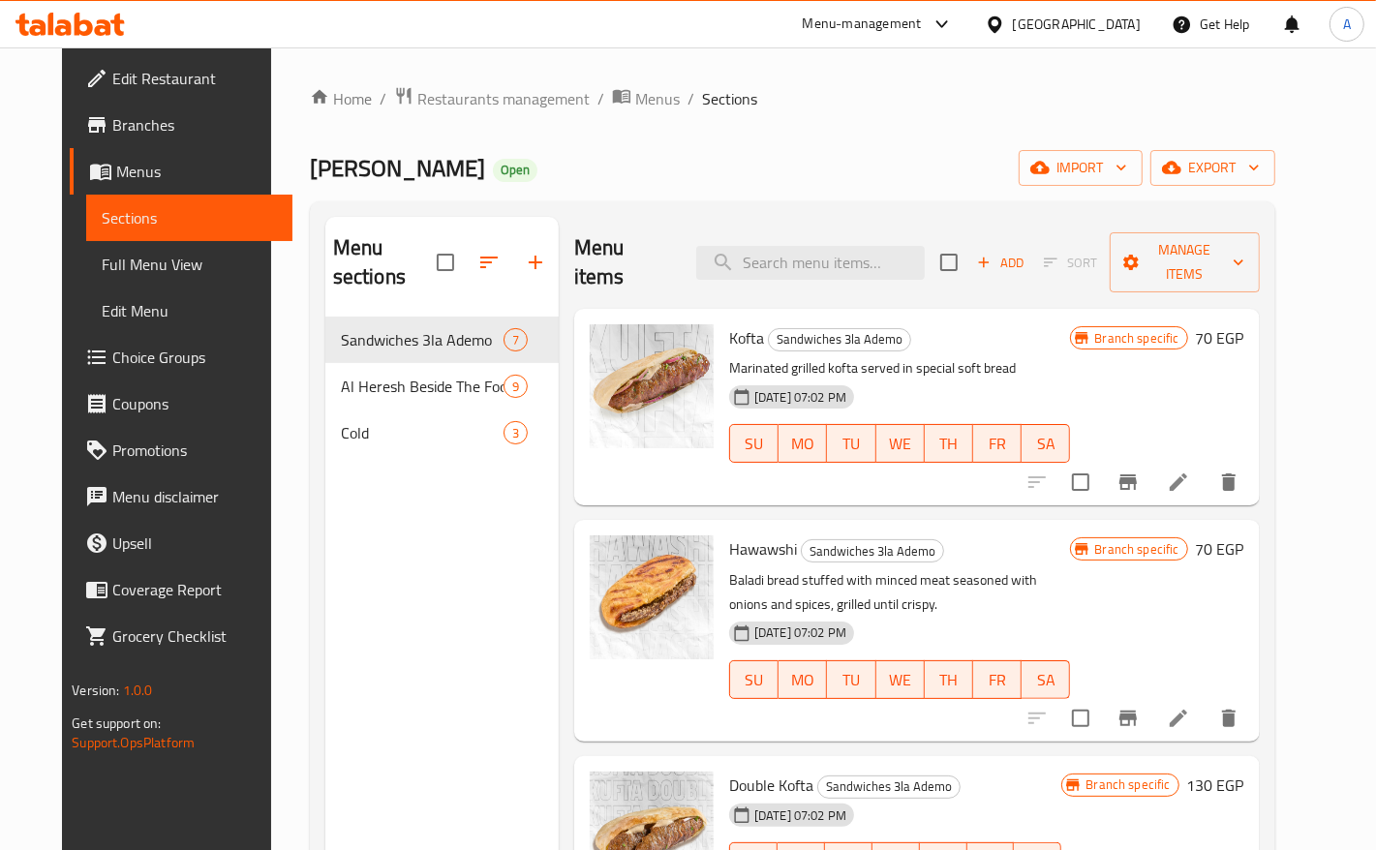
click at [1013, 26] on div at bounding box center [999, 24] width 28 height 21
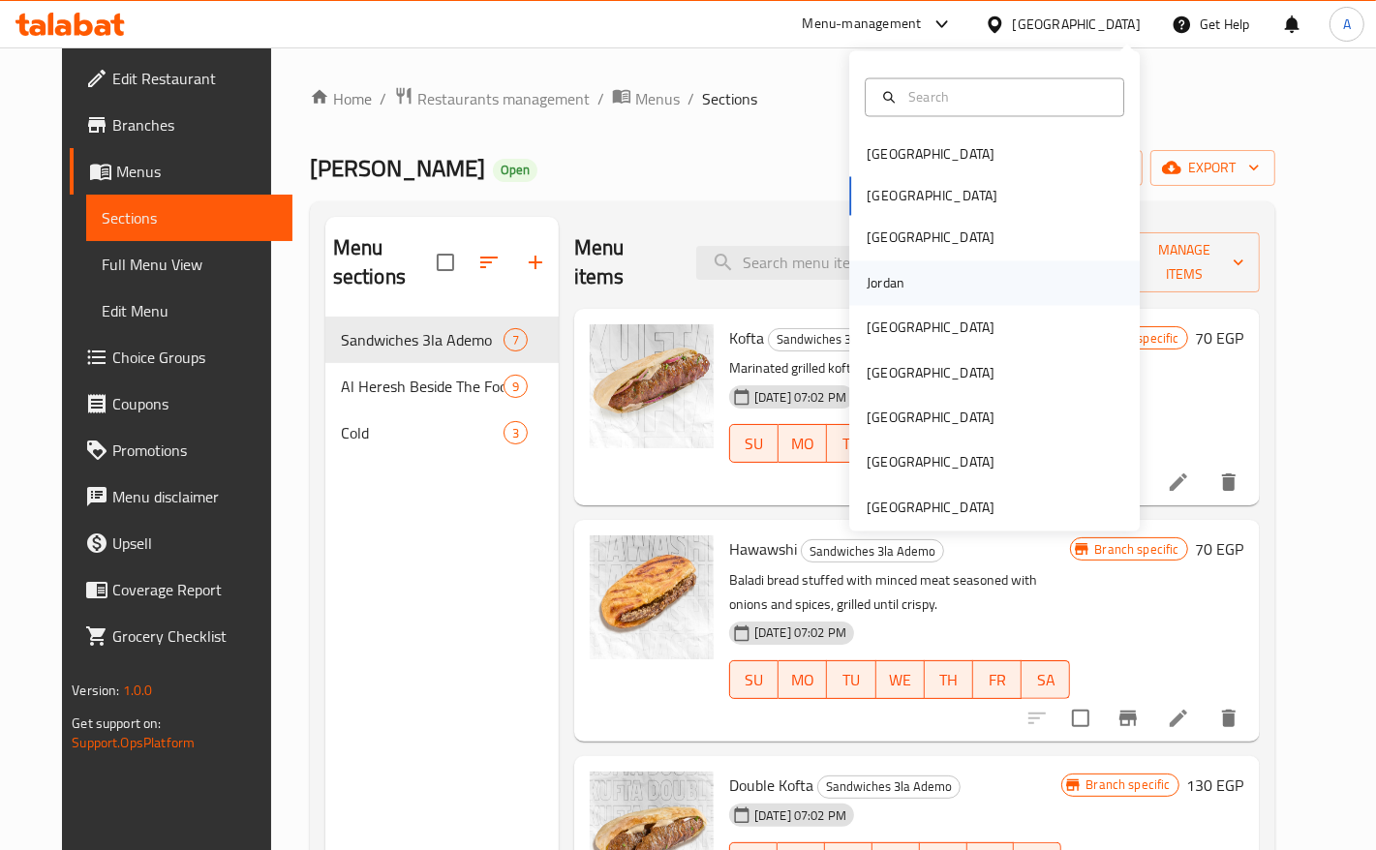
click at [879, 283] on div "Jordan" at bounding box center [886, 282] width 38 height 21
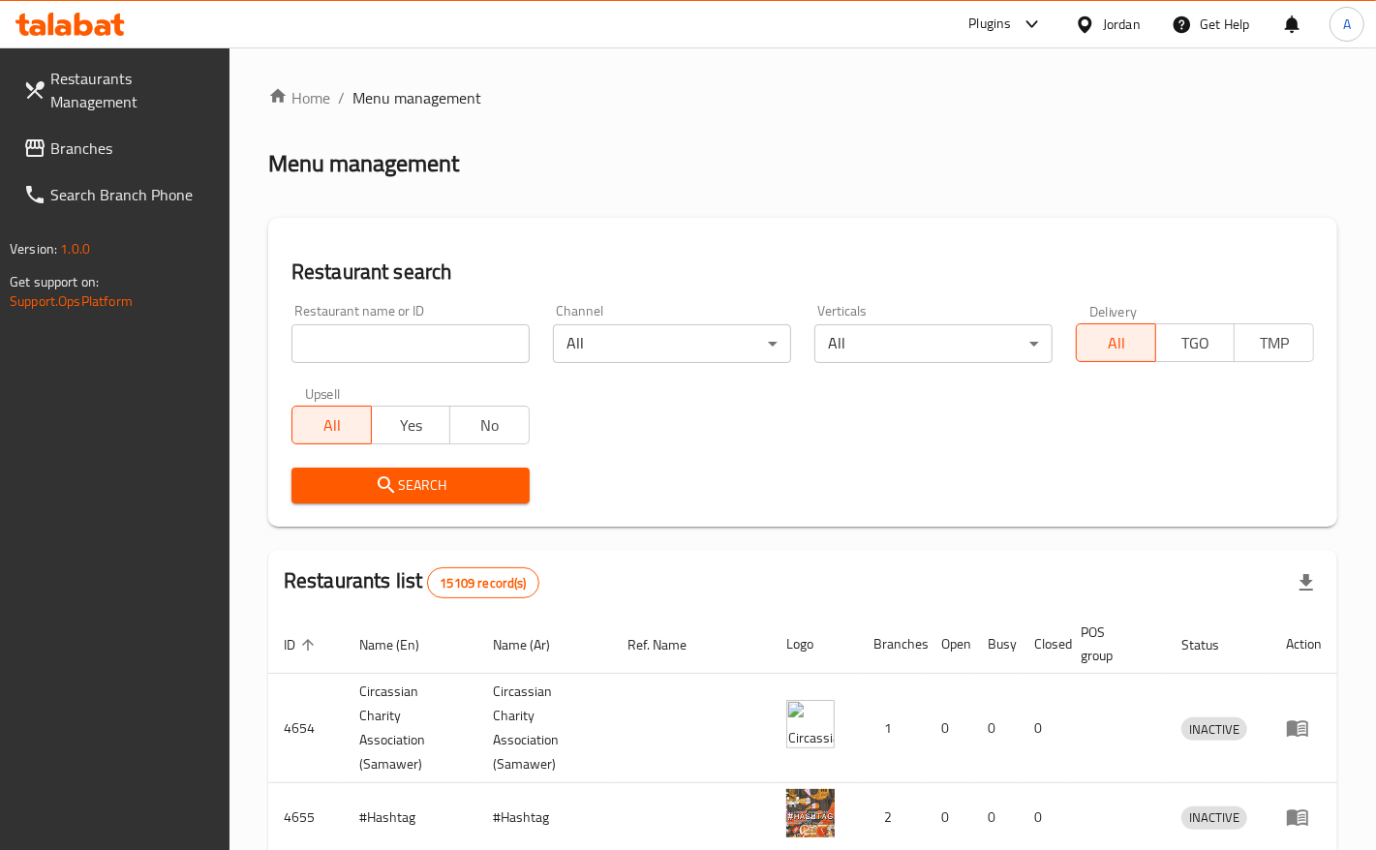
drag, startPoint x: 668, startPoint y: 161, endPoint x: 40, endPoint y: 169, distance: 628.5
click at [665, 161] on div "Menu management" at bounding box center [802, 163] width 1069 height 31
click at [90, 145] on span "Branches" at bounding box center [132, 148] width 164 height 23
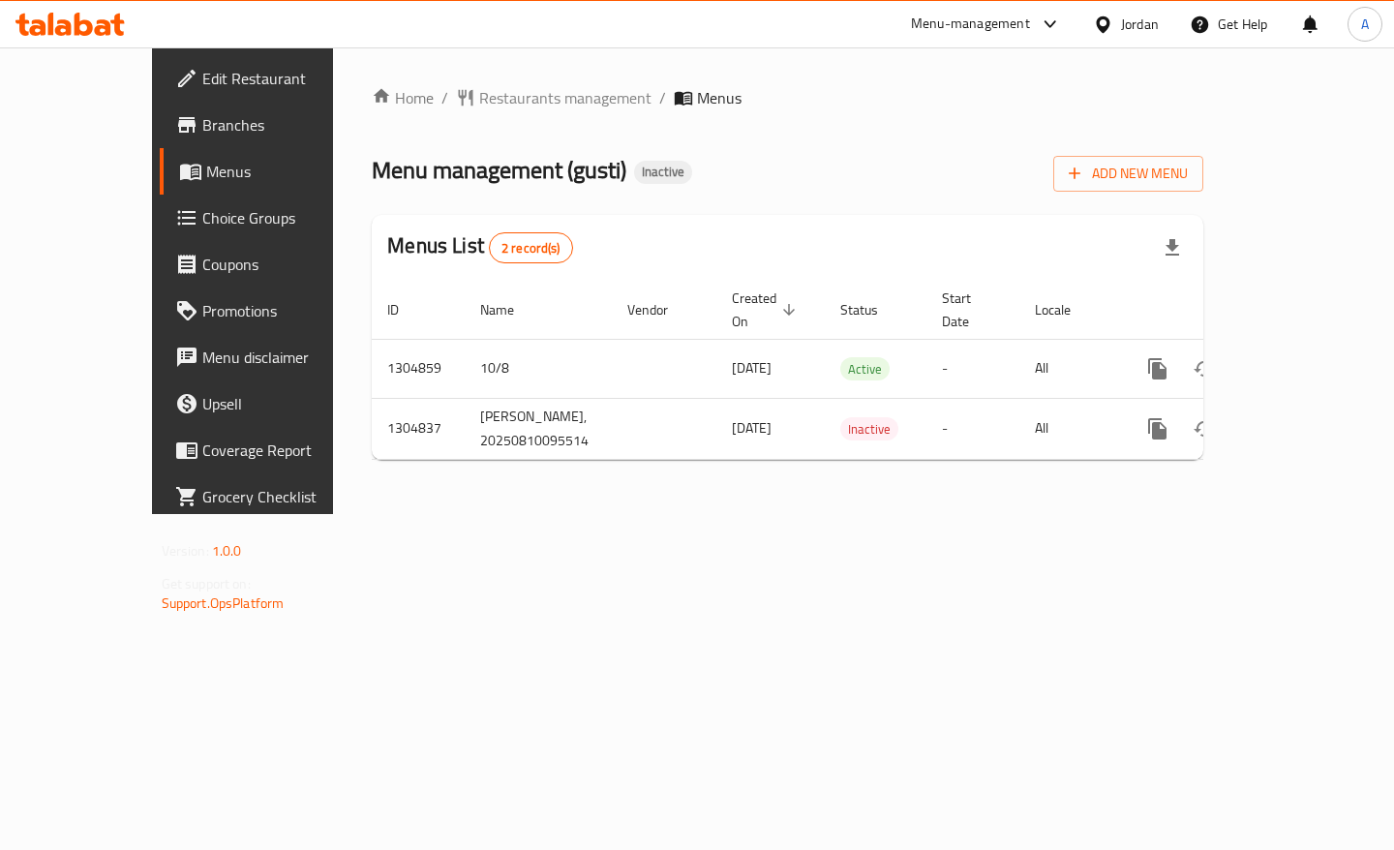
click at [781, 463] on div "Home / Restaurants management / Menus Menu management ( gusti ) Inactive Add Ne…" at bounding box center [787, 280] width 909 height 467
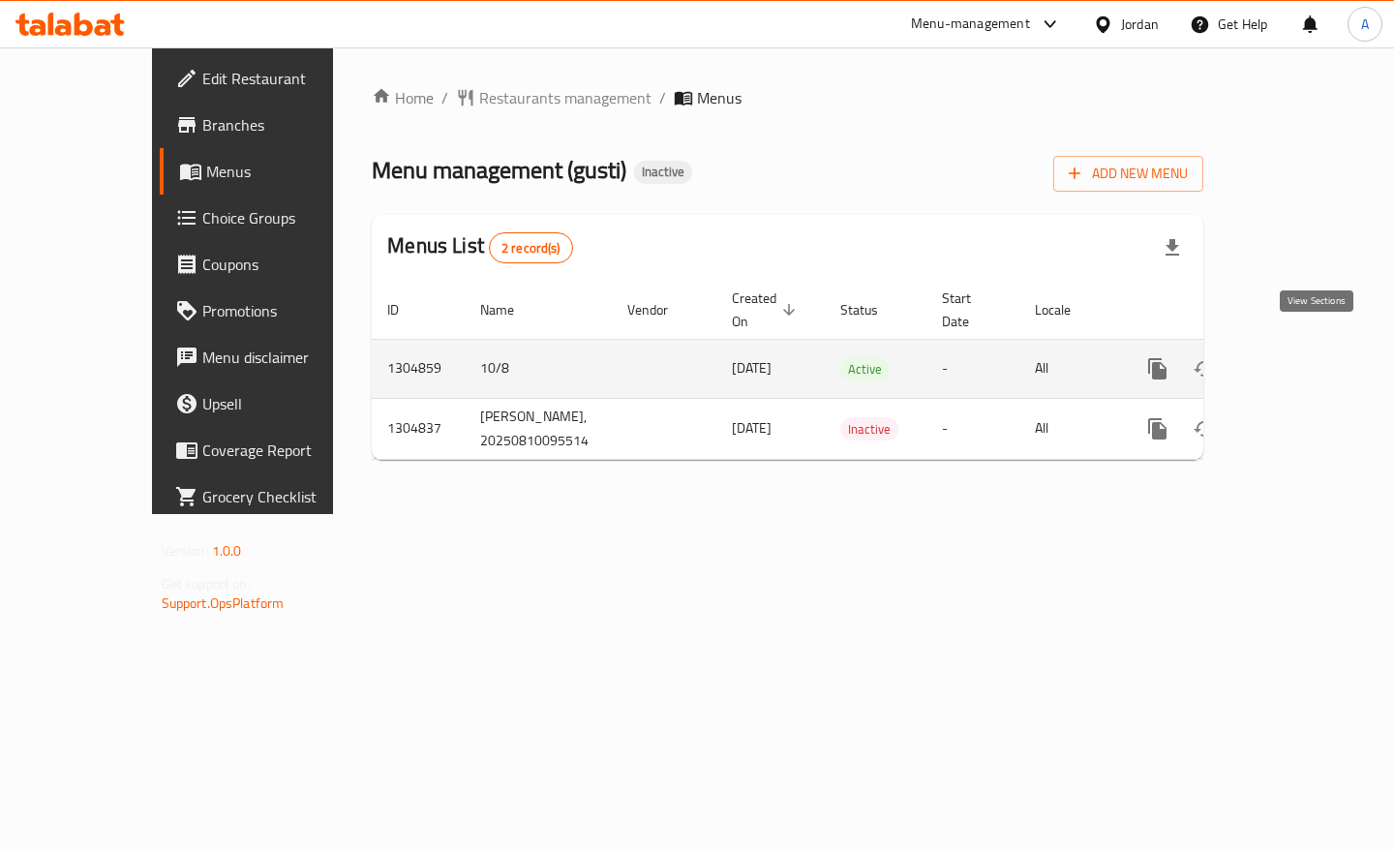
click at [1321, 346] on link "enhanced table" at bounding box center [1297, 369] width 46 height 46
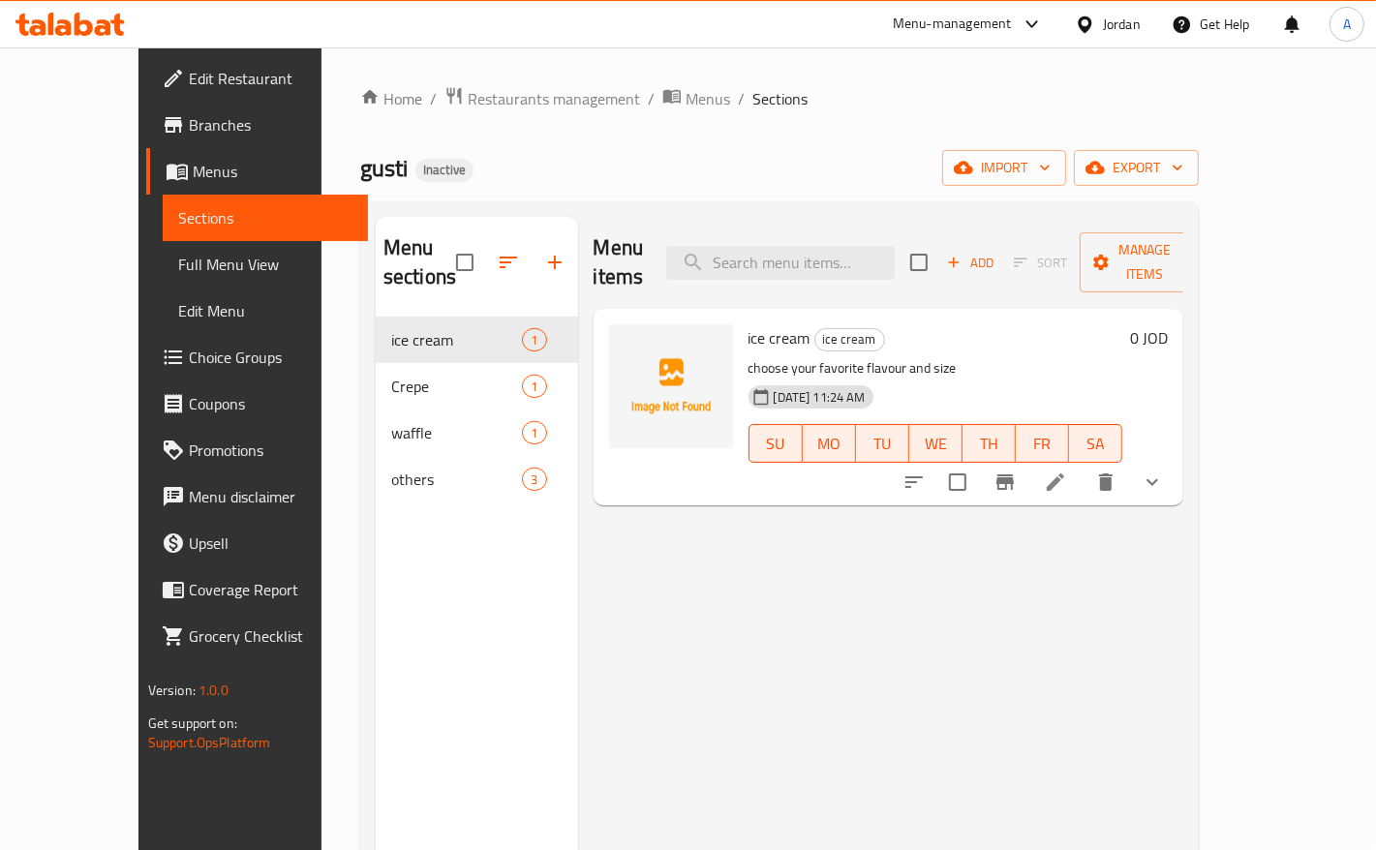
click at [886, 156] on div "gusti Inactive import export" at bounding box center [779, 168] width 839 height 36
click at [178, 273] on span "Full Menu View" at bounding box center [265, 264] width 174 height 23
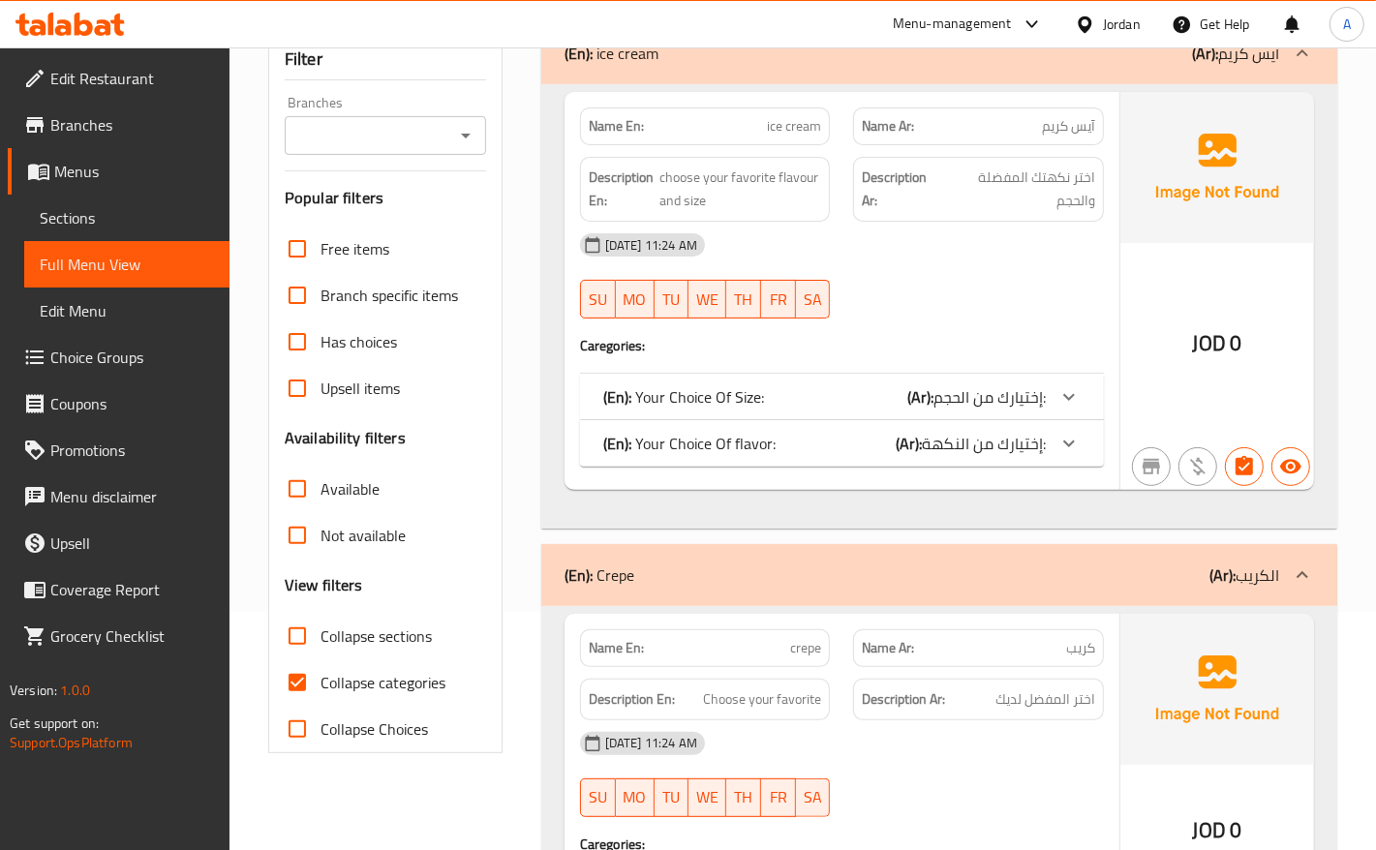
scroll to position [484, 0]
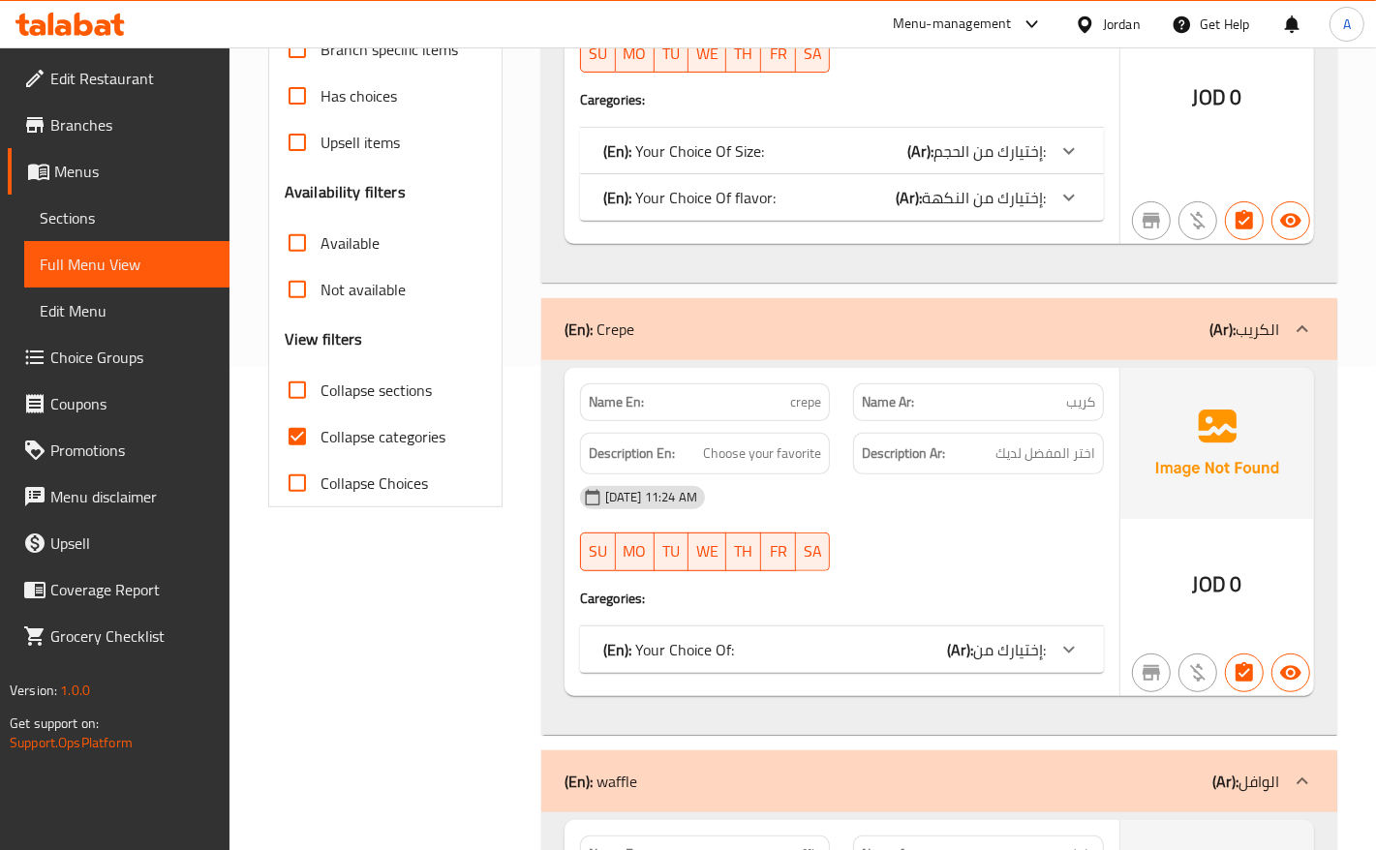
click at [291, 443] on input "Collapse categories" at bounding box center [297, 436] width 46 height 46
checkbox input "false"
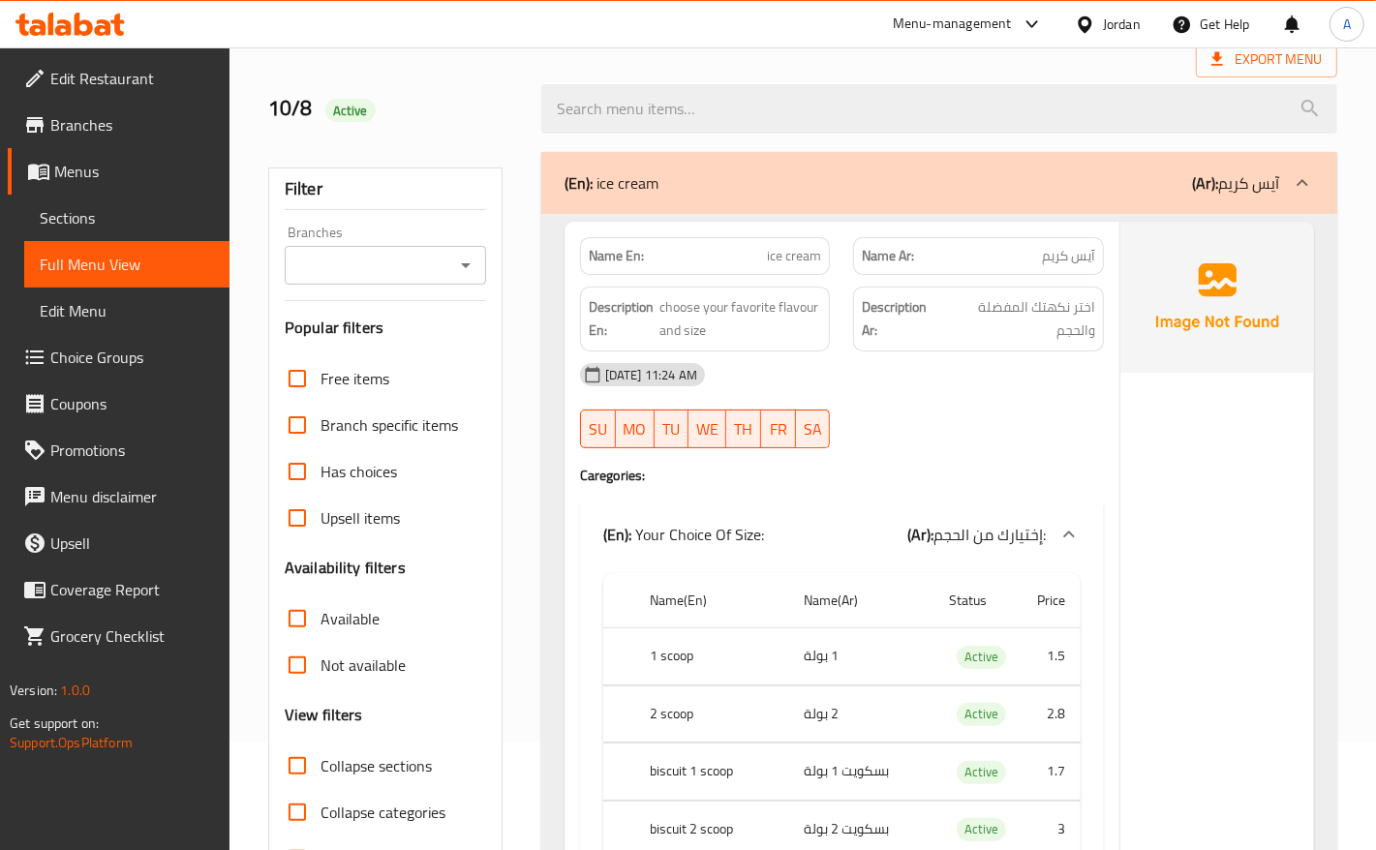
scroll to position [0, 0]
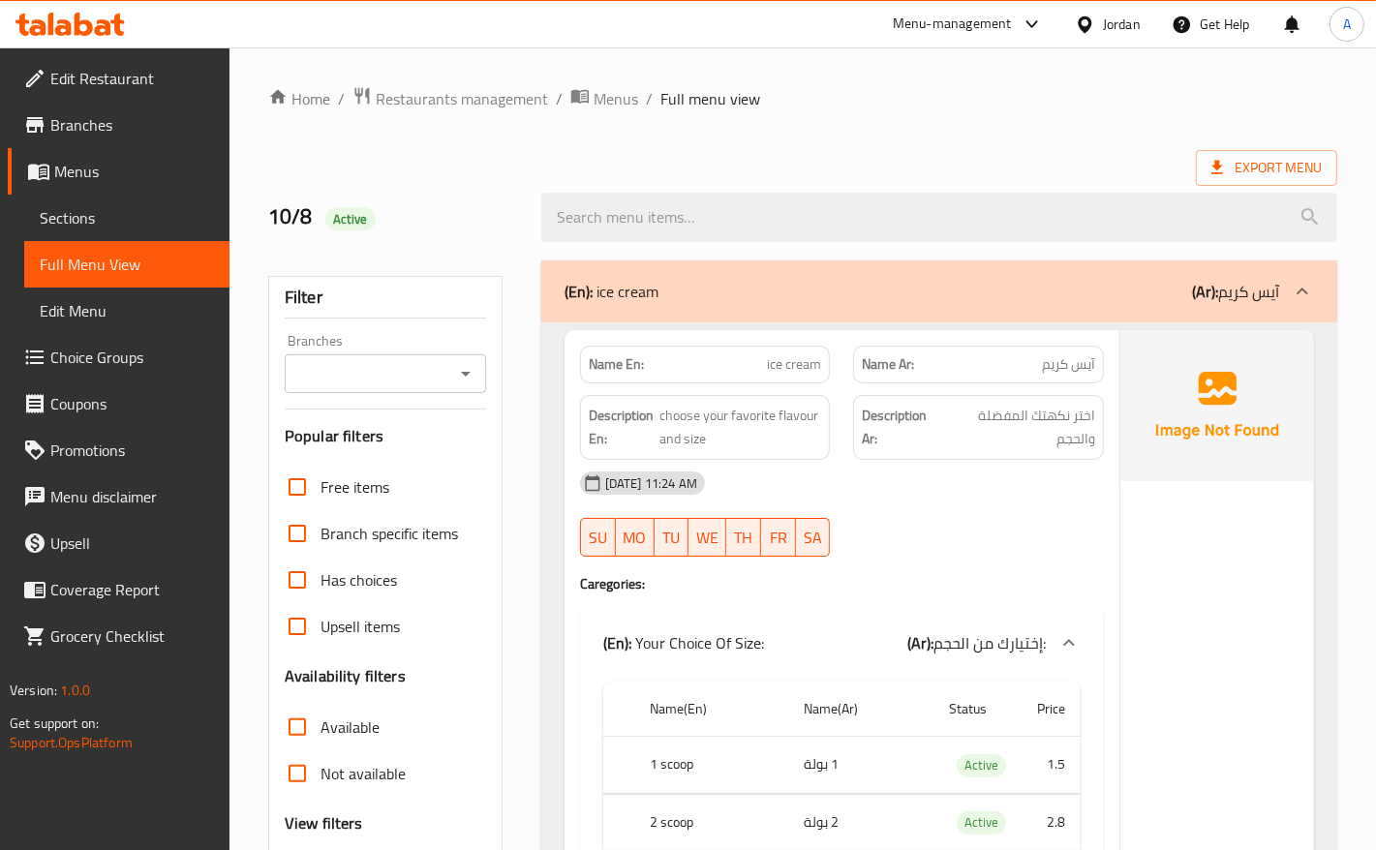
click at [77, 226] on span "Sections" at bounding box center [127, 217] width 174 height 23
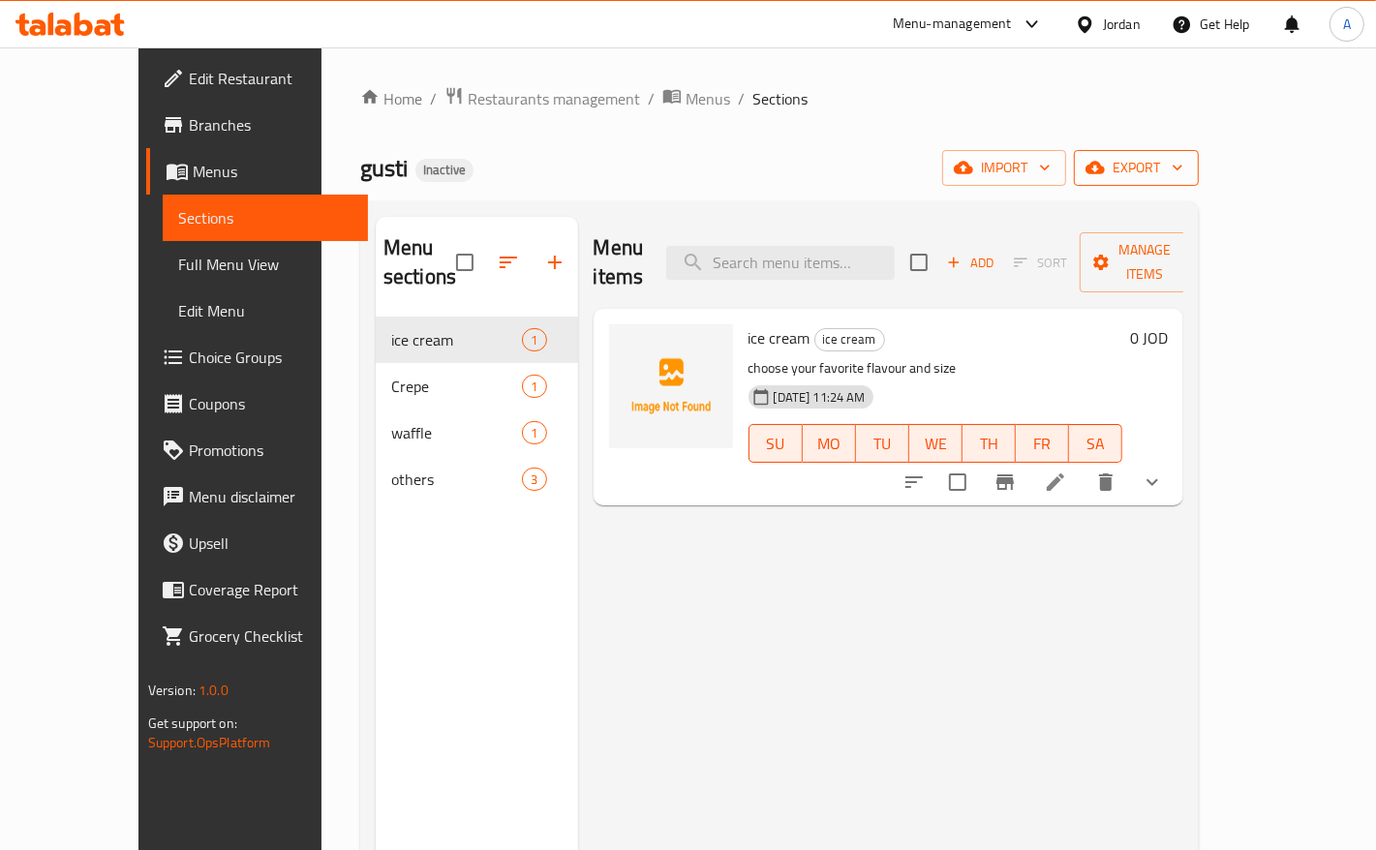
click at [1183, 156] on span "export" at bounding box center [1136, 168] width 94 height 24
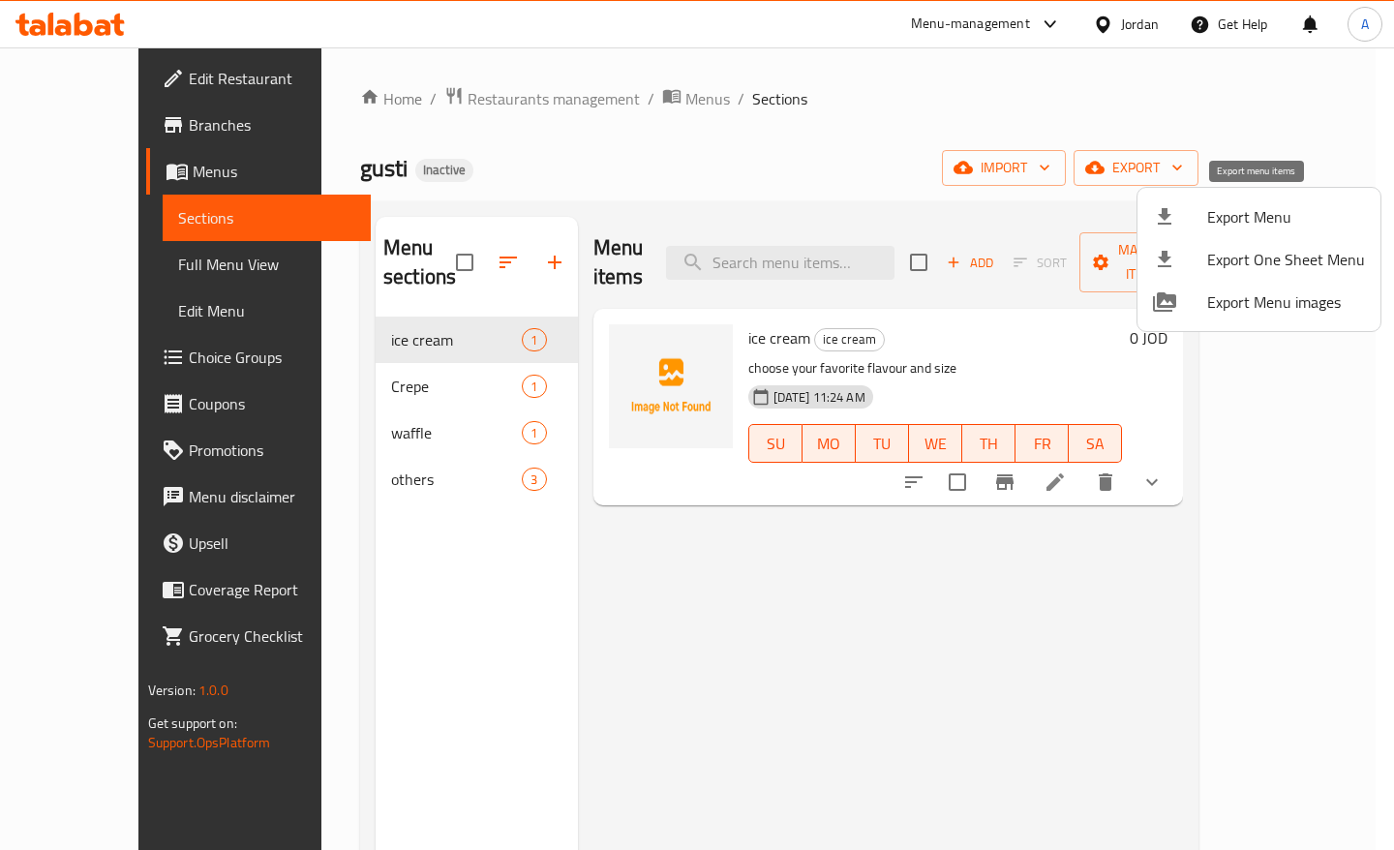
click at [1257, 196] on li "Export Menu" at bounding box center [1259, 217] width 243 height 43
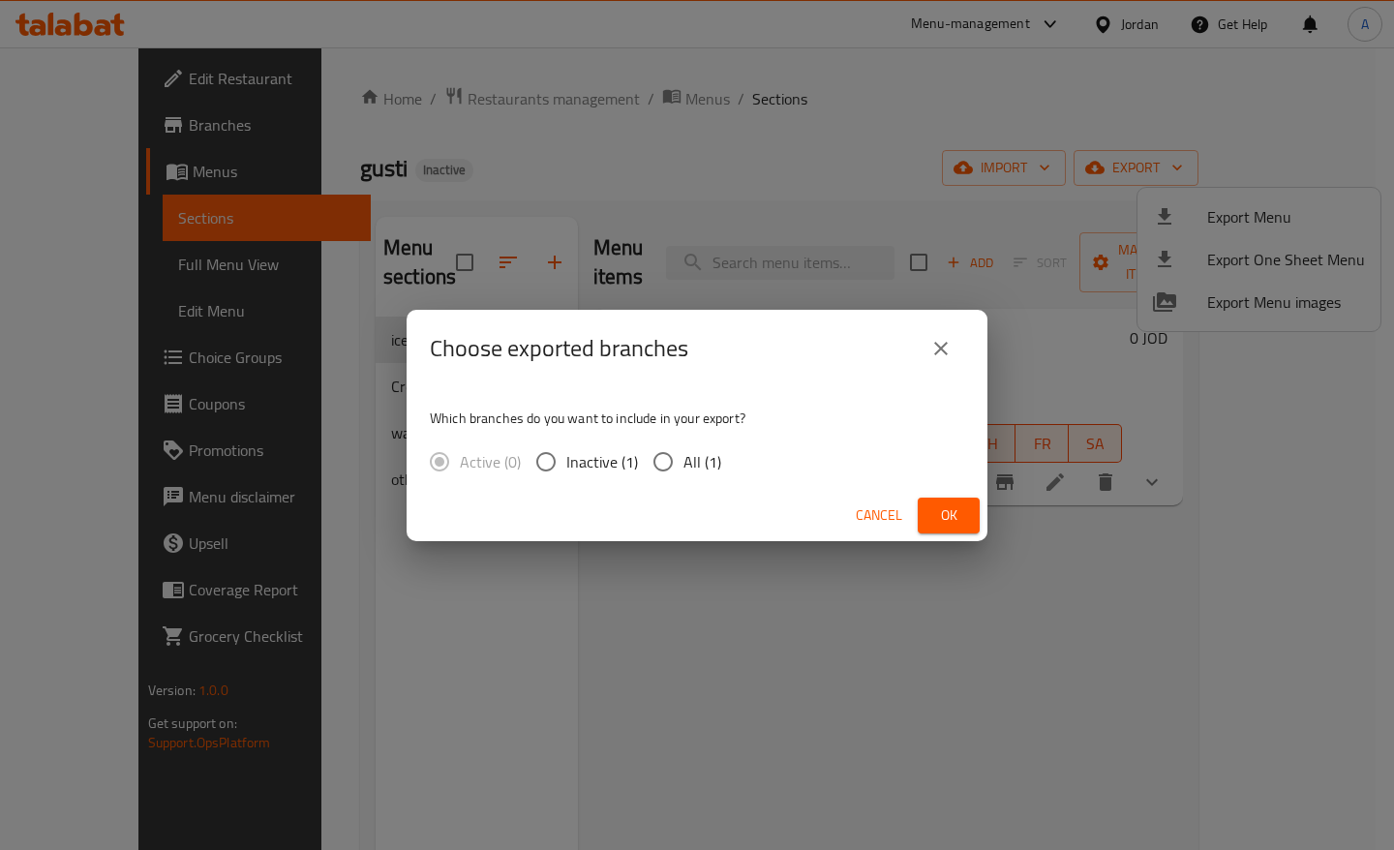
click at [687, 465] on span "All (1)" at bounding box center [703, 461] width 38 height 23
click at [684, 465] on input "All (1)" at bounding box center [663, 462] width 41 height 41
radio input "true"
click at [944, 506] on span "Ok" at bounding box center [948, 516] width 31 height 24
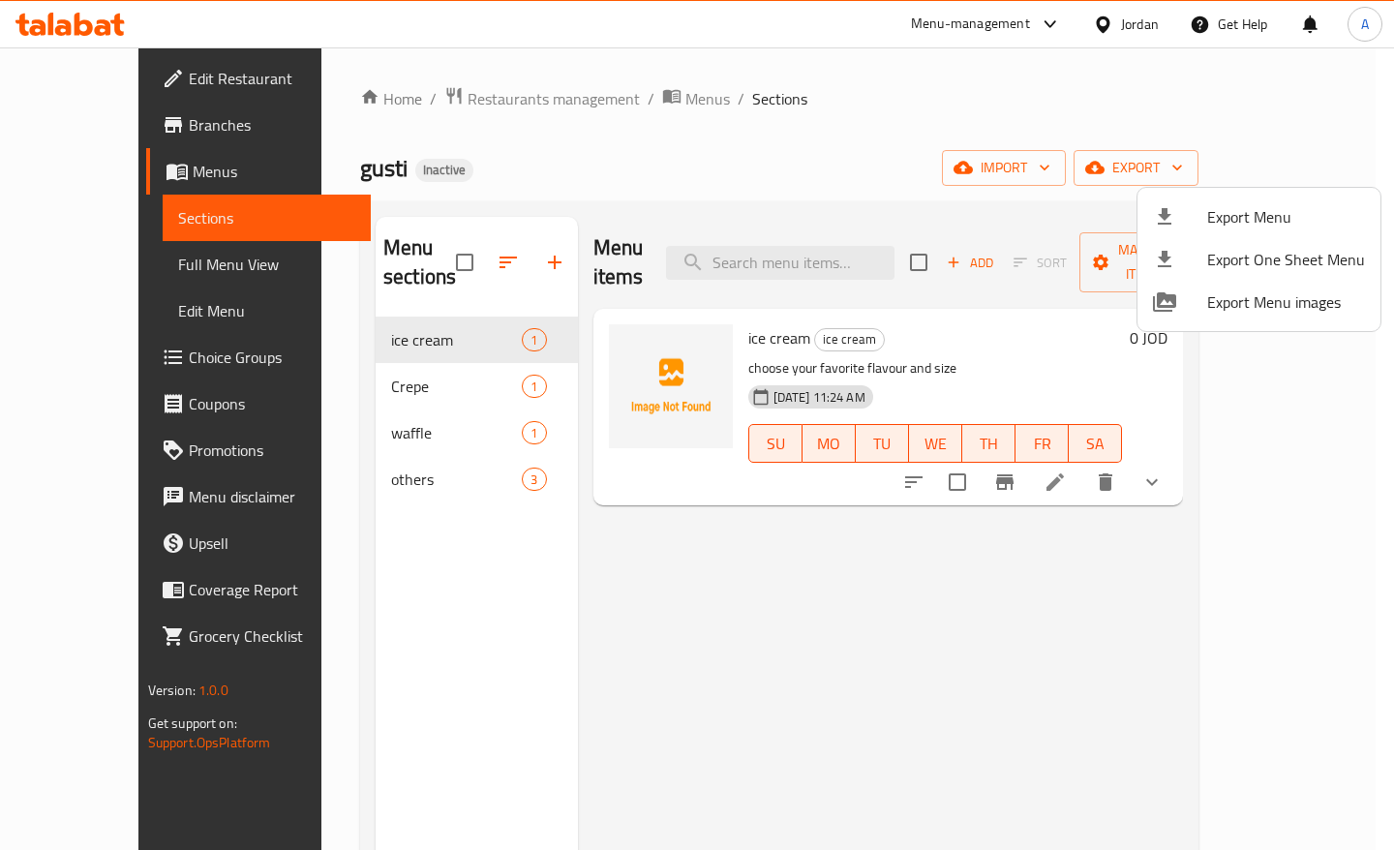
click at [1276, 209] on span "Export Menu" at bounding box center [1286, 216] width 158 height 23
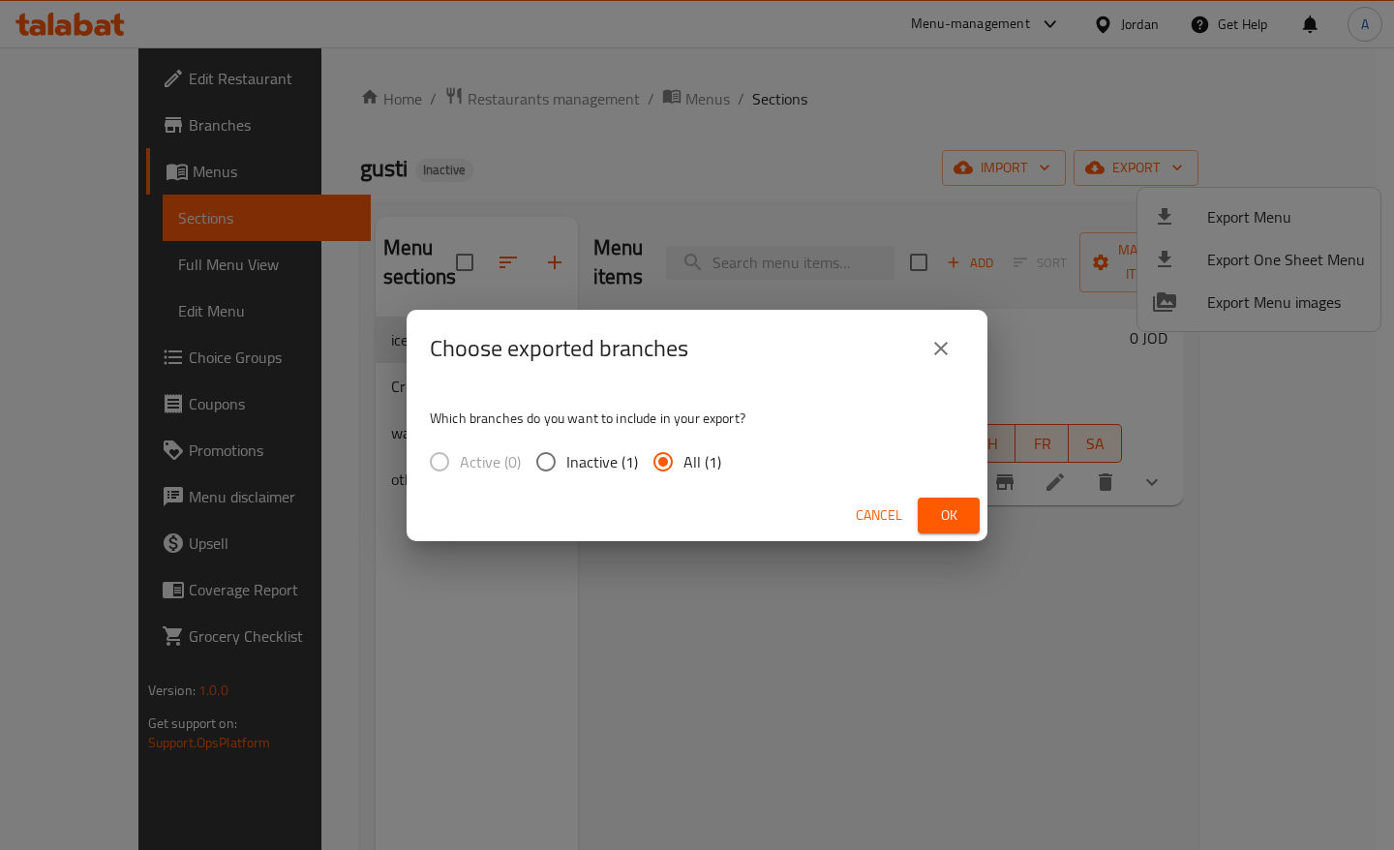
click at [952, 509] on span "Ok" at bounding box center [948, 516] width 31 height 24
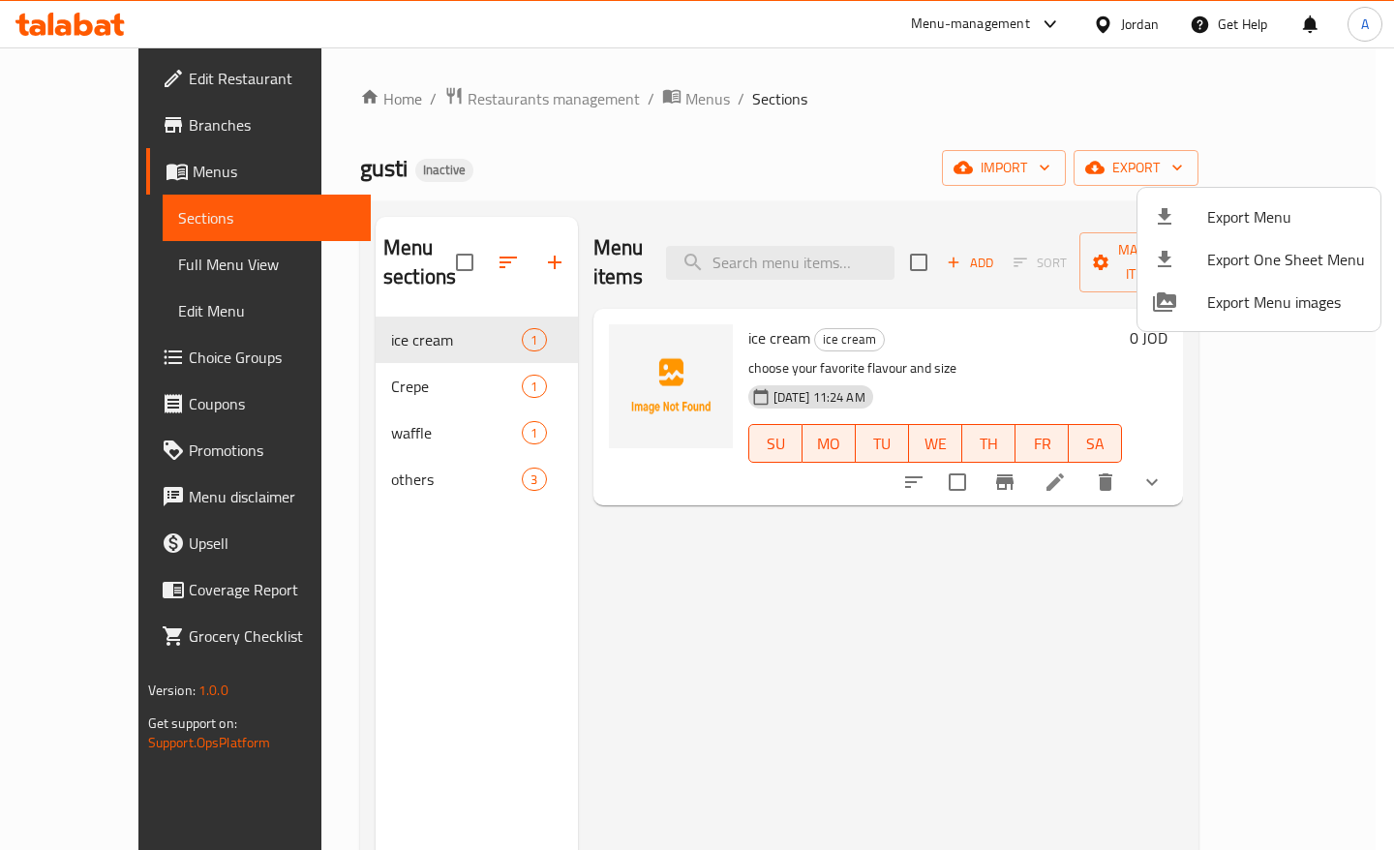
click at [839, 77] on div at bounding box center [697, 425] width 1394 height 850
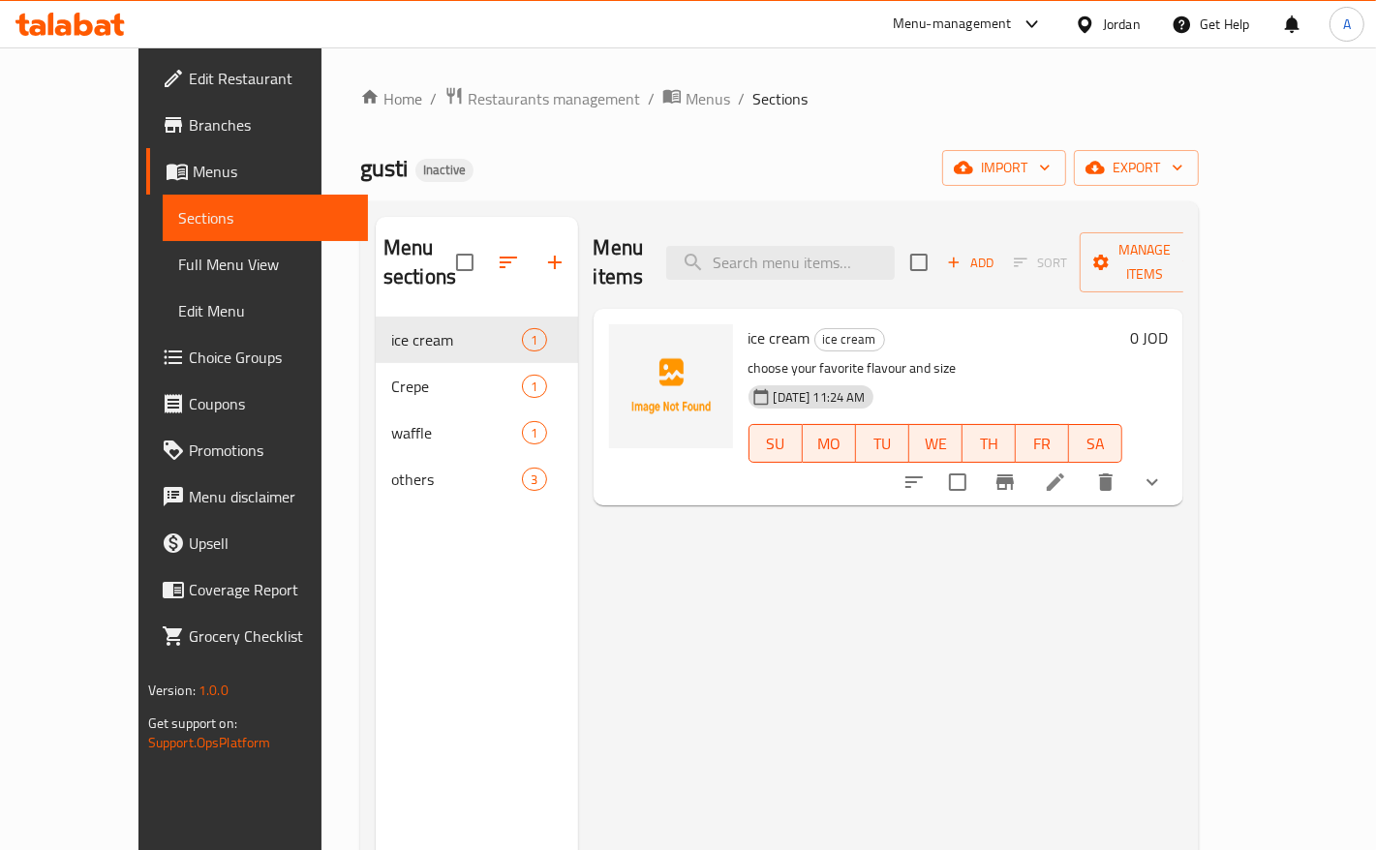
click at [178, 264] on span "Full Menu View" at bounding box center [265, 264] width 174 height 23
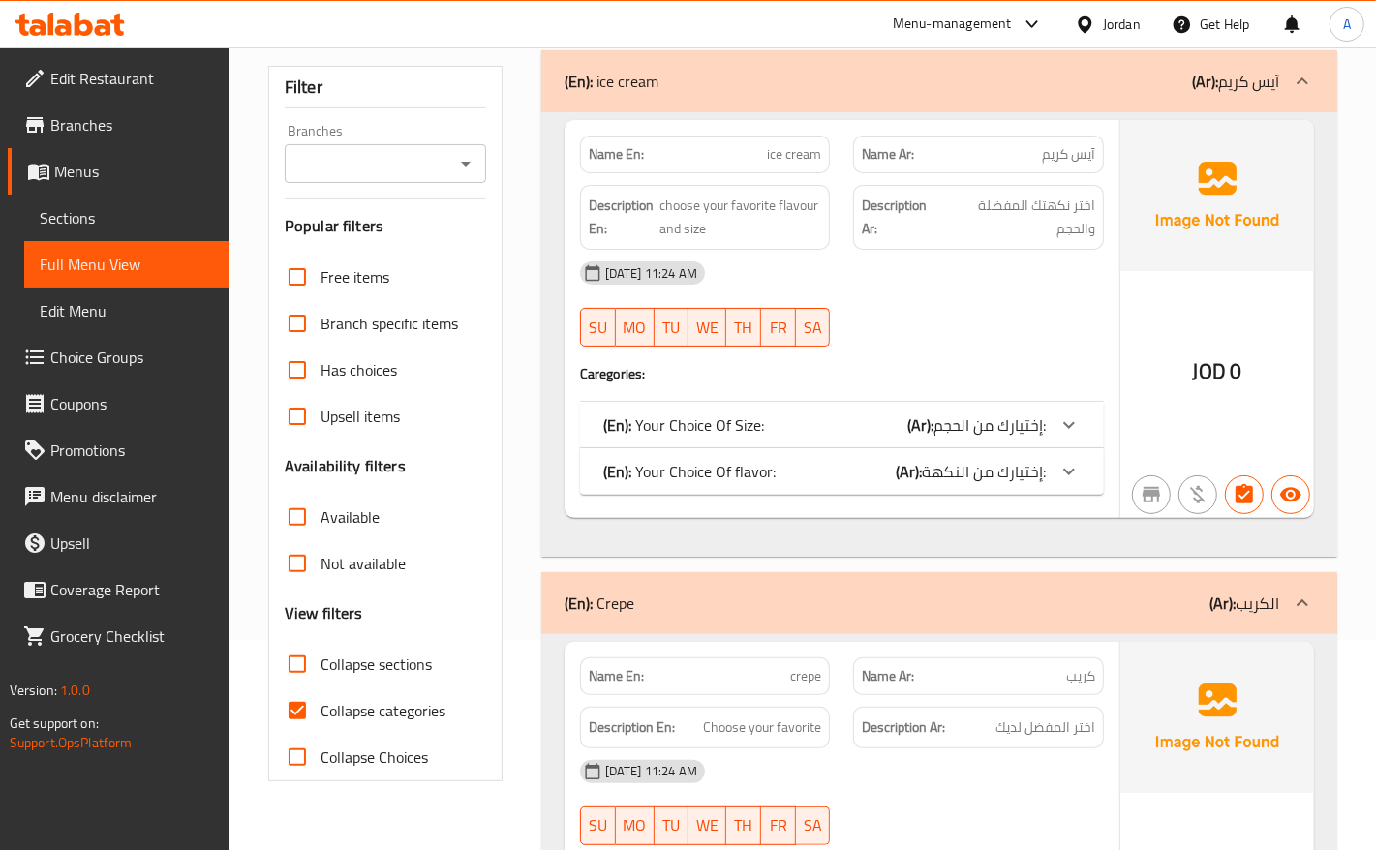
scroll to position [484, 0]
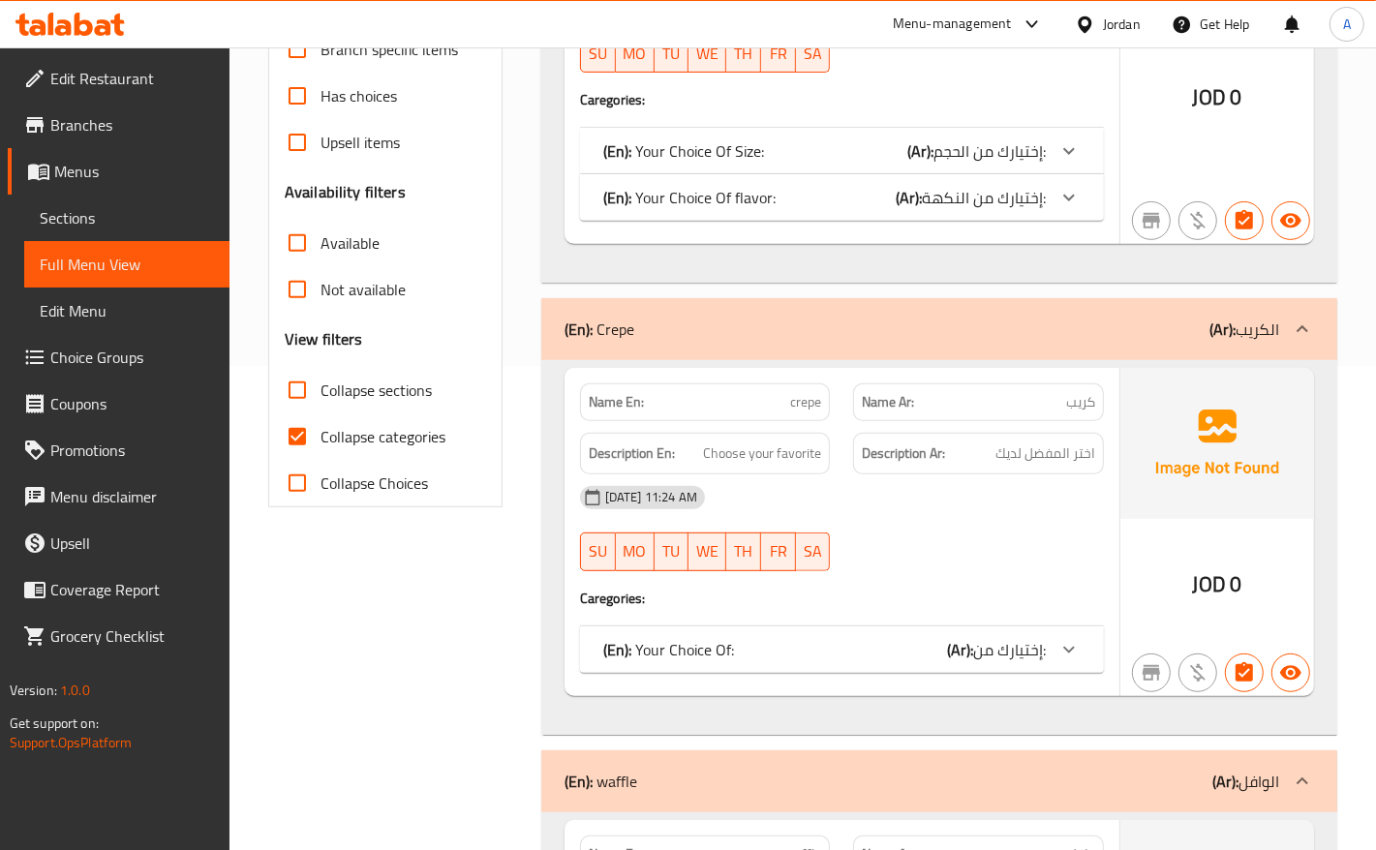
click at [295, 443] on input "Collapse categories" at bounding box center [297, 436] width 46 height 46
checkbox input "false"
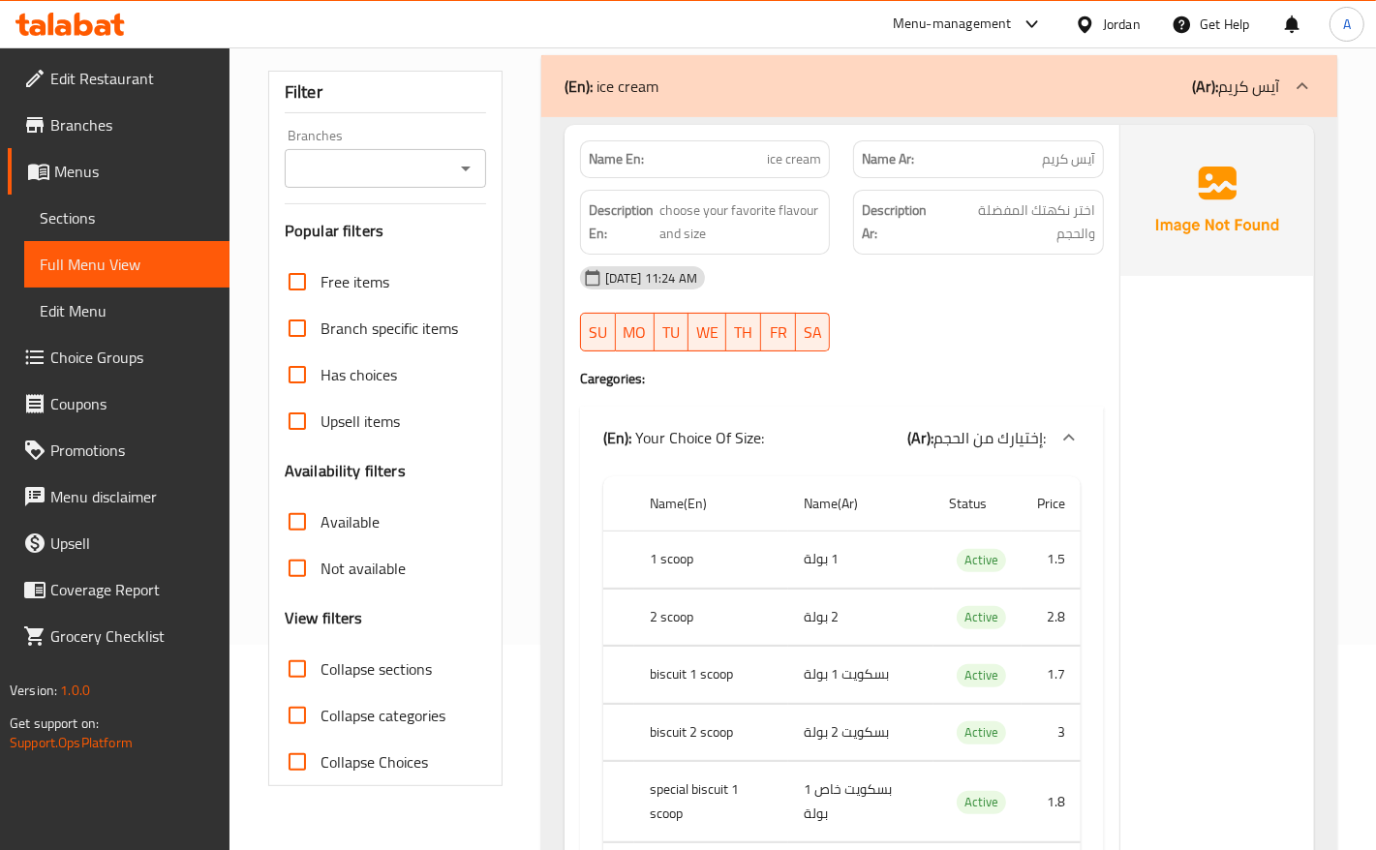
scroll to position [0, 0]
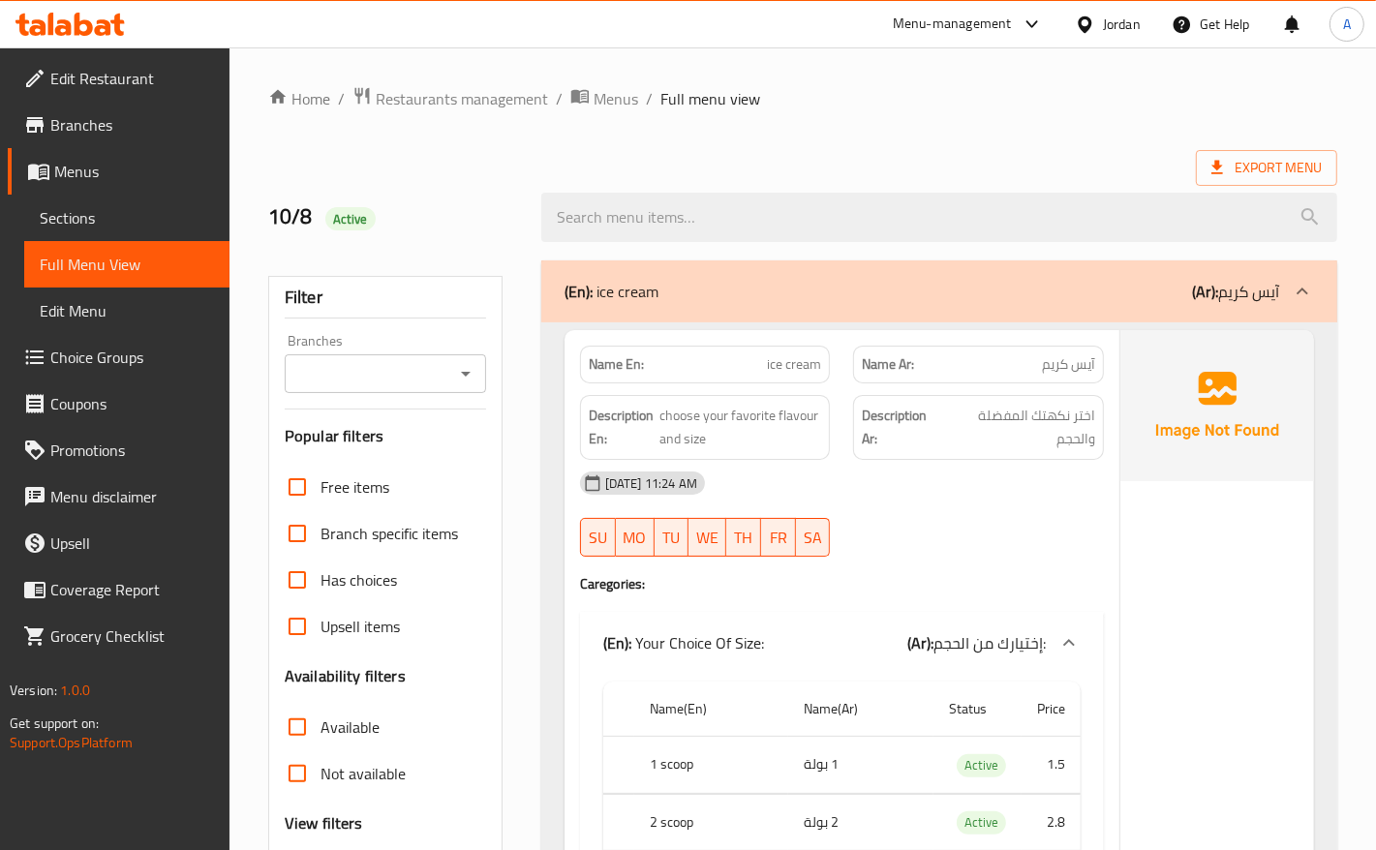
click at [785, 156] on div "Export Menu" at bounding box center [802, 168] width 1069 height 36
click at [97, 224] on span "Sections" at bounding box center [127, 217] width 174 height 23
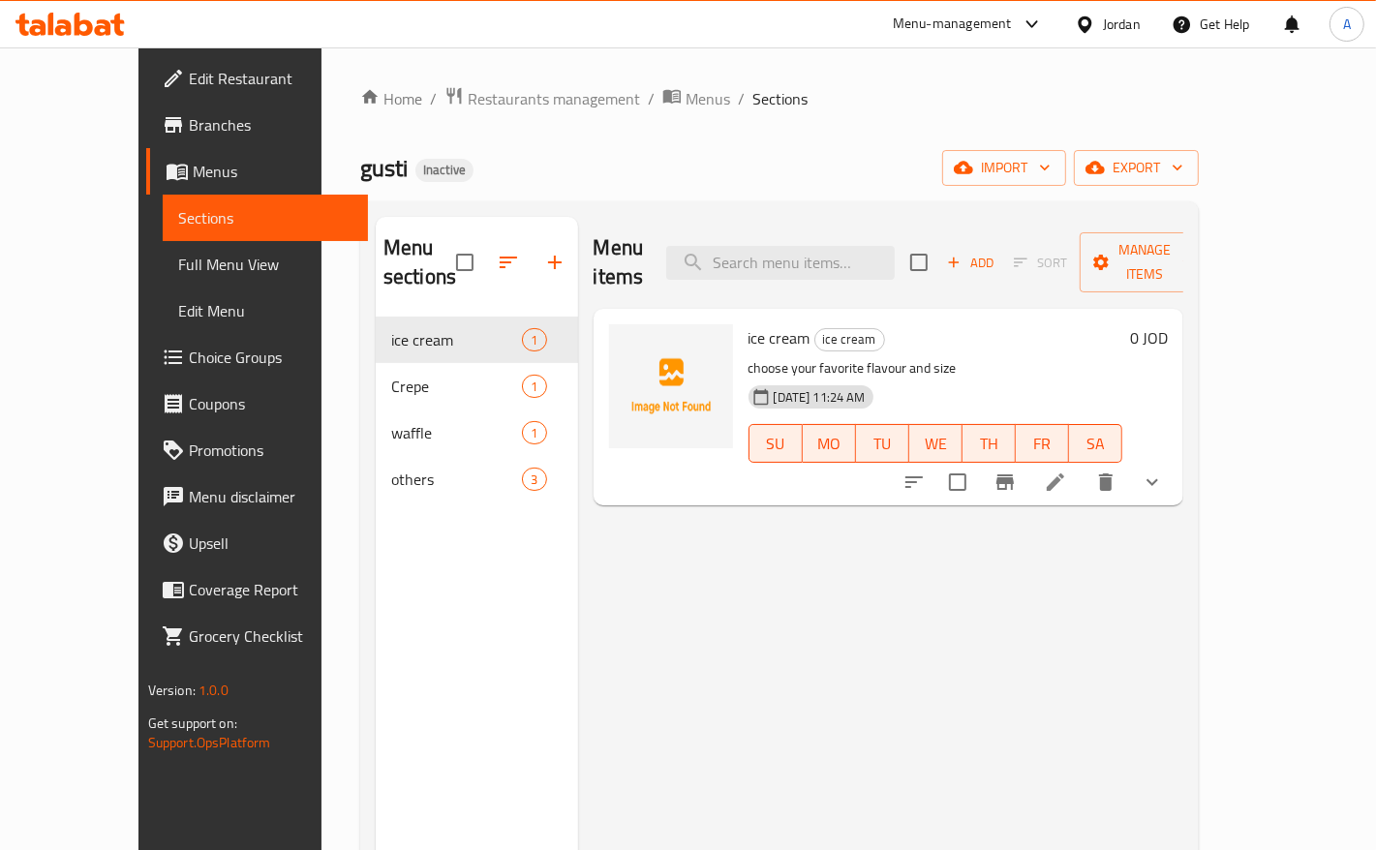
click at [1083, 471] on li at bounding box center [1055, 482] width 54 height 35
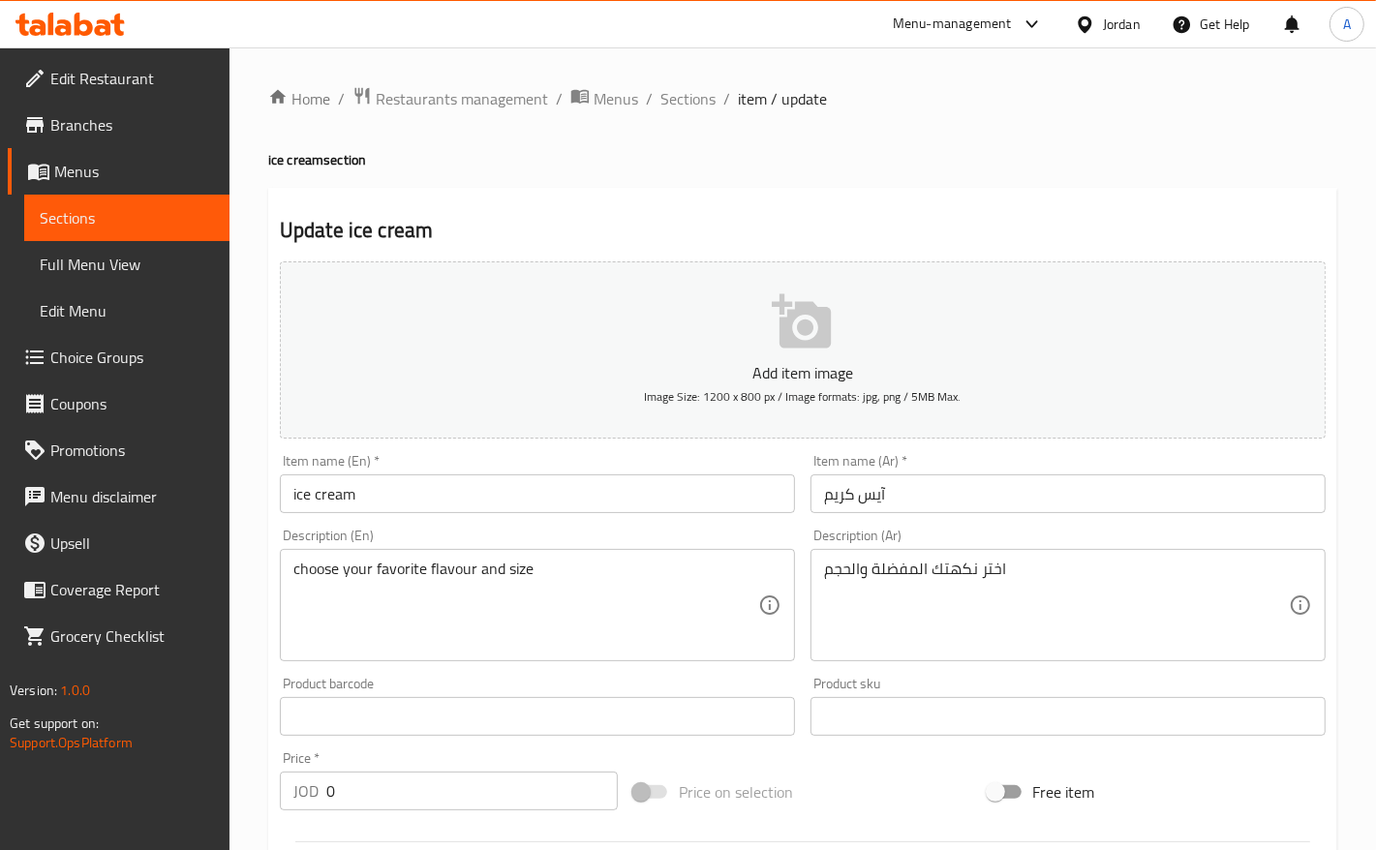
click at [437, 501] on input "ice cream" at bounding box center [537, 493] width 515 height 39
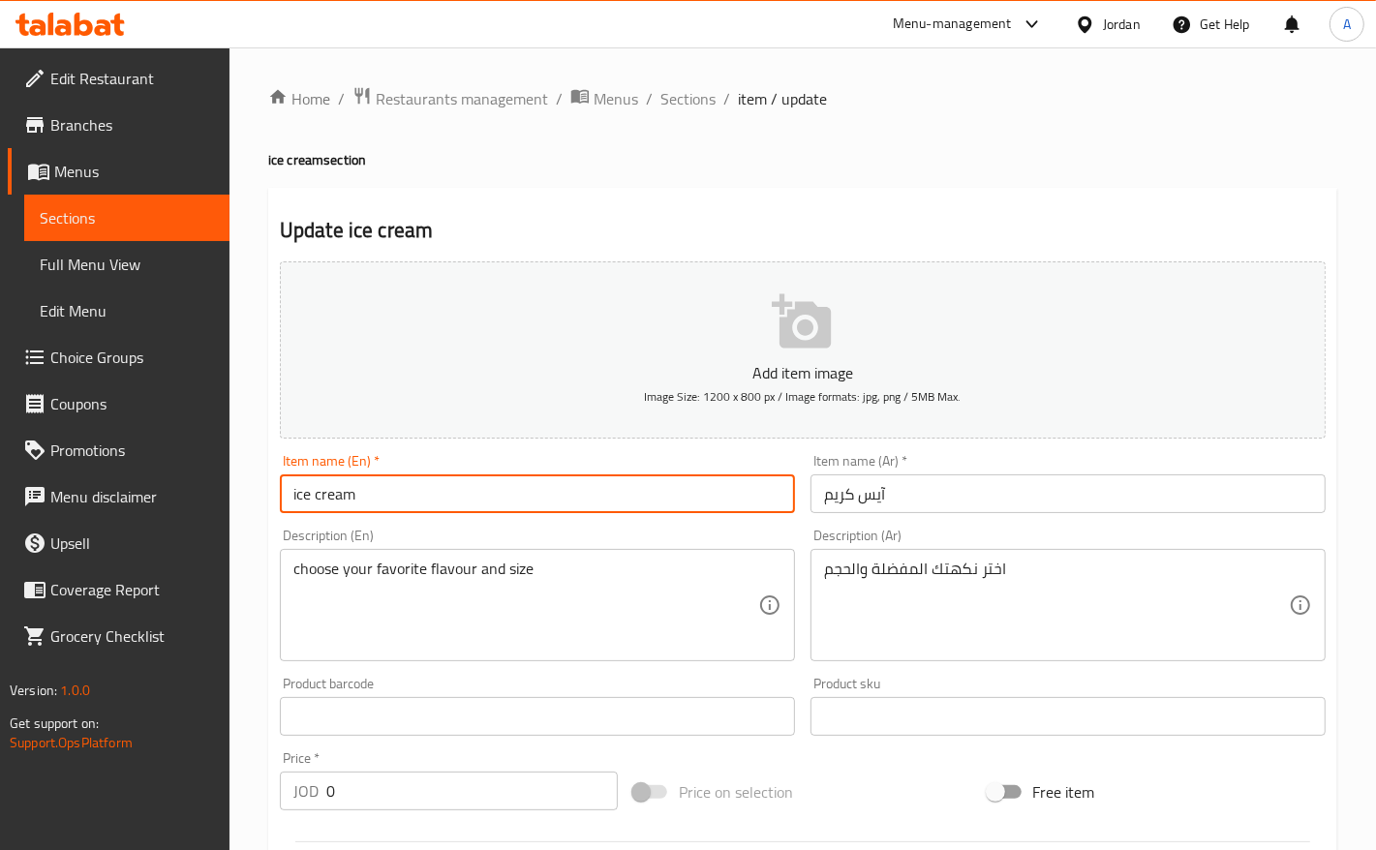
click at [437, 501] on input "ice cream" at bounding box center [537, 493] width 515 height 39
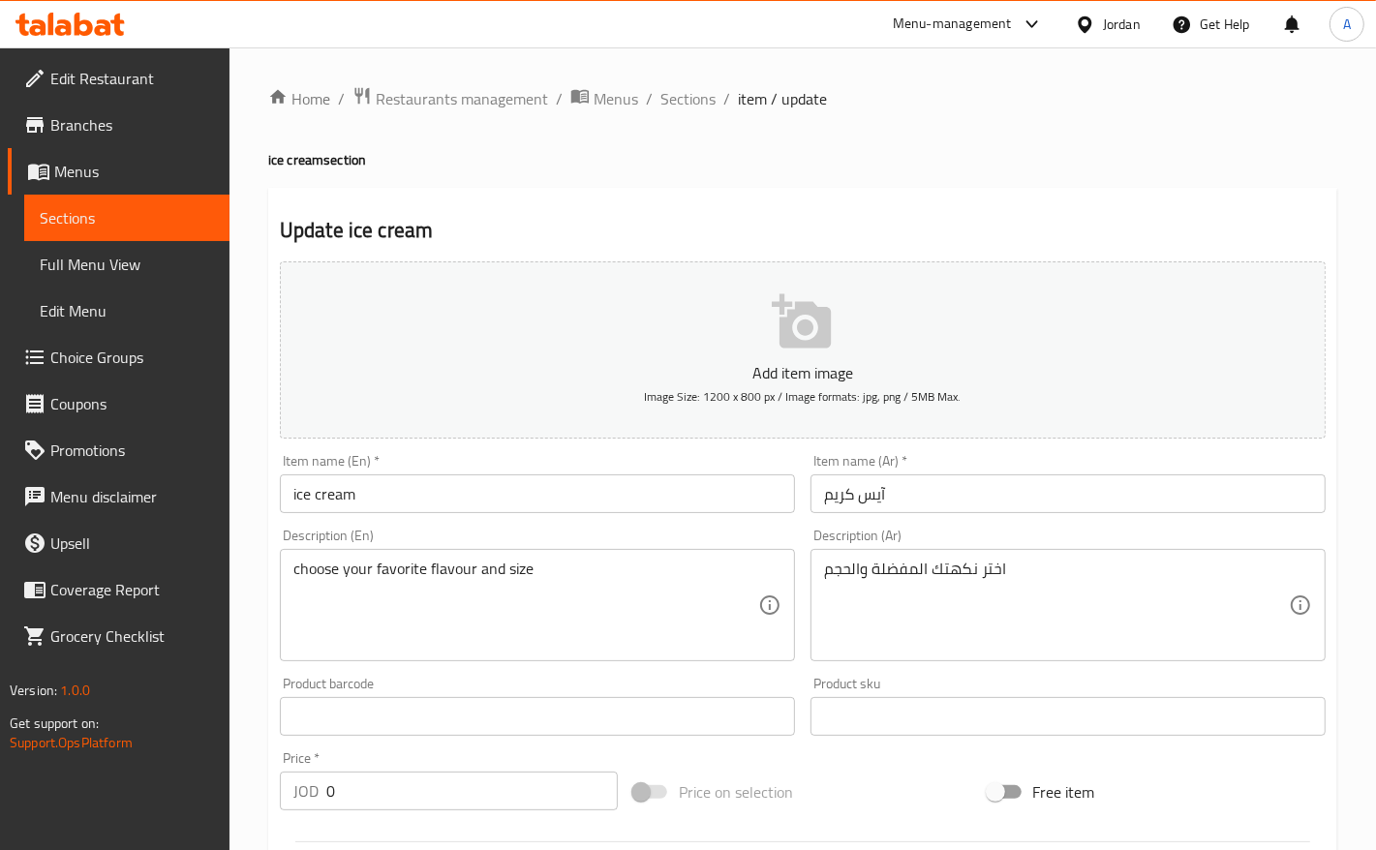
click at [432, 582] on textarea "choose your favorite flavour and size" at bounding box center [525, 606] width 465 height 92
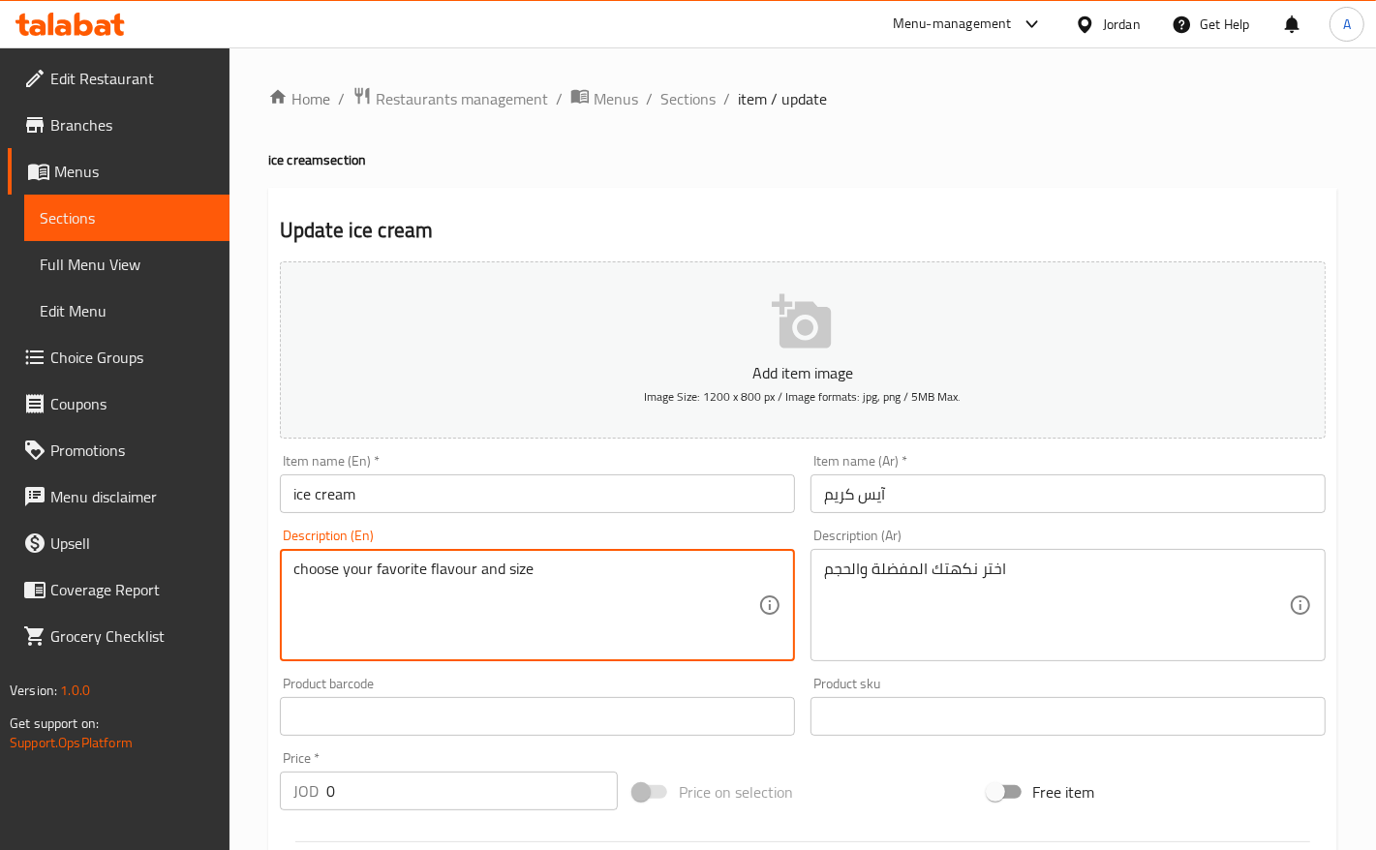
click at [432, 581] on textarea "choose your favorite flavour and size" at bounding box center [525, 606] width 465 height 92
click at [902, 557] on div "اختر نكهتك المفضلة والحجم Description (Ar)" at bounding box center [1067, 605] width 515 height 112
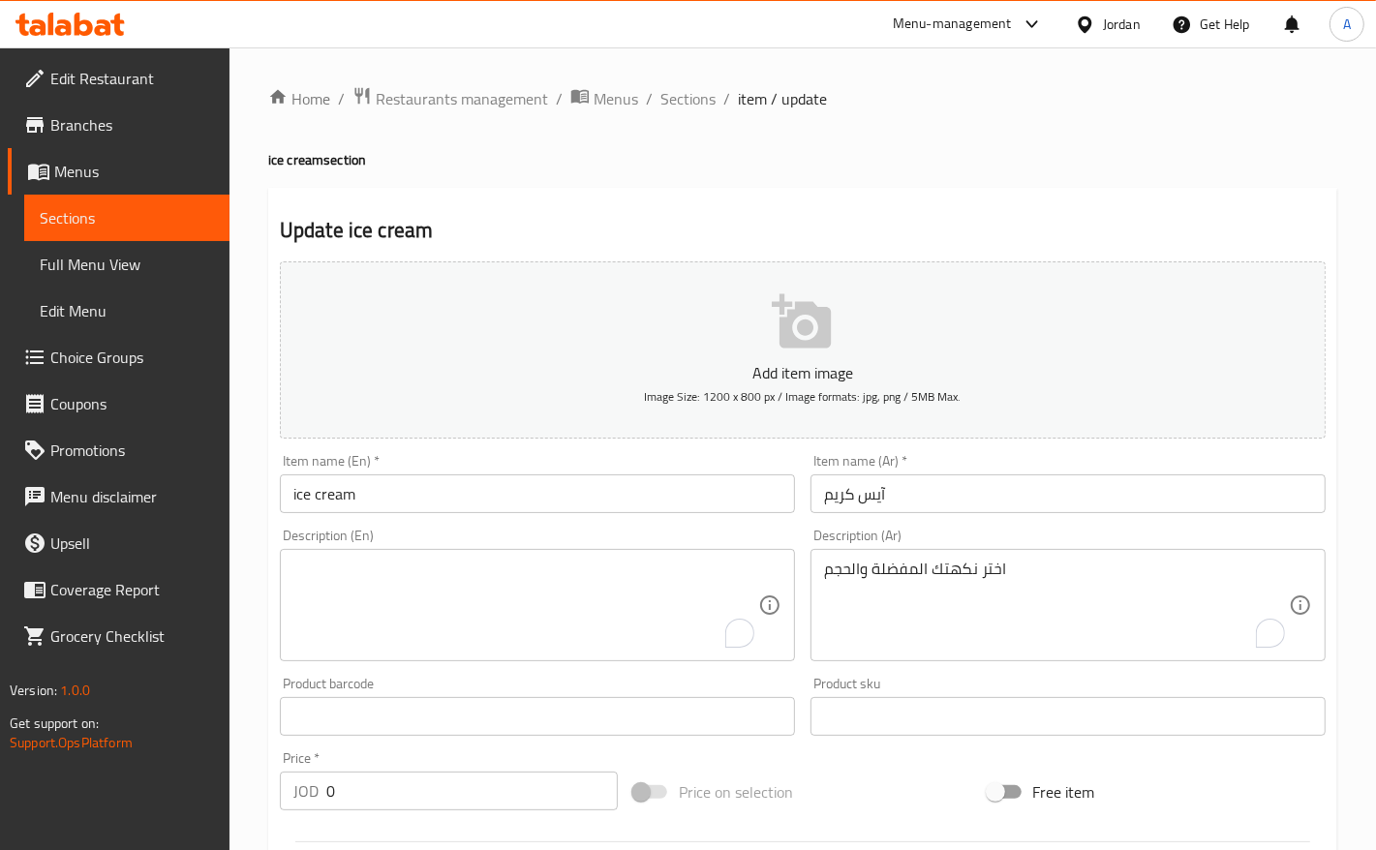
click at [902, 557] on div "اختر نكهتك المفضلة والحجم Description (Ar)" at bounding box center [1067, 605] width 515 height 112
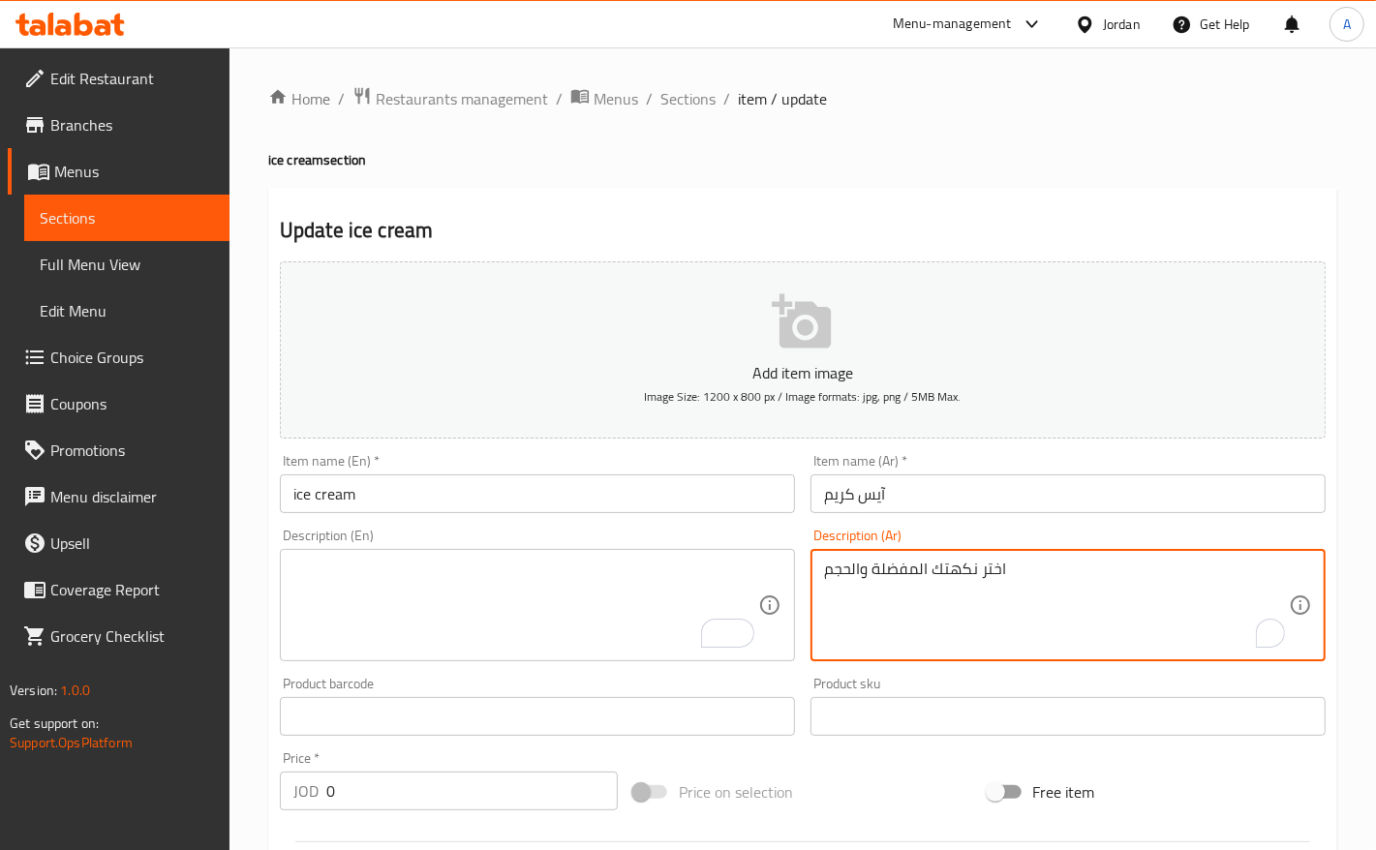
click at [902, 557] on div "اختر نكهتك المفضلة والحجم Description (Ar)" at bounding box center [1067, 605] width 515 height 112
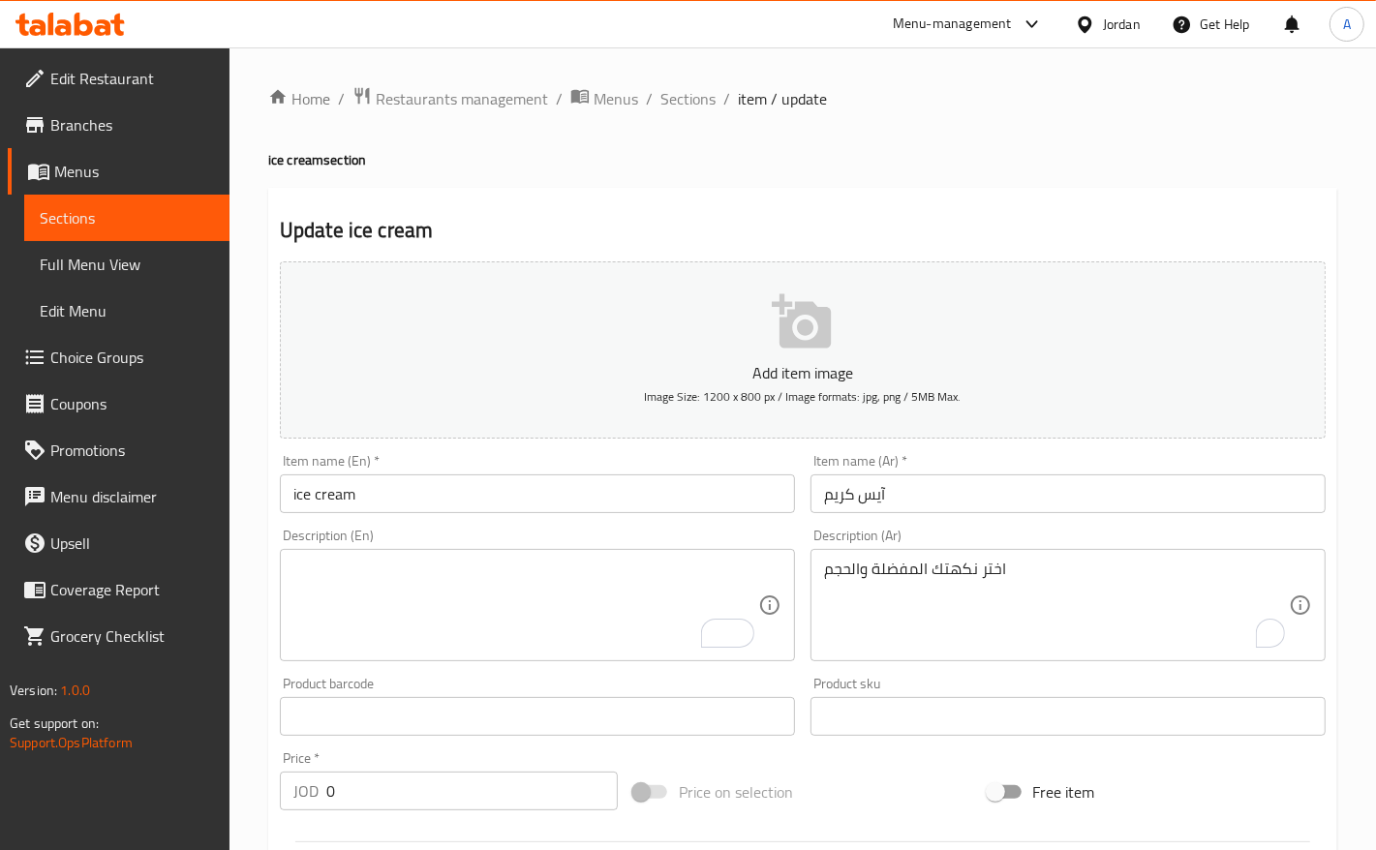
click at [902, 557] on div "اختر نكهتك المفضلة والحجم Description (Ar)" at bounding box center [1067, 605] width 515 height 112
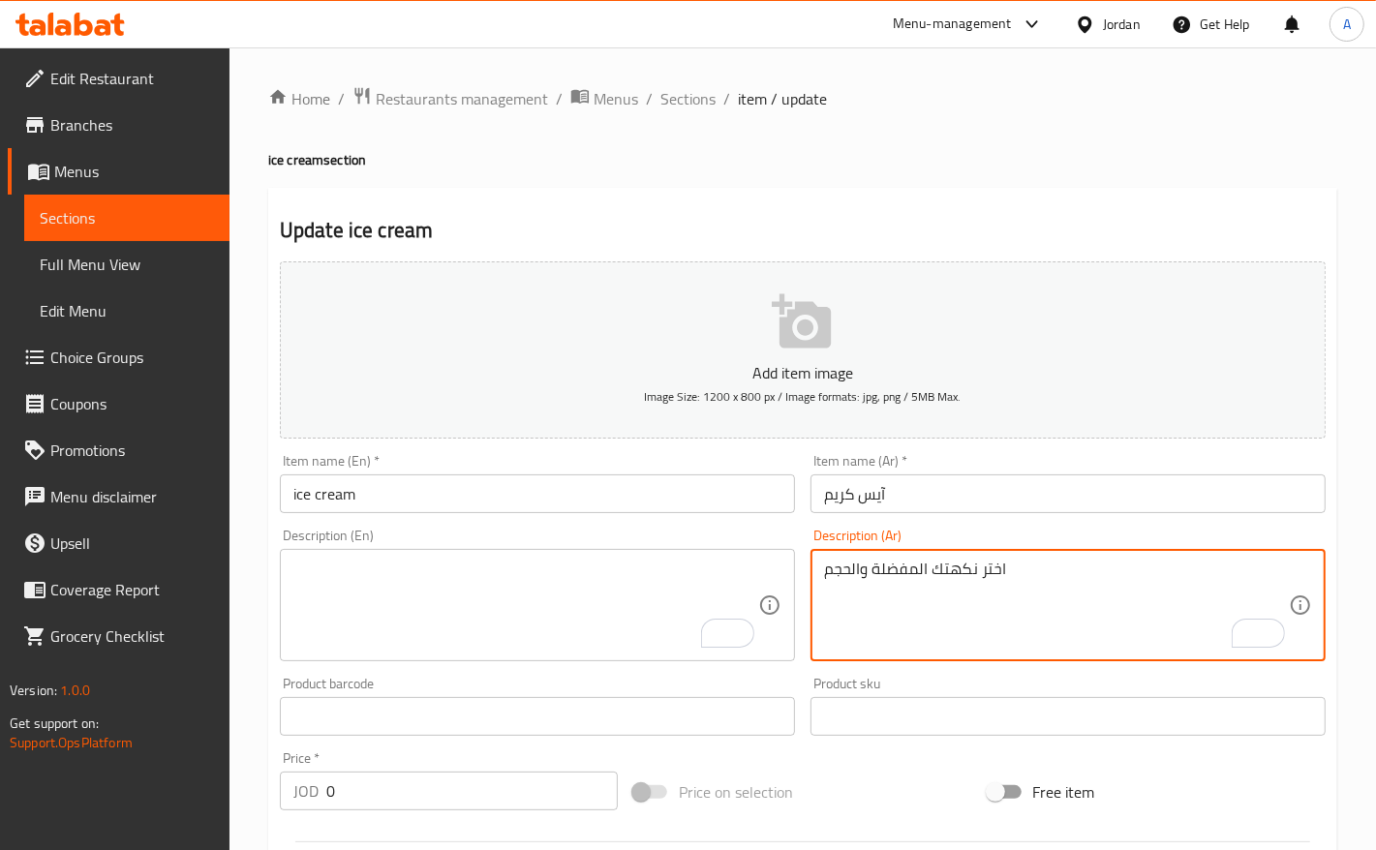
click at [894, 586] on textarea "اختر نكهتك المفضلة والحجم" at bounding box center [1056, 606] width 465 height 92
click at [887, 583] on textarea "اختر نكهتك المفضلة والحجم" at bounding box center [1056, 606] width 465 height 92
click at [884, 582] on textarea "اختر نكهتك المفضلة والحجم" at bounding box center [1056, 606] width 465 height 92
click at [884, 581] on textarea "اختر نكهتك المفضلة والحجم" at bounding box center [1056, 606] width 465 height 92
click at [920, 492] on input "آيس كريم" at bounding box center [1067, 493] width 515 height 39
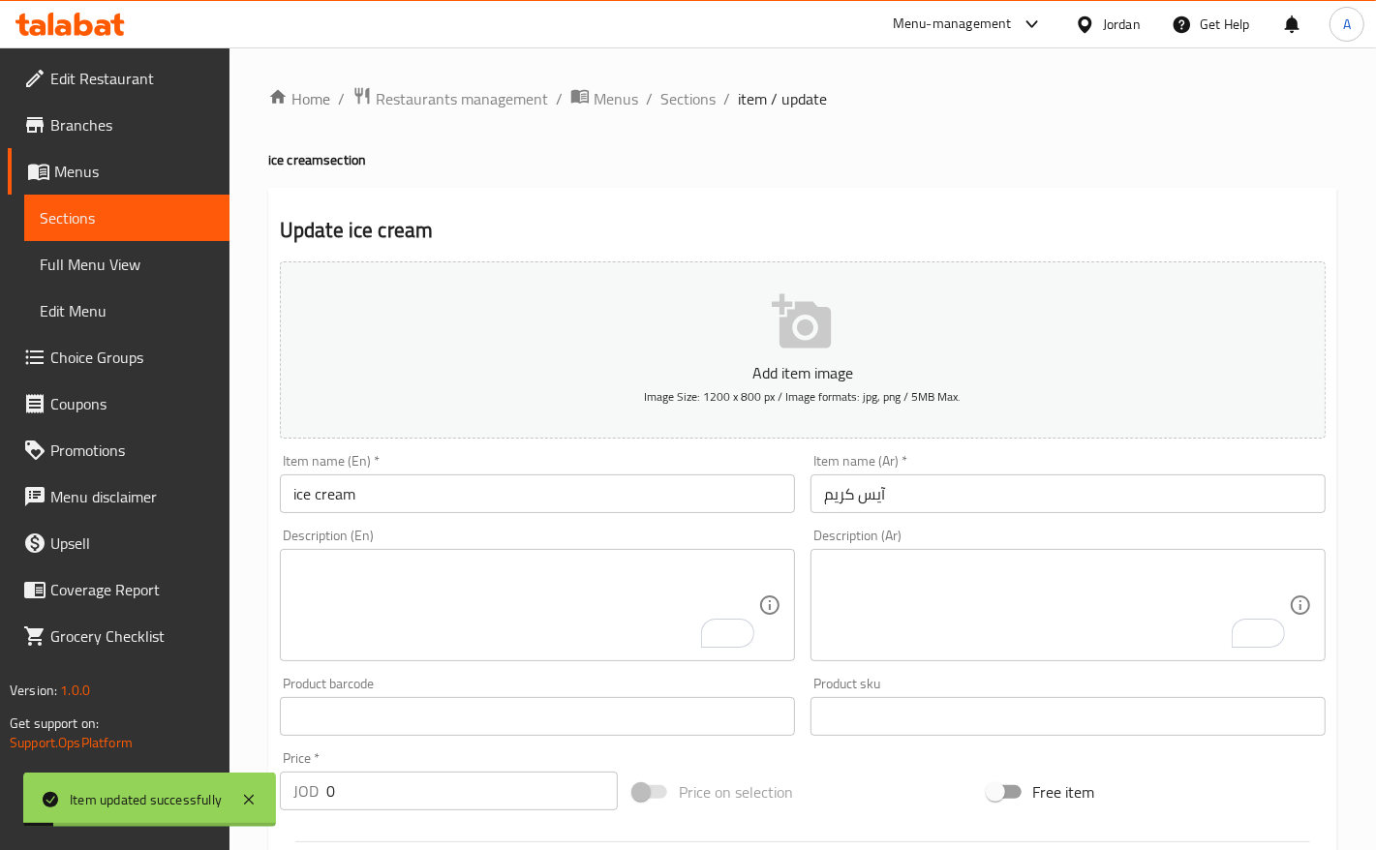
click at [500, 165] on h4 "ice cream section" at bounding box center [802, 159] width 1069 height 19
click at [666, 107] on span "Sections" at bounding box center [687, 98] width 55 height 23
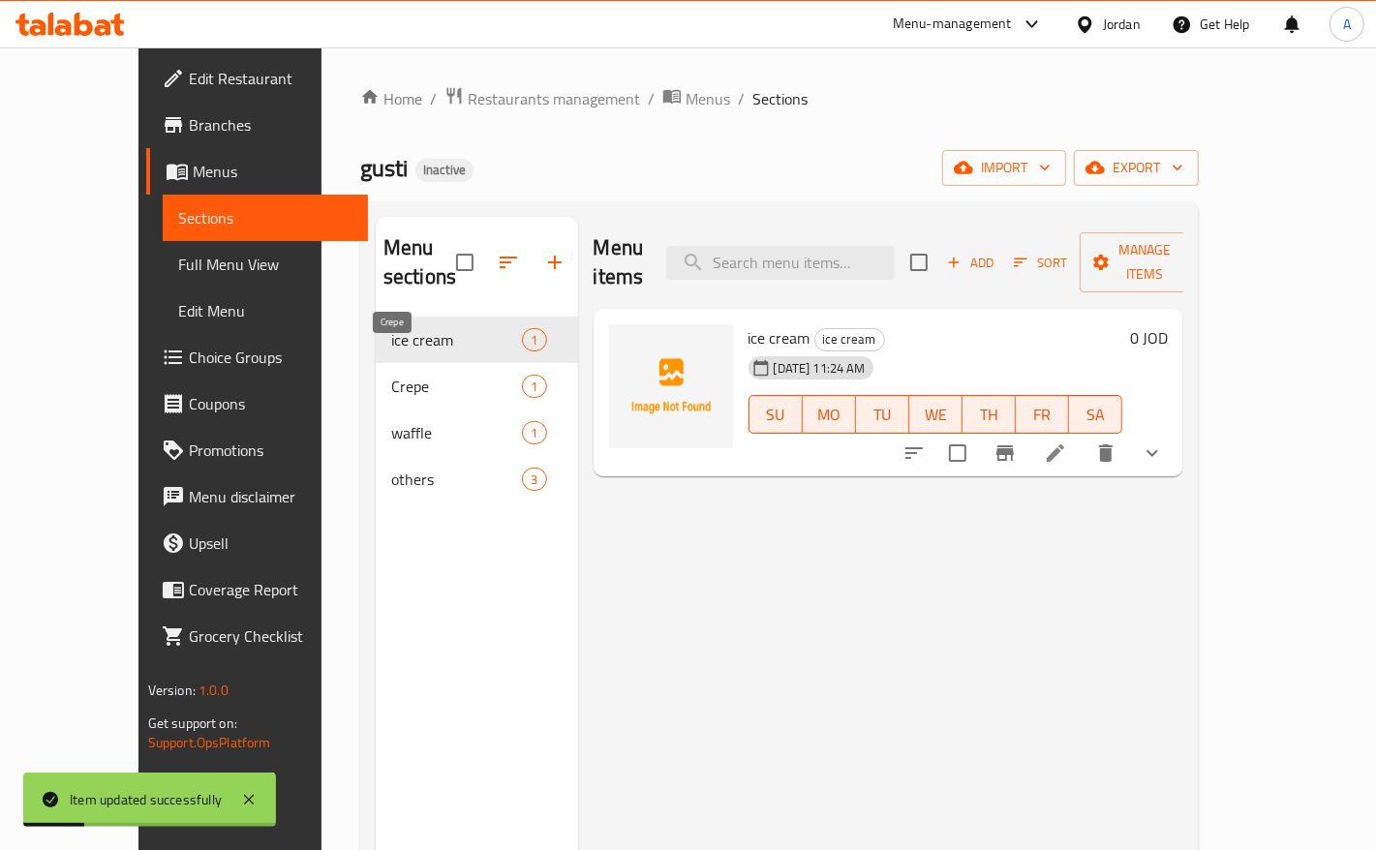
click at [391, 375] on span "Crepe" at bounding box center [456, 386] width 131 height 23
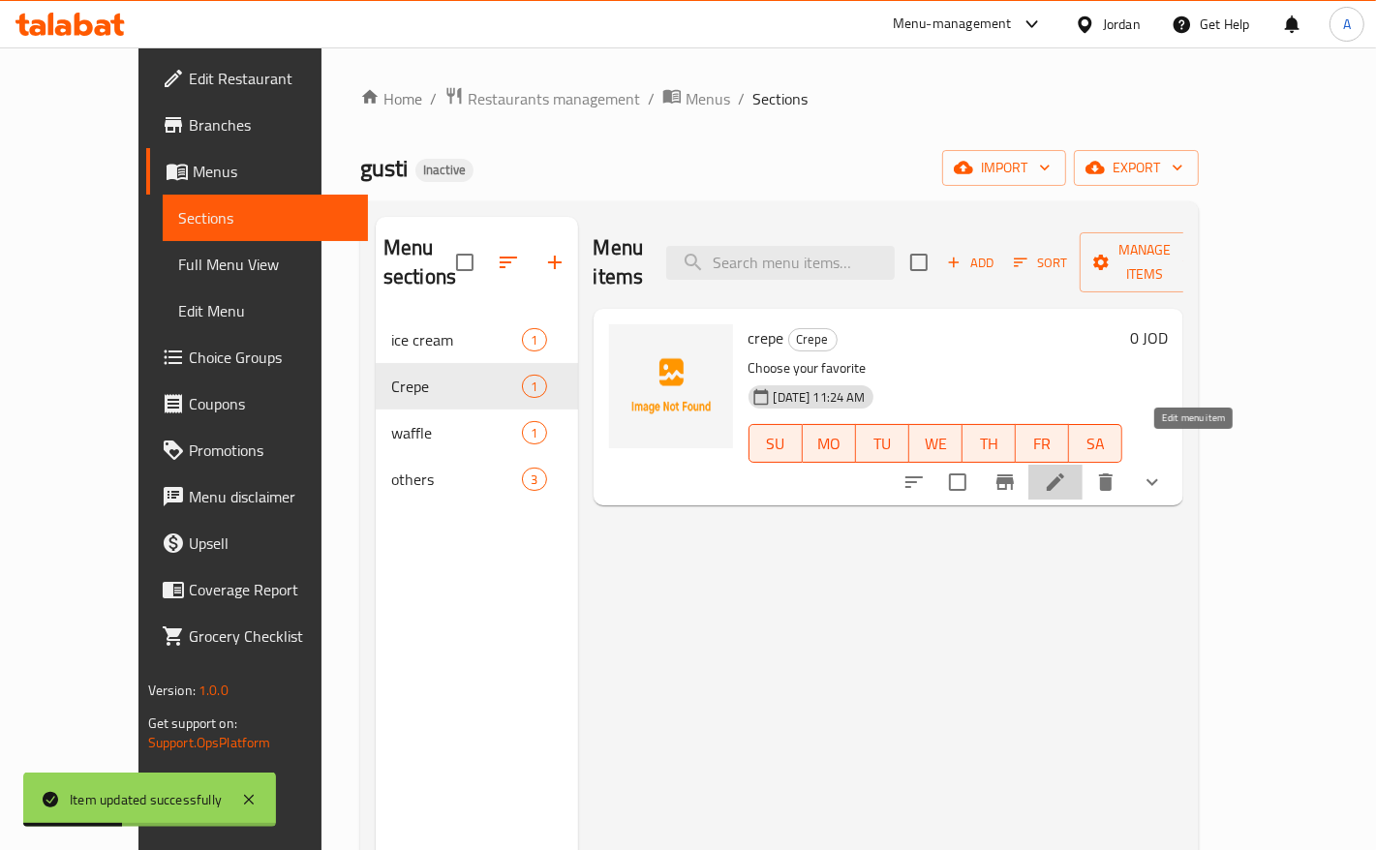
click at [1067, 471] on icon at bounding box center [1055, 482] width 23 height 23
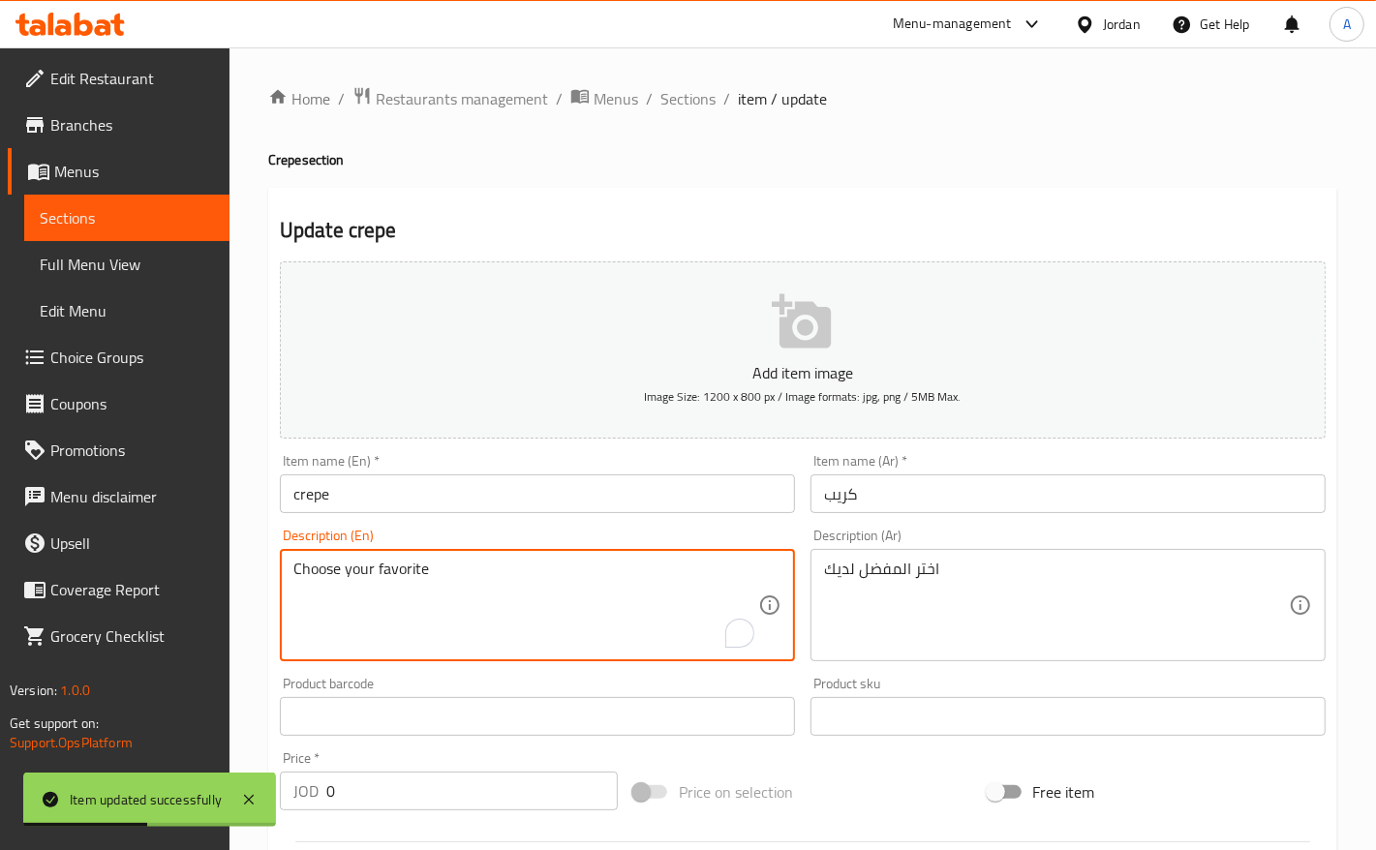
click at [375, 563] on textarea "Choose your favorite" at bounding box center [525, 606] width 465 height 92
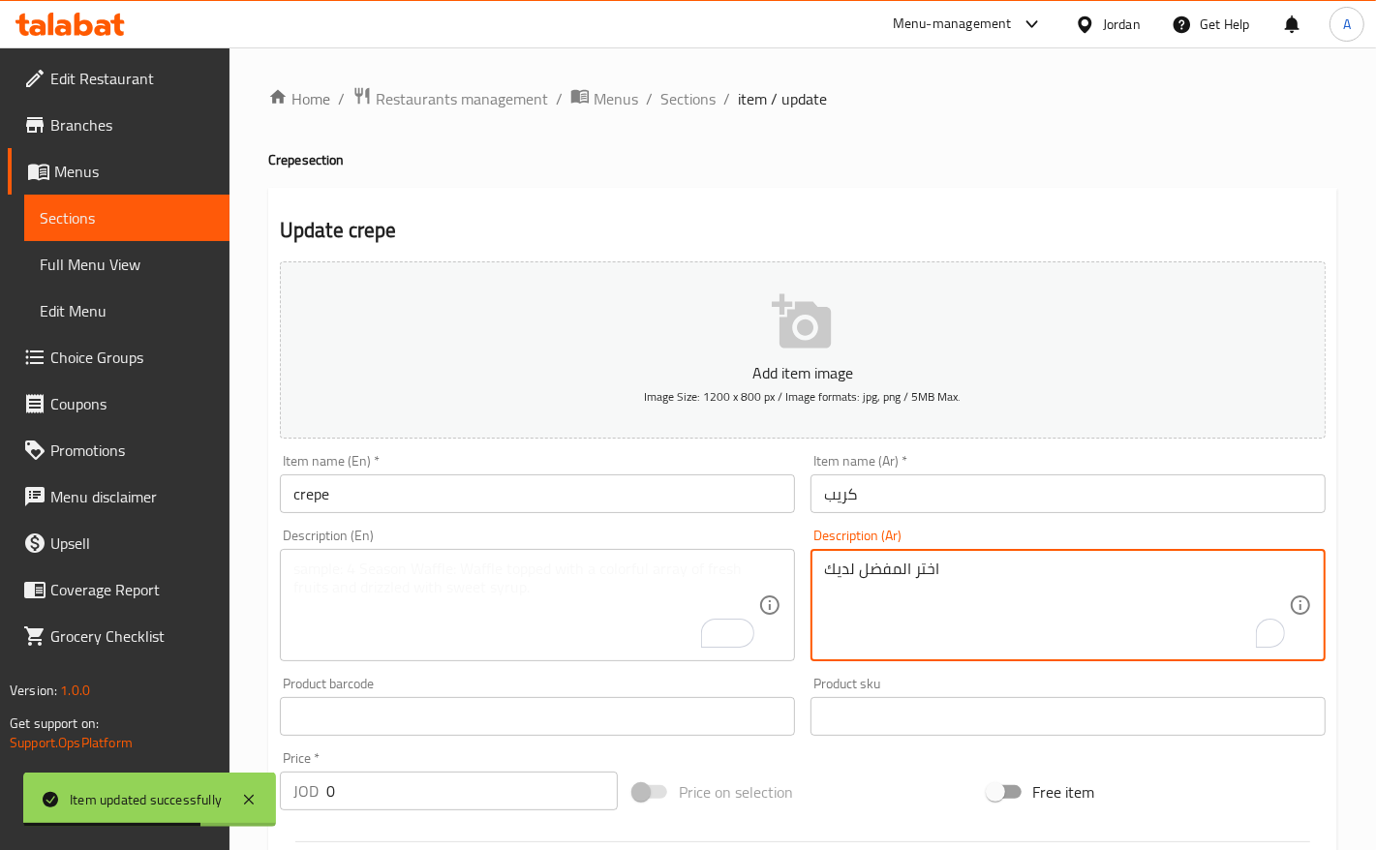
click at [980, 566] on textarea "اختر المفضل لديك" at bounding box center [1056, 606] width 465 height 92
click at [670, 491] on input "crepe" at bounding box center [537, 493] width 515 height 39
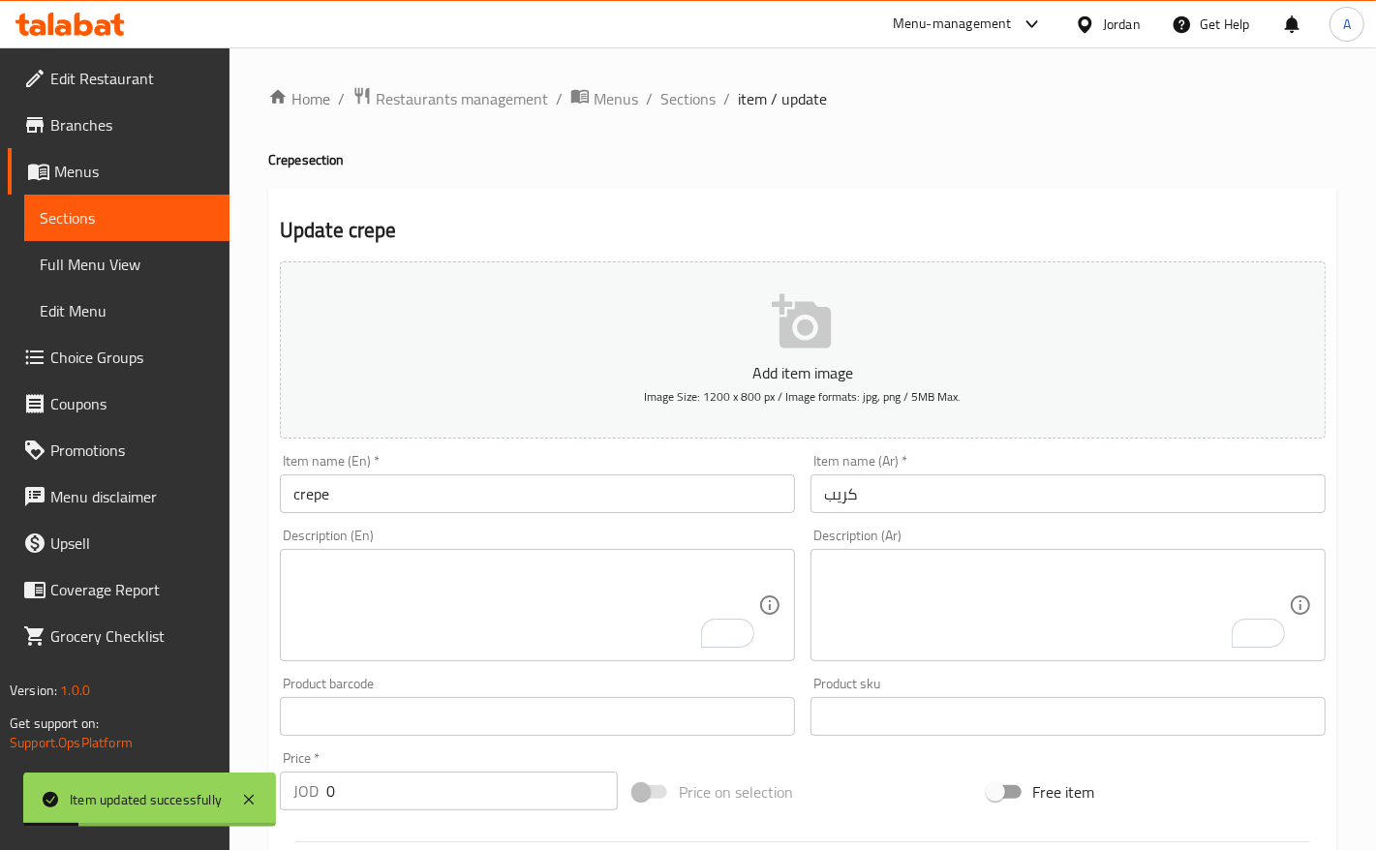
click at [340, 501] on input "crepe" at bounding box center [537, 493] width 515 height 39
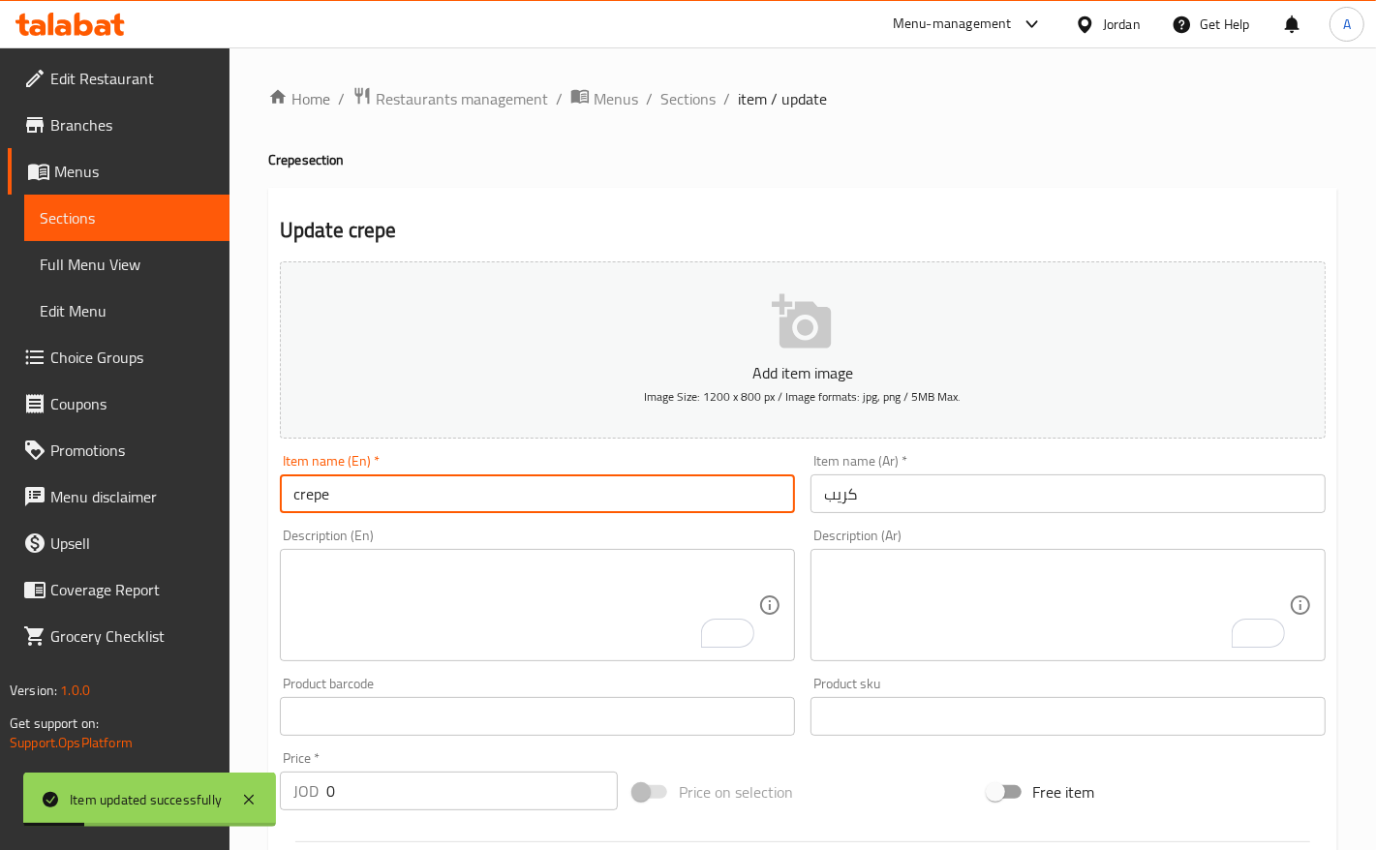
click at [340, 501] on input "crepe" at bounding box center [537, 493] width 515 height 39
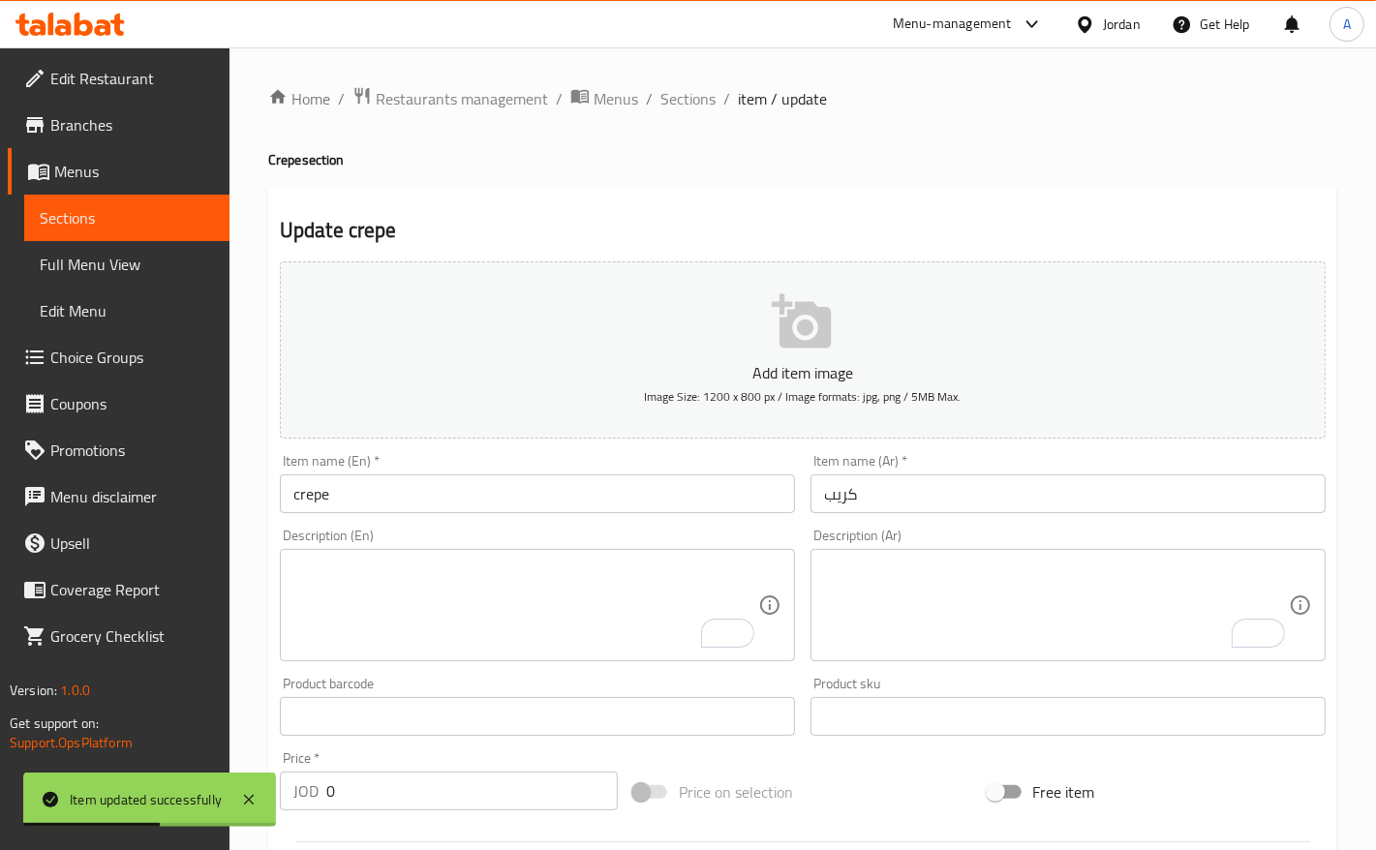
click at [476, 191] on div "Update crepe Add item image Image Size: 1200 x 800 px / Image formats: jpg, png…" at bounding box center [802, 829] width 1069 height 1282
click at [681, 95] on span "Sections" at bounding box center [687, 98] width 55 height 23
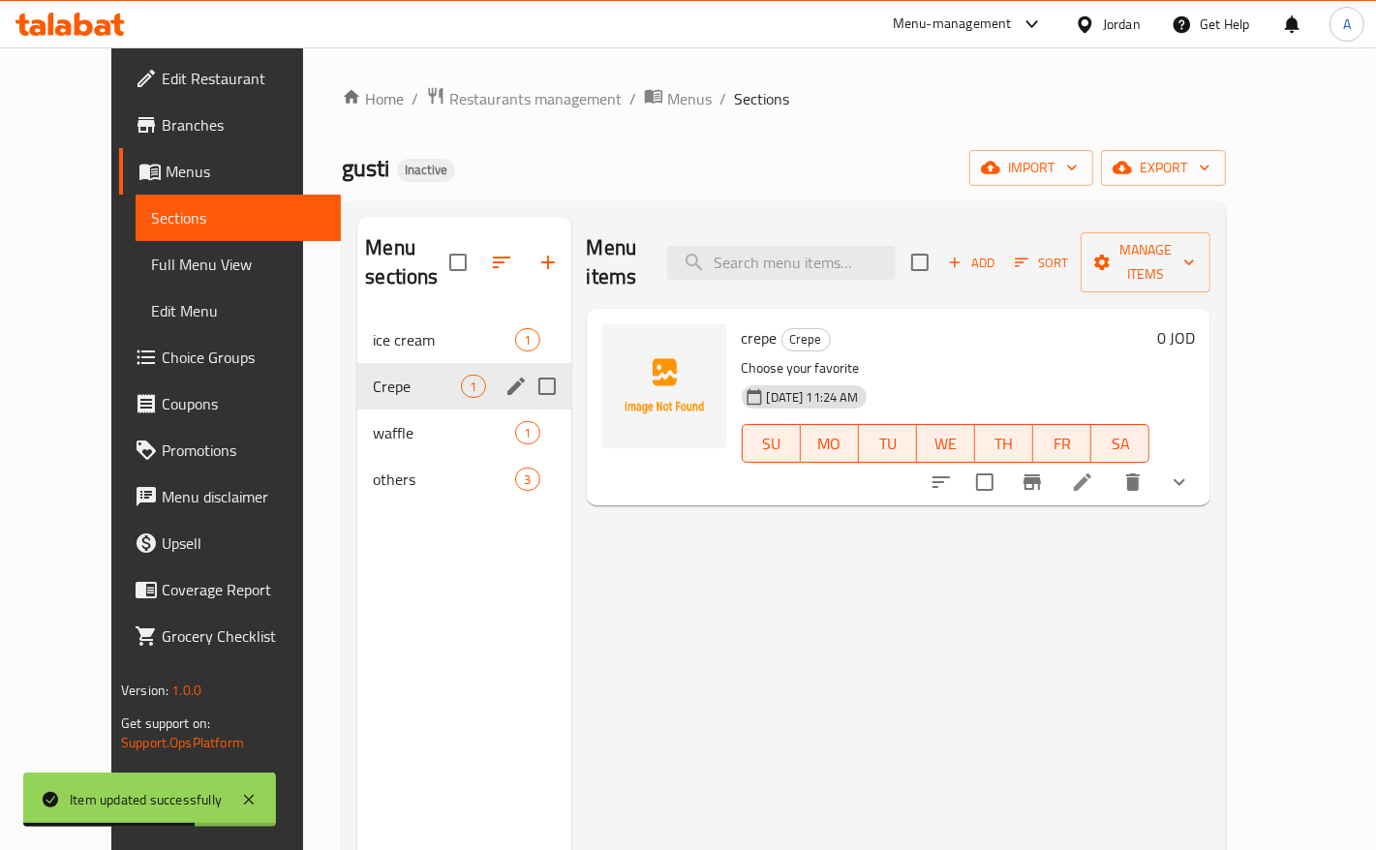
click at [373, 421] on span "waffle" at bounding box center [444, 432] width 142 height 23
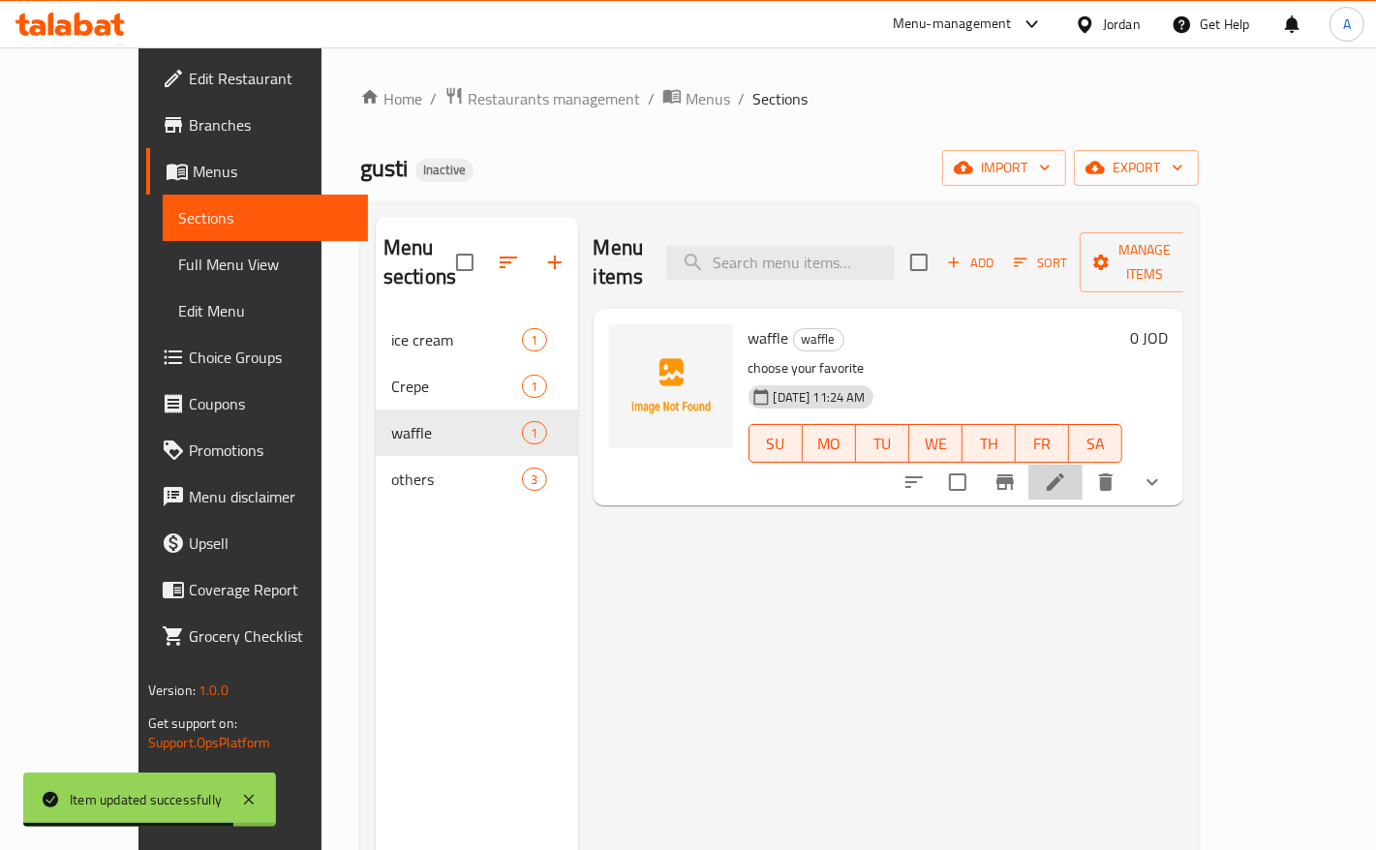
click at [1083, 468] on li at bounding box center [1055, 482] width 54 height 35
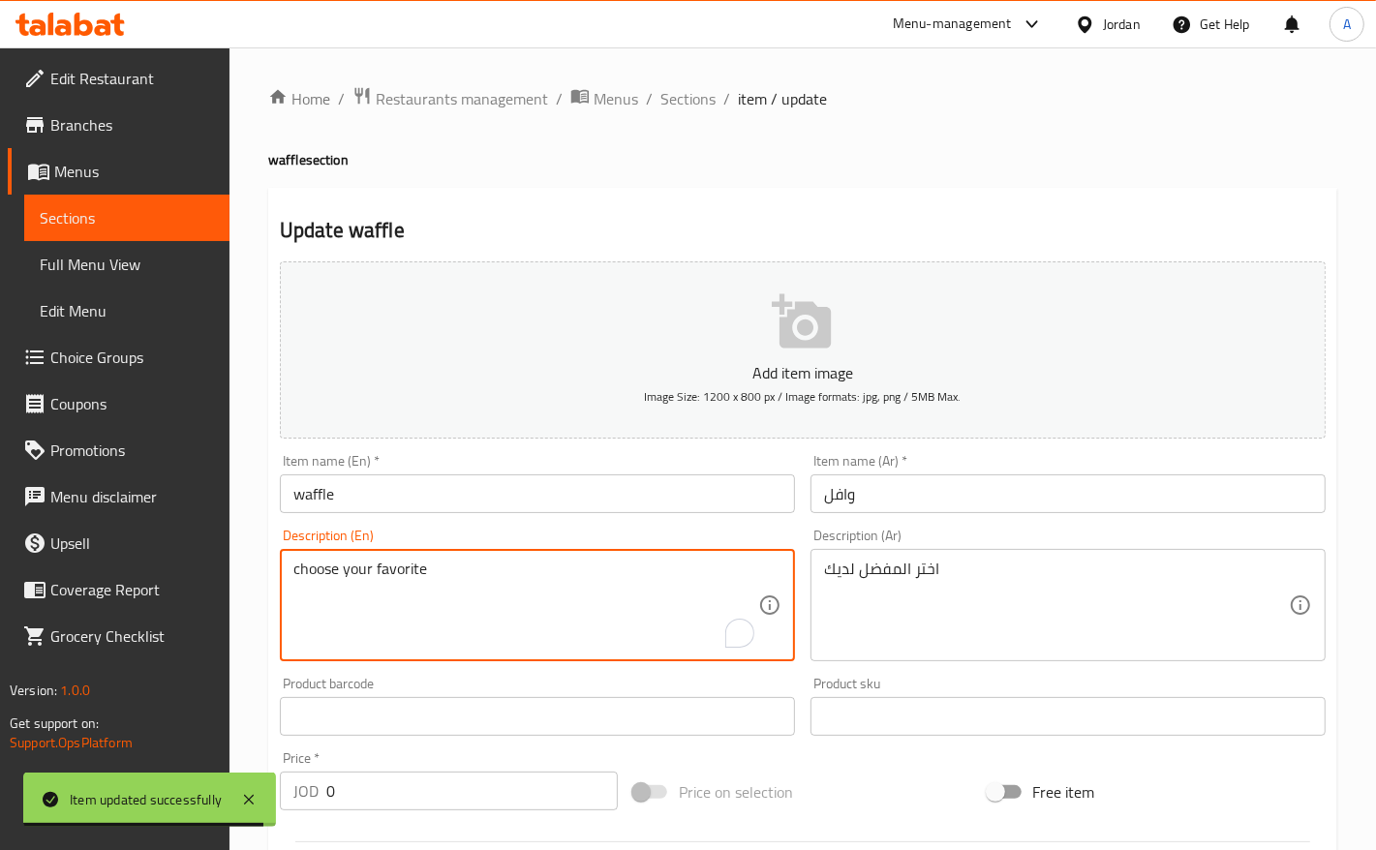
click at [447, 592] on textarea "choose your favorite" at bounding box center [525, 606] width 465 height 92
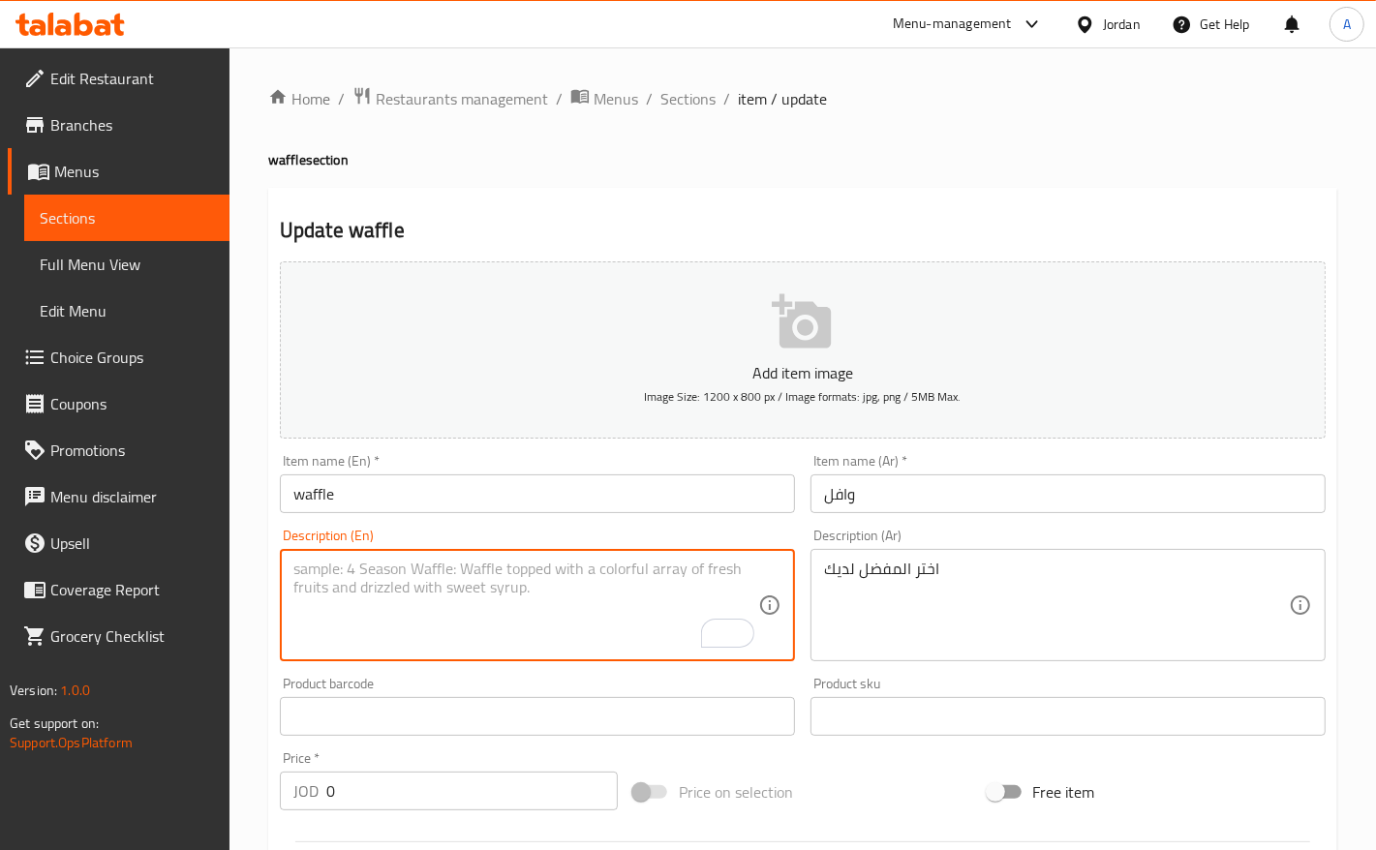
click at [865, 574] on textarea "اختر المفضل لديك" at bounding box center [1056, 606] width 465 height 92
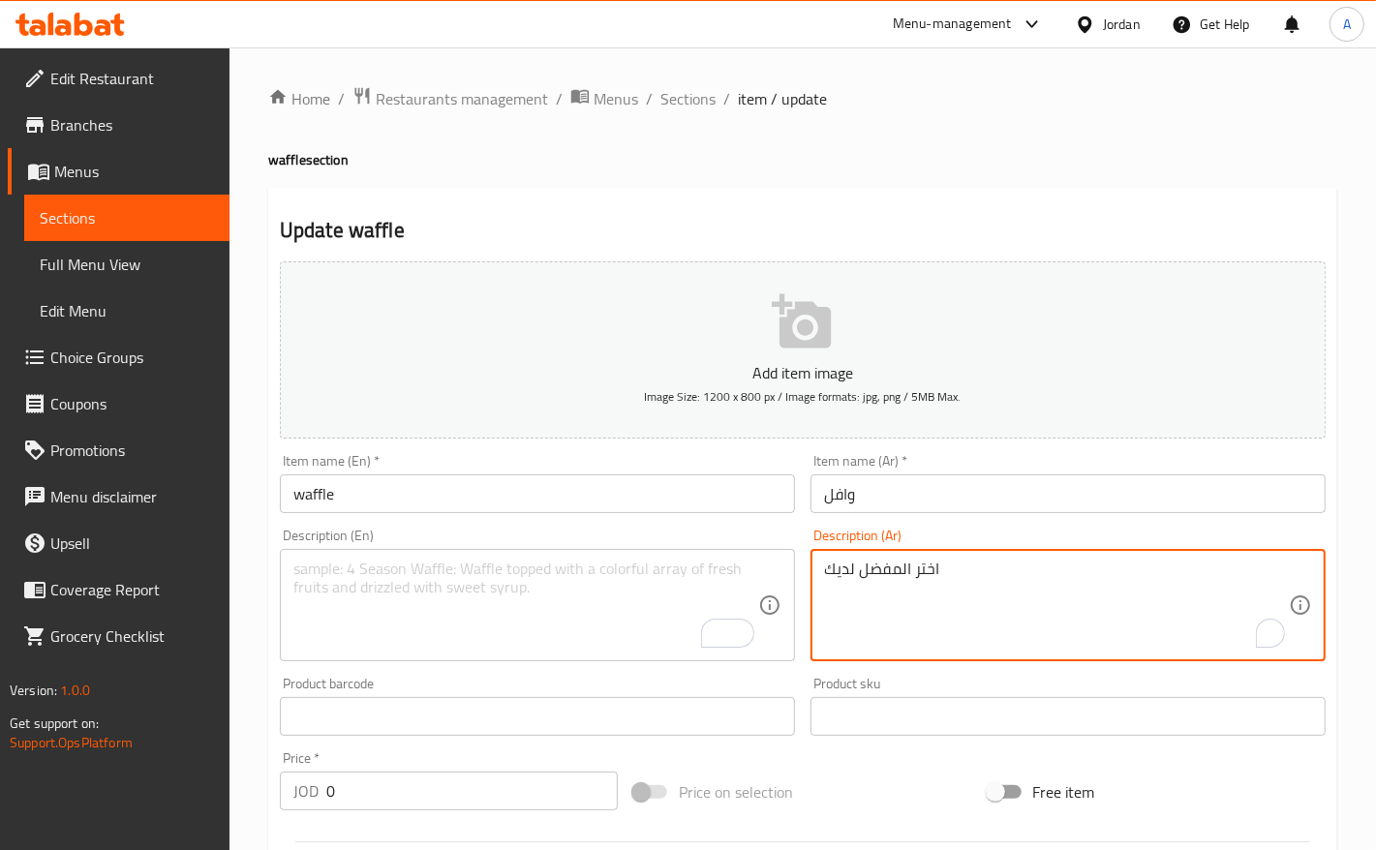
click at [865, 574] on textarea "اختر المفضل لديك" at bounding box center [1056, 606] width 465 height 92
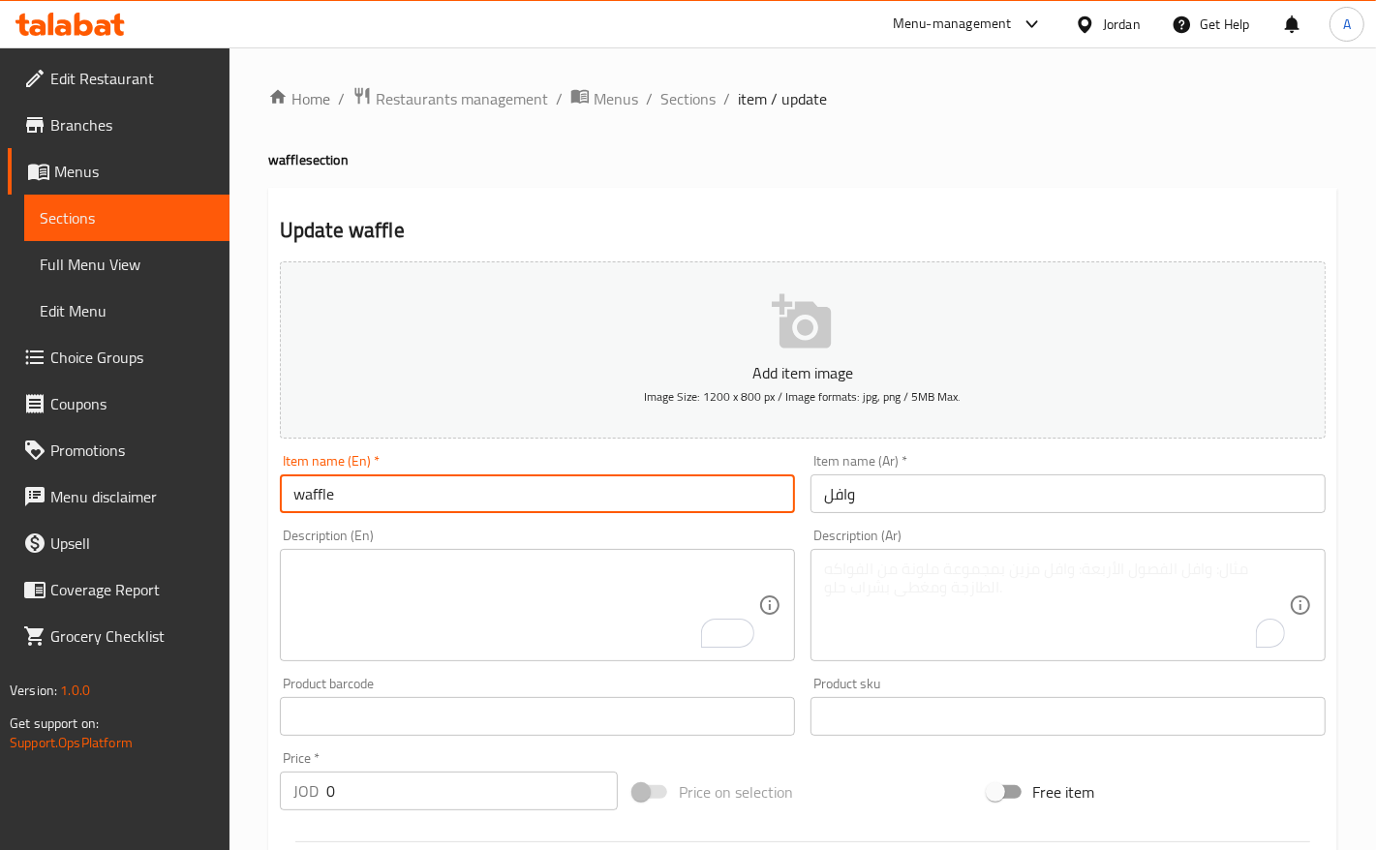
click at [555, 496] on input "waffle" at bounding box center [537, 493] width 515 height 39
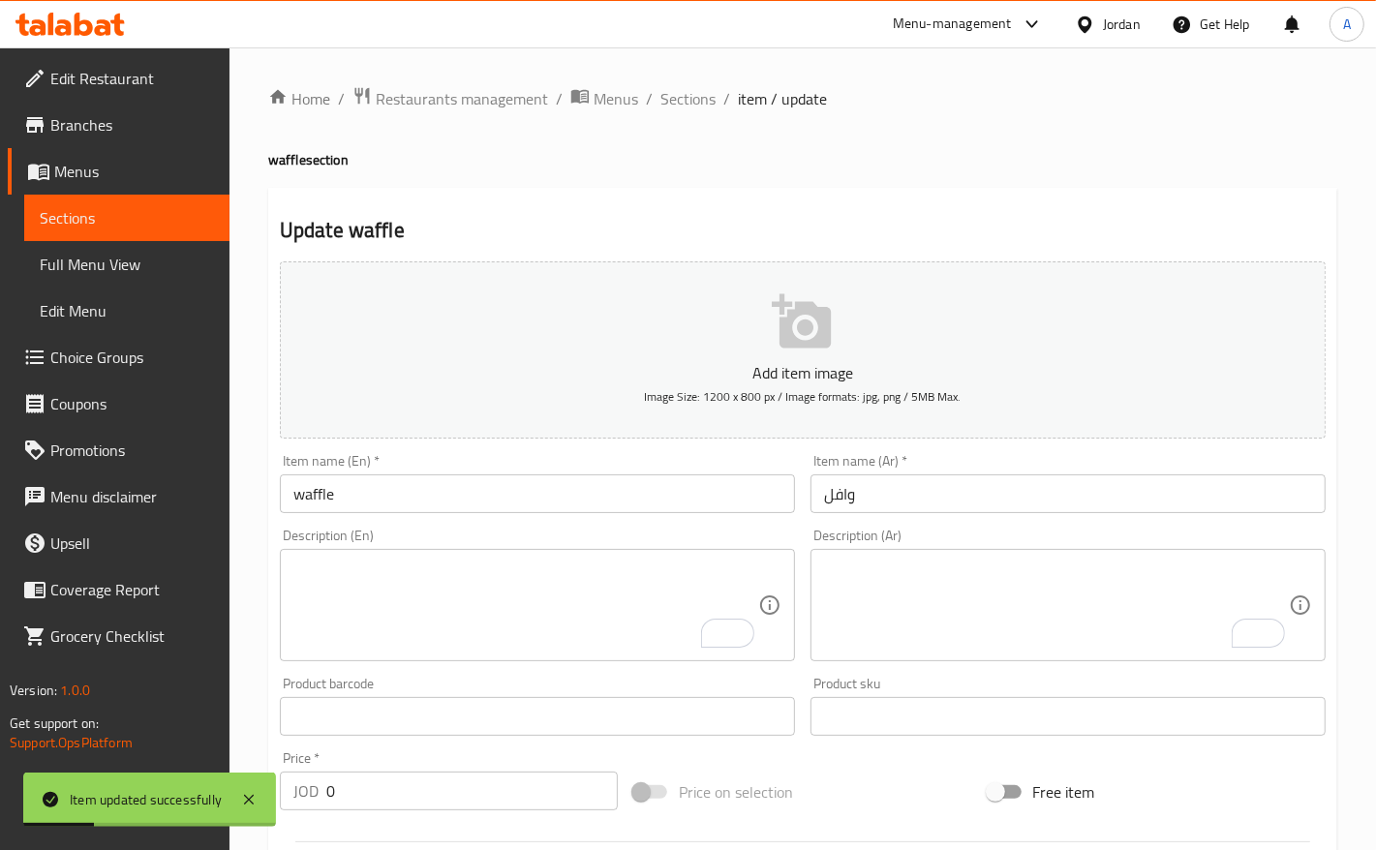
click at [476, 196] on div "Update waffle Add item image Image Size: 1200 x 800 px / Image formats: jpg, pn…" at bounding box center [802, 801] width 1069 height 1226
click at [83, 253] on span "Full Menu View" at bounding box center [127, 264] width 174 height 23
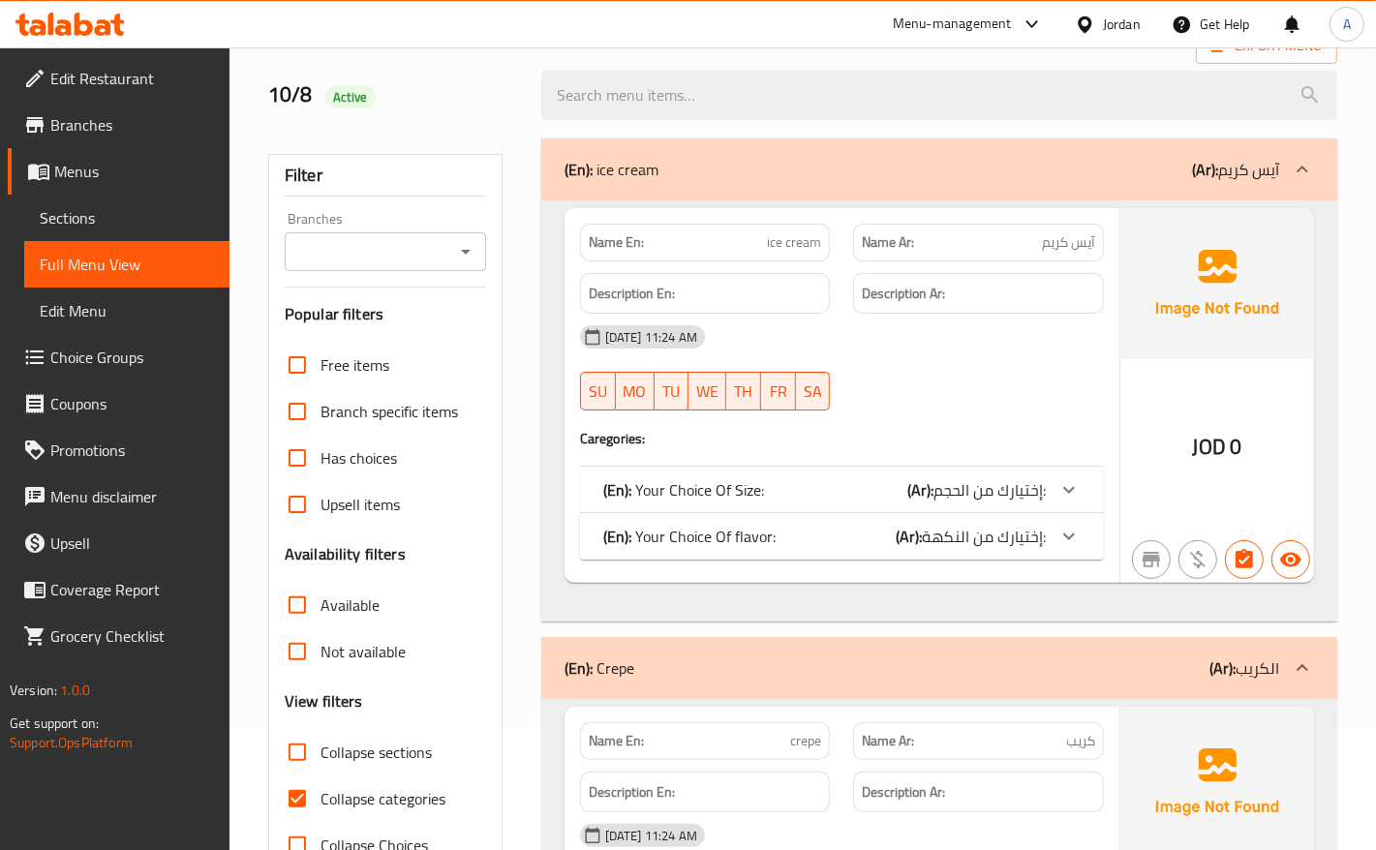
scroll to position [242, 0]
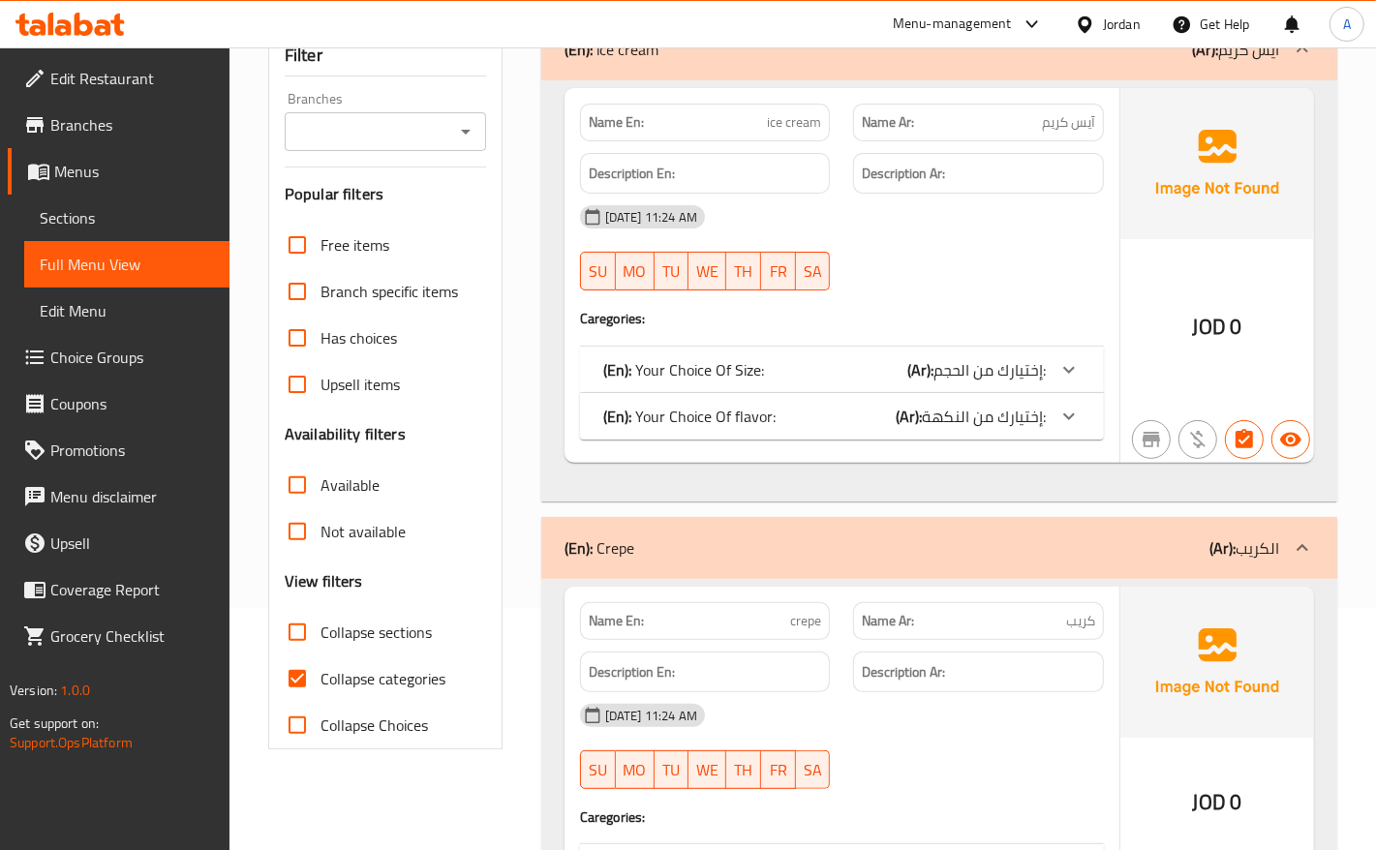
click at [283, 684] on input "Collapse categories" at bounding box center [297, 679] width 46 height 46
checkbox input "false"
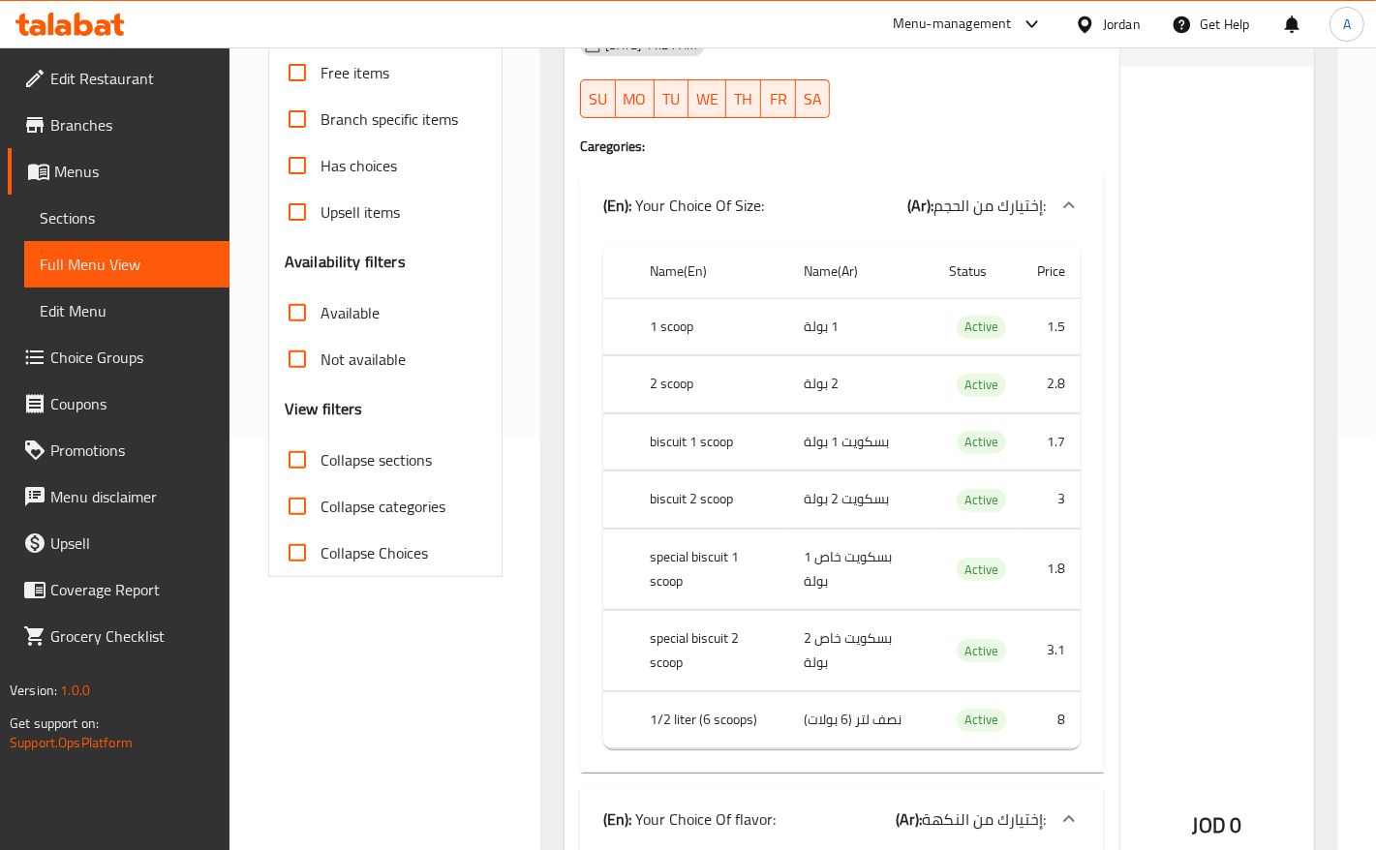
scroll to position [484, 0]
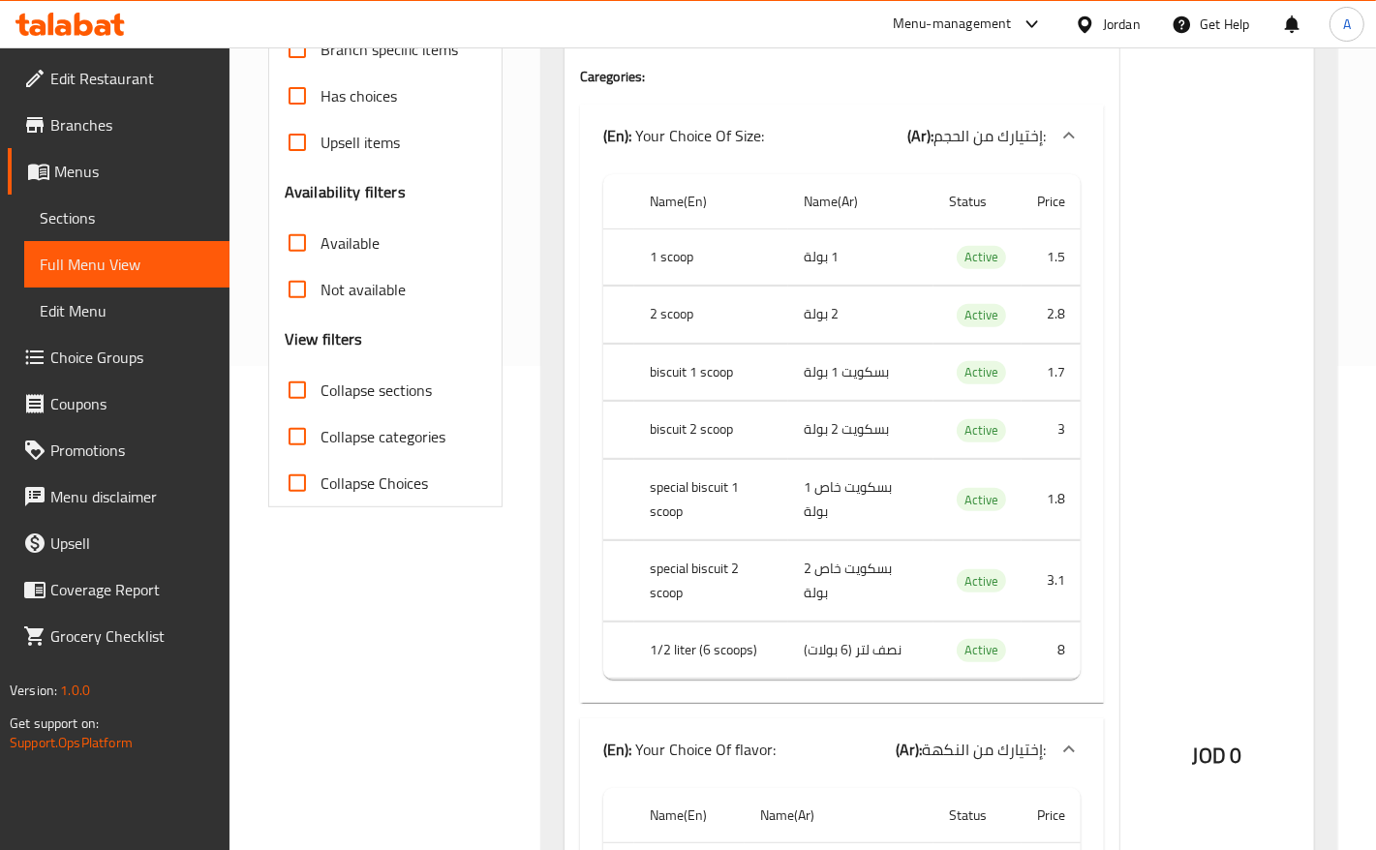
click at [1212, 608] on div "JOD 0" at bounding box center [1217, 703] width 194 height 1715
click at [134, 360] on span "Choice Groups" at bounding box center [132, 357] width 164 height 23
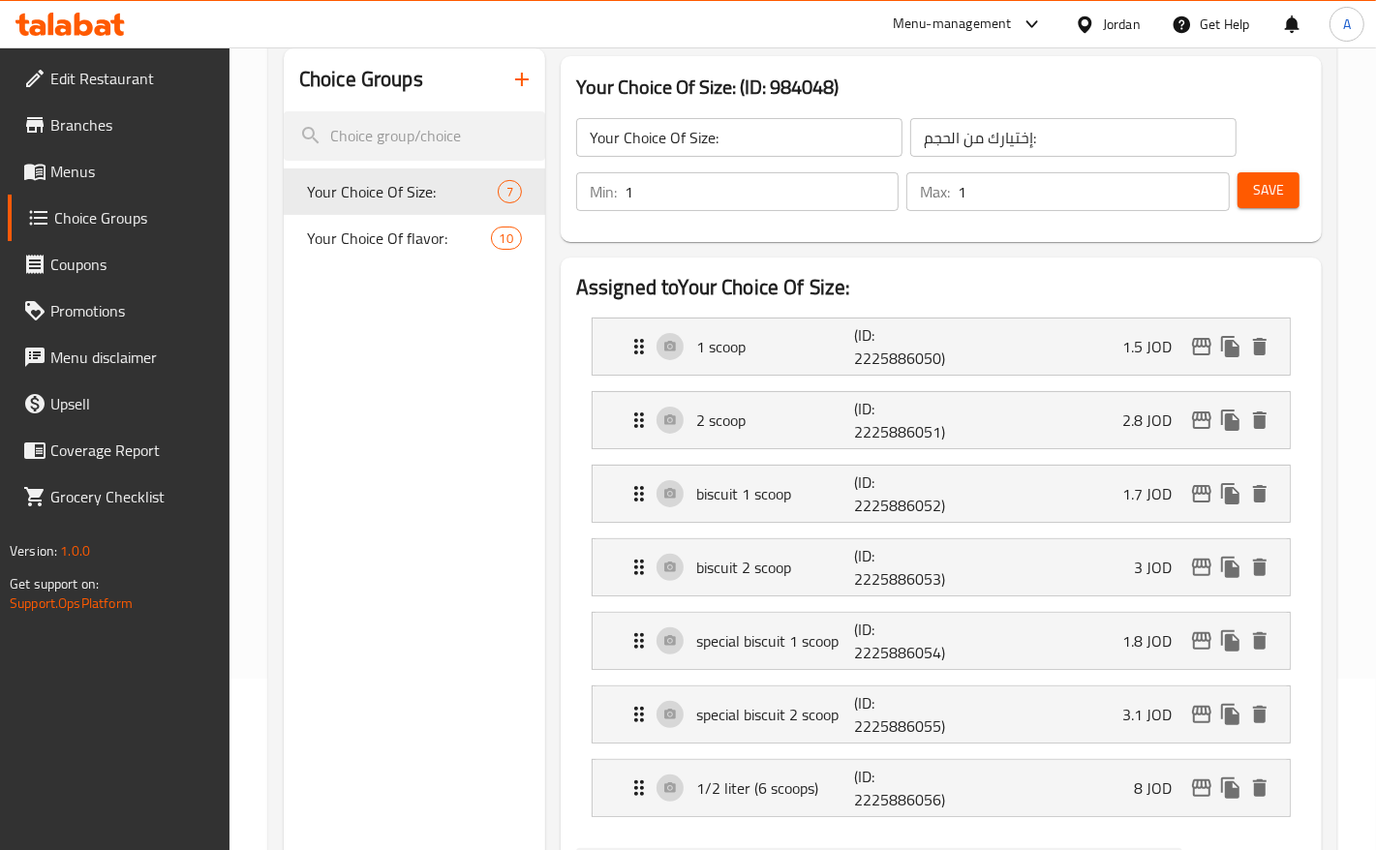
scroll to position [363, 0]
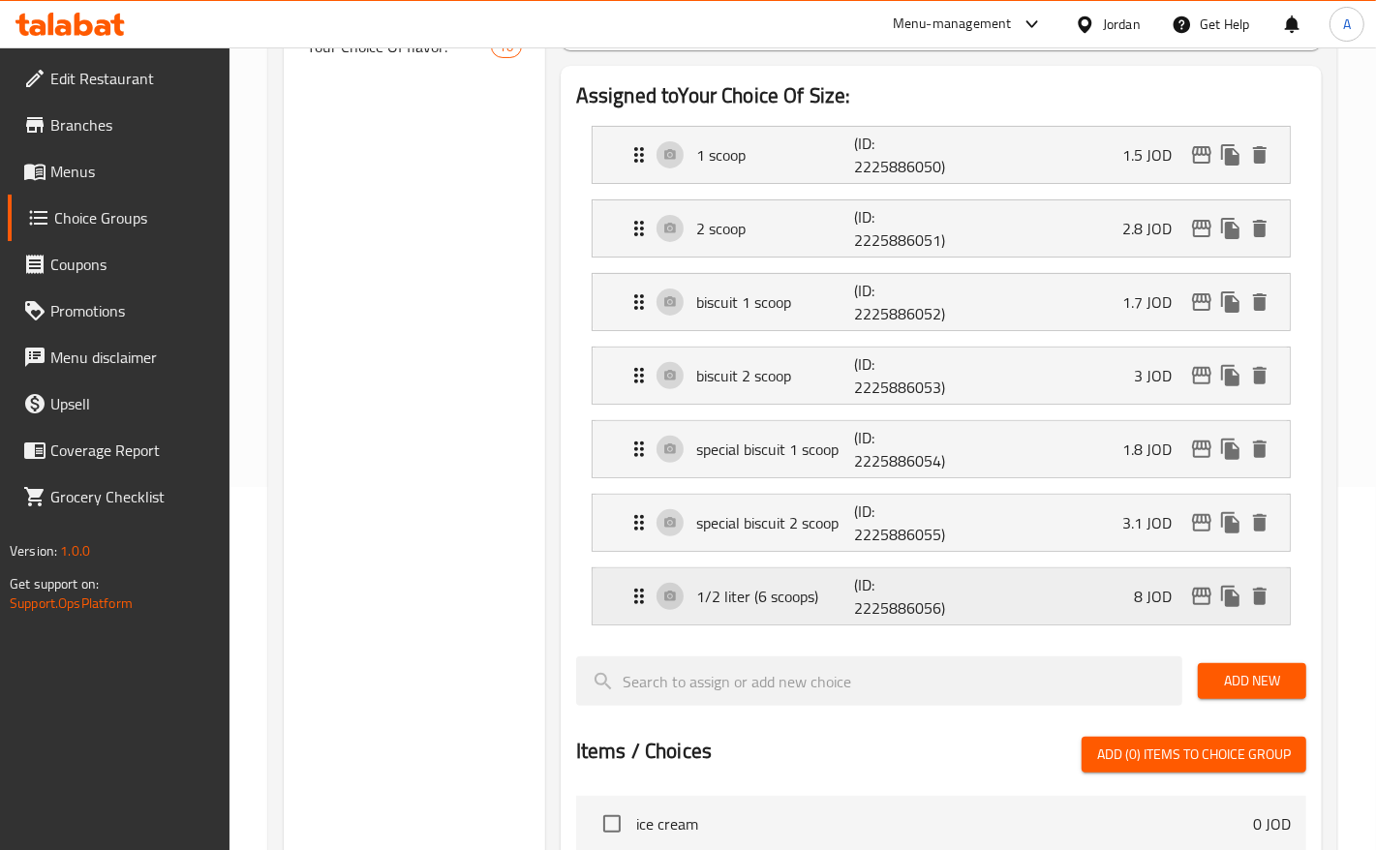
click at [785, 603] on p "1/2 liter (6 scoops)" at bounding box center [775, 596] width 159 height 23
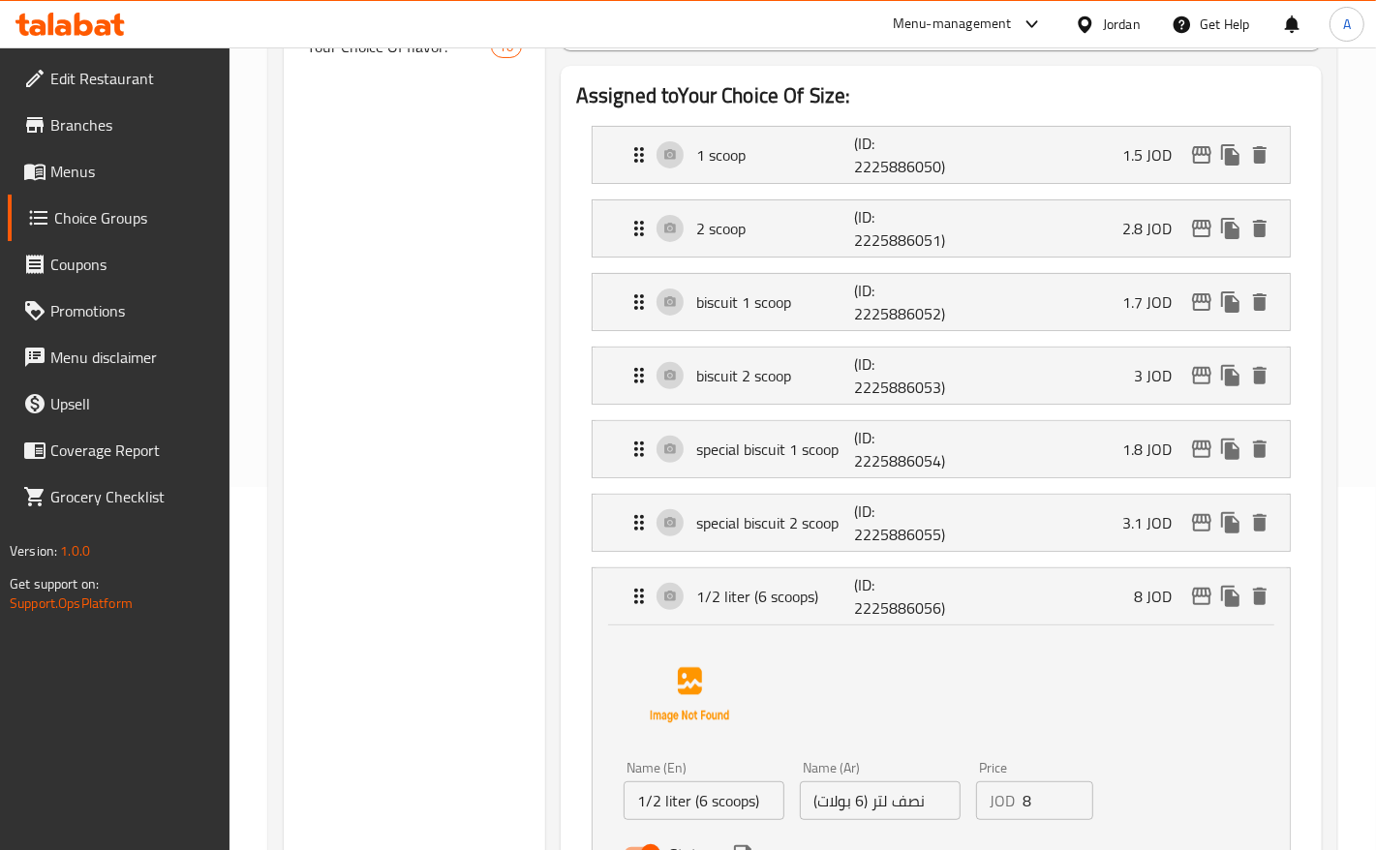
click at [831, 801] on input "نصف لتر (6 بولات)" at bounding box center [880, 800] width 161 height 39
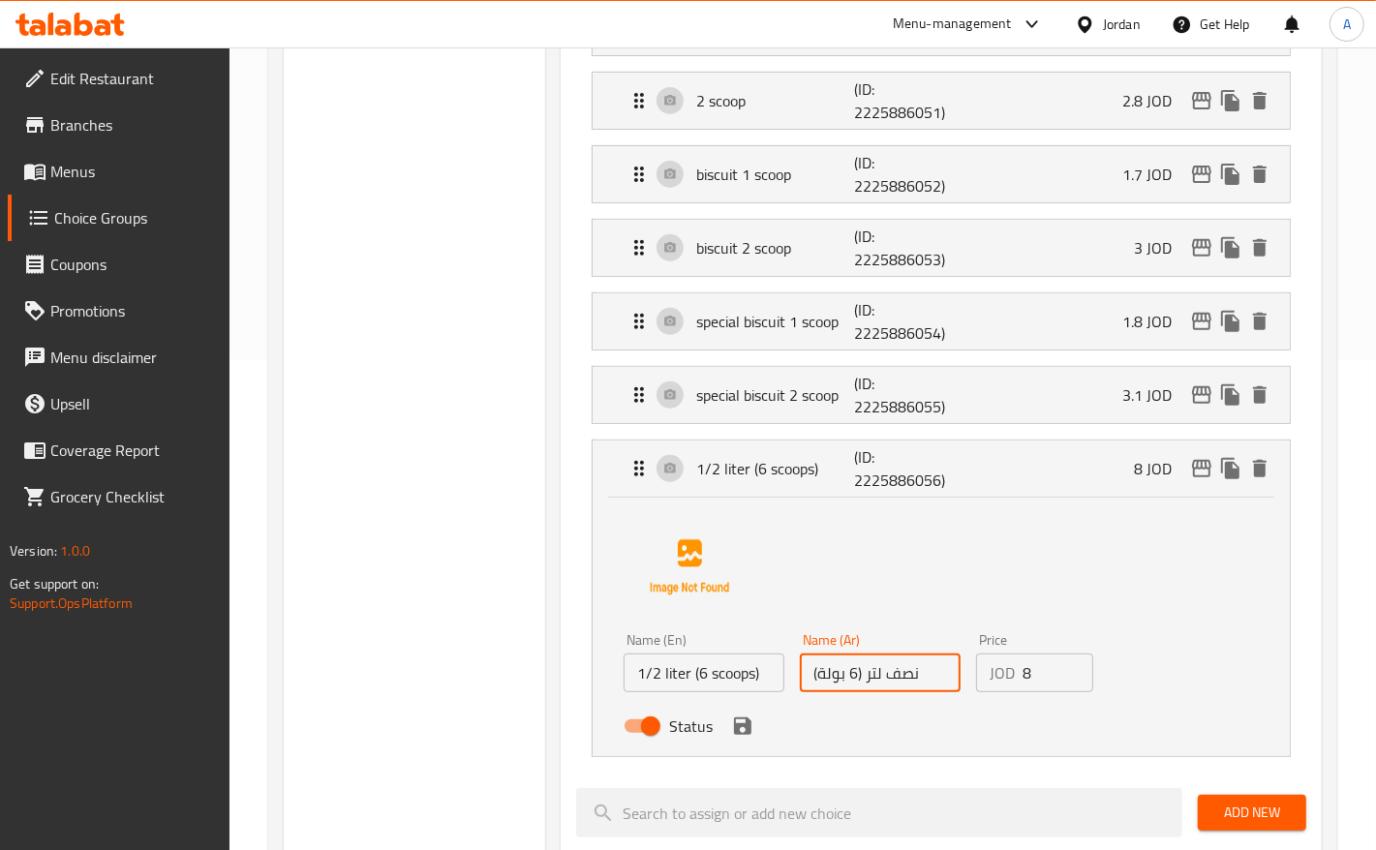
scroll to position [726, 0]
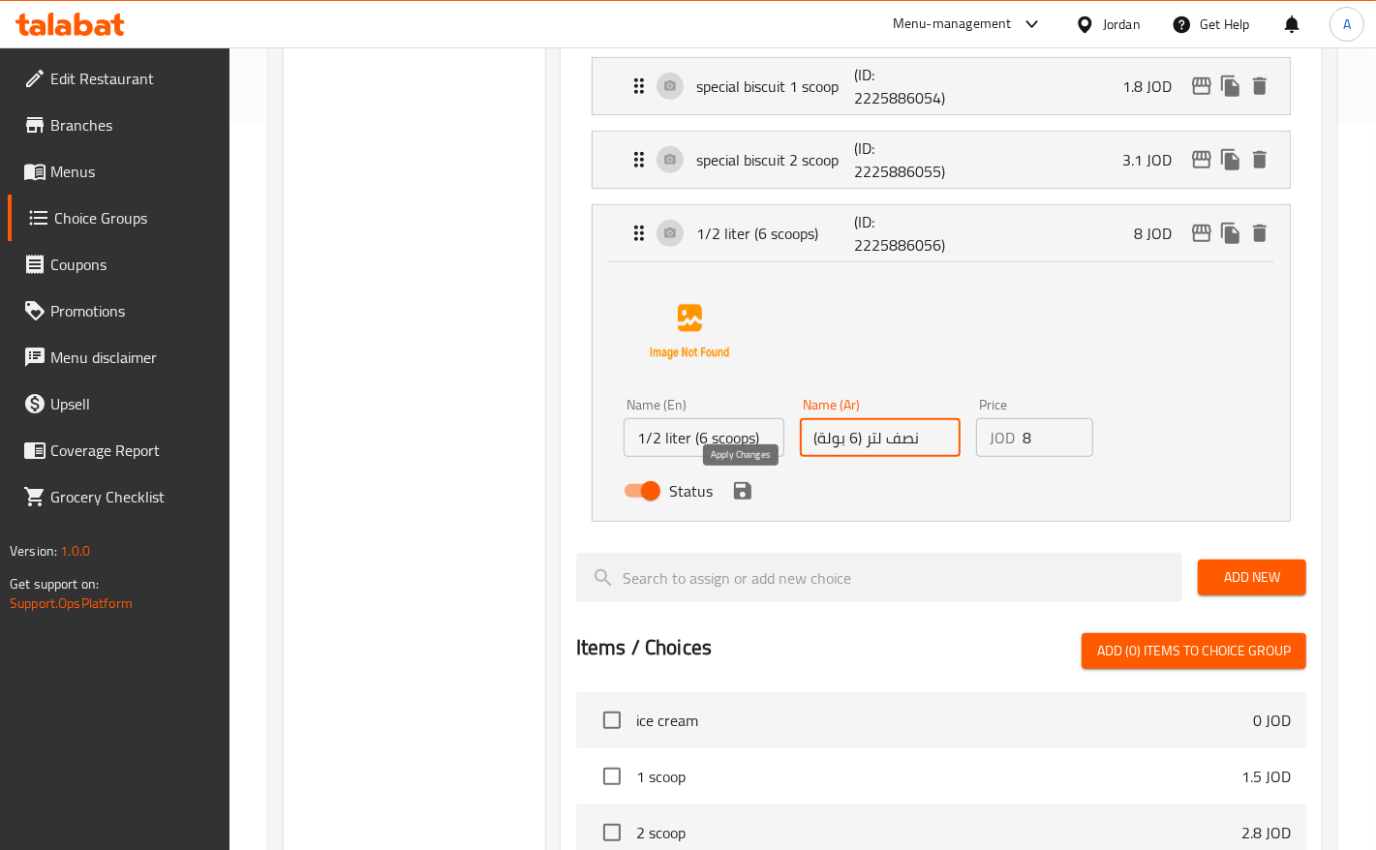
click at [751, 494] on icon "save" at bounding box center [742, 490] width 23 height 23
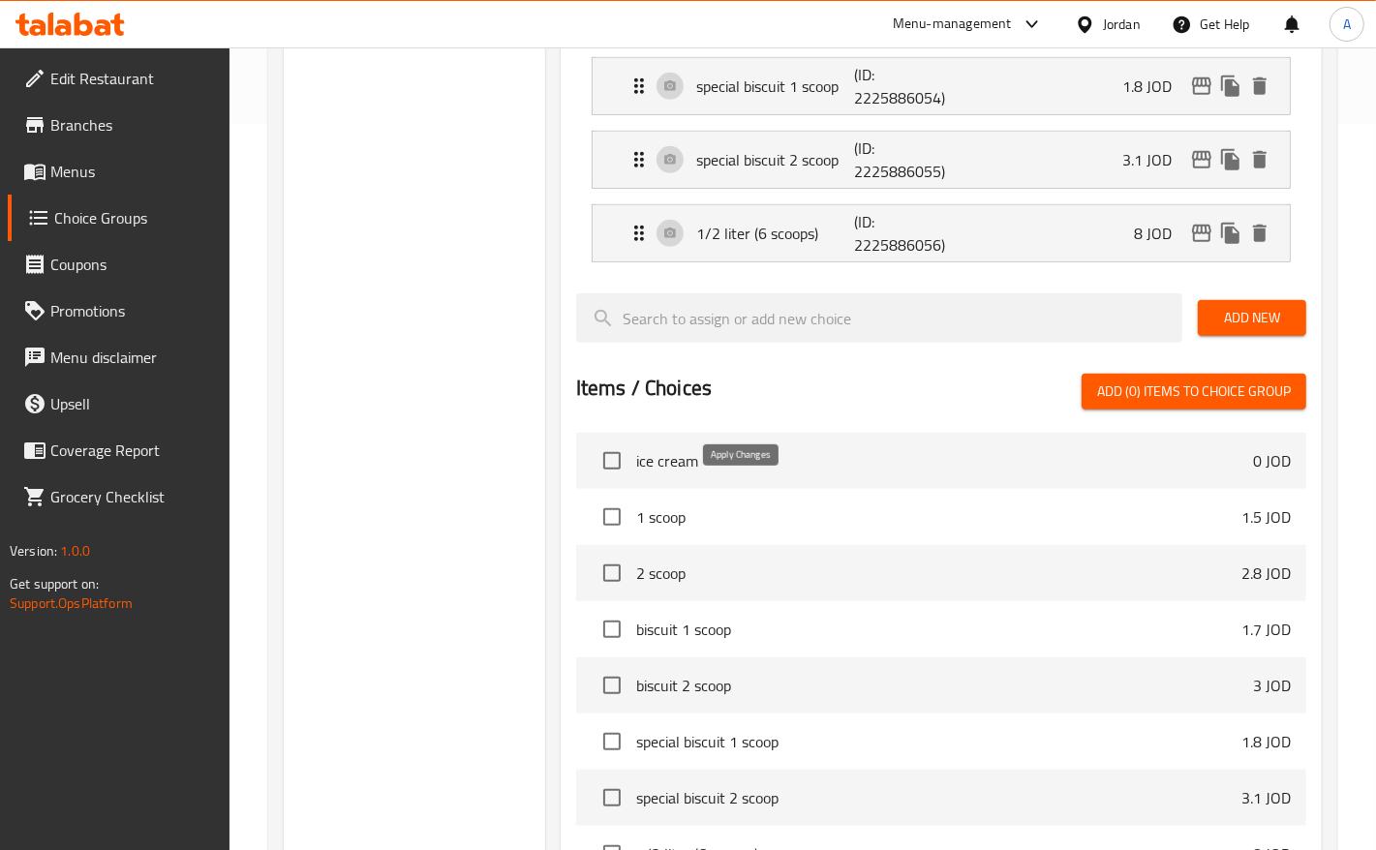
type input "نصف لتر (6 بولة)"
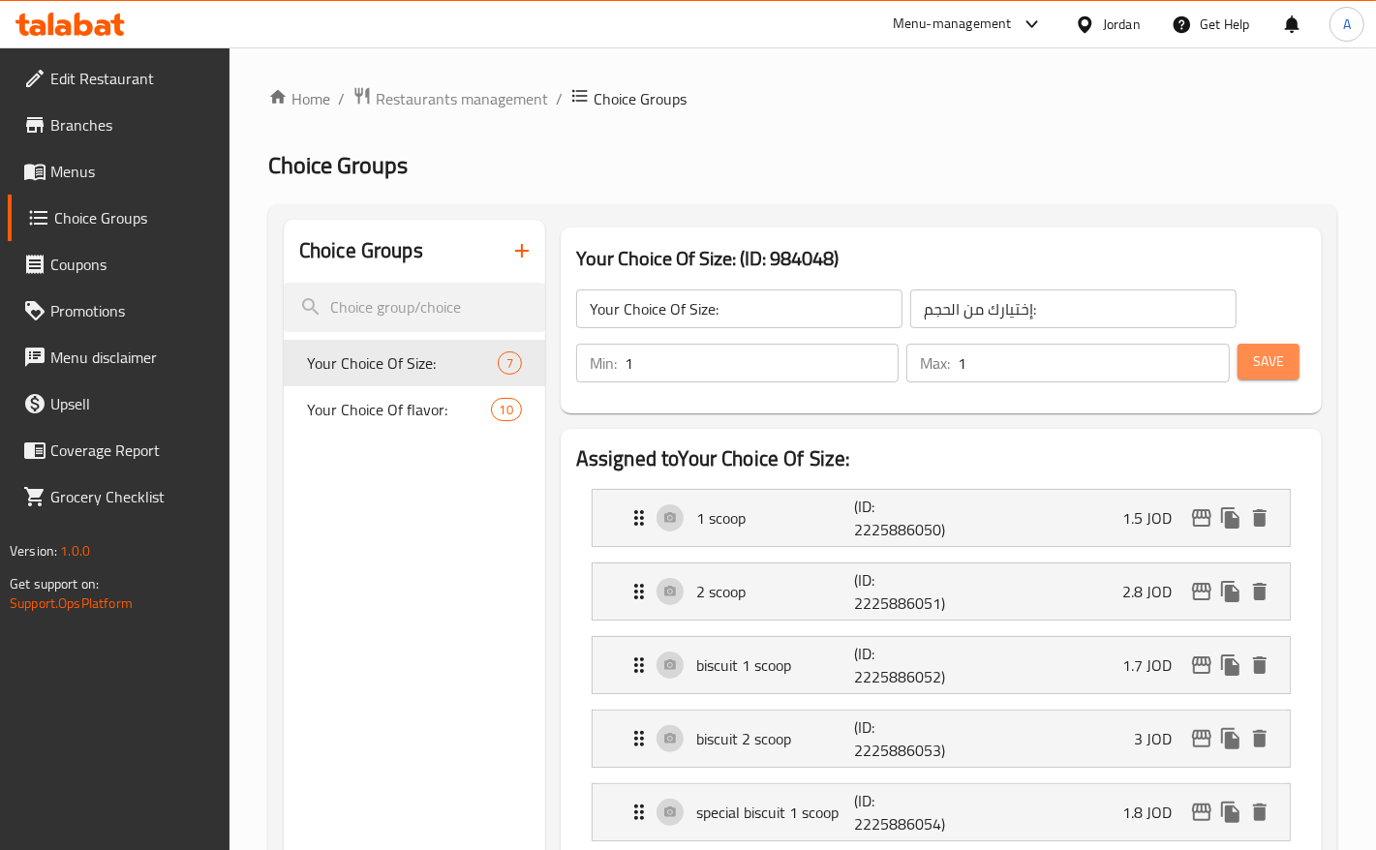
click at [1261, 360] on span "Save" at bounding box center [1268, 362] width 31 height 24
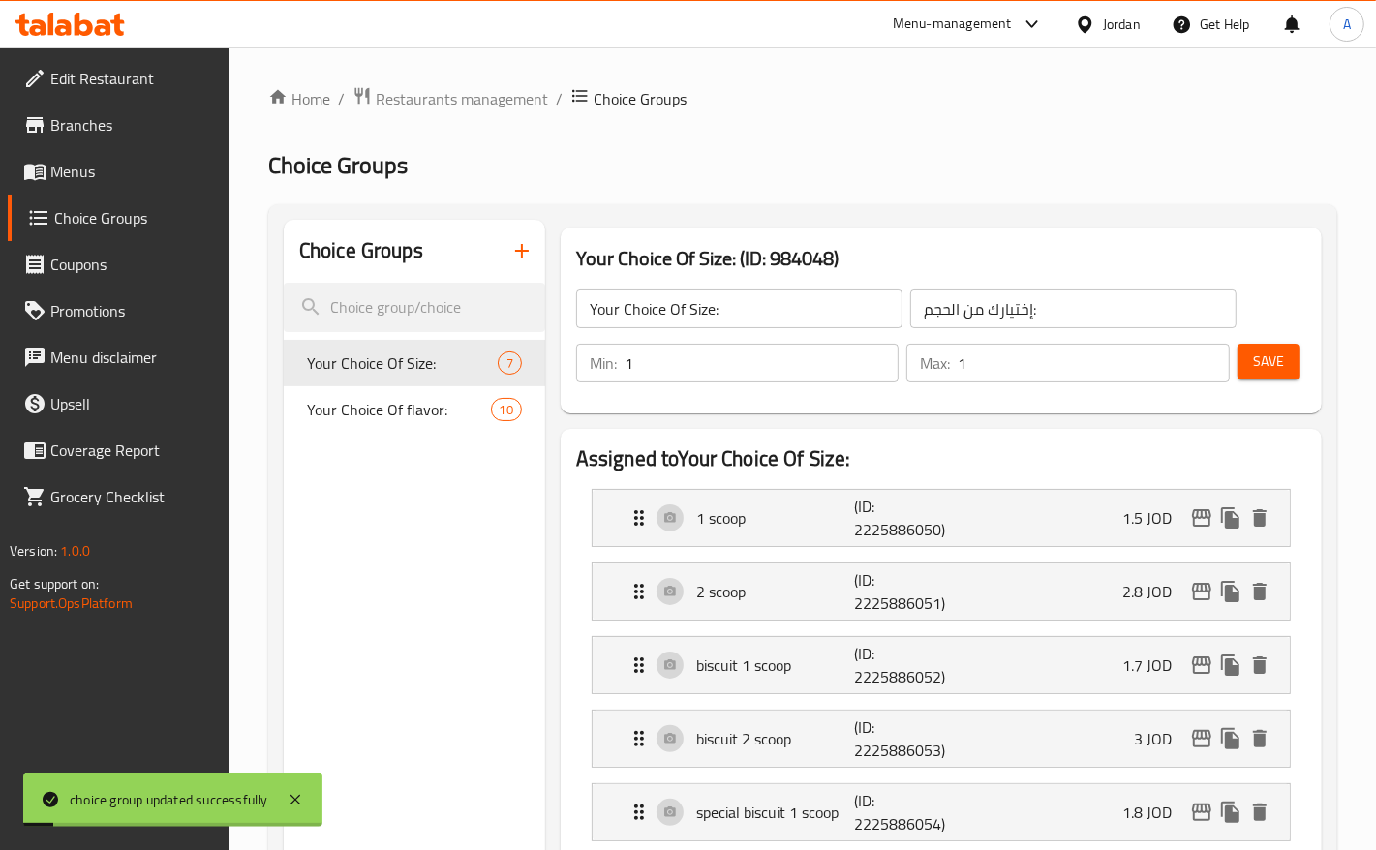
click at [78, 175] on span "Menus" at bounding box center [132, 171] width 164 height 23
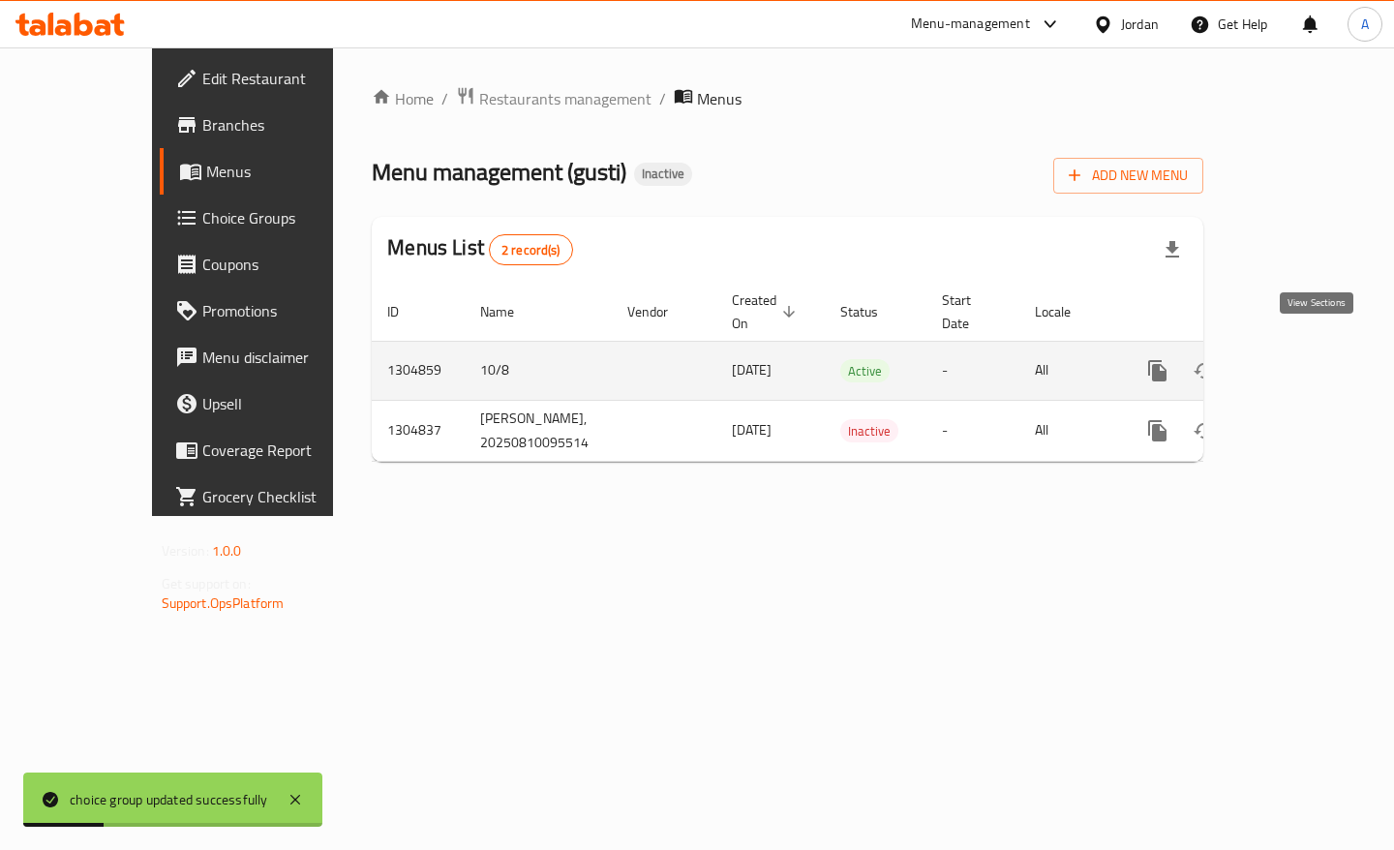
click at [1309, 359] on icon "enhanced table" at bounding box center [1297, 370] width 23 height 23
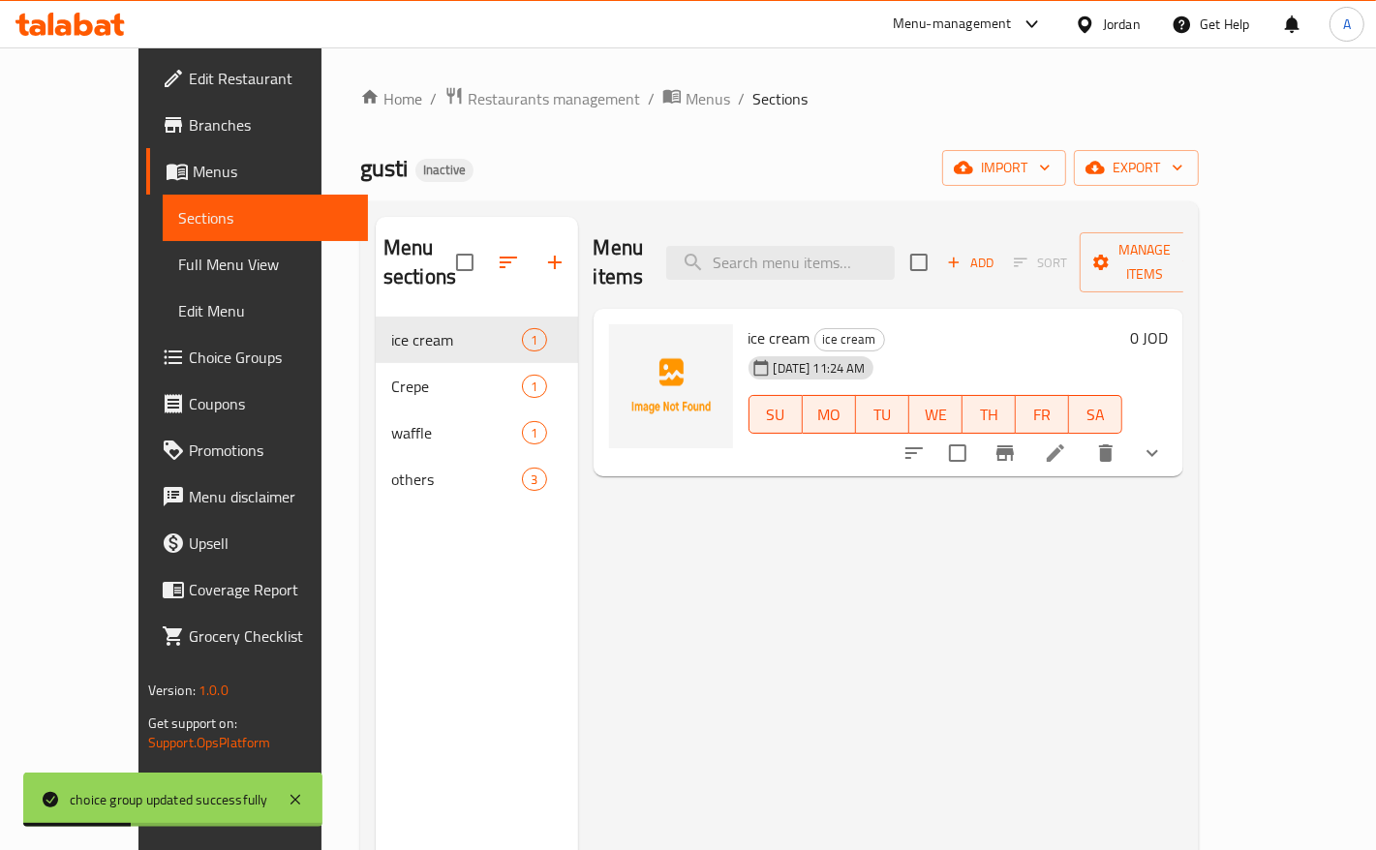
click at [178, 263] on span "Full Menu View" at bounding box center [265, 264] width 174 height 23
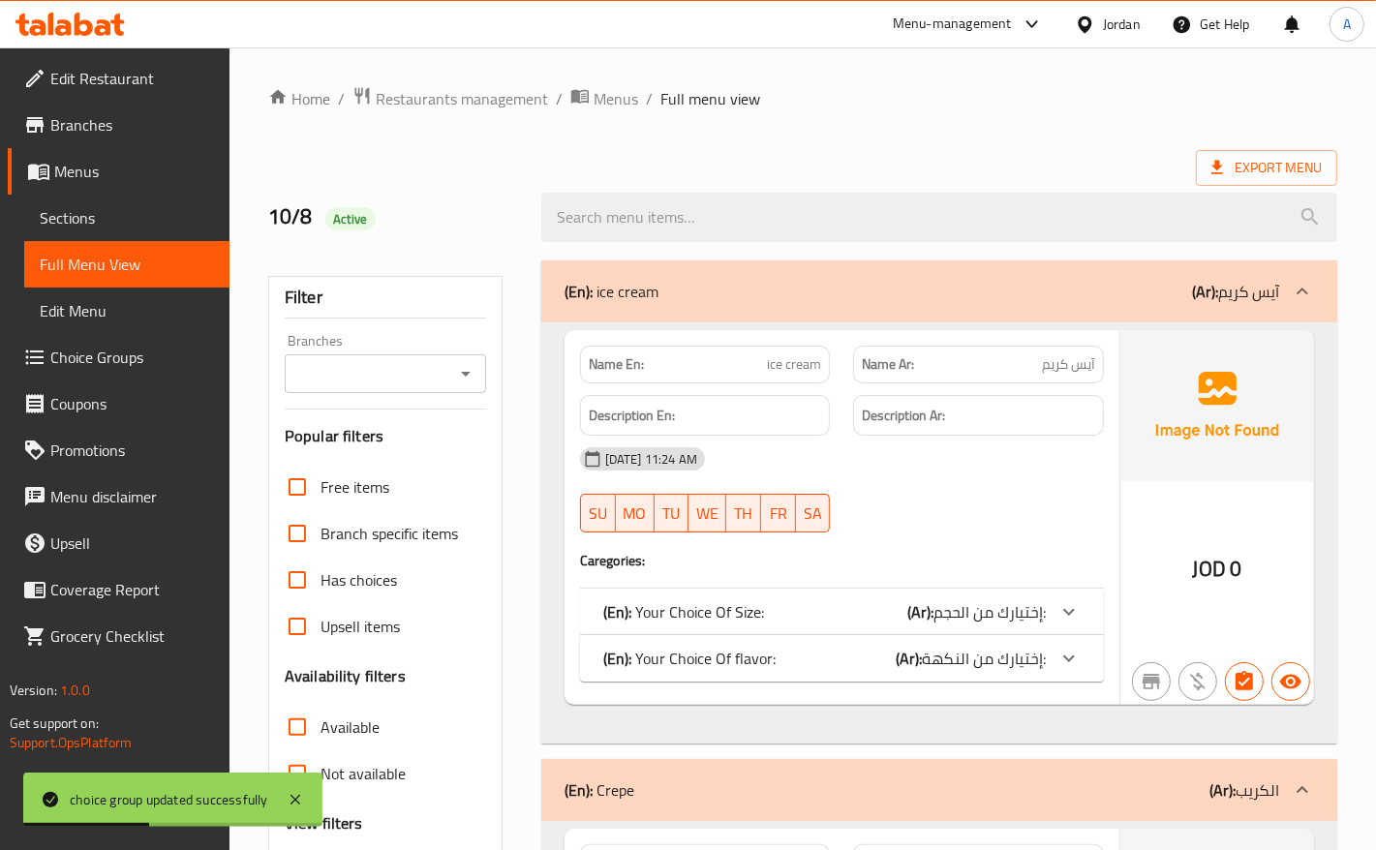
scroll to position [484, 0]
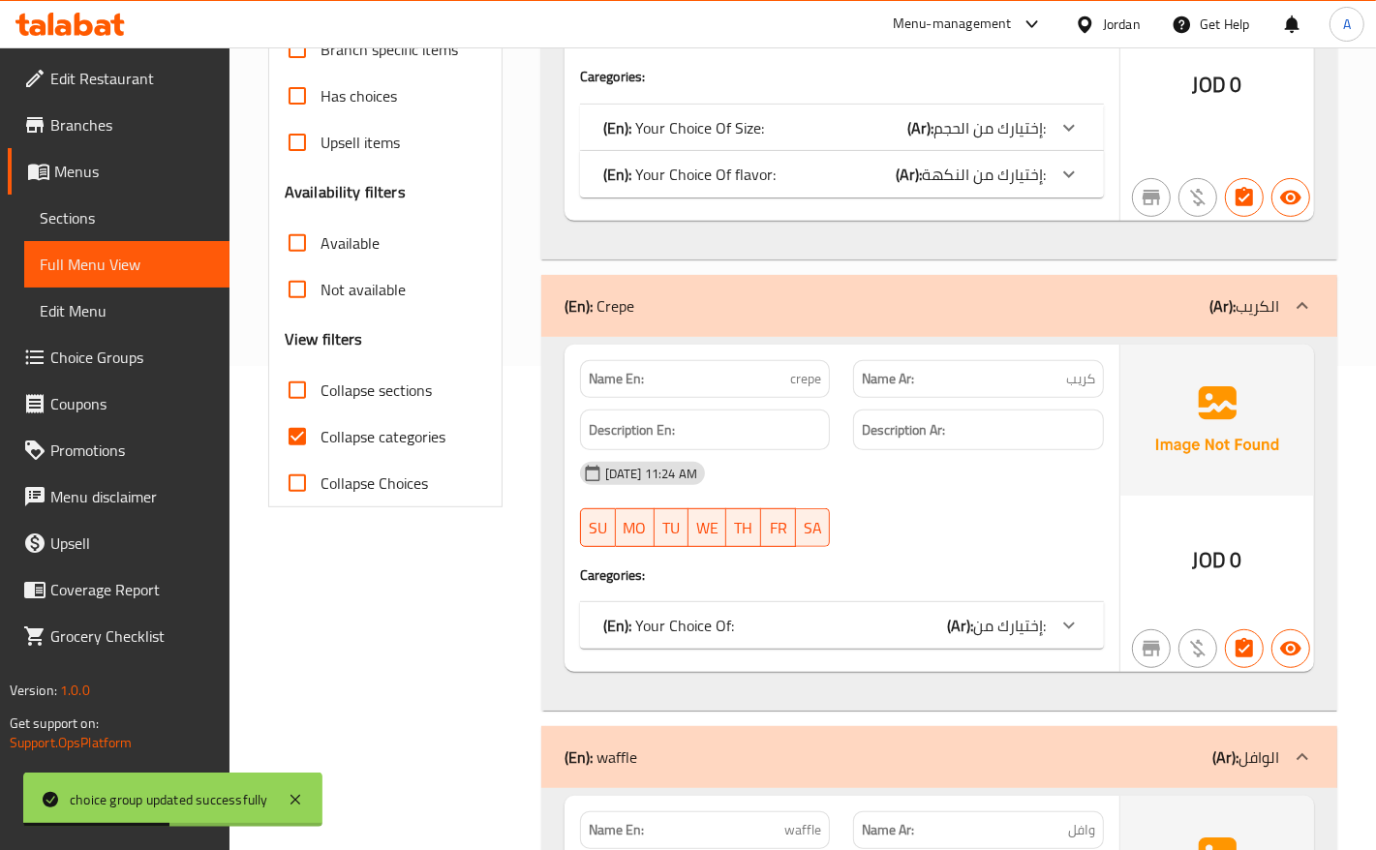
click at [301, 424] on input "Collapse categories" at bounding box center [297, 436] width 46 height 46
checkbox input "false"
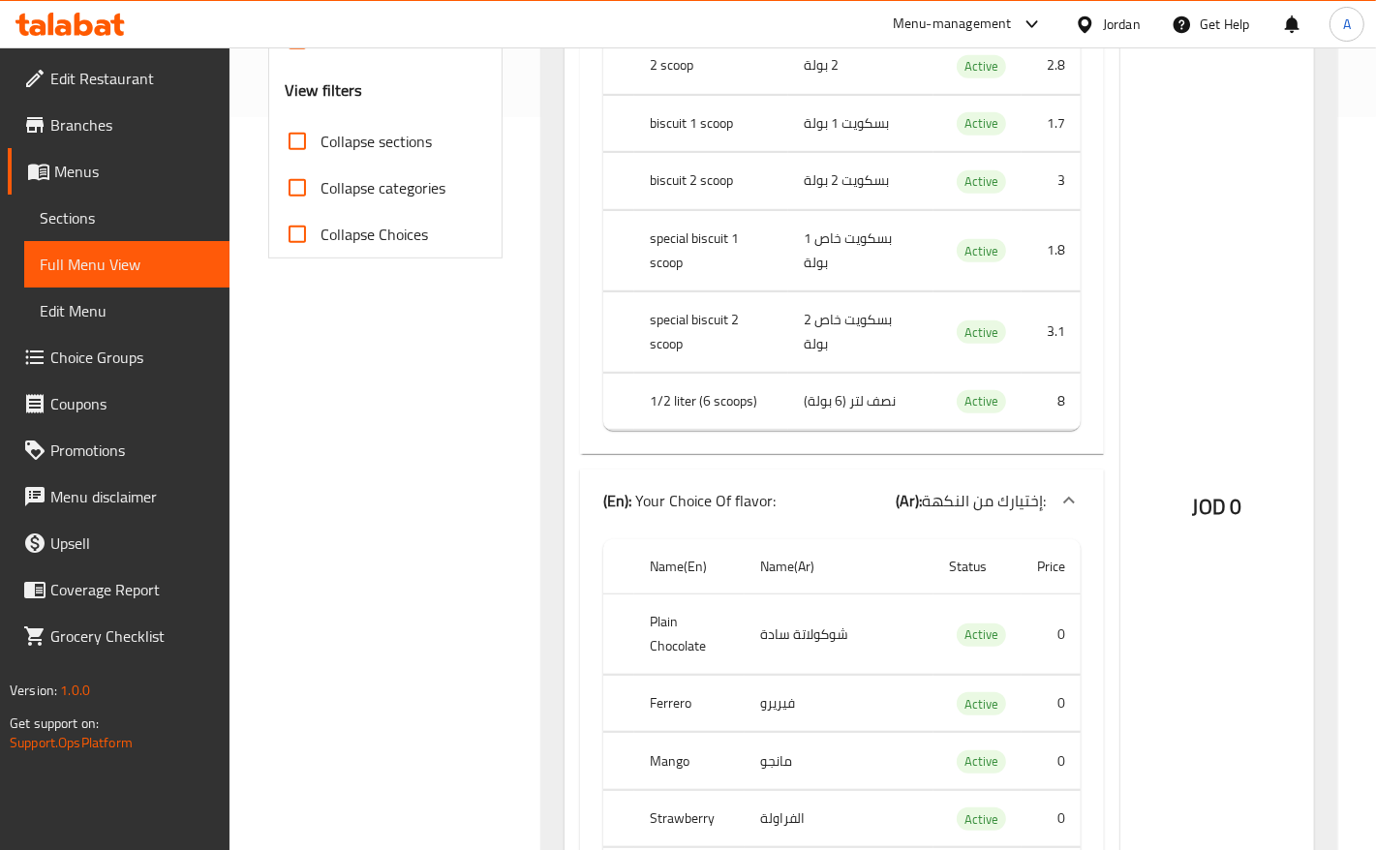
scroll to position [847, 0]
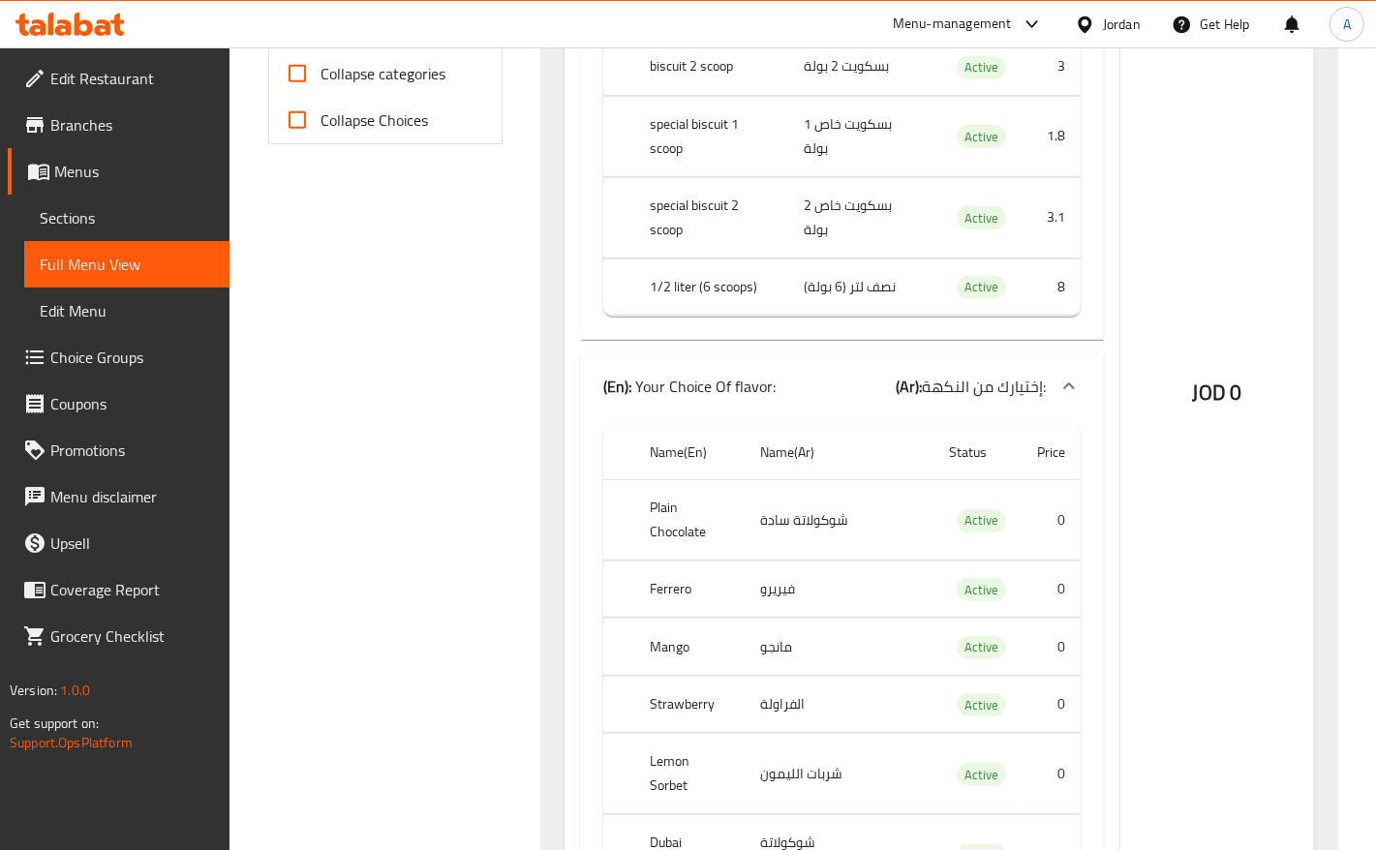
copy th "Ferrero"
click at [721, 176] on th "Lemon Sorbet" at bounding box center [711, 136] width 154 height 80
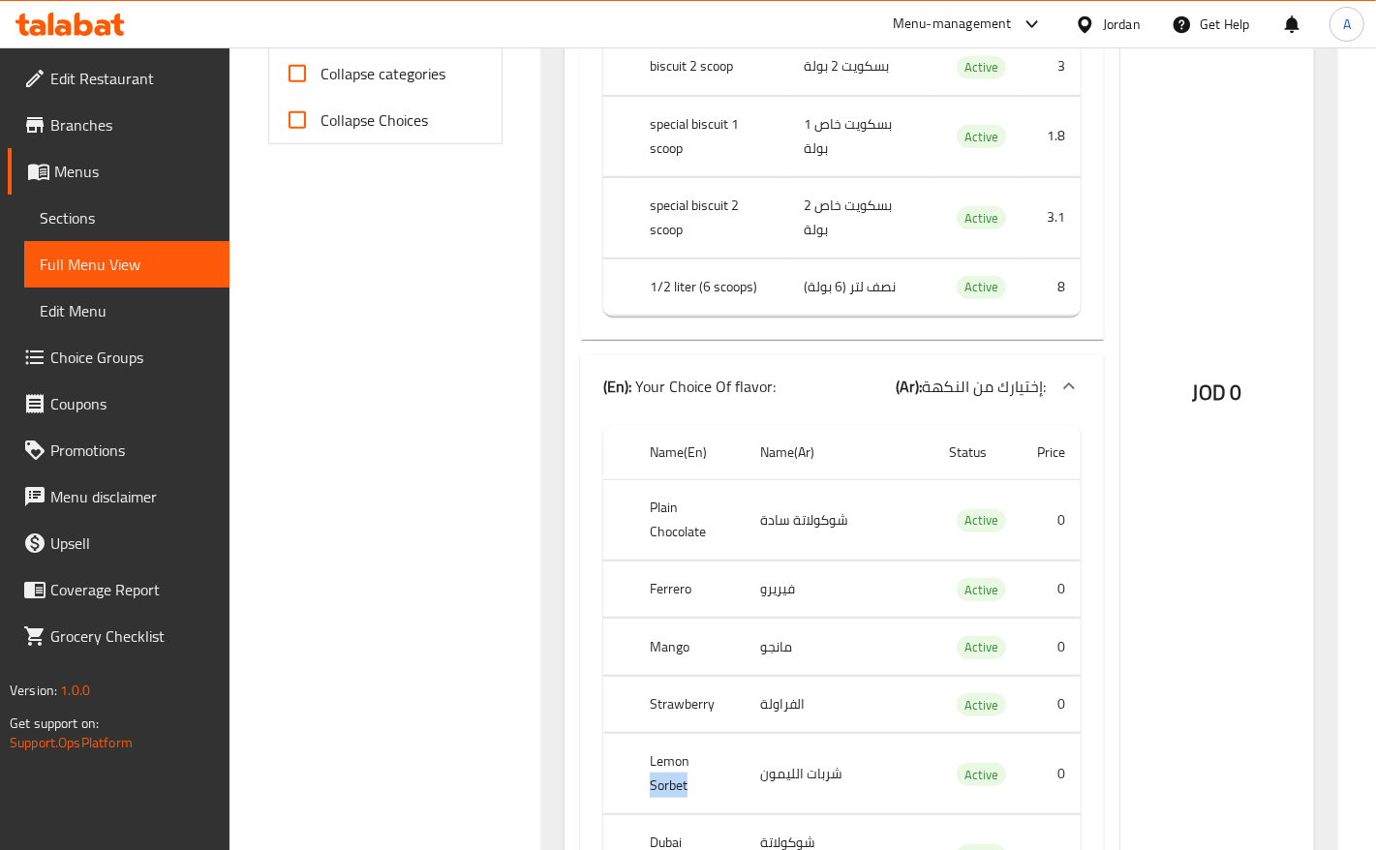
click at [697, 176] on th "Lemon Sorbet" at bounding box center [711, 136] width 154 height 80
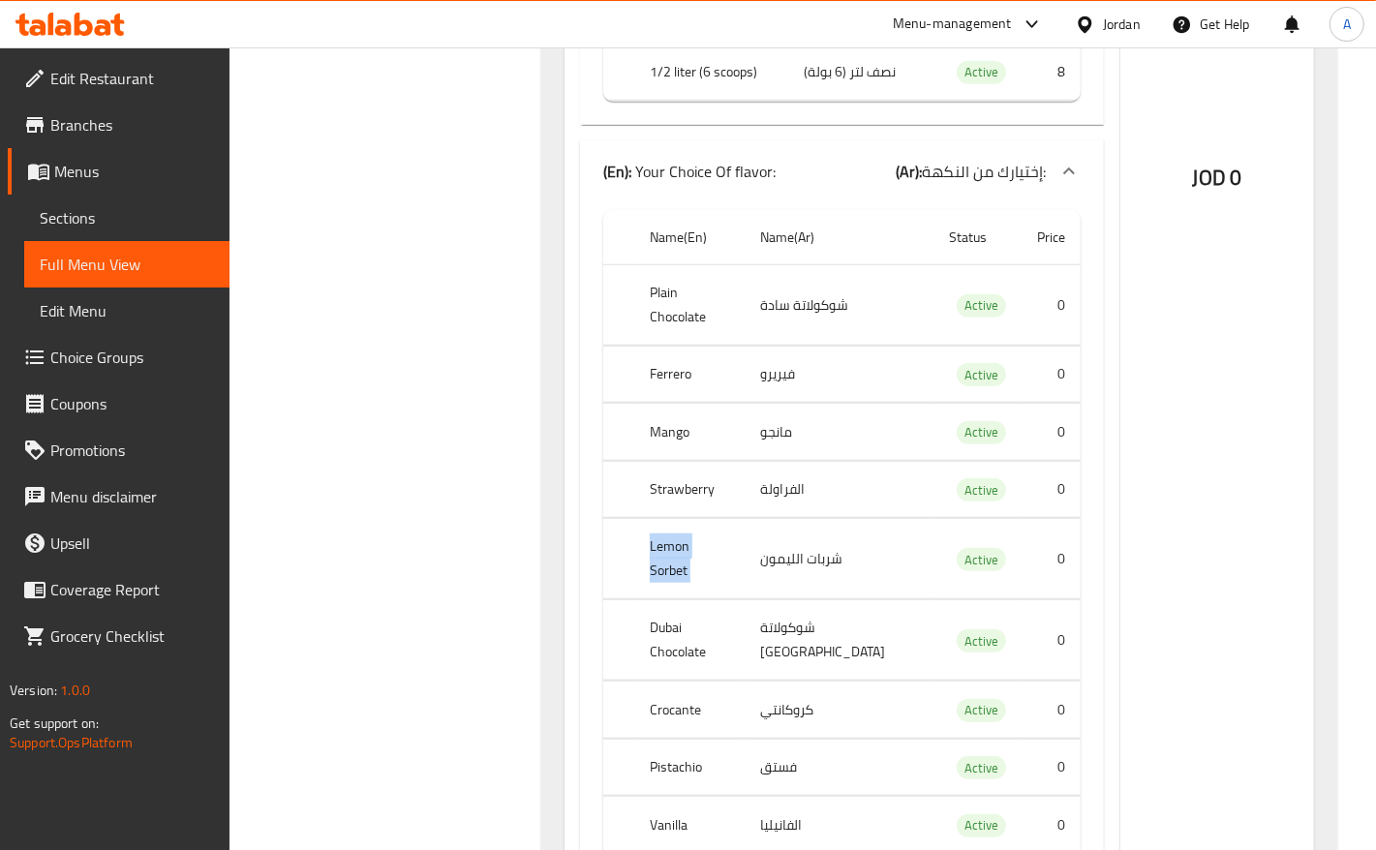
scroll to position [1089, 0]
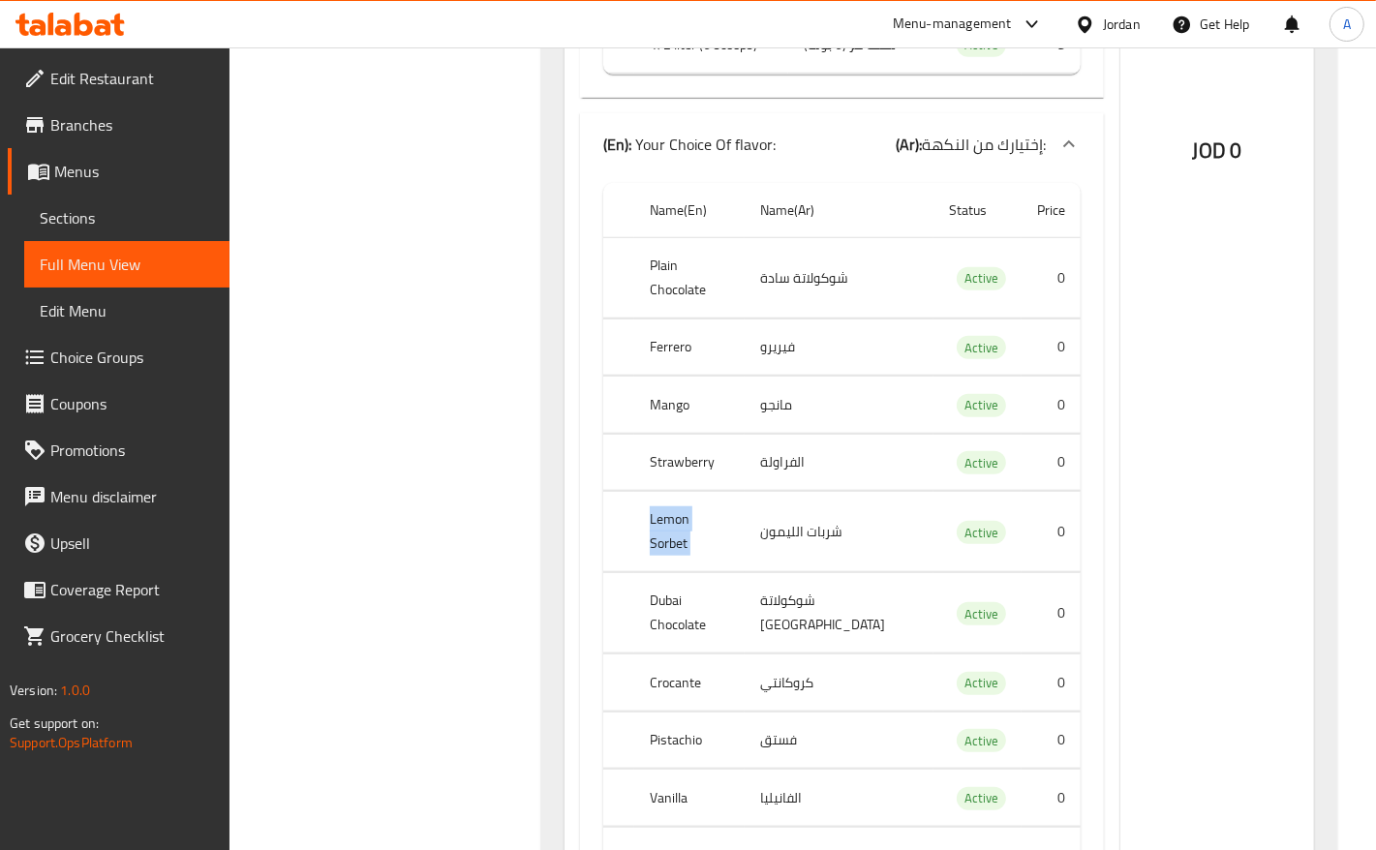
click at [664, 74] on th "Crocante" at bounding box center [711, 44] width 154 height 57
copy th "Crocante"
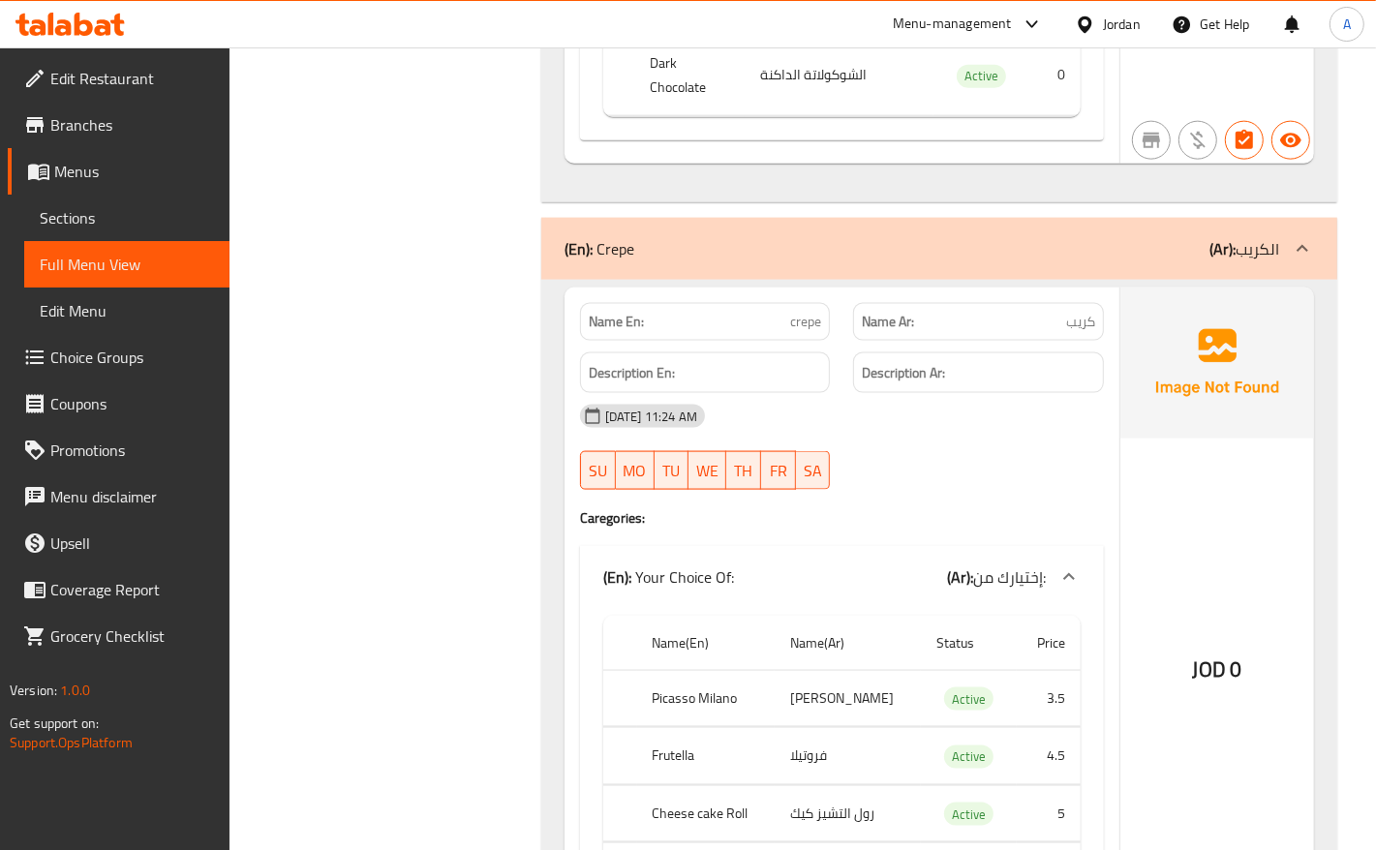
scroll to position [1937, 0]
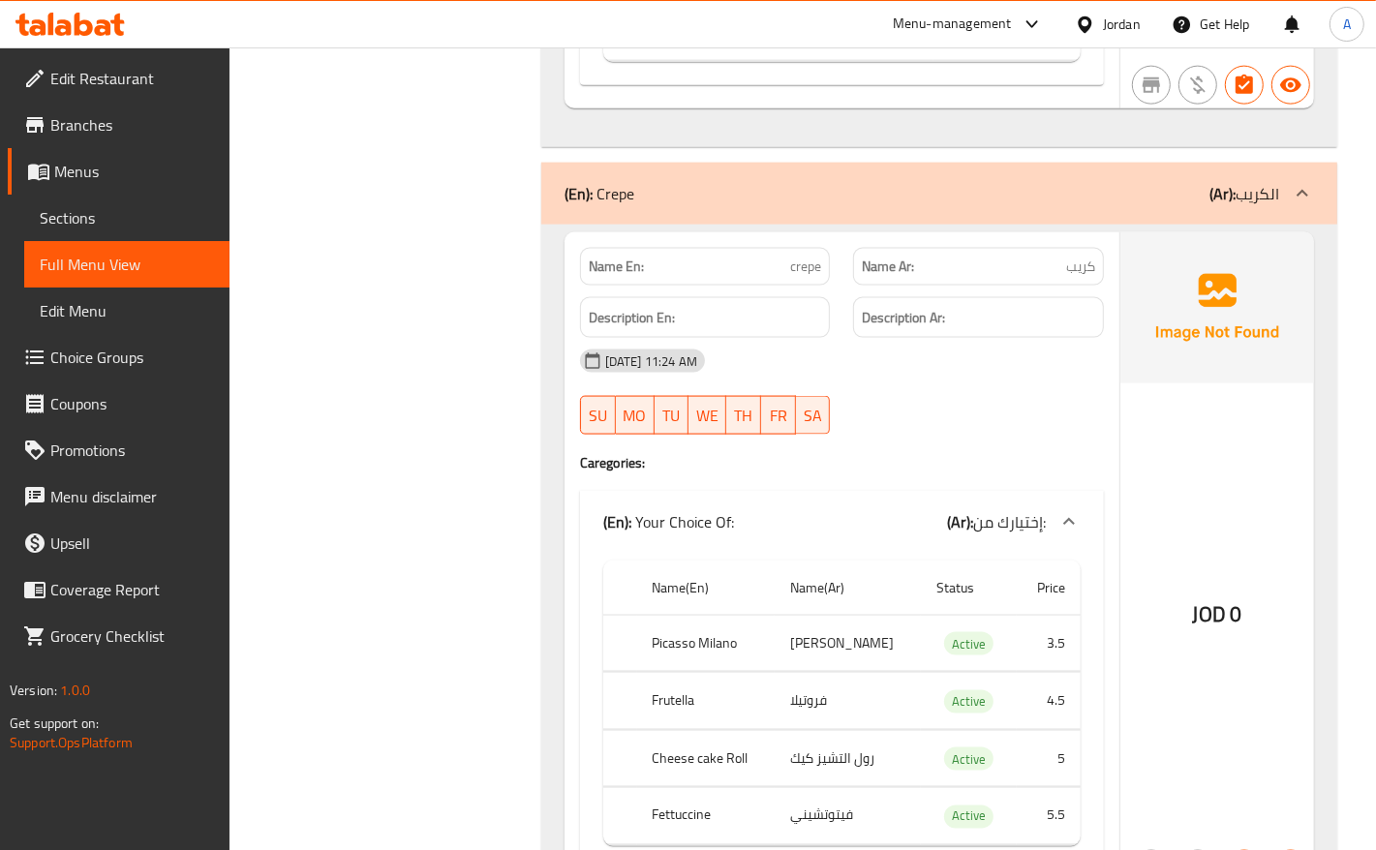
copy td "[PERSON_NAME]"
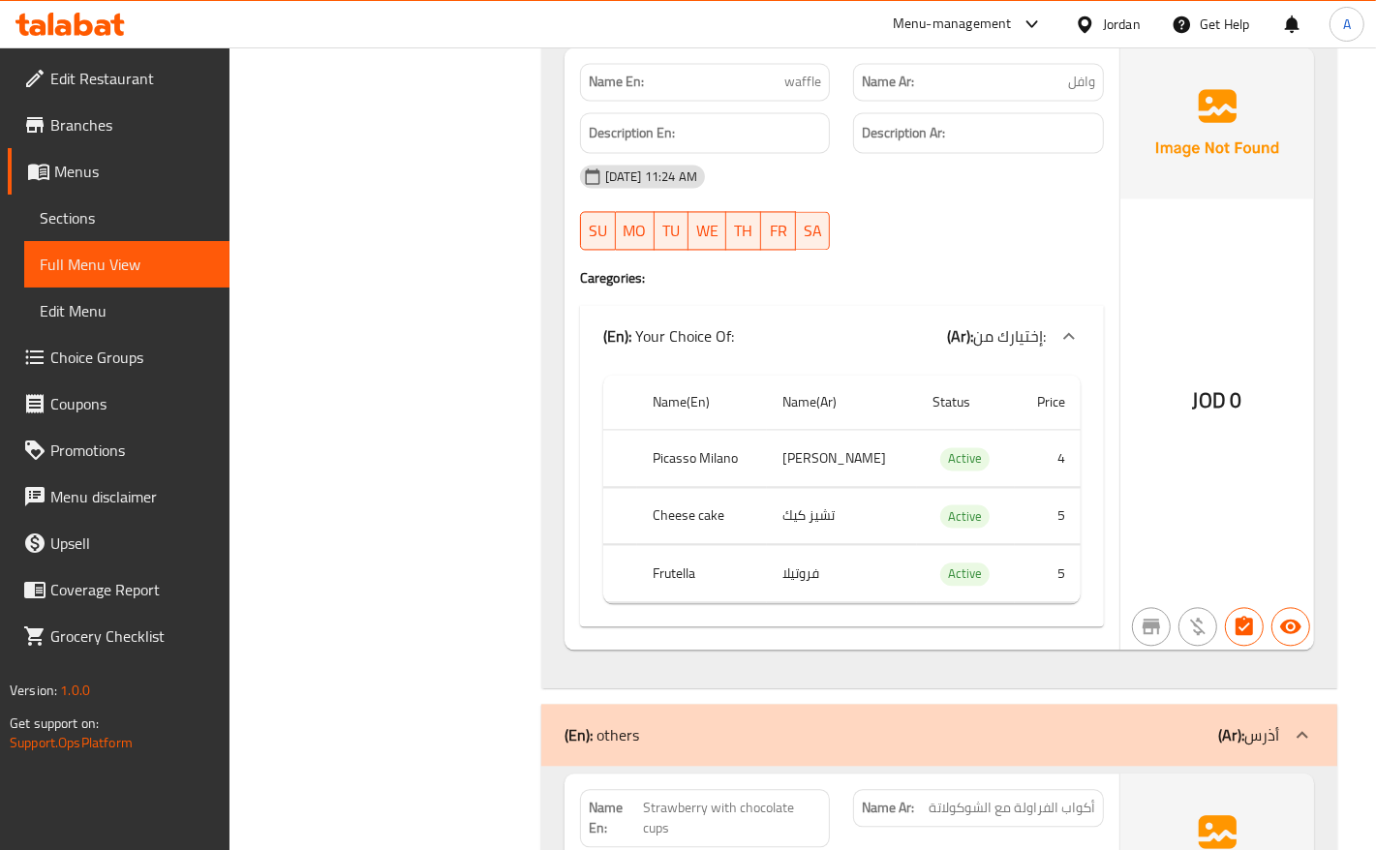
scroll to position [3268, 0]
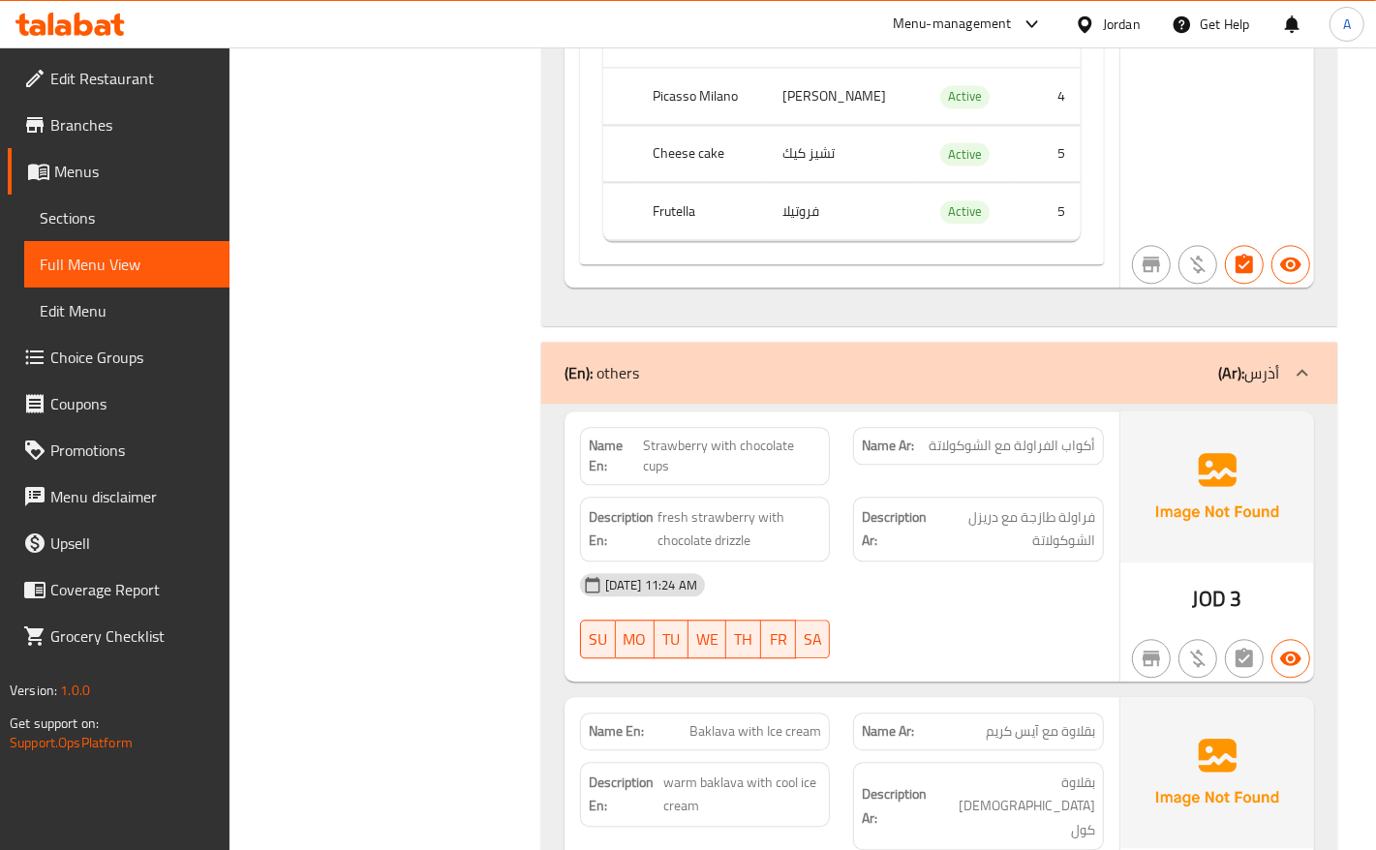
drag, startPoint x: 868, startPoint y: 565, endPoint x: 675, endPoint y: 502, distance: 202.7
click at [50, 229] on span "Sections" at bounding box center [127, 217] width 174 height 23
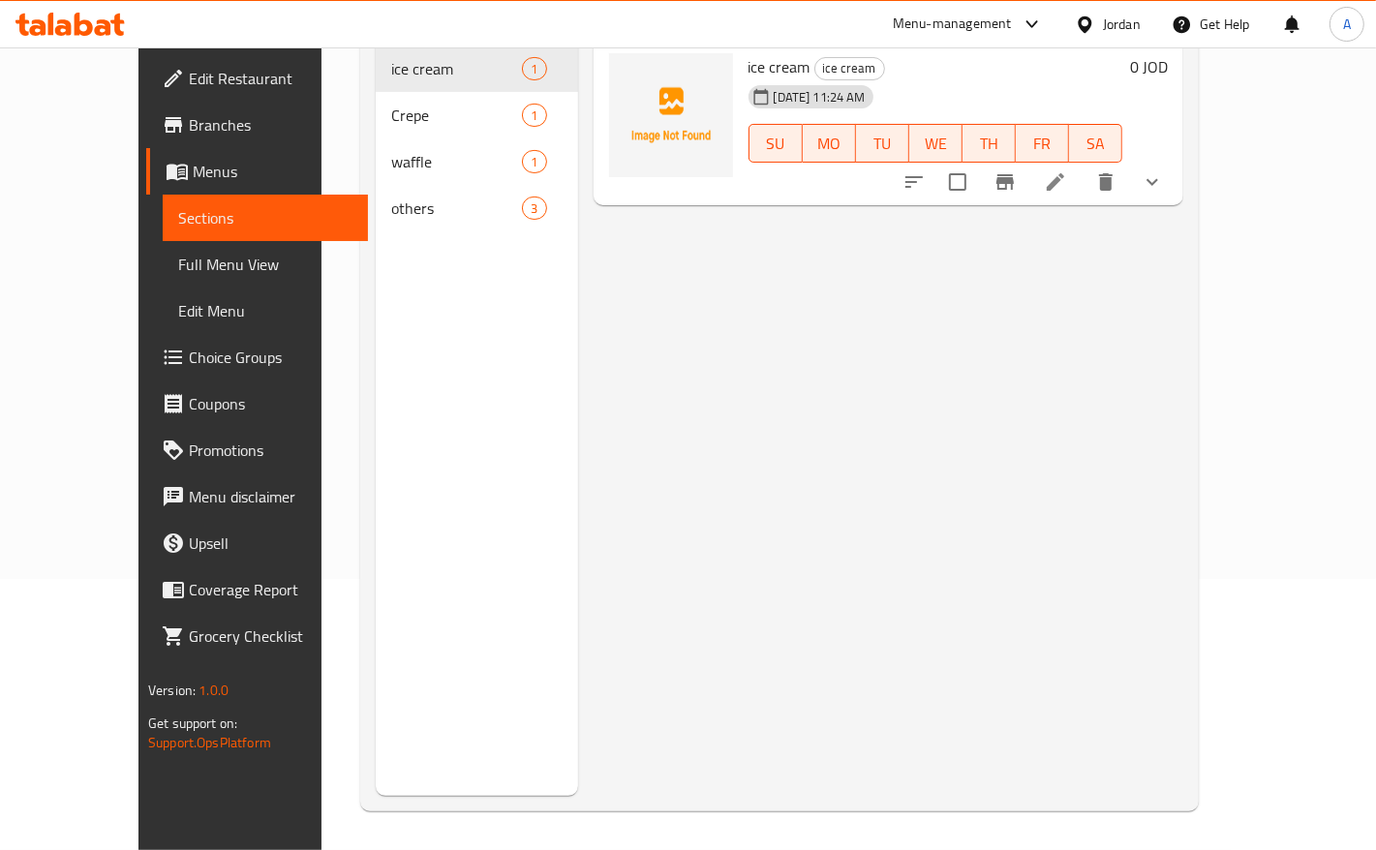
scroll to position [272, 0]
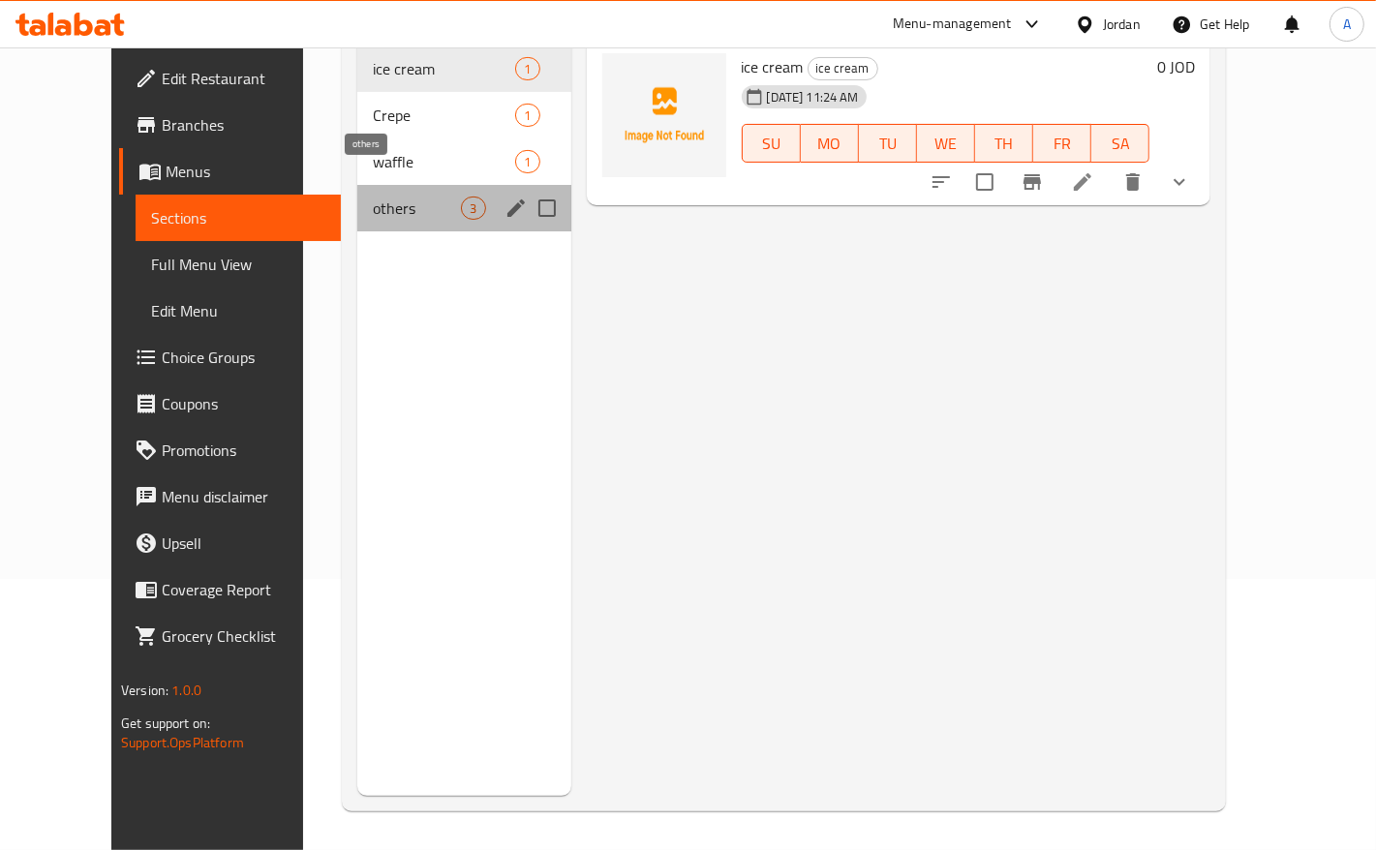
click at [373, 197] on span "others" at bounding box center [417, 208] width 88 height 23
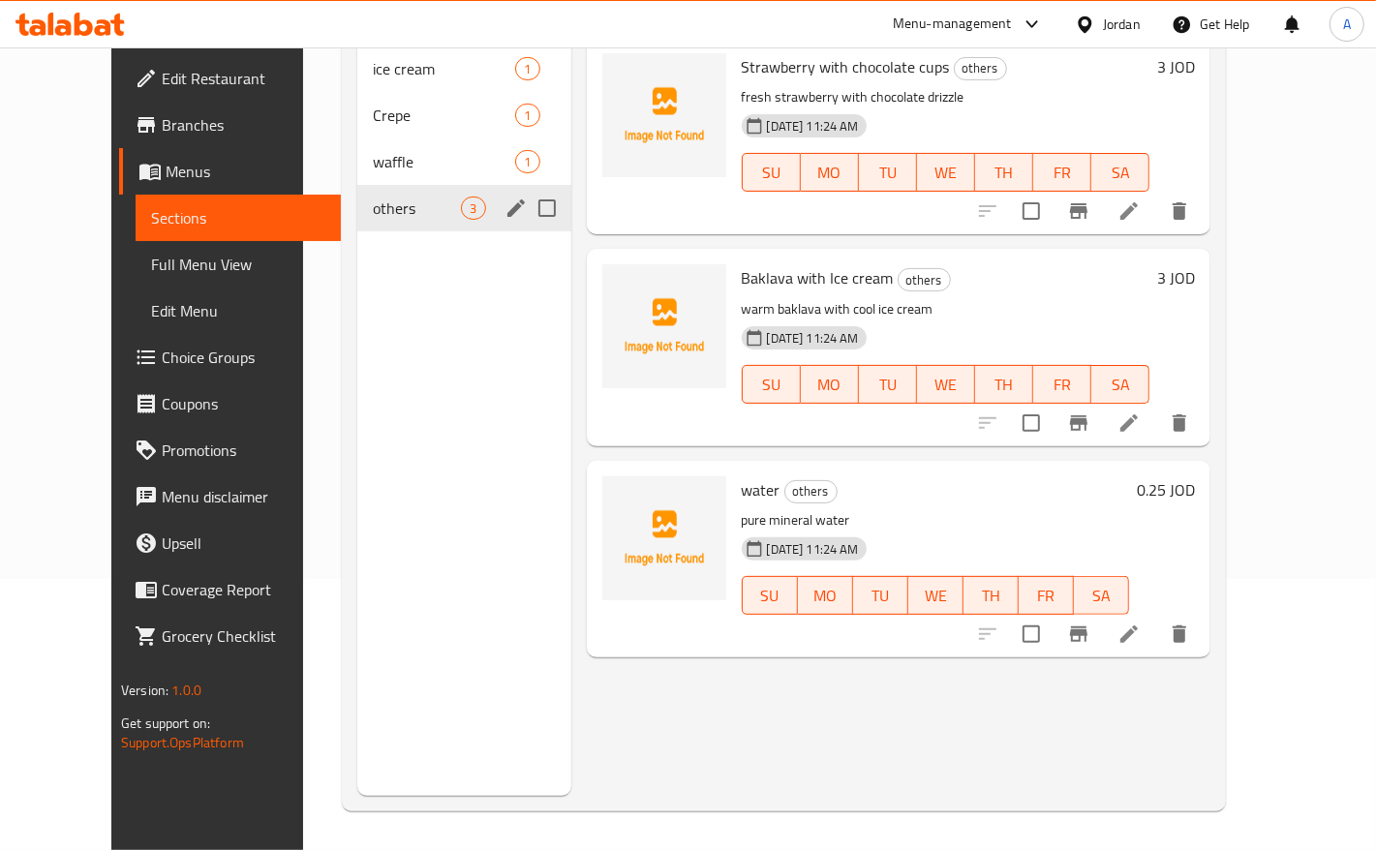
click at [504, 197] on icon "edit" at bounding box center [515, 208] width 23 height 23
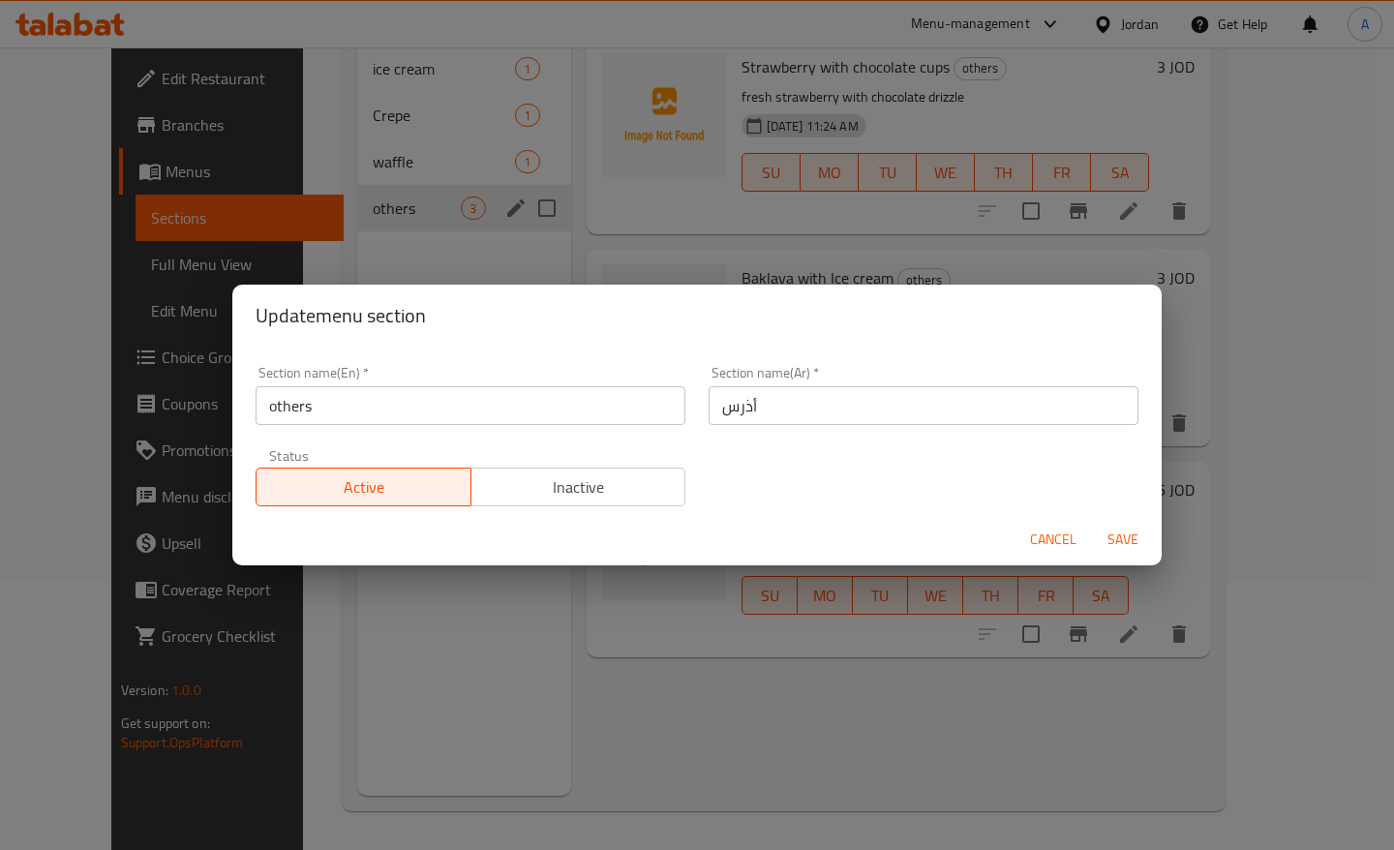
click at [351, 408] on input "others" at bounding box center [471, 405] width 430 height 39
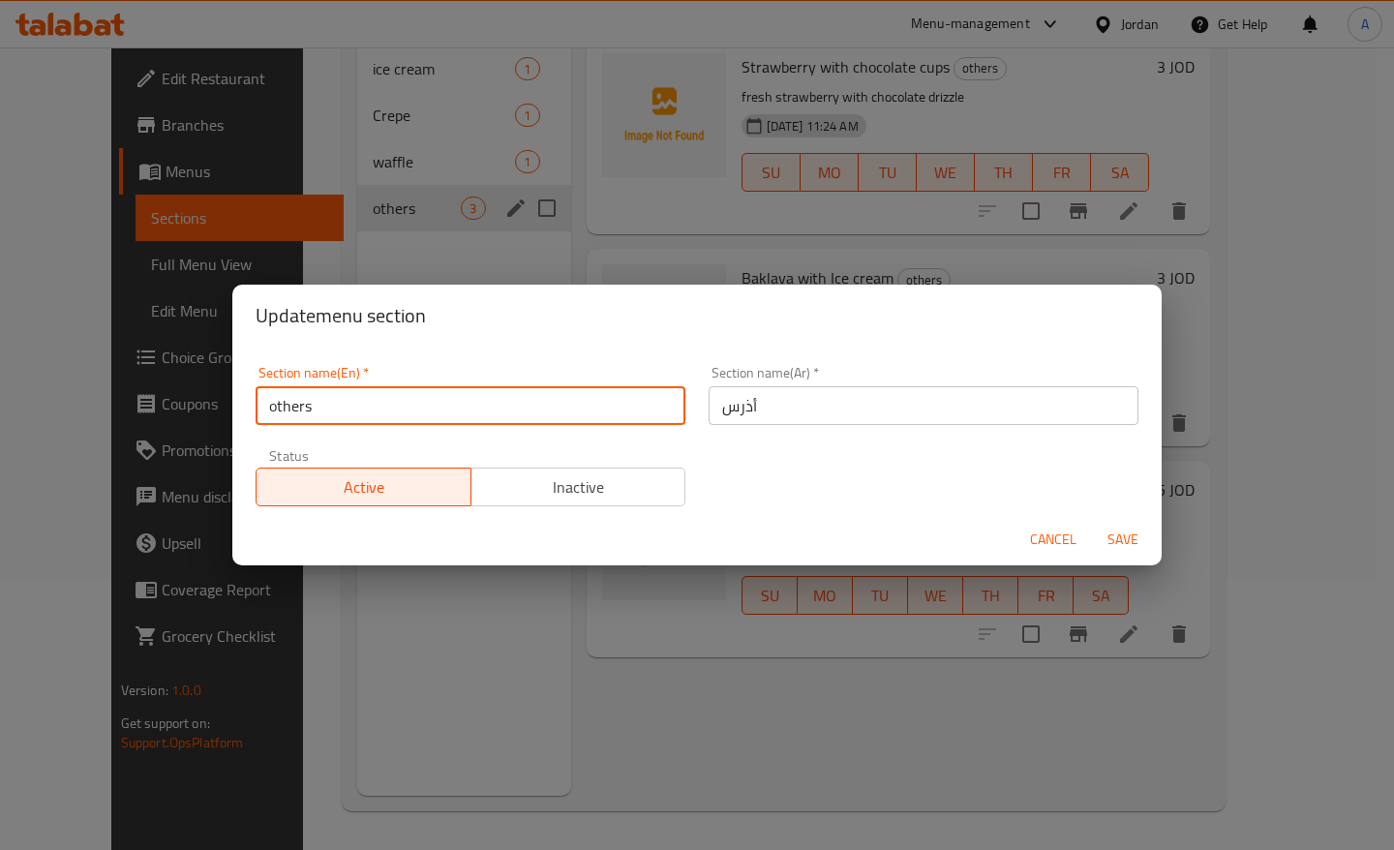
type input "others"
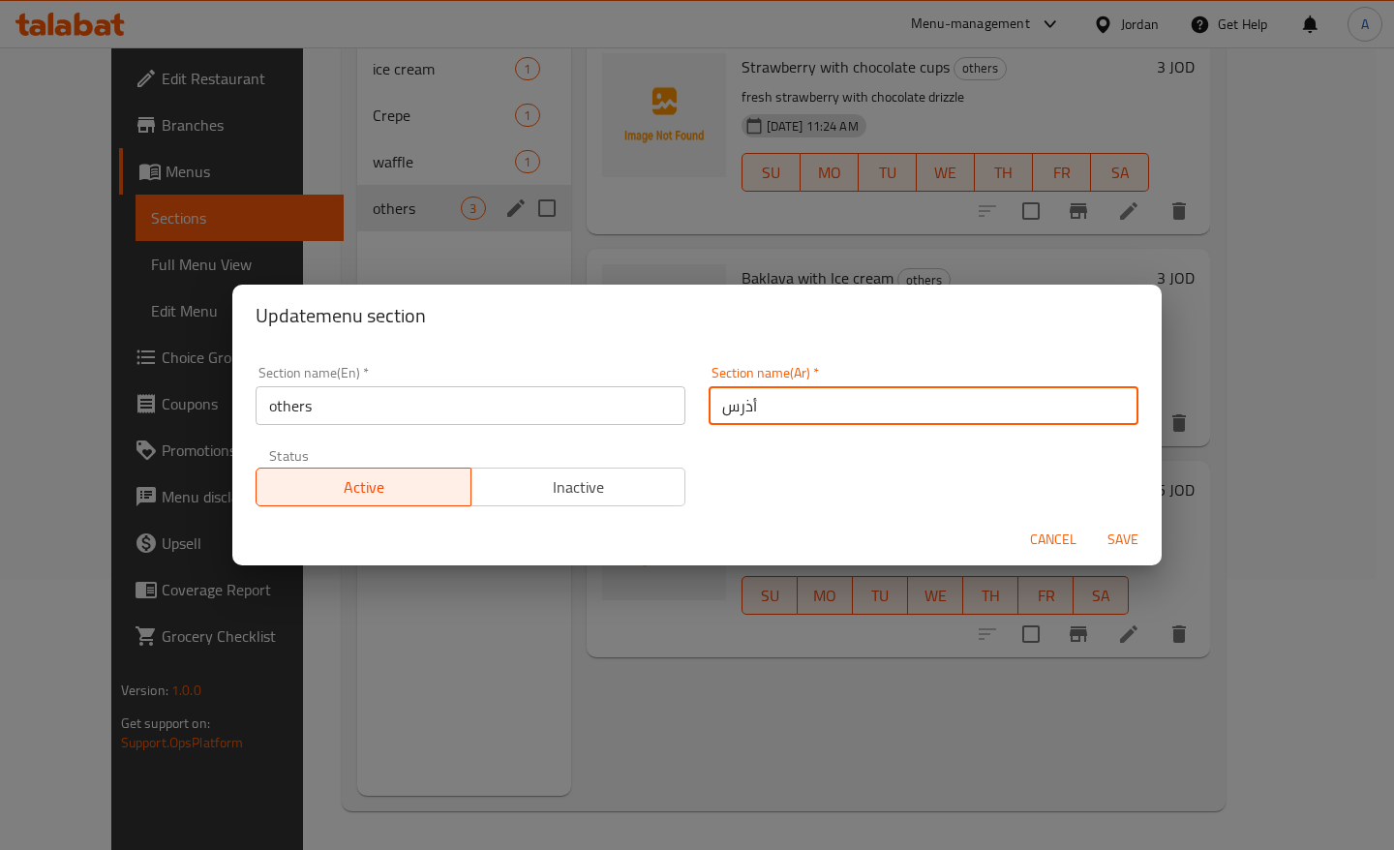
drag, startPoint x: 814, startPoint y: 389, endPoint x: 678, endPoint y: 390, distance: 136.5
click at [678, 390] on div "Section name(En)   * others Section name(En) * Section name(Ar)   * أذرس Sectio…" at bounding box center [697, 436] width 906 height 164
click at [718, 407] on input "Ovd" at bounding box center [924, 405] width 430 height 39
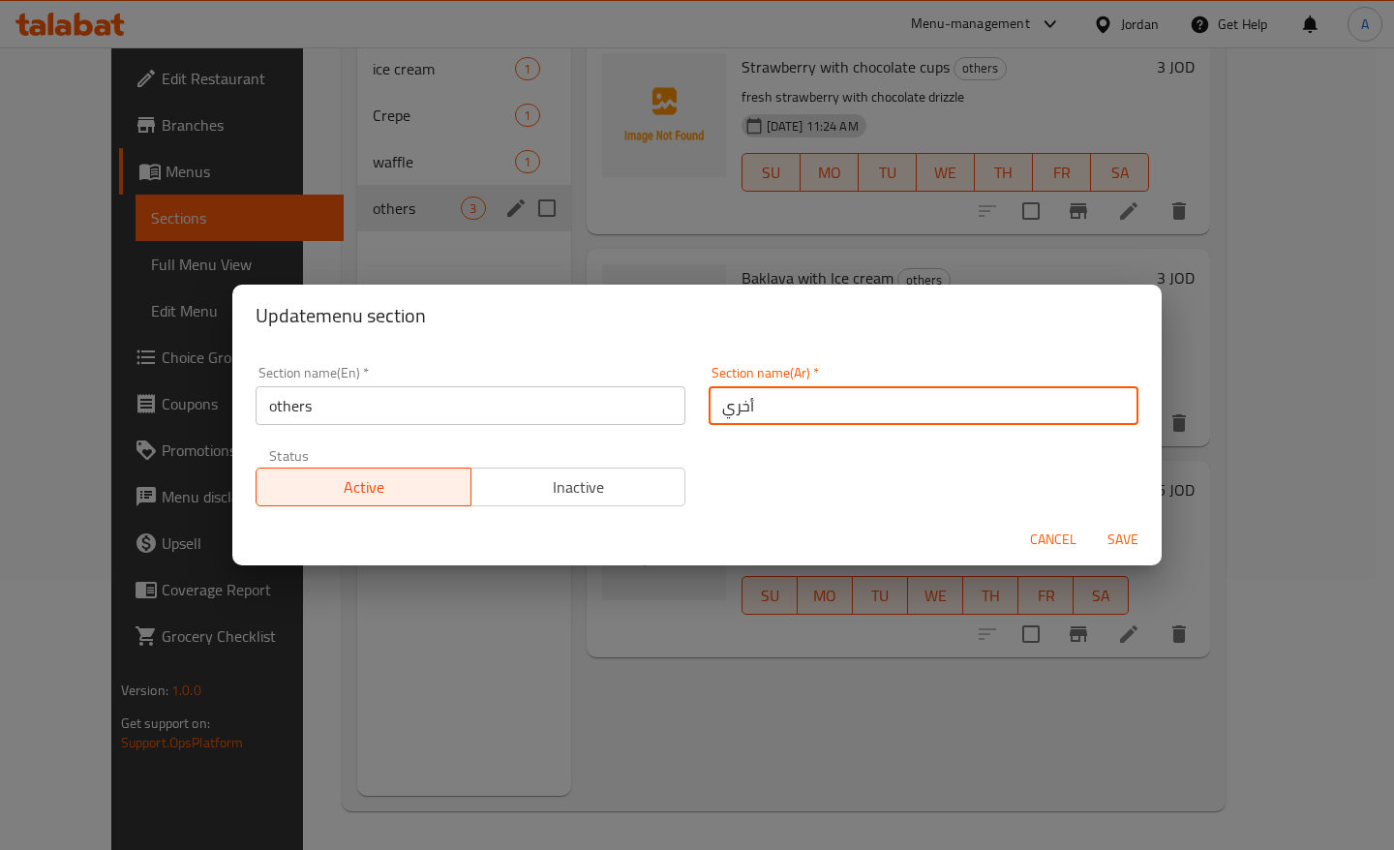
type input "أخري"
click at [1128, 542] on span "Save" at bounding box center [1123, 540] width 46 height 24
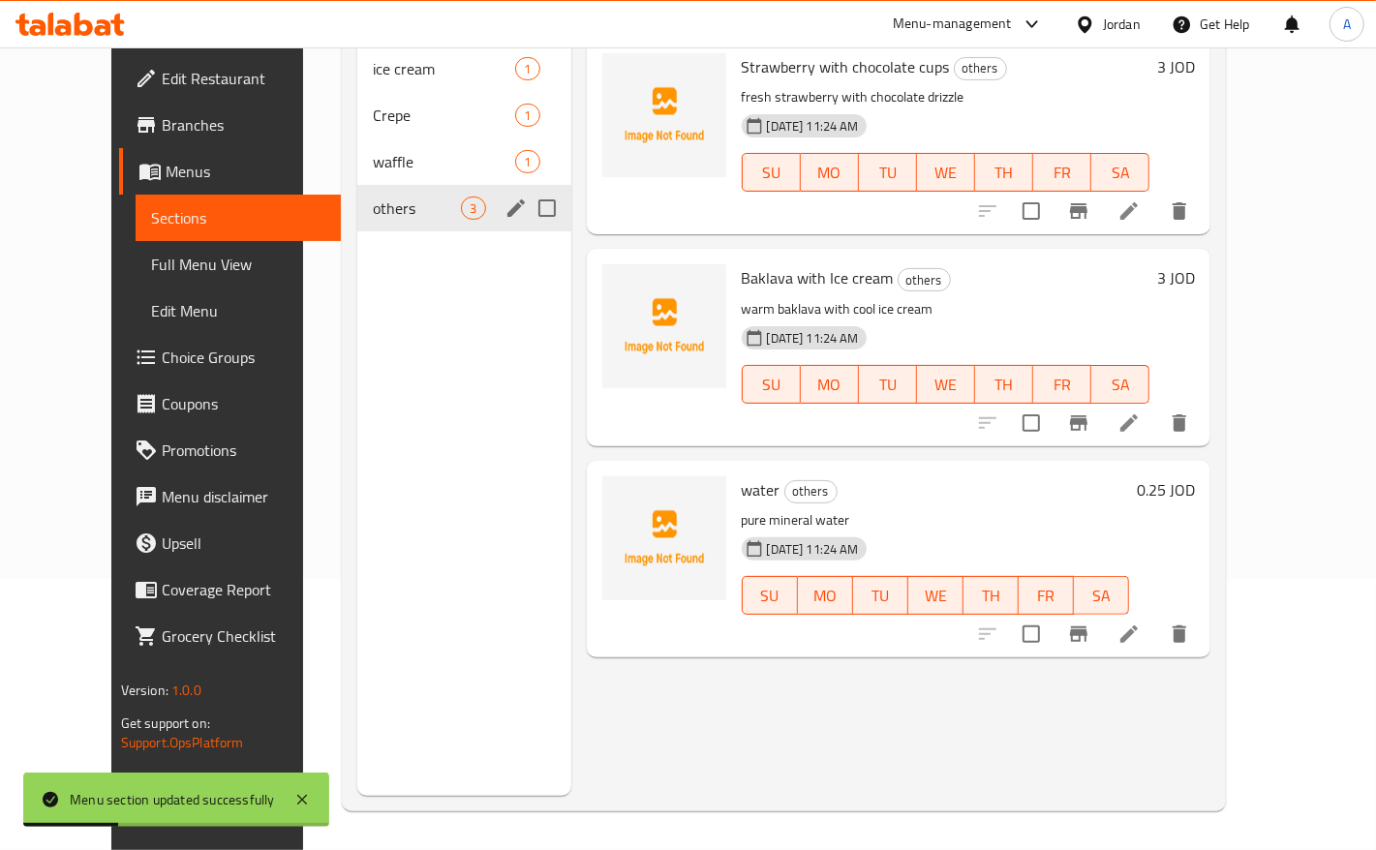
click at [932, 724] on div "Menu items Add Sort Manage items Strawberry with chocolate cups others fresh st…" at bounding box center [891, 371] width 640 height 850
click at [151, 267] on span "Full Menu View" at bounding box center [238, 264] width 174 height 23
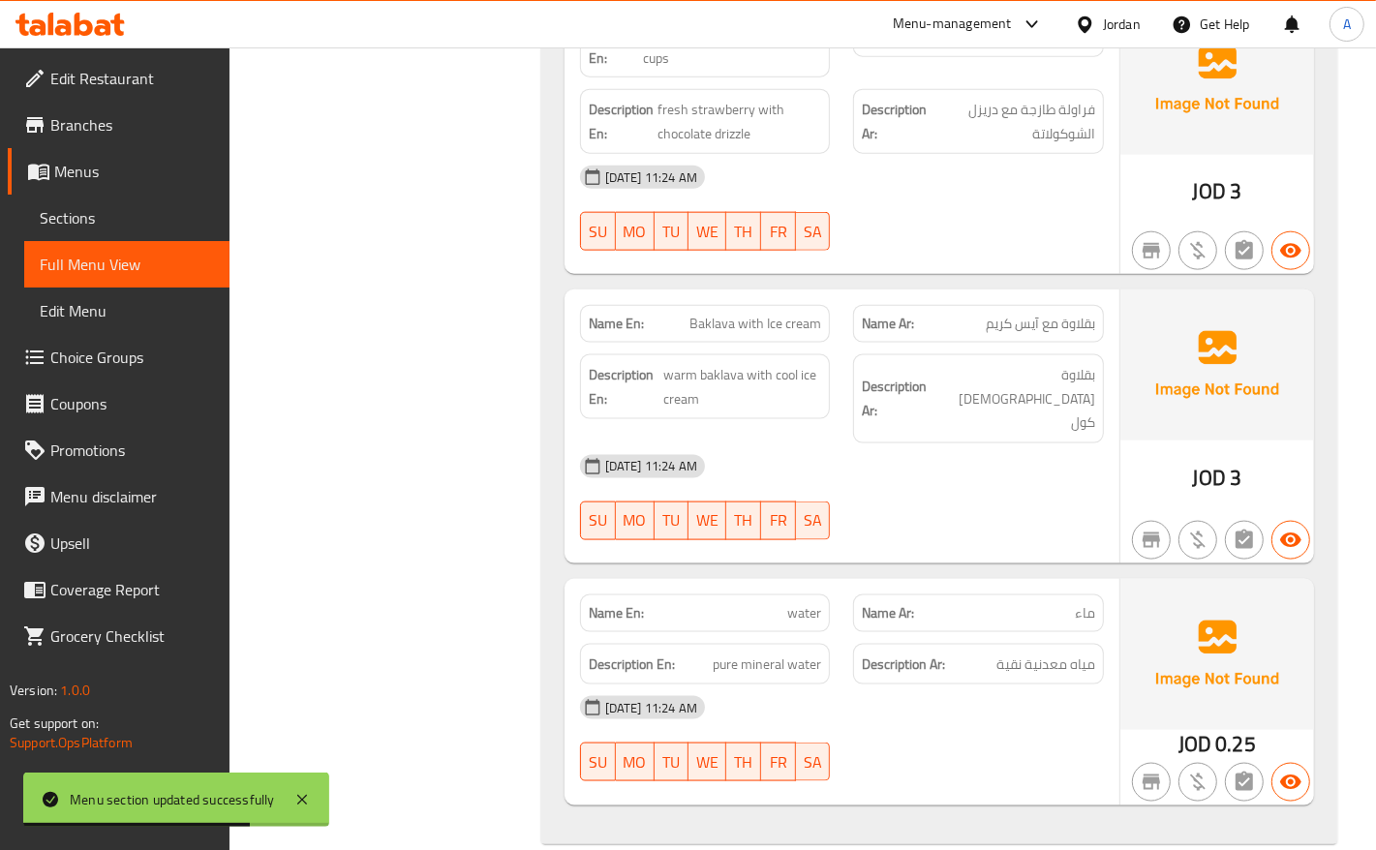
scroll to position [1365, 0]
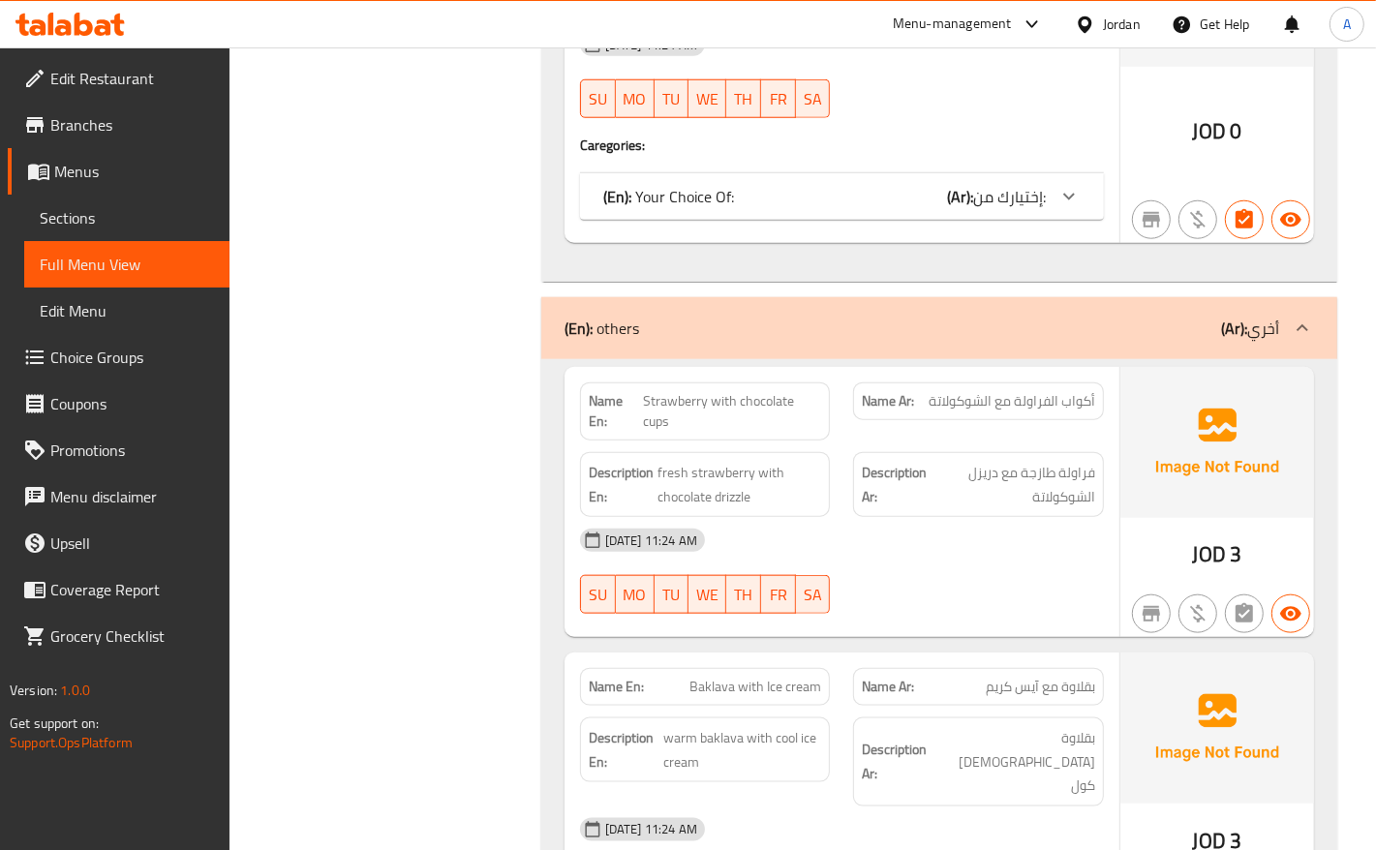
drag, startPoint x: 784, startPoint y: 403, endPoint x: 976, endPoint y: 54, distance: 397.8
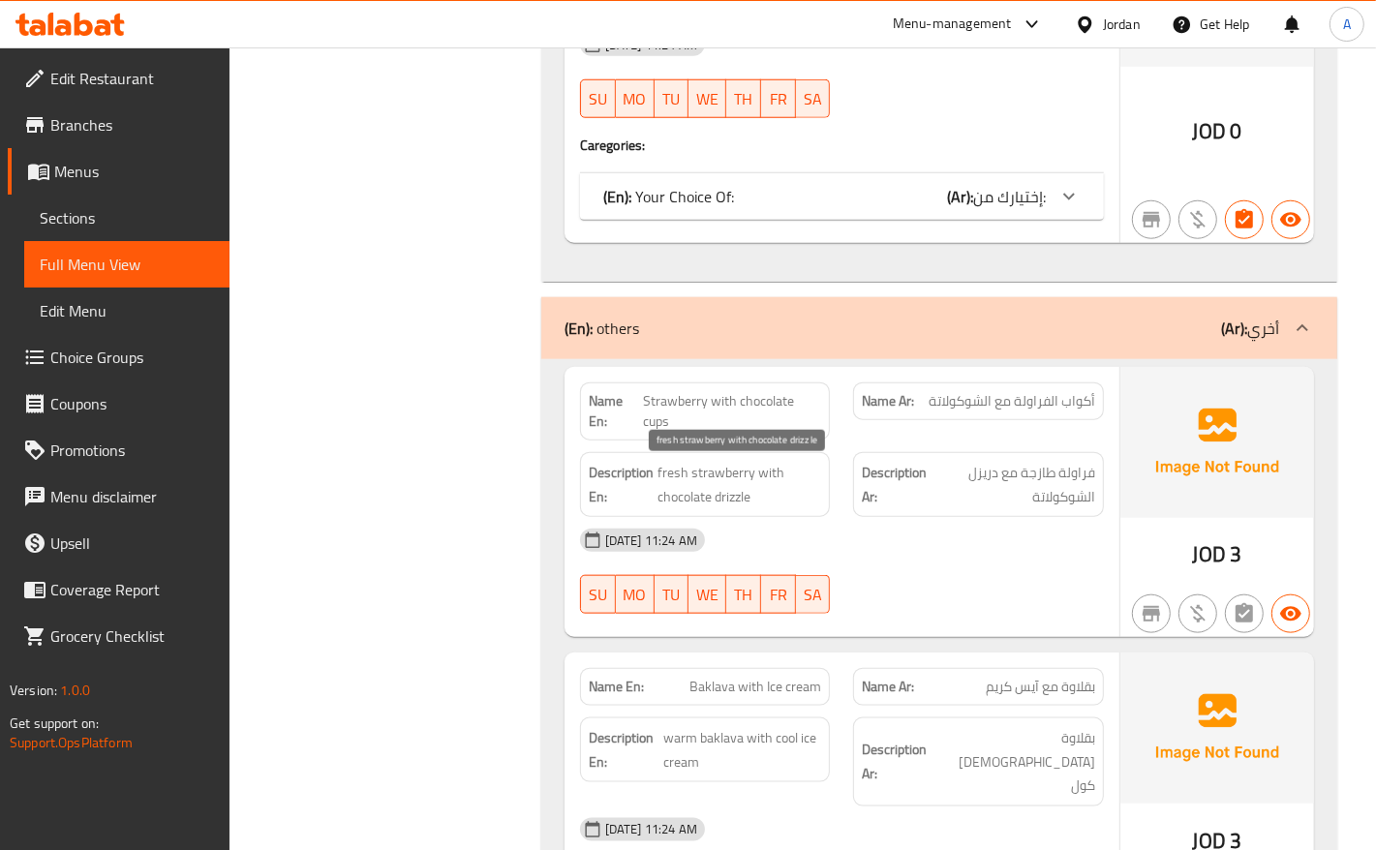
click at [739, 474] on span "fresh strawberry with chocolate drizzle" at bounding box center [739, 484] width 165 height 47
click at [676, 481] on span "fresh strawberry with chocolate drizzle" at bounding box center [739, 484] width 165 height 47
click at [761, 480] on span "fresh strawberry with chocolate drizzle" at bounding box center [739, 484] width 165 height 47
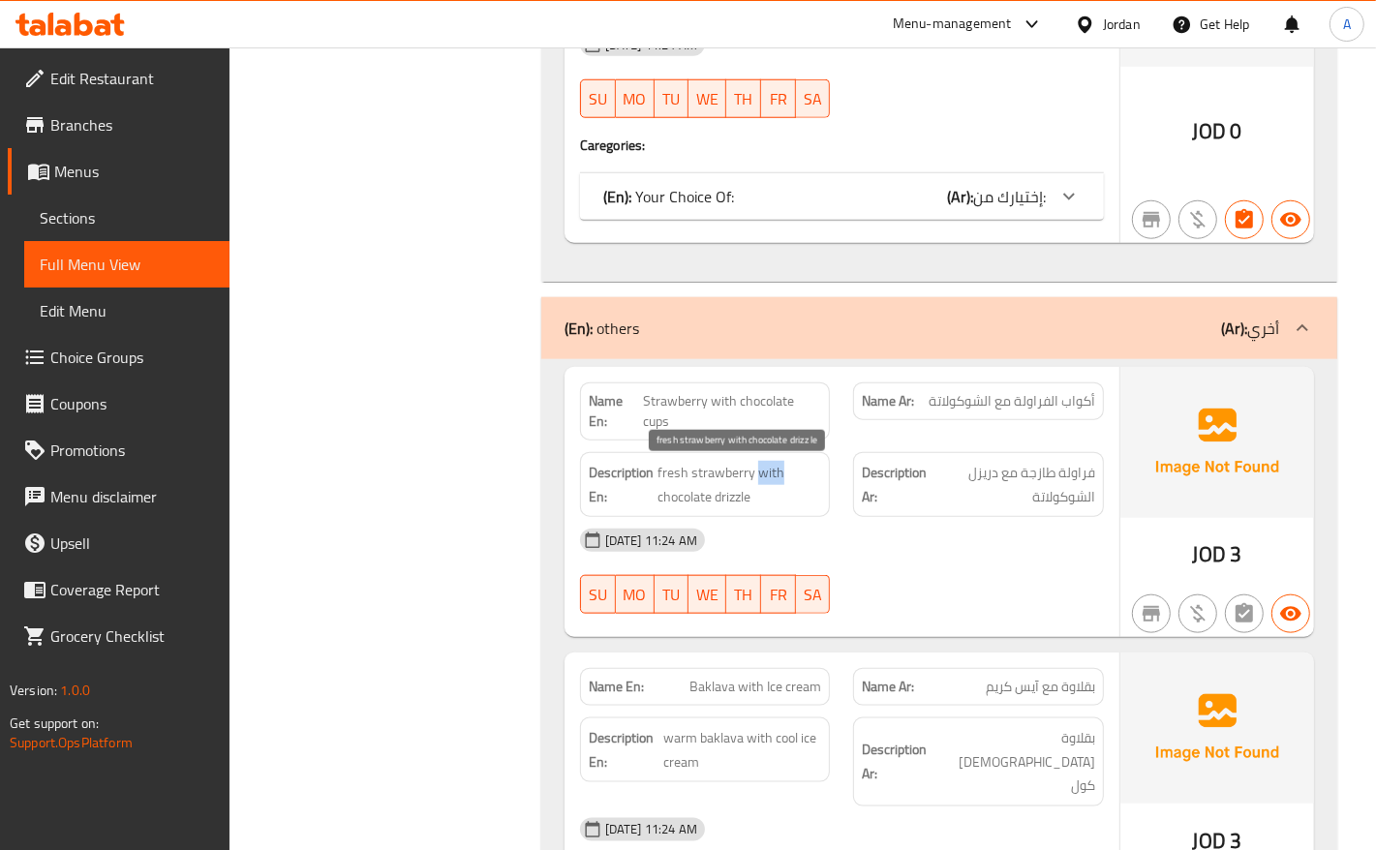
click at [761, 480] on span "fresh strawberry with chocolate drizzle" at bounding box center [739, 484] width 165 height 47
click at [748, 504] on span "fresh strawberry with chocolate drizzle" at bounding box center [739, 484] width 165 height 47
click at [690, 501] on span "fresh strawberry with chocolate drizzle" at bounding box center [739, 484] width 165 height 47
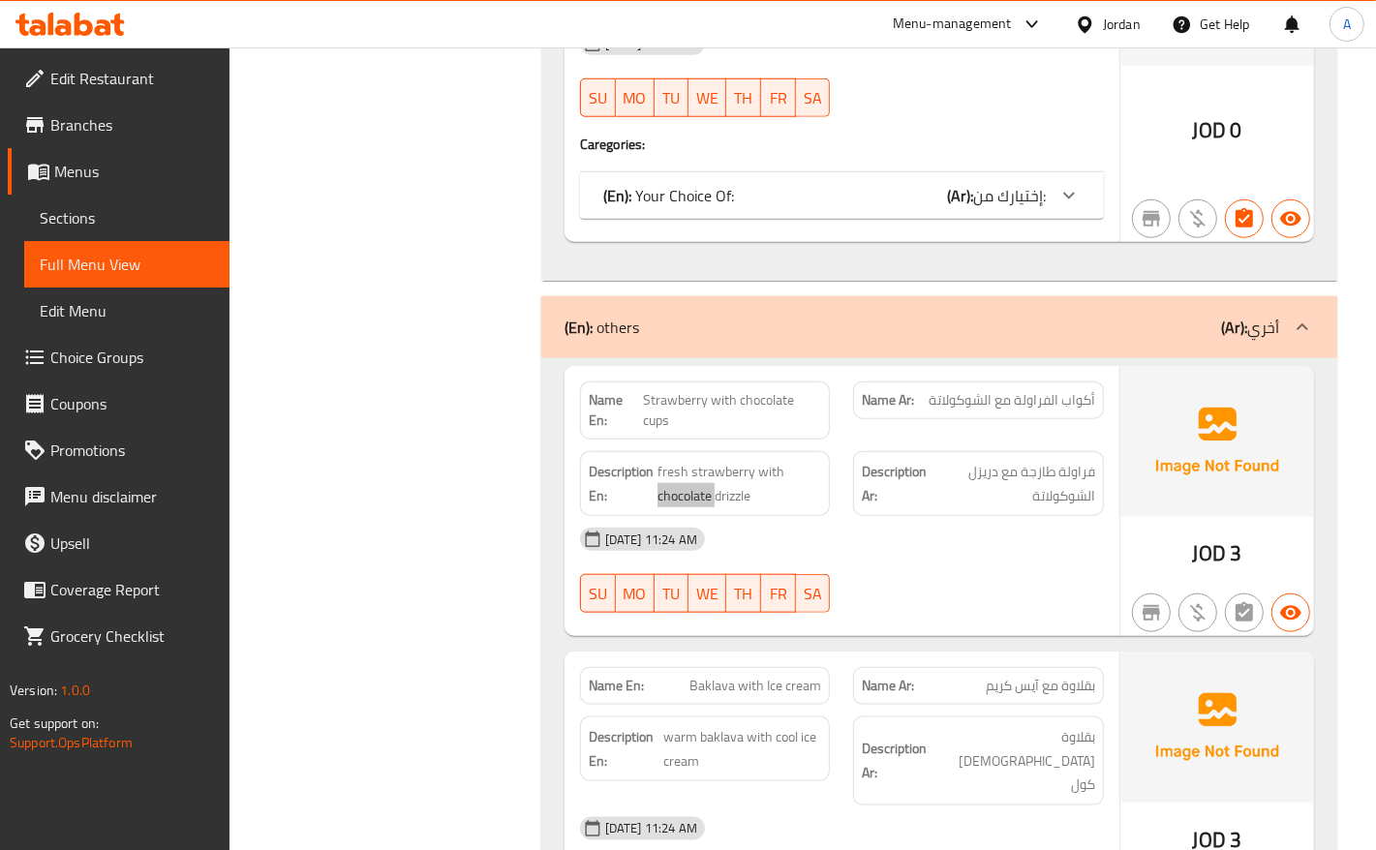
scroll to position [1486, 0]
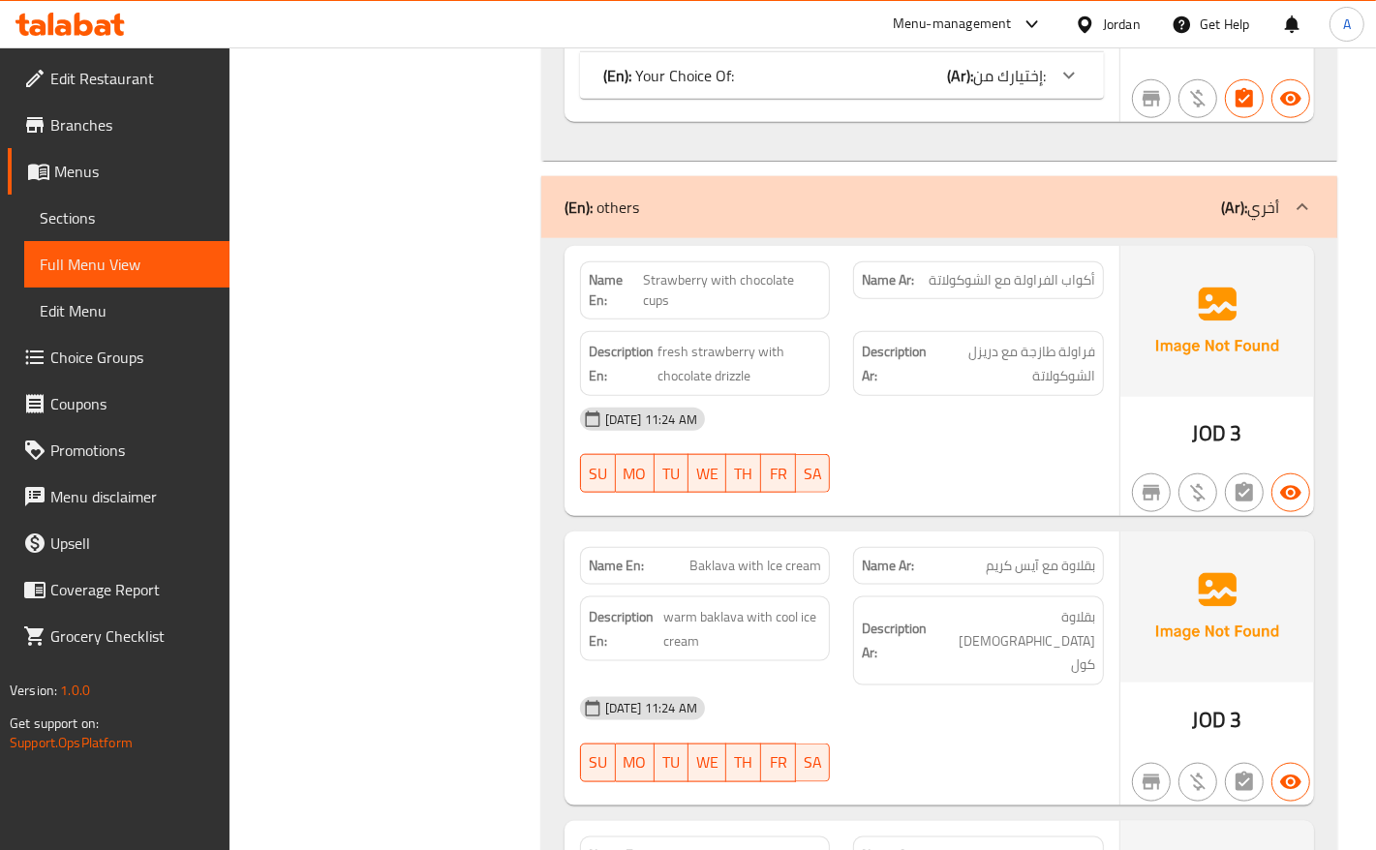
click at [961, 686] on div "[DATE] 11:24 AM" at bounding box center [841, 709] width 547 height 46
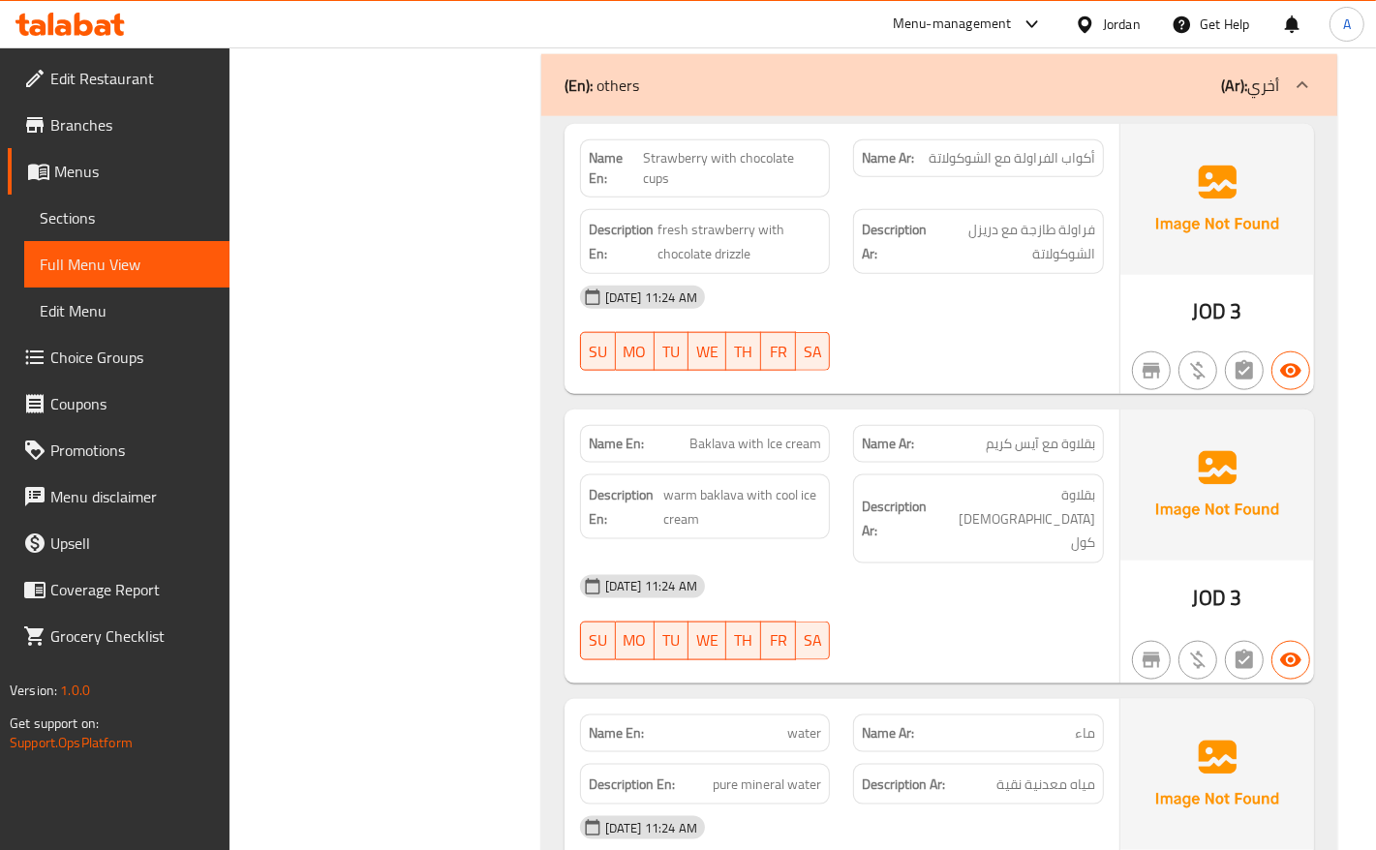
scroll to position [1728, 0]
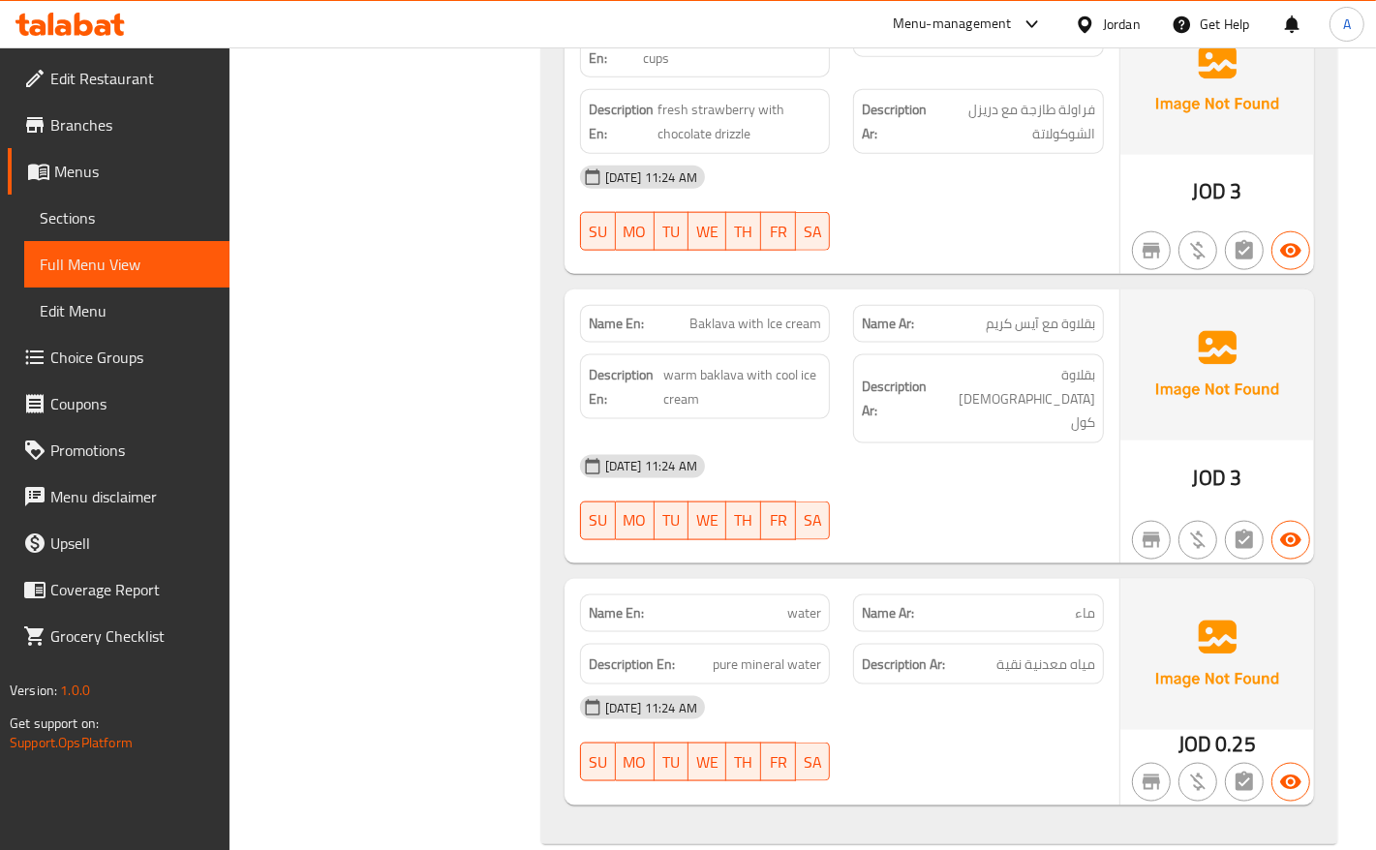
click at [929, 409] on strong "Description Ar:" at bounding box center [895, 398] width 67 height 47
click at [704, 329] on span "Baklava with Ice cream" at bounding box center [755, 324] width 132 height 20
click at [746, 327] on span "Baklava with Ice cream" at bounding box center [755, 324] width 132 height 20
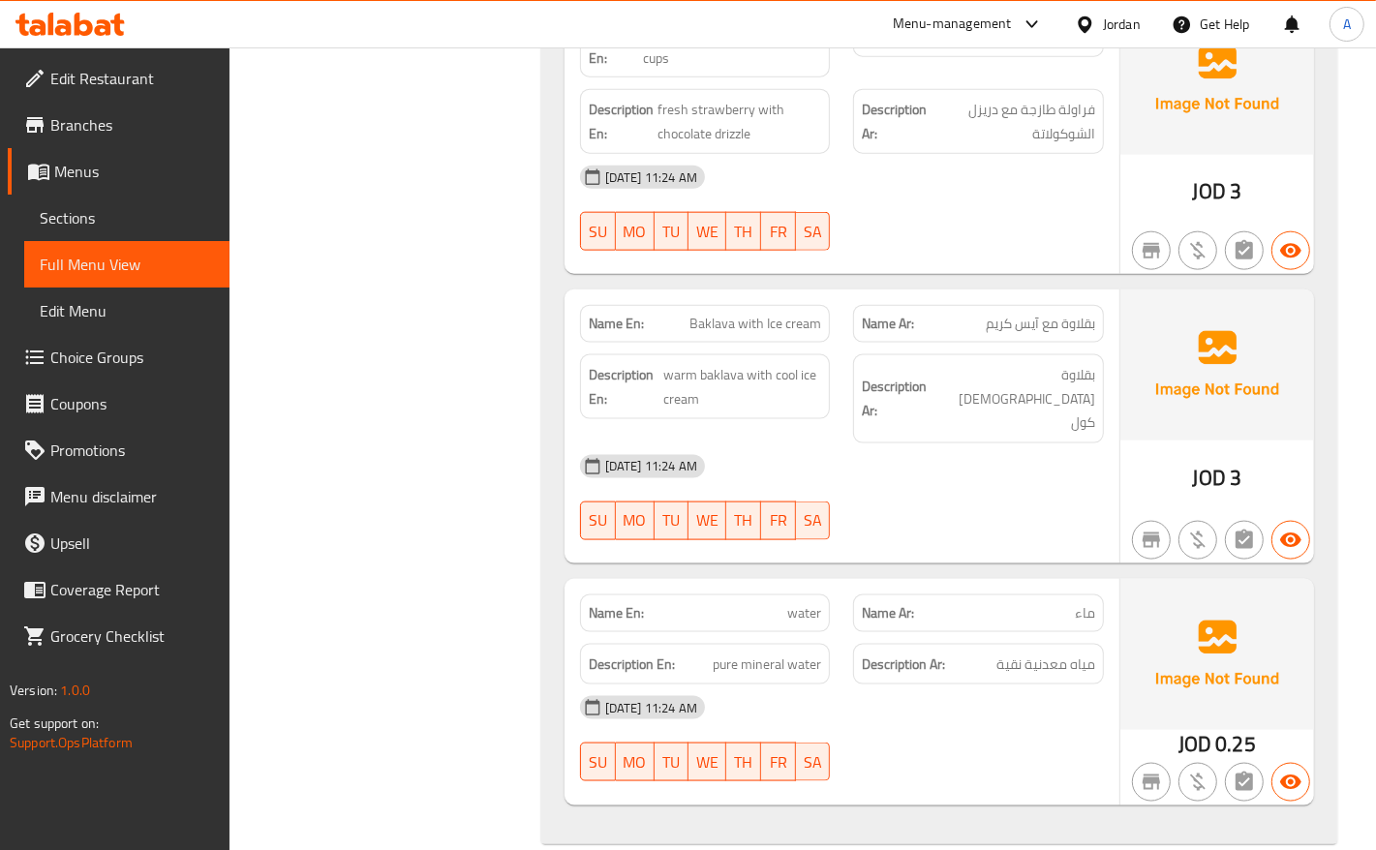
click at [778, 326] on span "Baklava with Ice cream" at bounding box center [755, 324] width 132 height 20
click at [816, 320] on span "Baklava with Ice cream" at bounding box center [755, 324] width 132 height 20
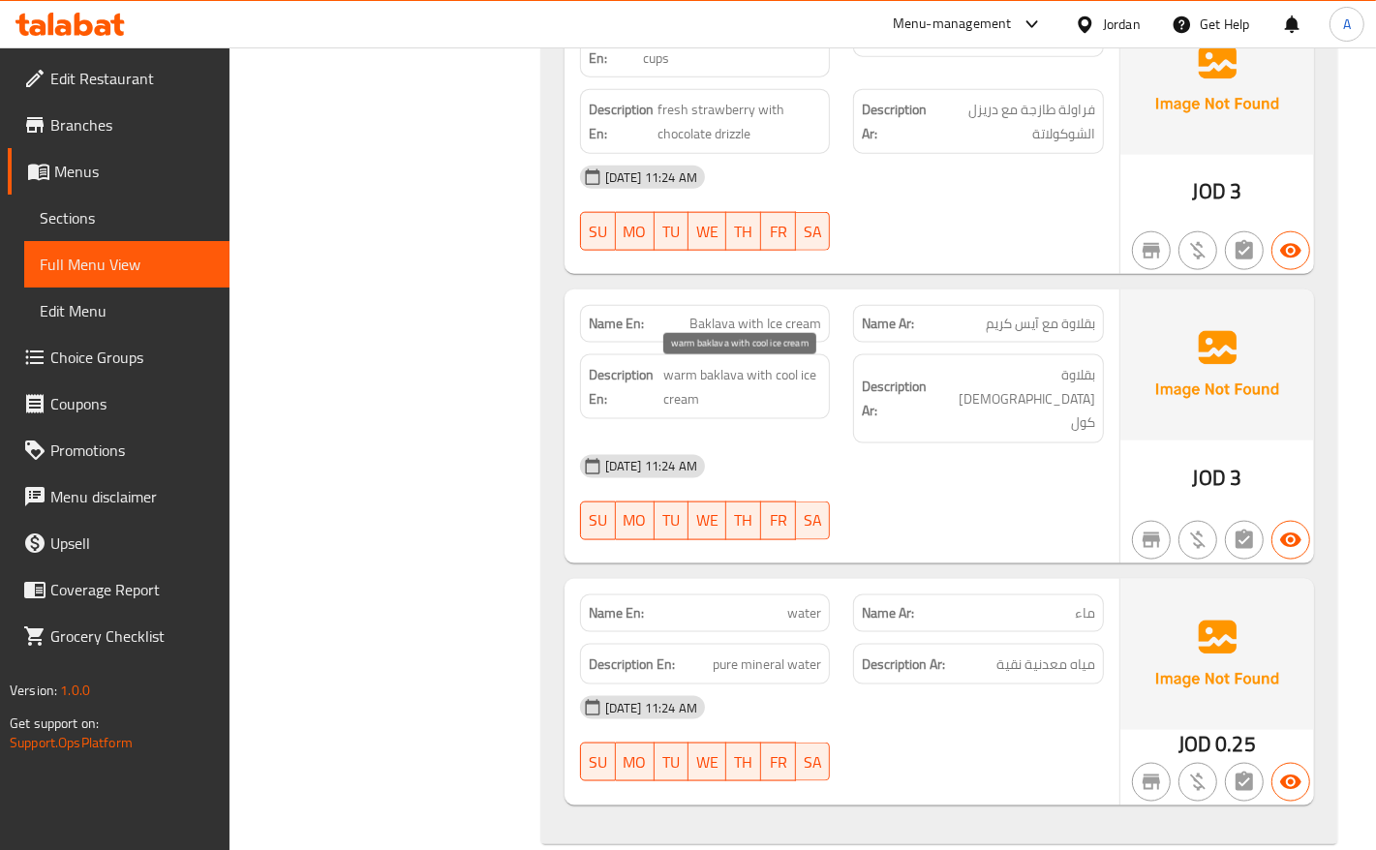
click at [726, 383] on span "warm baklava with cool ice cream" at bounding box center [742, 386] width 158 height 47
click at [690, 382] on span "warm baklava with cool ice cream" at bounding box center [742, 386] width 158 height 47
click at [750, 376] on span "warm baklava with cool ice cream" at bounding box center [742, 386] width 158 height 47
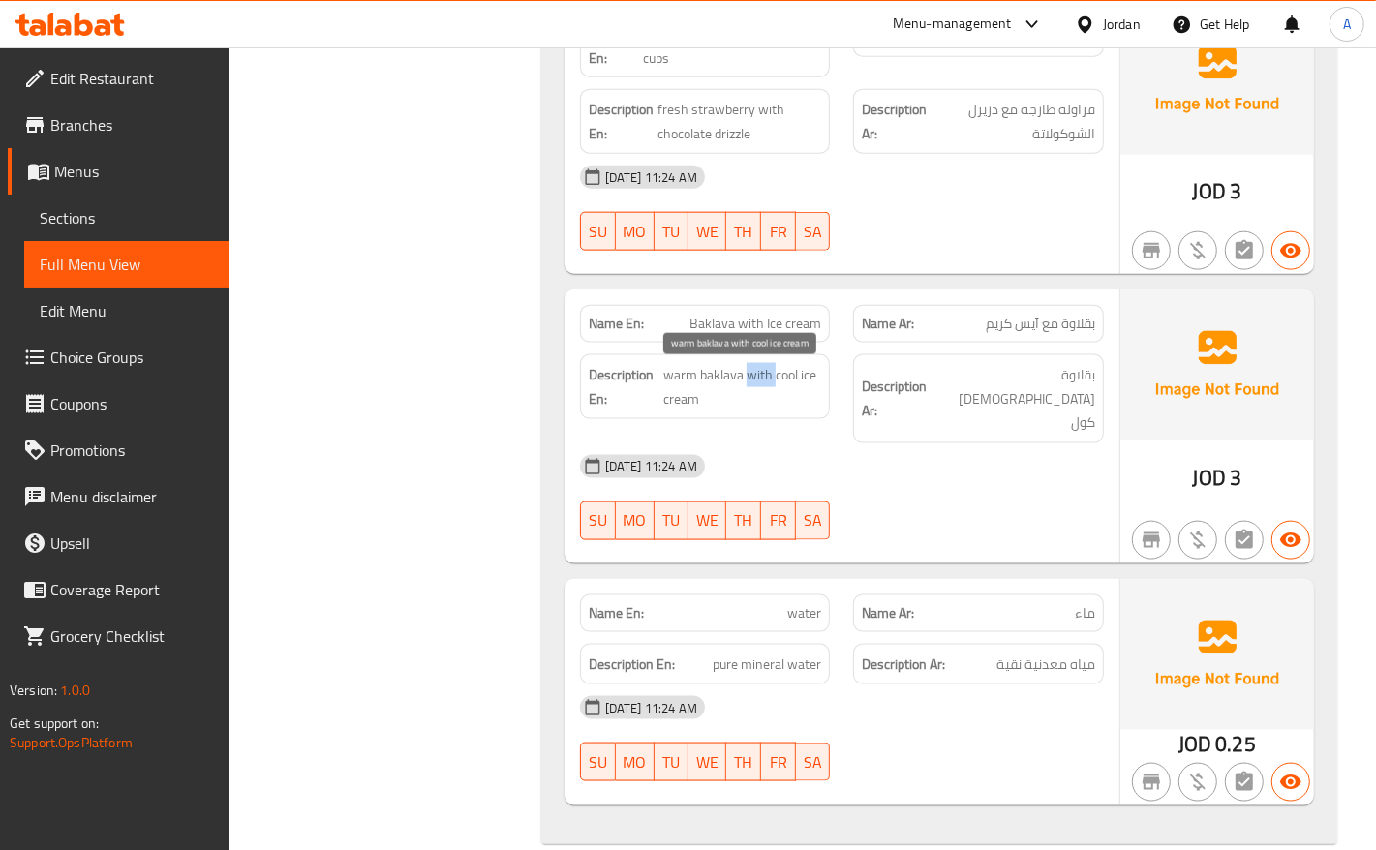
click at [750, 376] on span "warm baklava with cool ice cream" at bounding box center [742, 386] width 158 height 47
click at [789, 375] on span "warm baklava with cool ice cream" at bounding box center [742, 386] width 158 height 47
drag, startPoint x: 770, startPoint y: 384, endPoint x: 905, endPoint y: 30, distance: 379.4
click at [773, 402] on span "warm baklava with cool ice cream" at bounding box center [742, 386] width 158 height 47
copy span "cool ice cream"
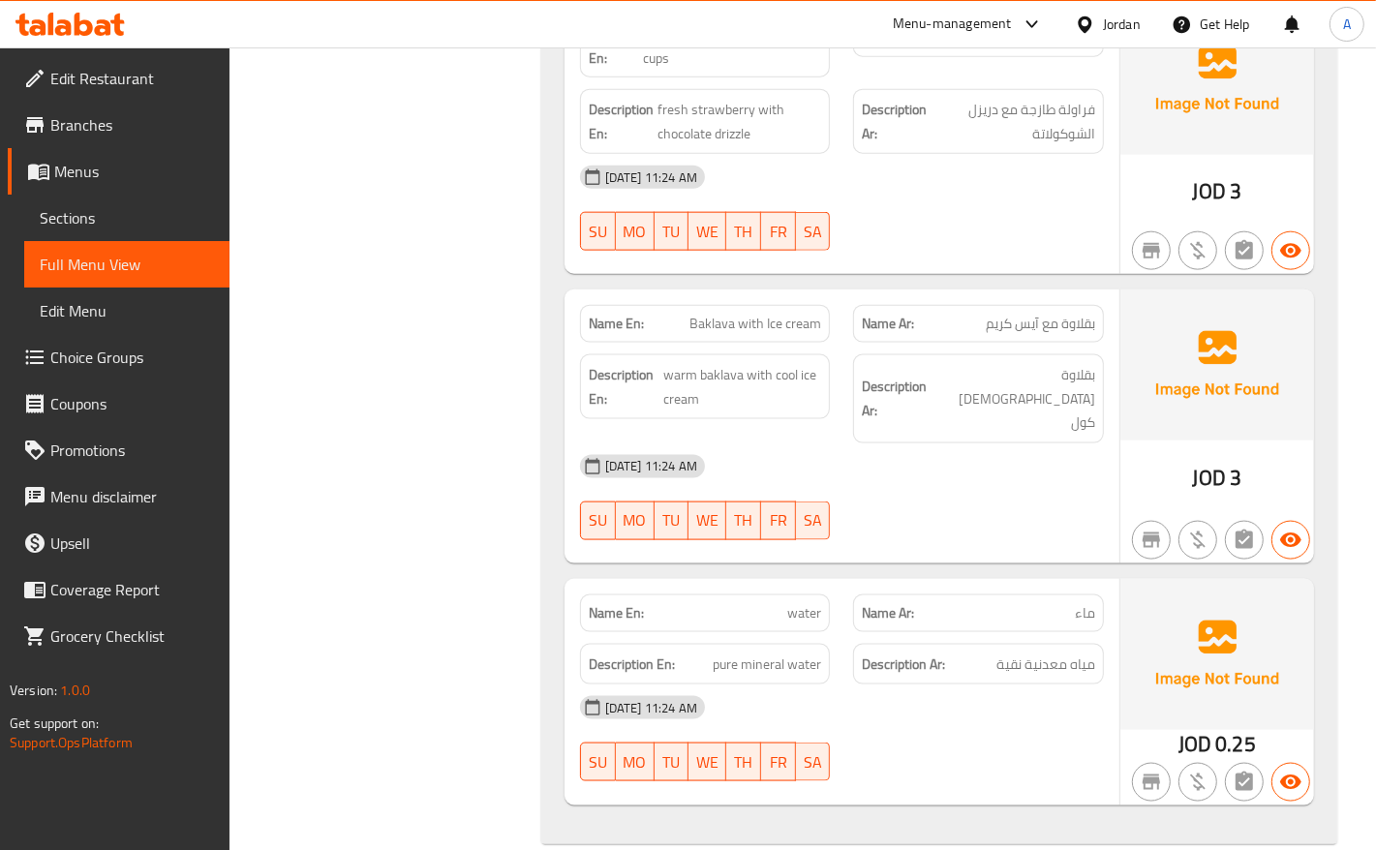
click at [748, 324] on span "Baklava with Ice cream" at bounding box center [755, 324] width 132 height 20
click at [748, 322] on span "Baklava with Ice cream" at bounding box center [755, 324] width 132 height 20
copy span "Baklava with Ice cream"
click at [77, 219] on span "Sections" at bounding box center [127, 217] width 174 height 23
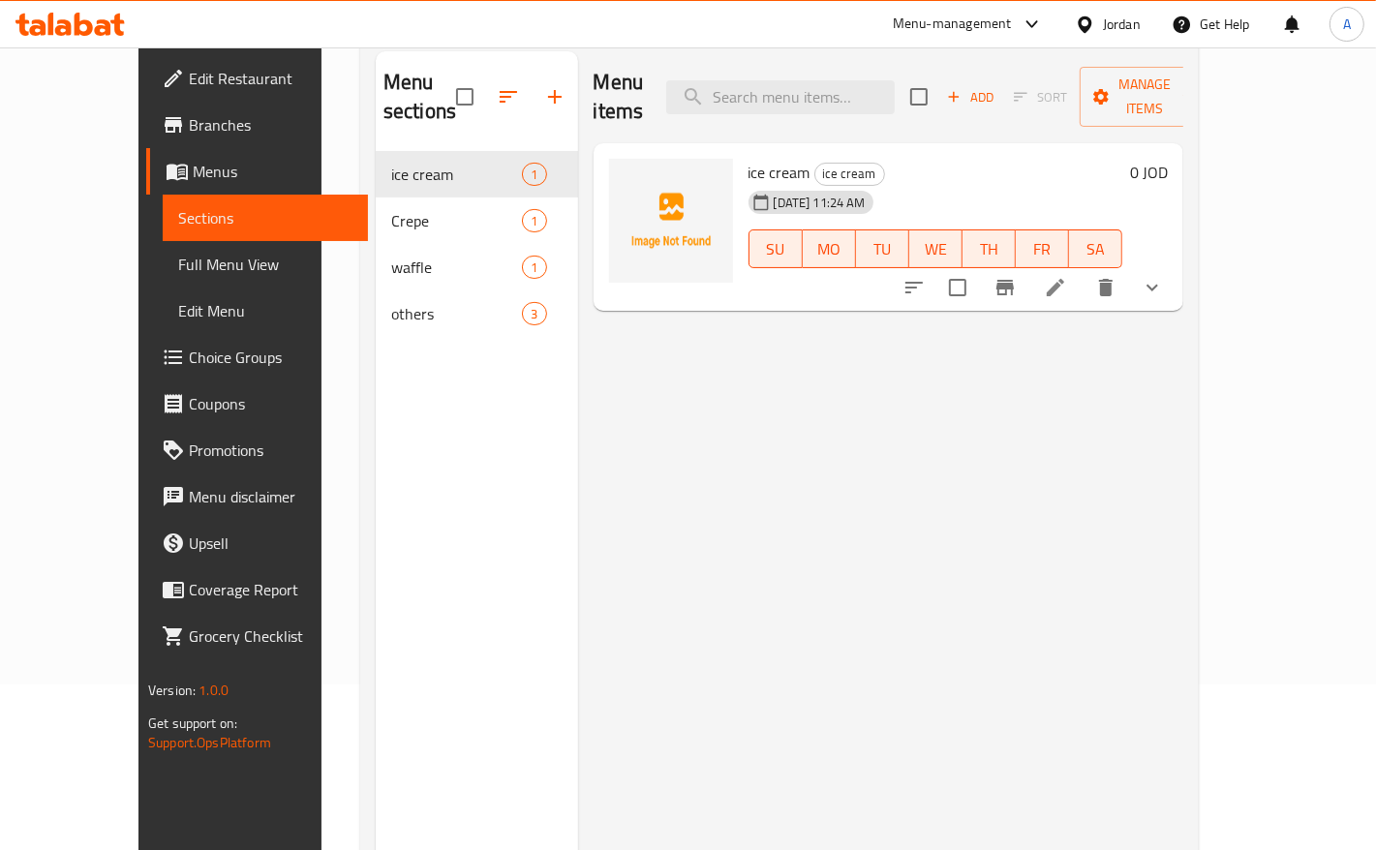
scroll to position [30, 0]
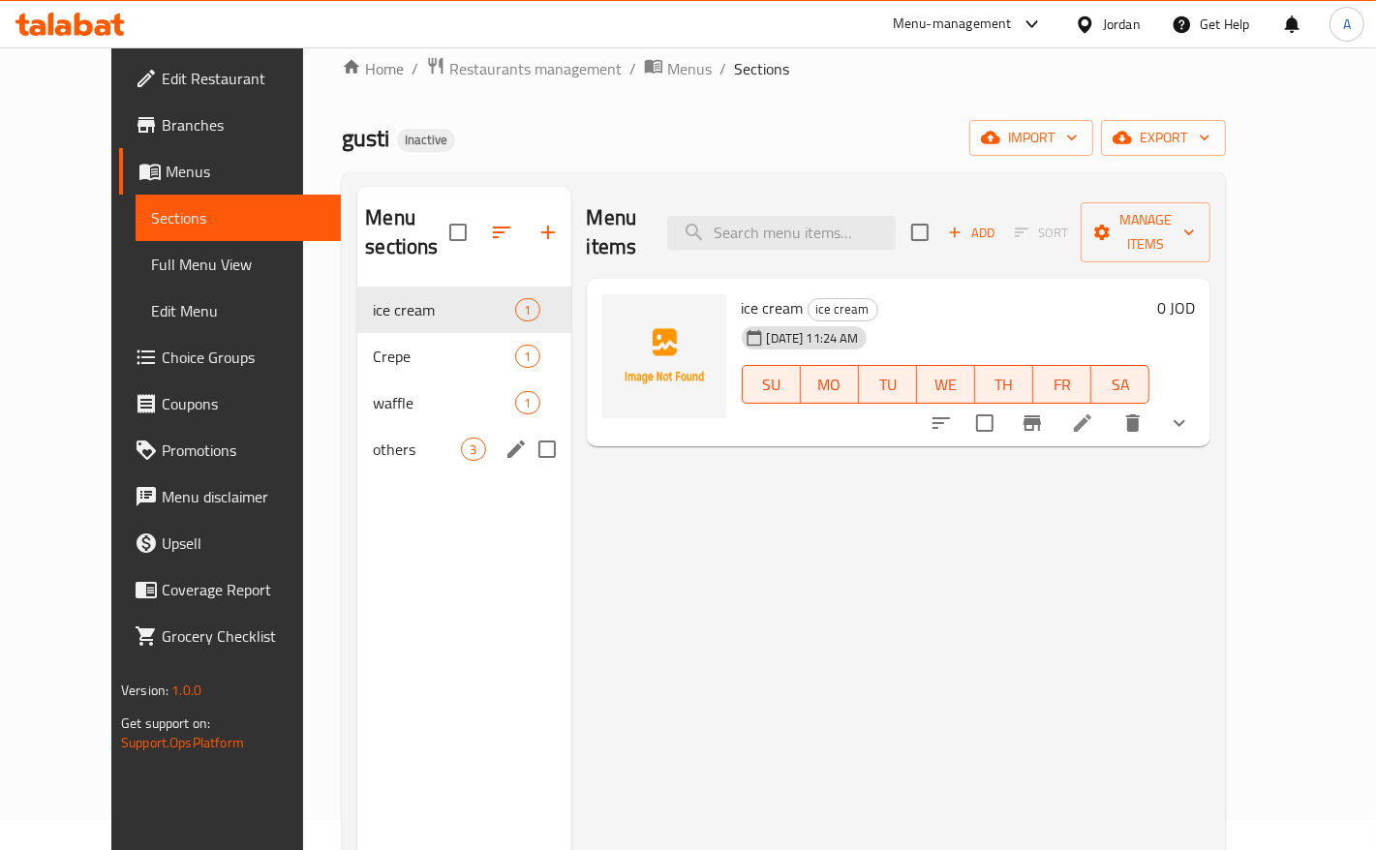
click at [373, 438] on span "others" at bounding box center [417, 449] width 88 height 23
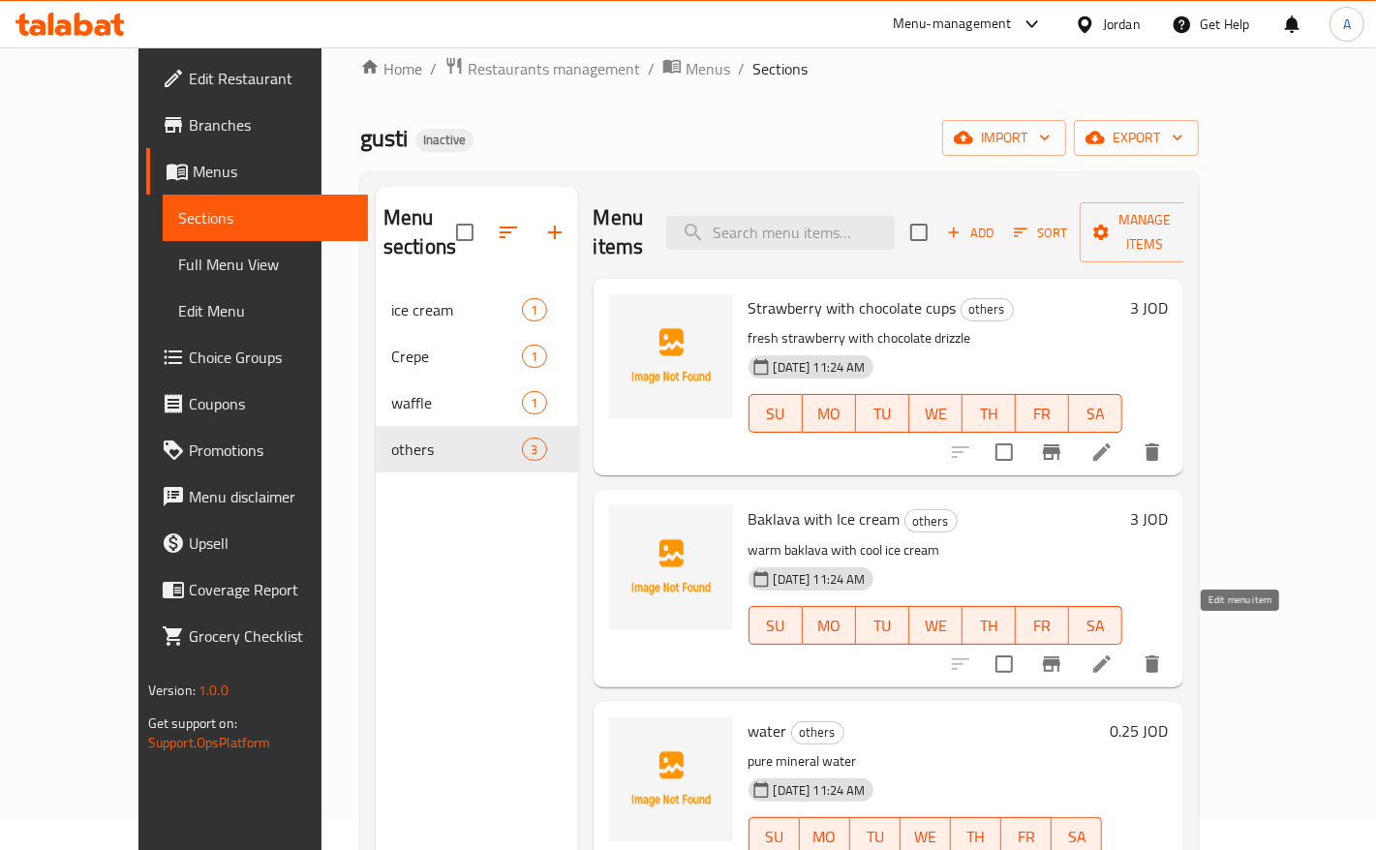
click at [1114, 653] on icon at bounding box center [1101, 664] width 23 height 23
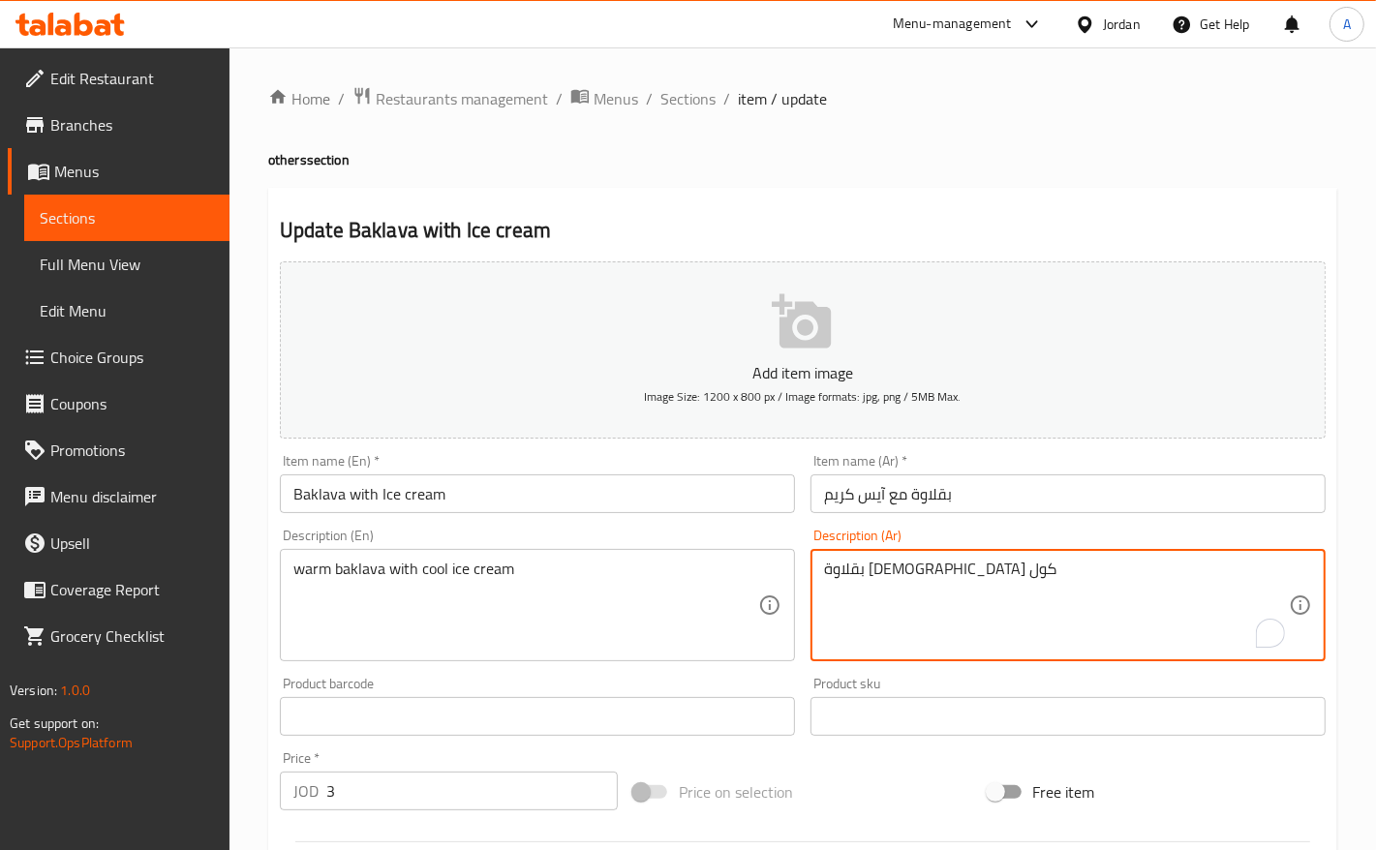
click at [838, 569] on textarea "بقلاوة دافئة مع آيس كريم كول" at bounding box center [1056, 606] width 465 height 92
type textarea "بقلاوة دافئة مع [PERSON_NAME]"
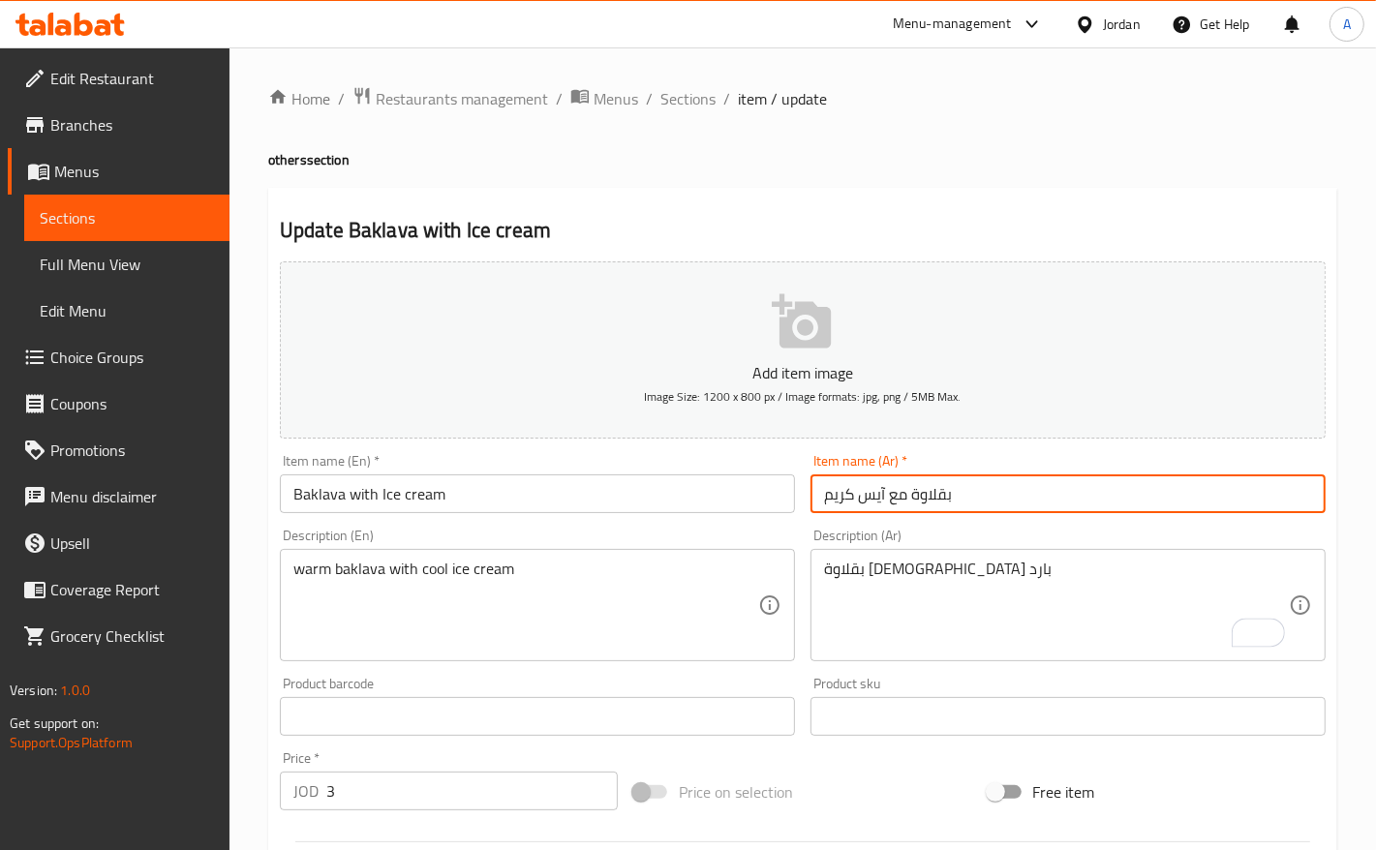
click at [999, 491] on input "بقلاوة مع آيس كريم" at bounding box center [1067, 493] width 515 height 39
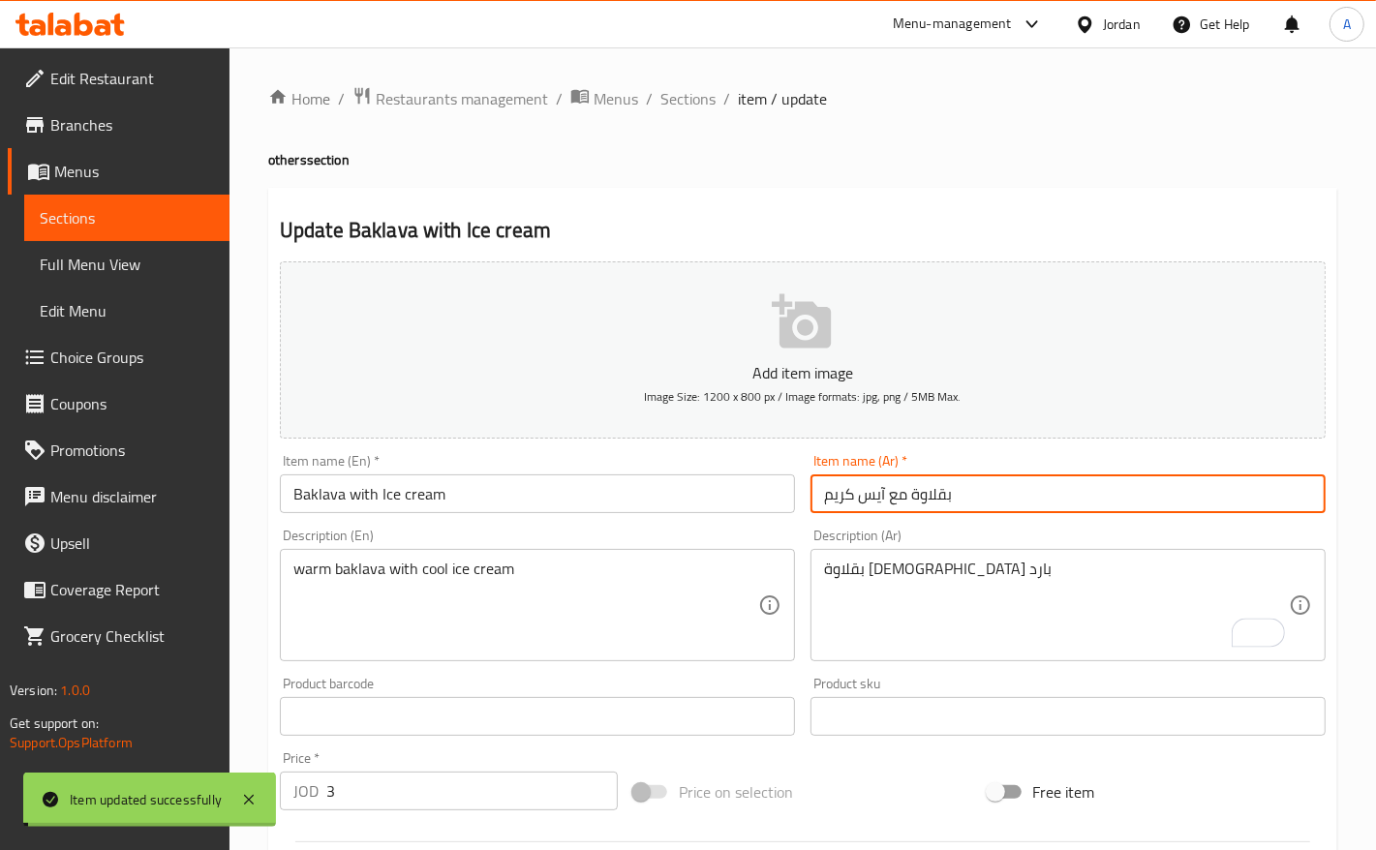
click at [447, 500] on input "Baklava with Ice cream" at bounding box center [537, 493] width 515 height 39
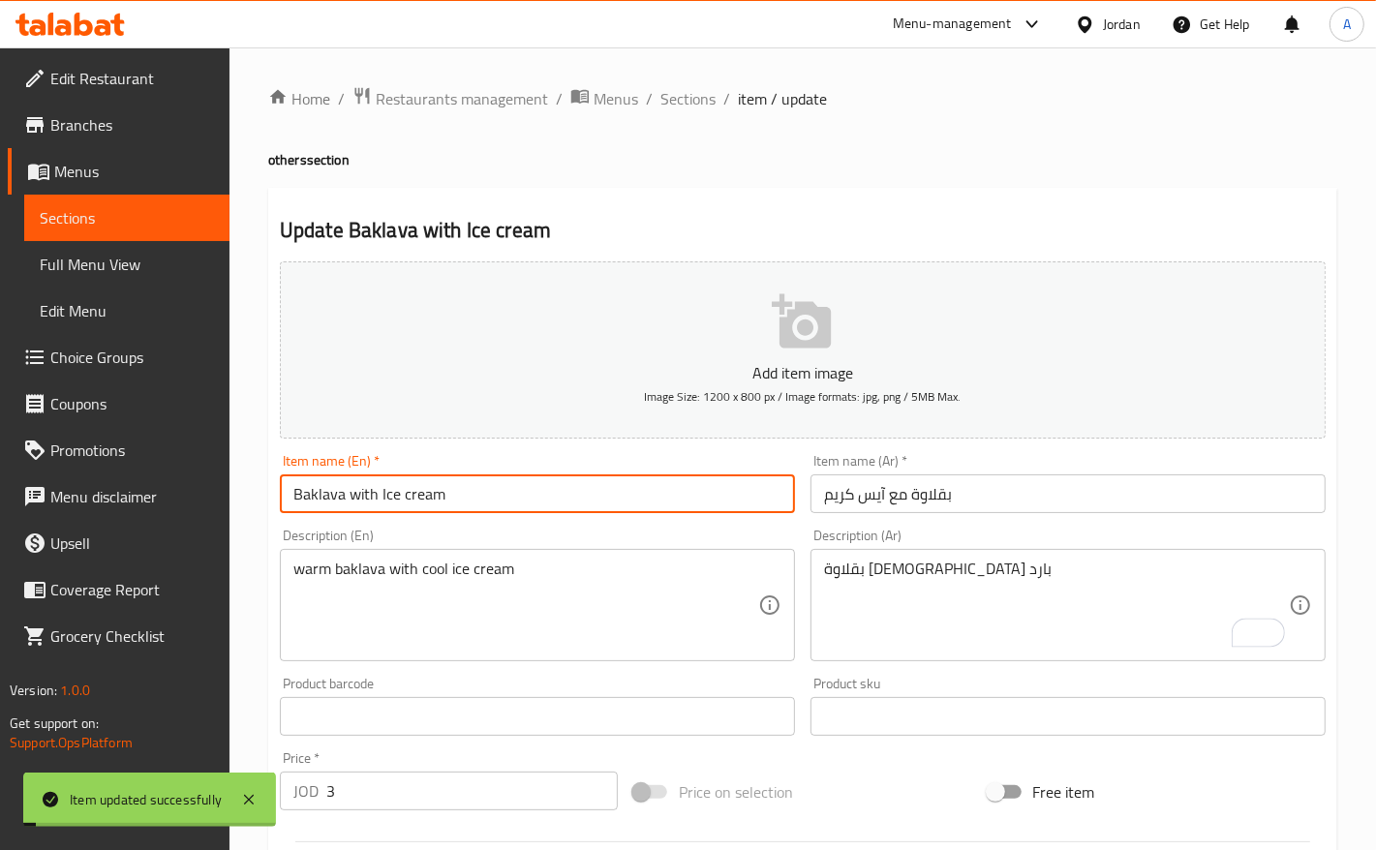
click at [447, 500] on input "Baklava with Ice cream" at bounding box center [537, 493] width 515 height 39
click at [104, 264] on span "Full Menu View" at bounding box center [127, 264] width 174 height 23
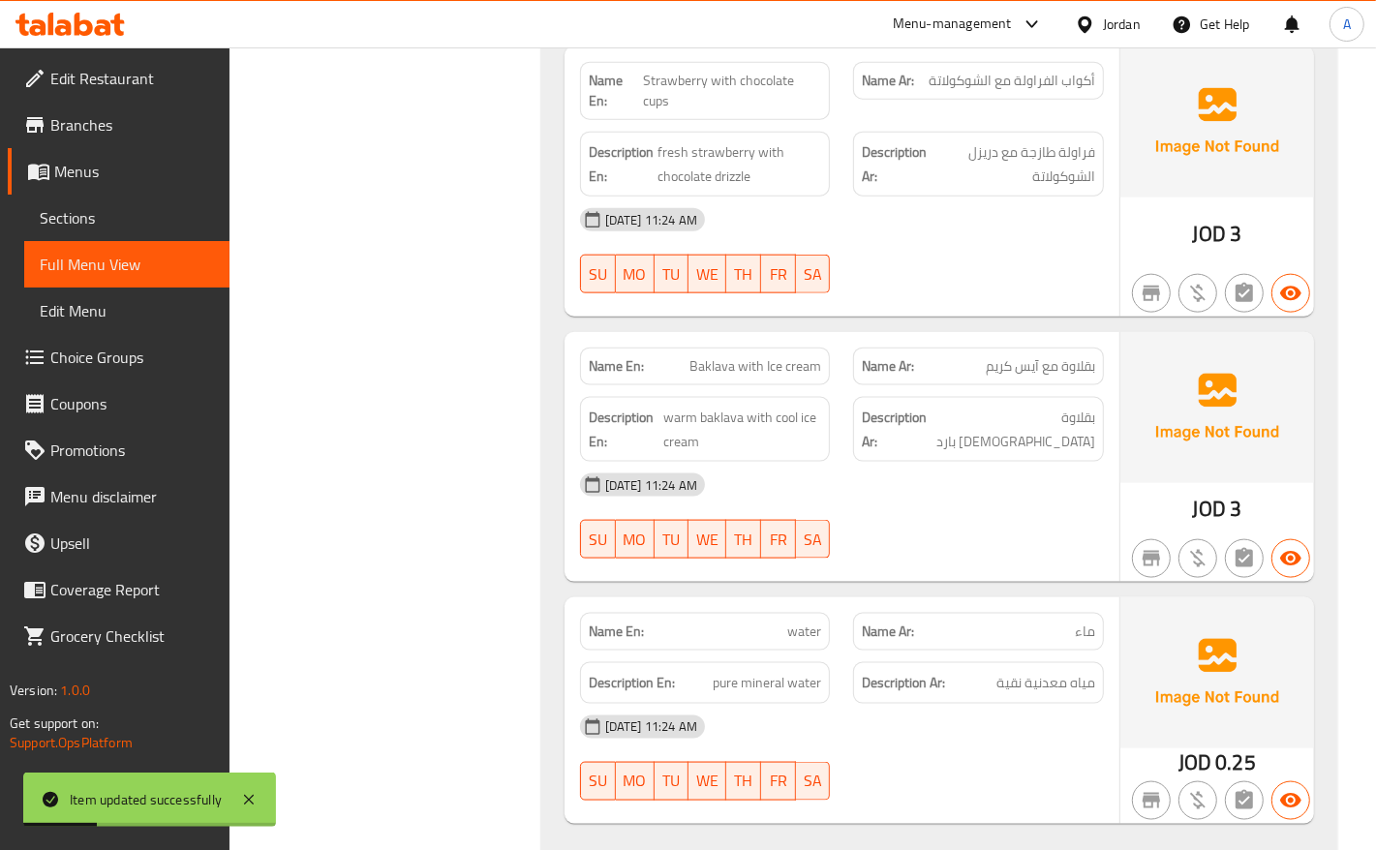
scroll to position [1741, 0]
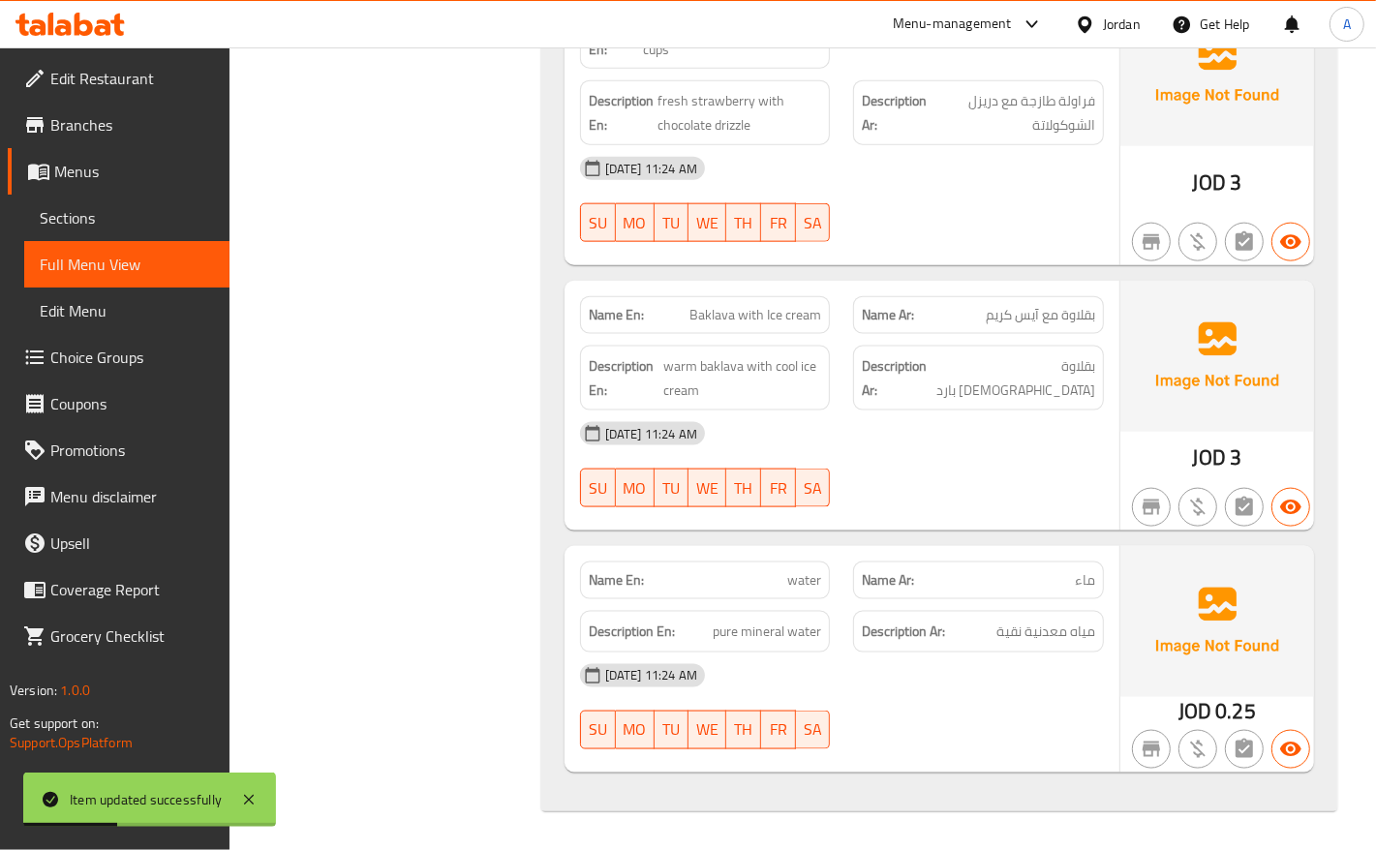
click at [698, 320] on span "Baklava with Ice cream" at bounding box center [755, 315] width 132 height 20
click at [748, 320] on span "Baklava with Ice cream" at bounding box center [755, 315] width 132 height 20
drag, startPoint x: 748, startPoint y: 320, endPoint x: 771, endPoint y: 318, distance: 22.4
click at [748, 318] on span "Baklava with Ice cream" at bounding box center [755, 315] width 132 height 20
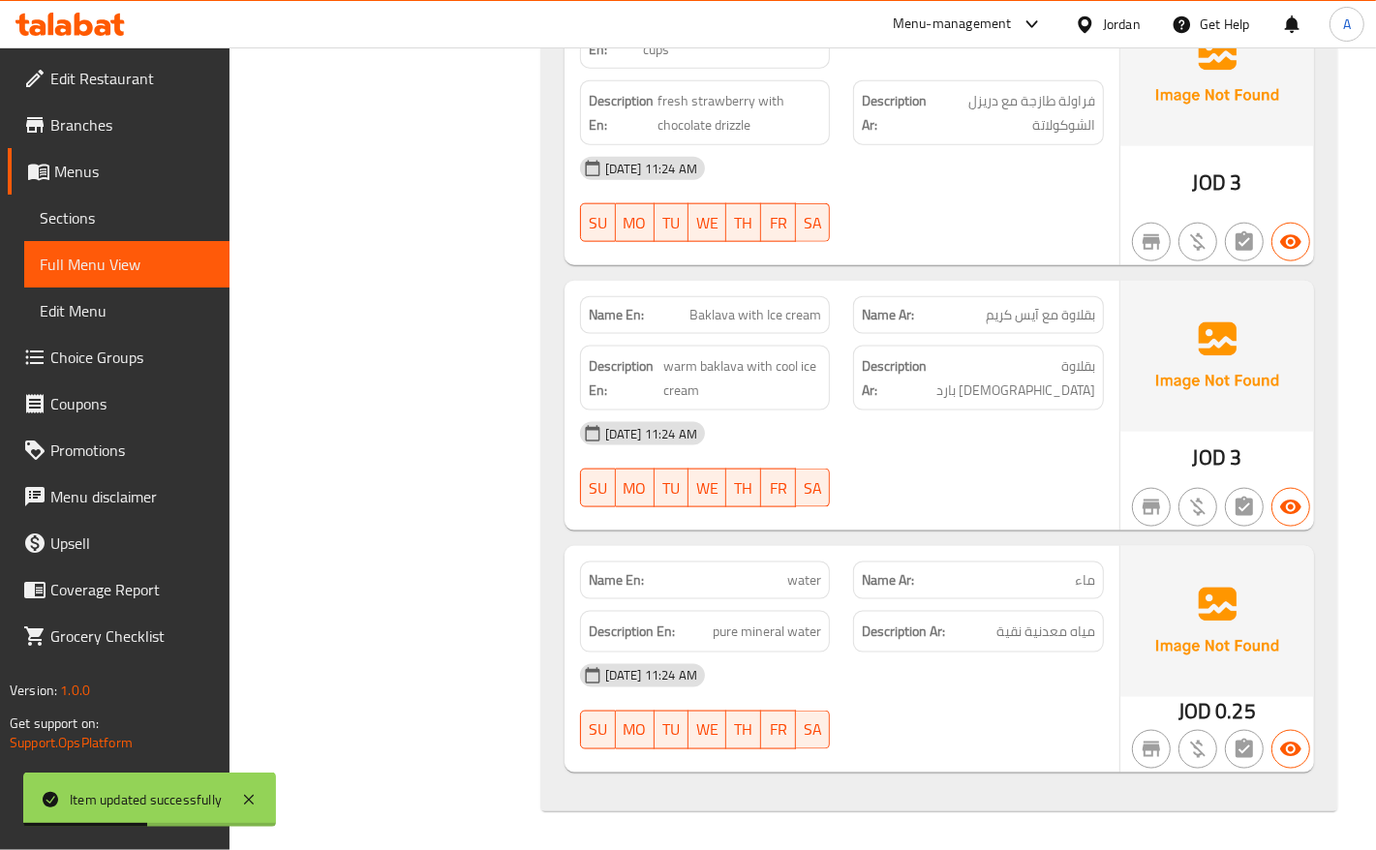
click at [771, 318] on span "Baklava with Ice cream" at bounding box center [755, 315] width 132 height 20
click at [820, 317] on span "Baklava with Ice cream" at bounding box center [755, 315] width 132 height 20
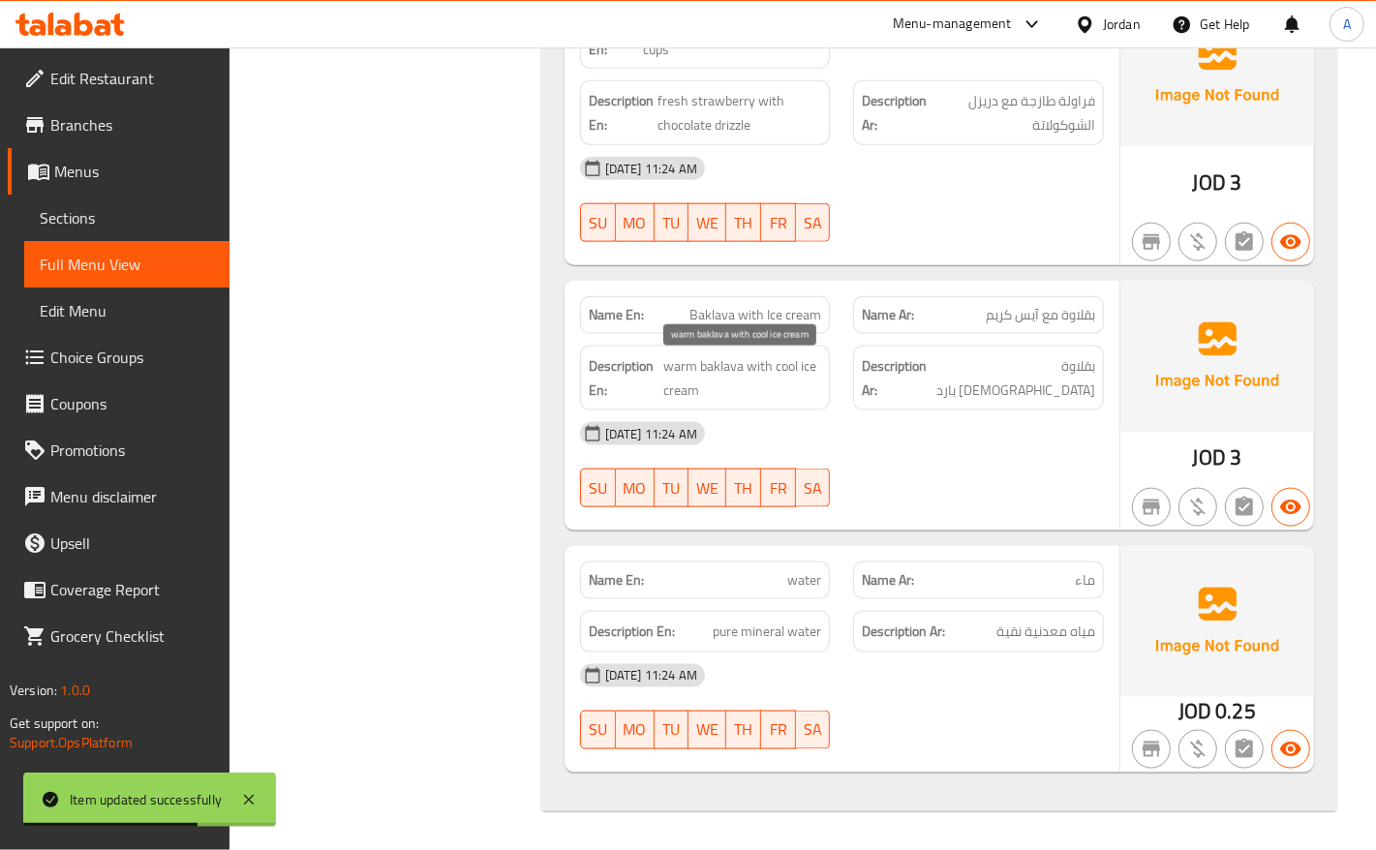
click at [715, 366] on span "warm baklava with cool ice cream" at bounding box center [742, 377] width 158 height 47
click at [681, 363] on span "warm baklava with cool ice cream" at bounding box center [742, 377] width 158 height 47
drag, startPoint x: 681, startPoint y: 363, endPoint x: 712, endPoint y: 375, distance: 33.1
click at [683, 363] on span "warm baklava with cool ice cream" at bounding box center [742, 377] width 158 height 47
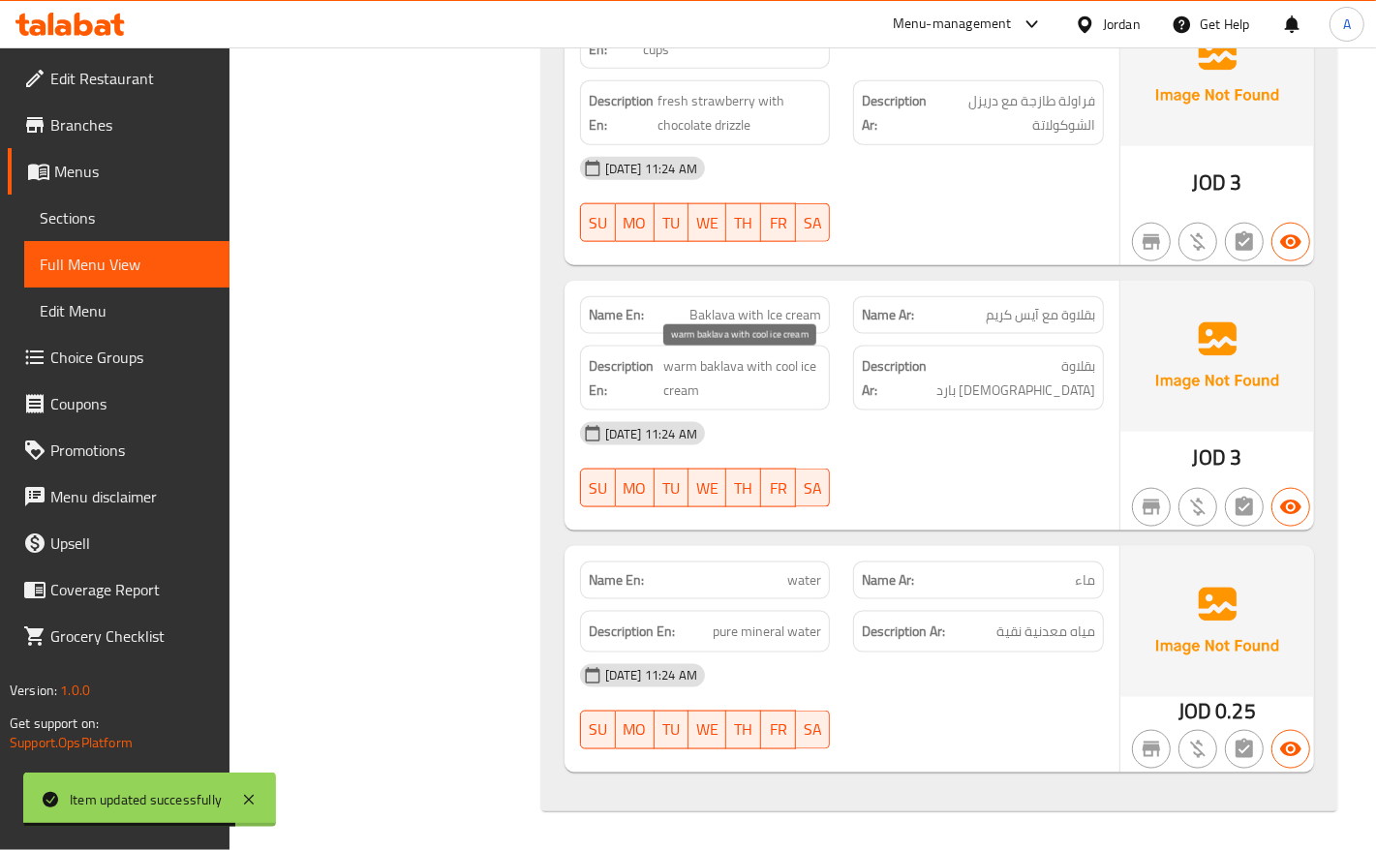
click at [765, 374] on span "warm baklava with cool ice cream" at bounding box center [742, 377] width 158 height 47
click at [811, 366] on span "warm baklava with cool ice cream" at bounding box center [742, 377] width 158 height 47
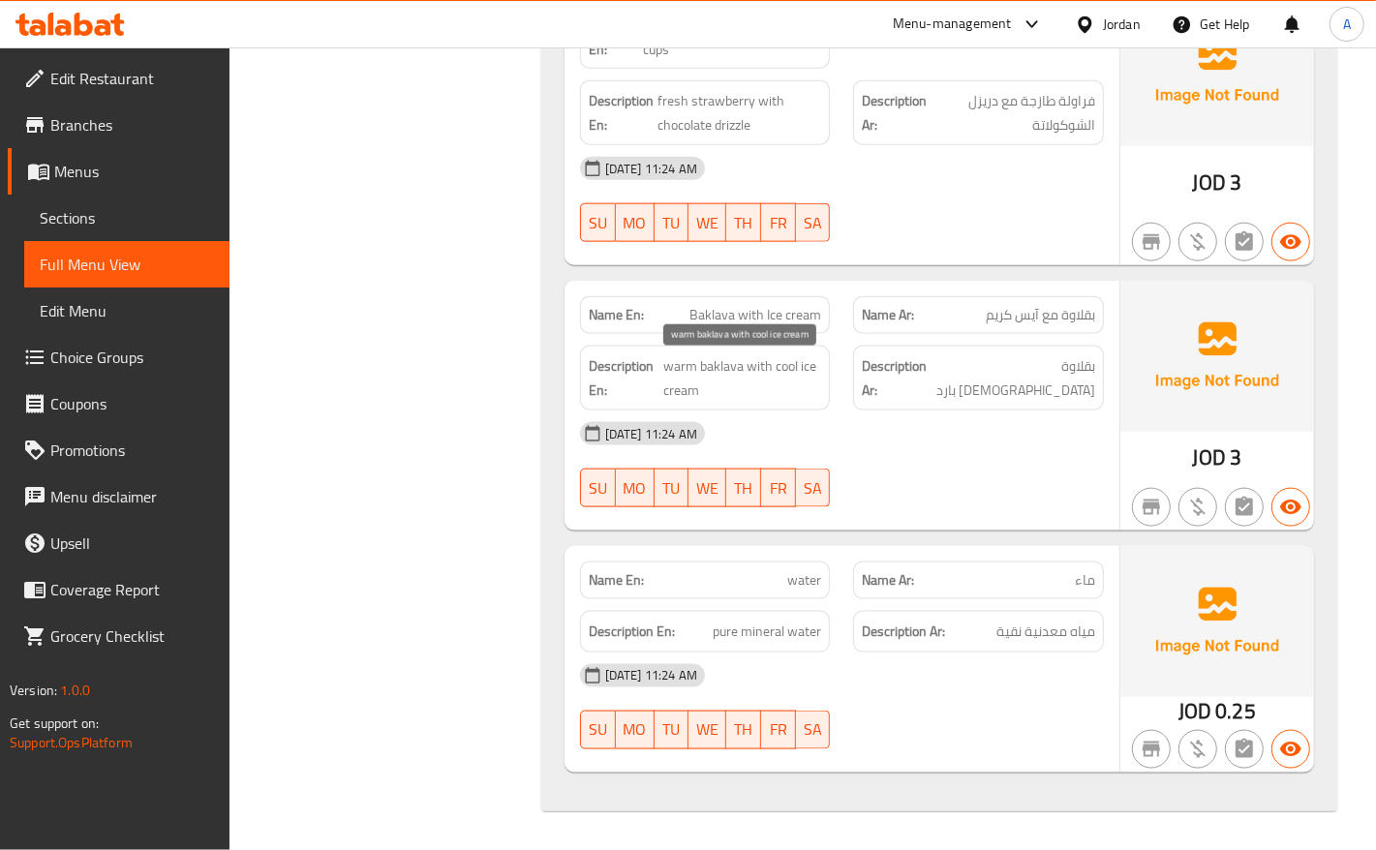
click at [681, 393] on span "warm baklava with cool ice cream" at bounding box center [742, 377] width 158 height 47
click at [795, 365] on span "warm baklava with cool ice cream" at bounding box center [742, 377] width 158 height 47
click at [879, 463] on div "10-08-2025 11:24 AM SU MO TU WE TH FR SA" at bounding box center [841, 465] width 547 height 108
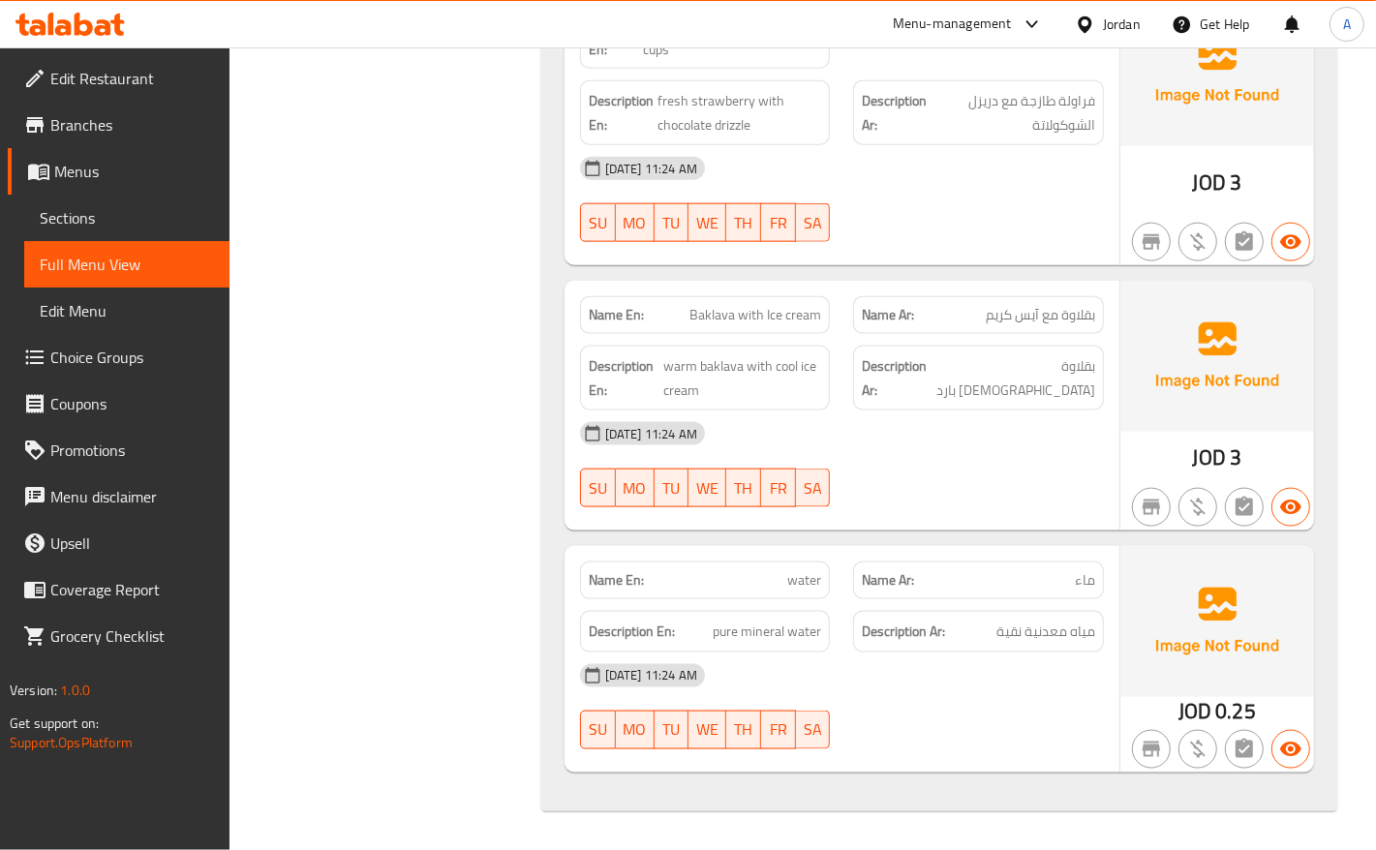
click at [813, 574] on span "water" at bounding box center [804, 580] width 34 height 20
click at [71, 230] on link "Sections" at bounding box center [126, 218] width 205 height 46
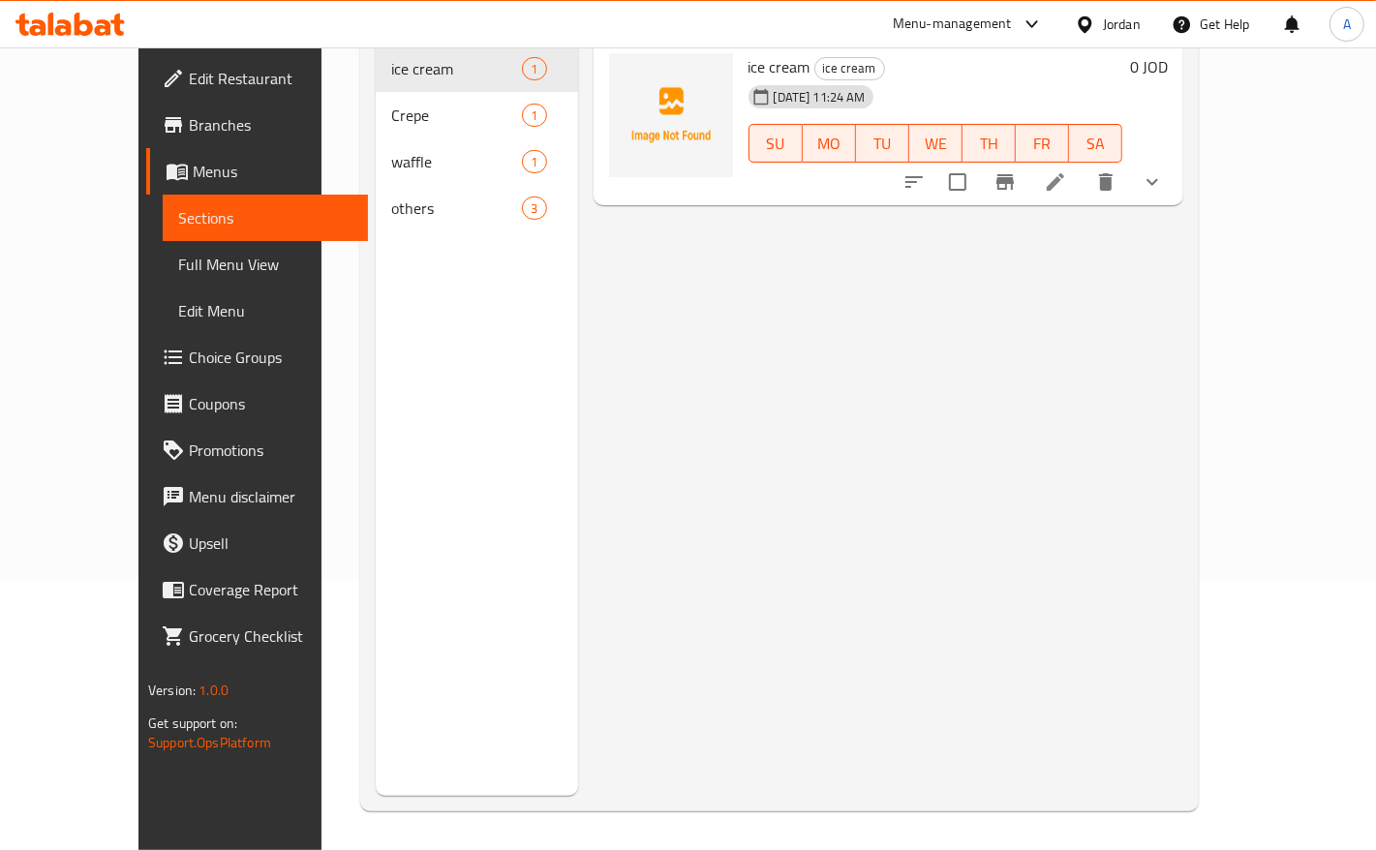
scroll to position [272, 0]
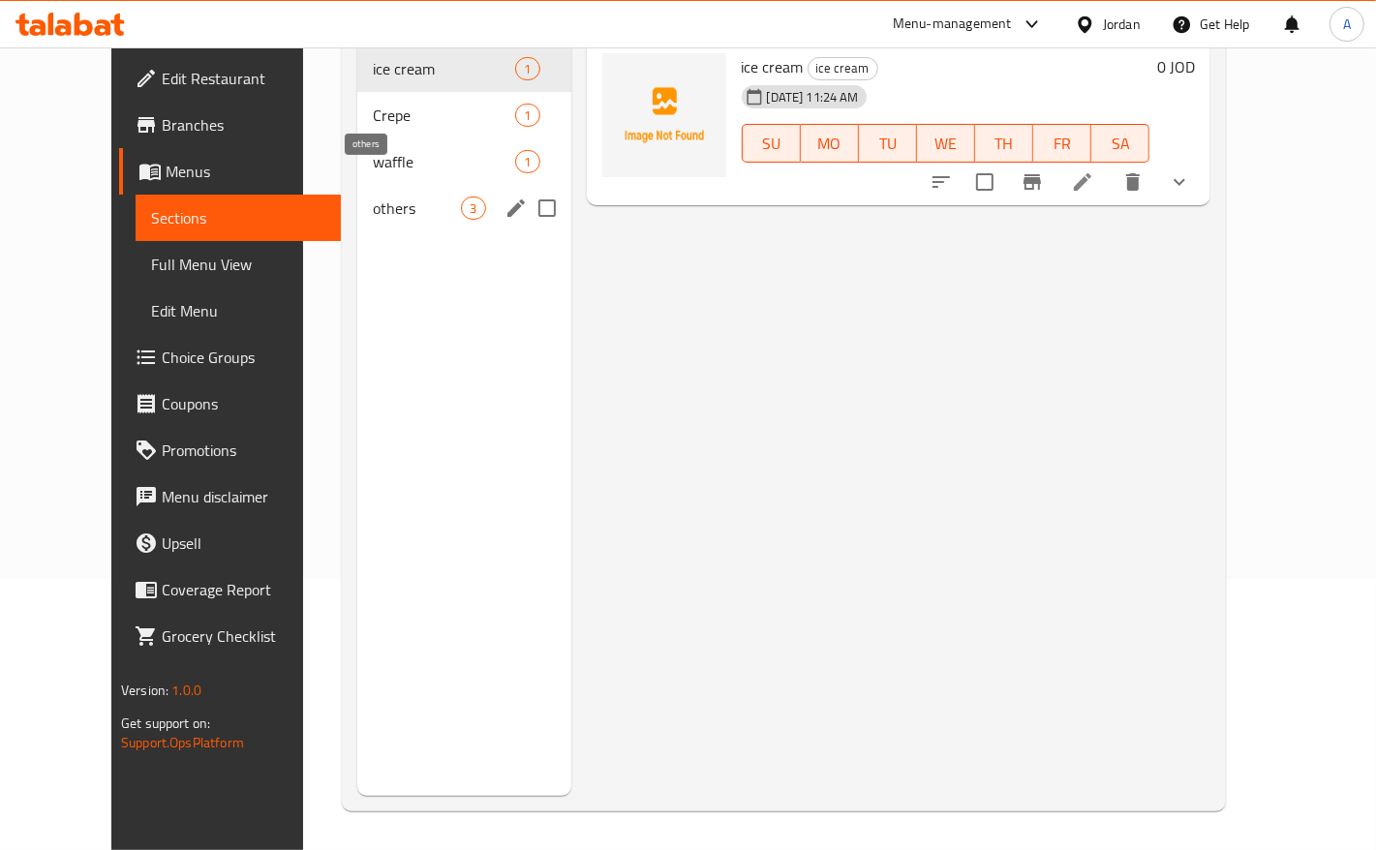
click at [373, 197] on span "others" at bounding box center [417, 208] width 88 height 23
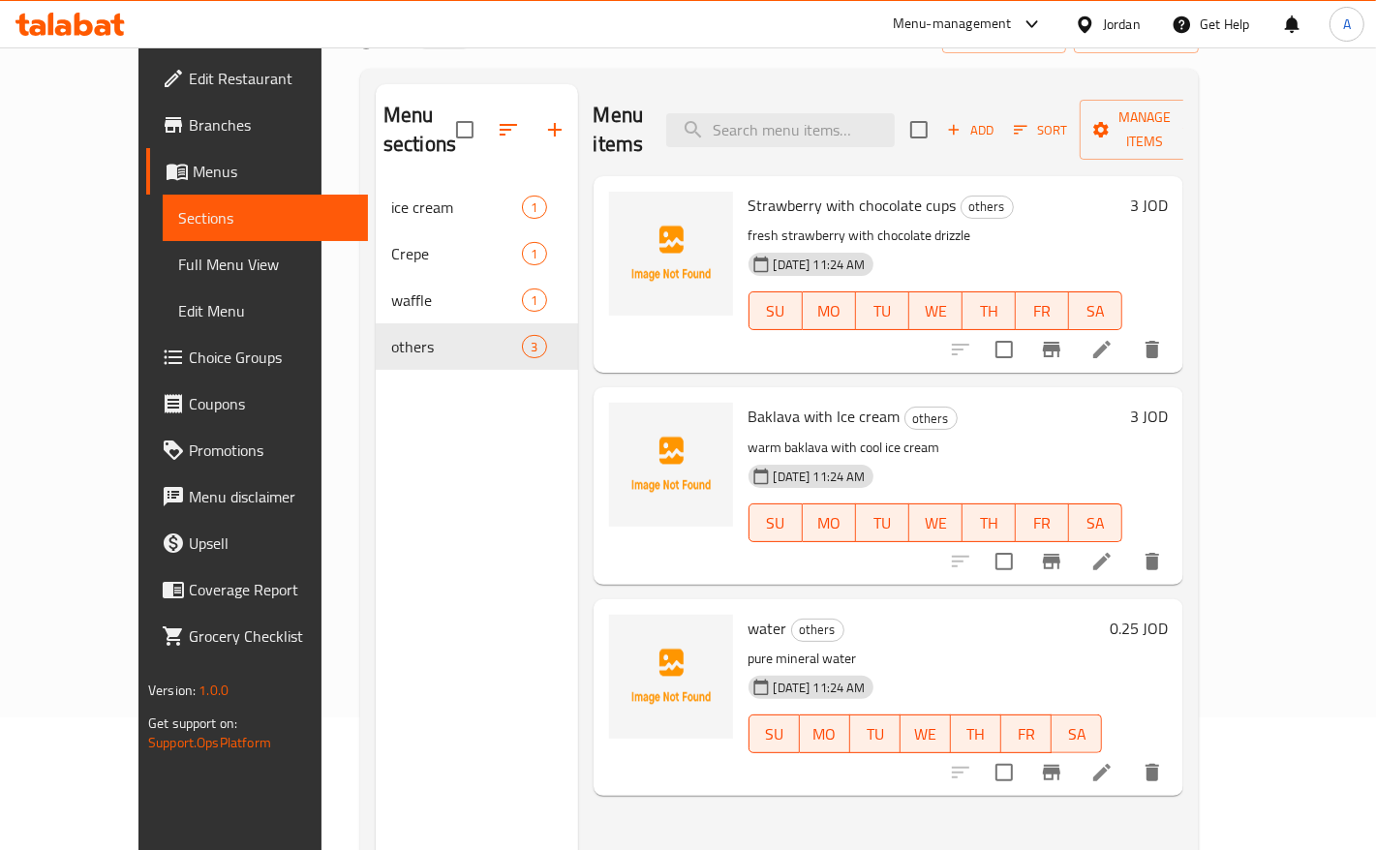
scroll to position [30, 0]
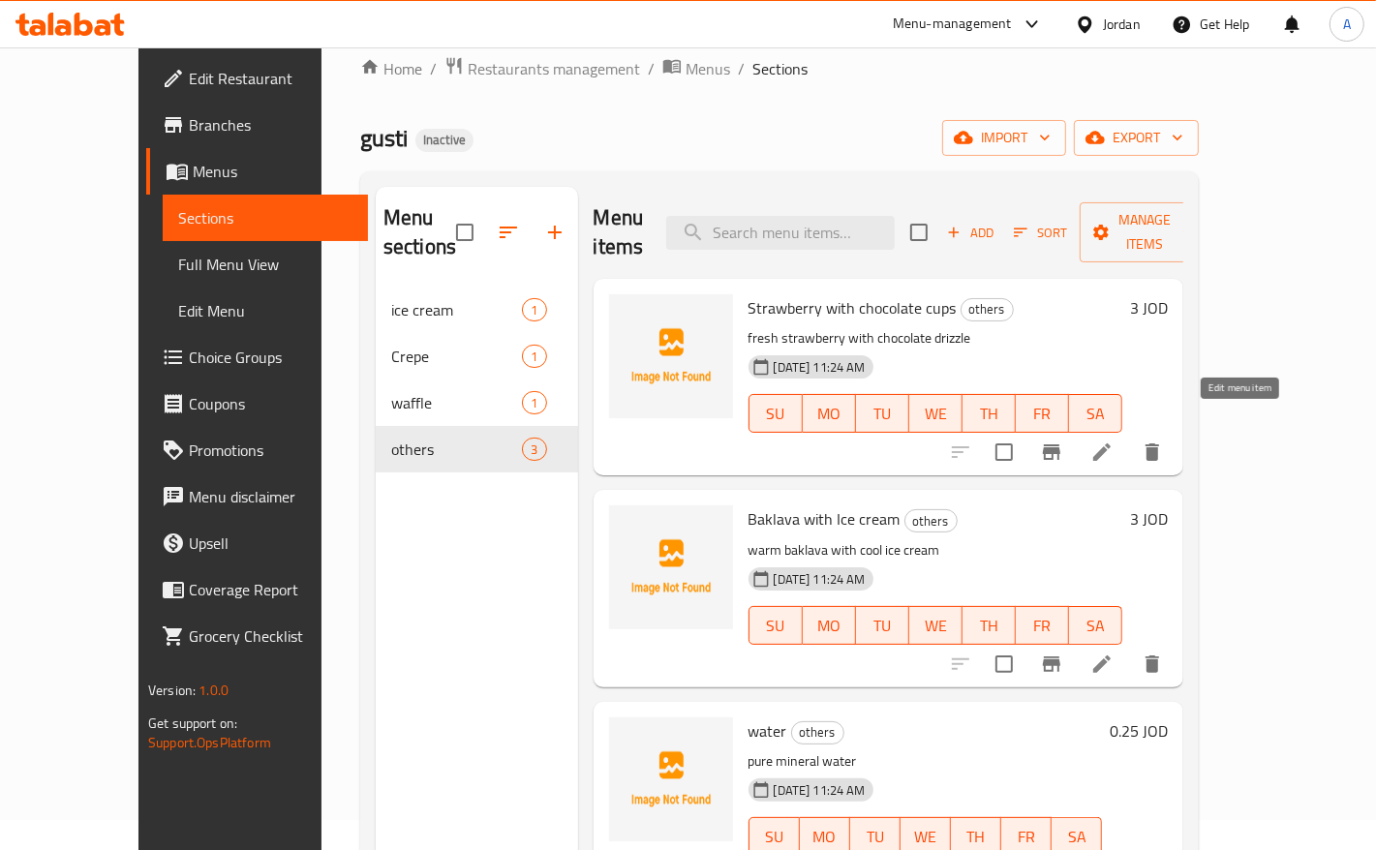
click at [1114, 441] on icon at bounding box center [1101, 452] width 23 height 23
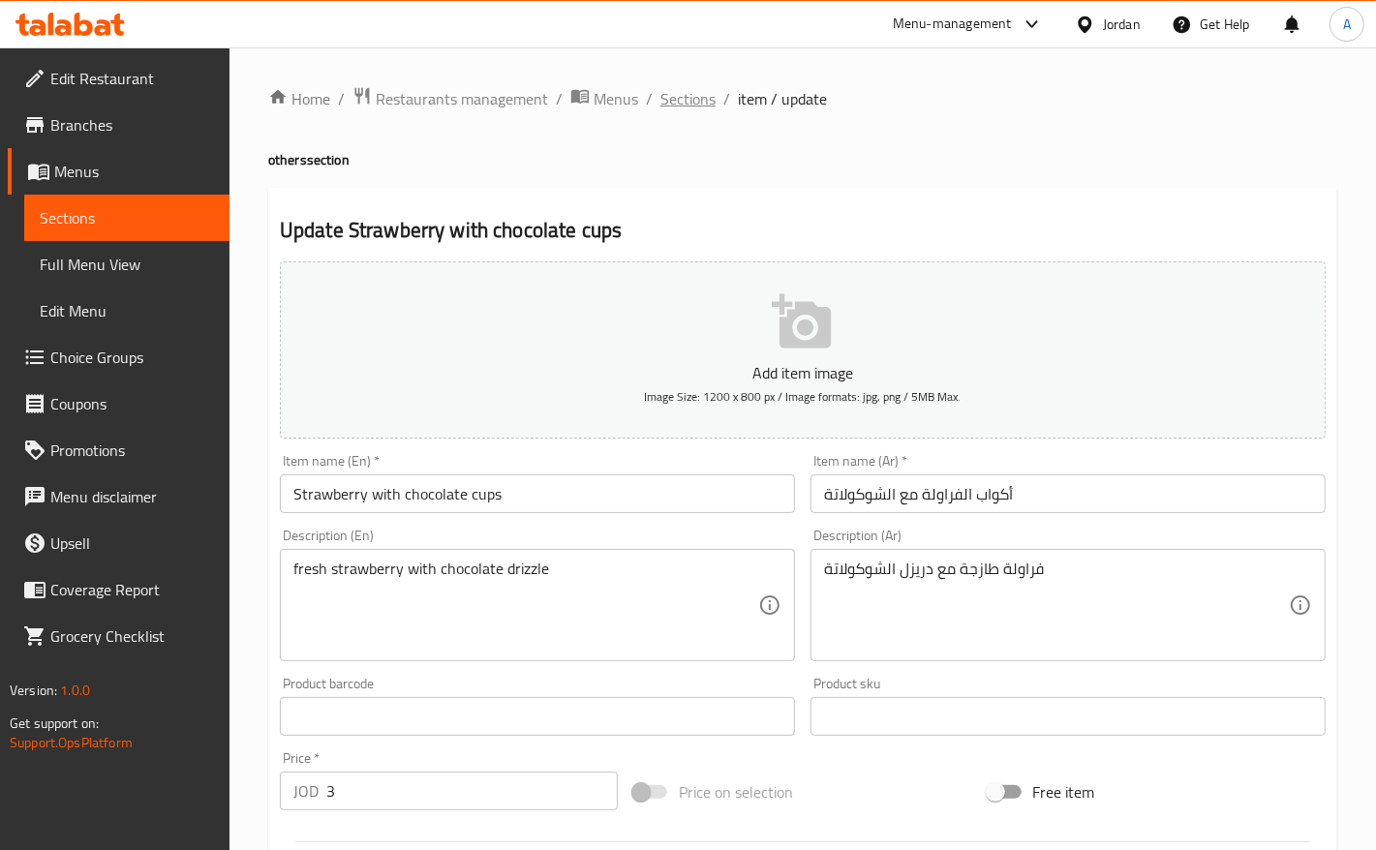
click at [679, 87] on span "Sections" at bounding box center [687, 98] width 55 height 23
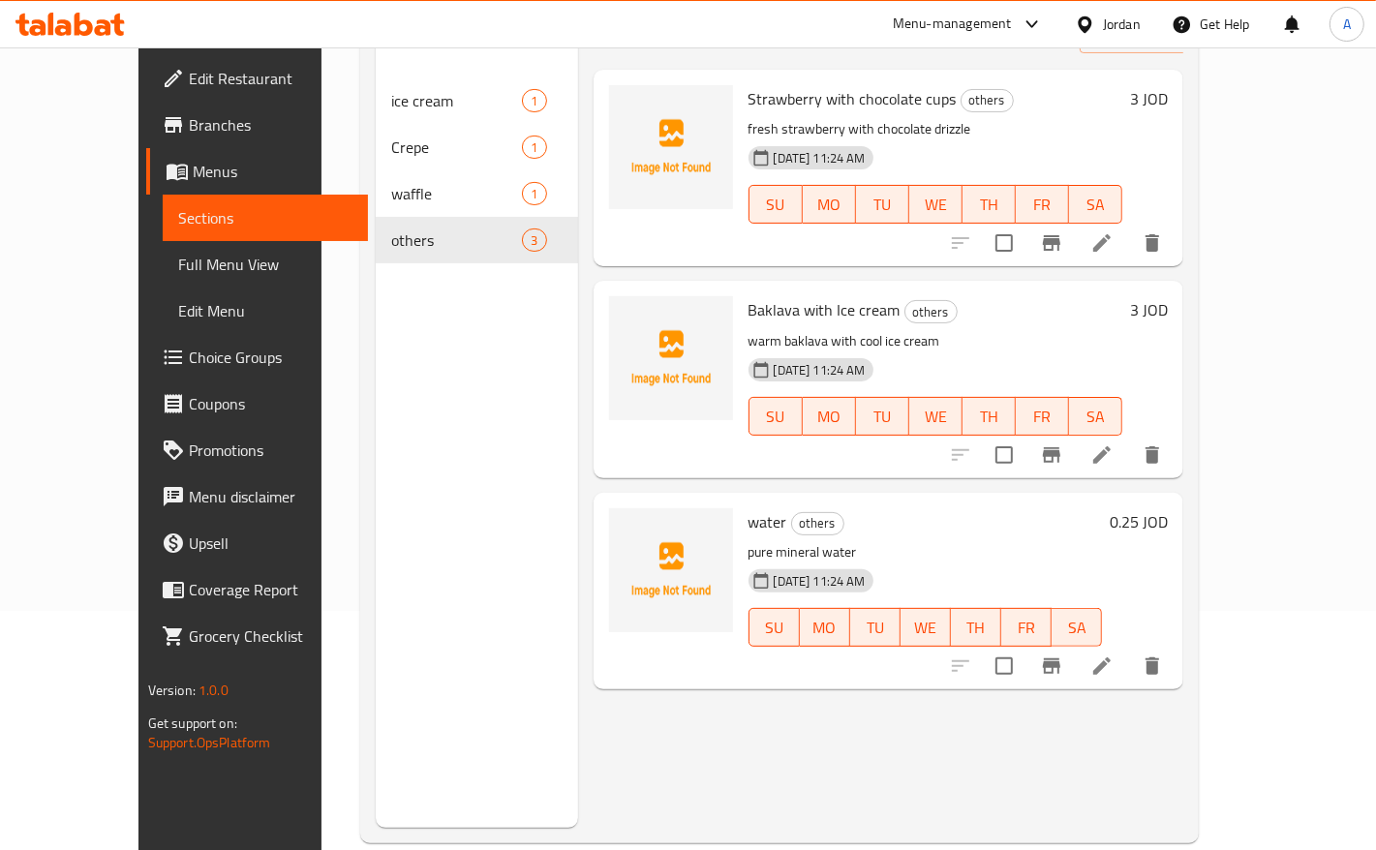
scroll to position [242, 0]
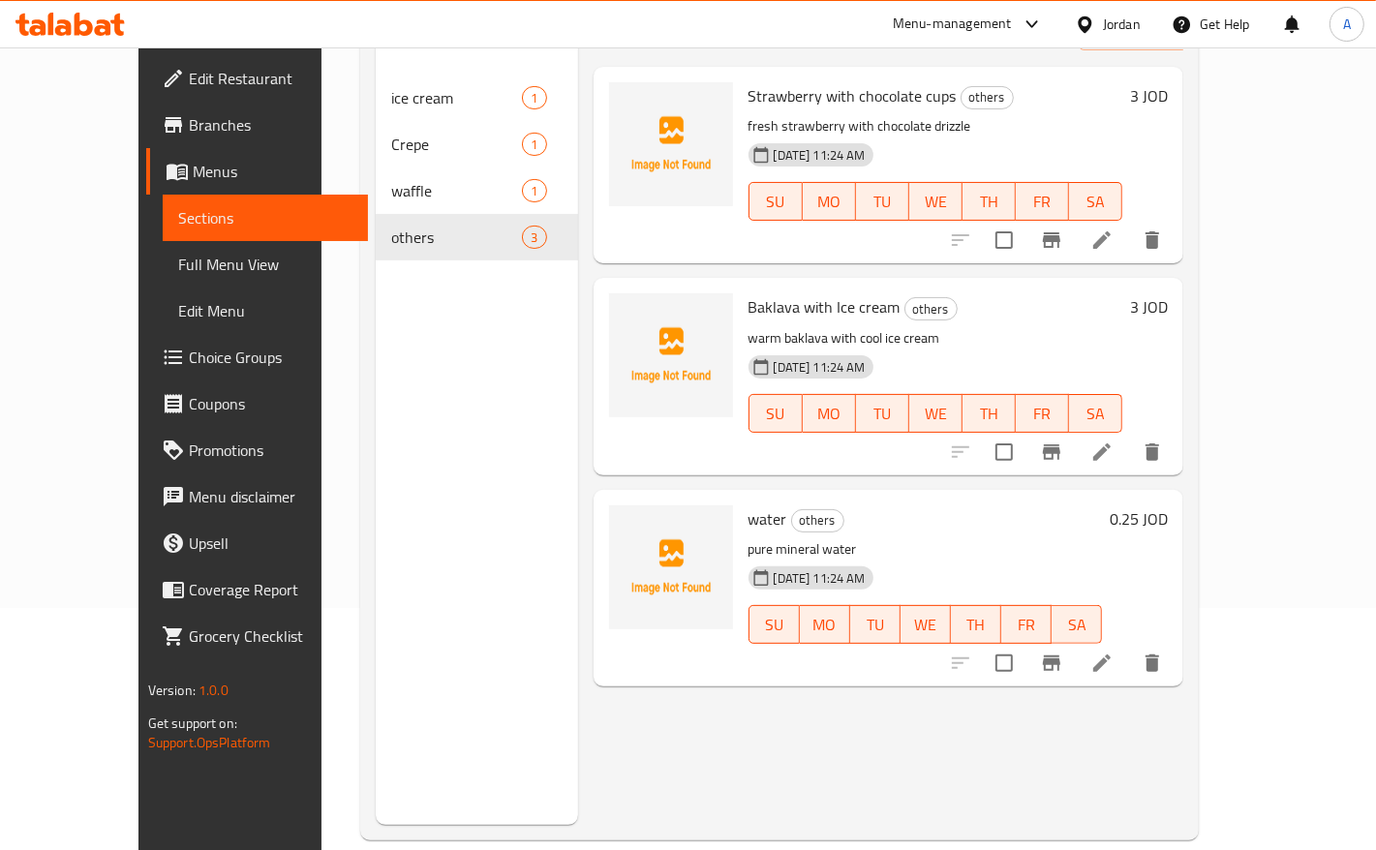
click at [1129, 647] on li at bounding box center [1102, 663] width 54 height 35
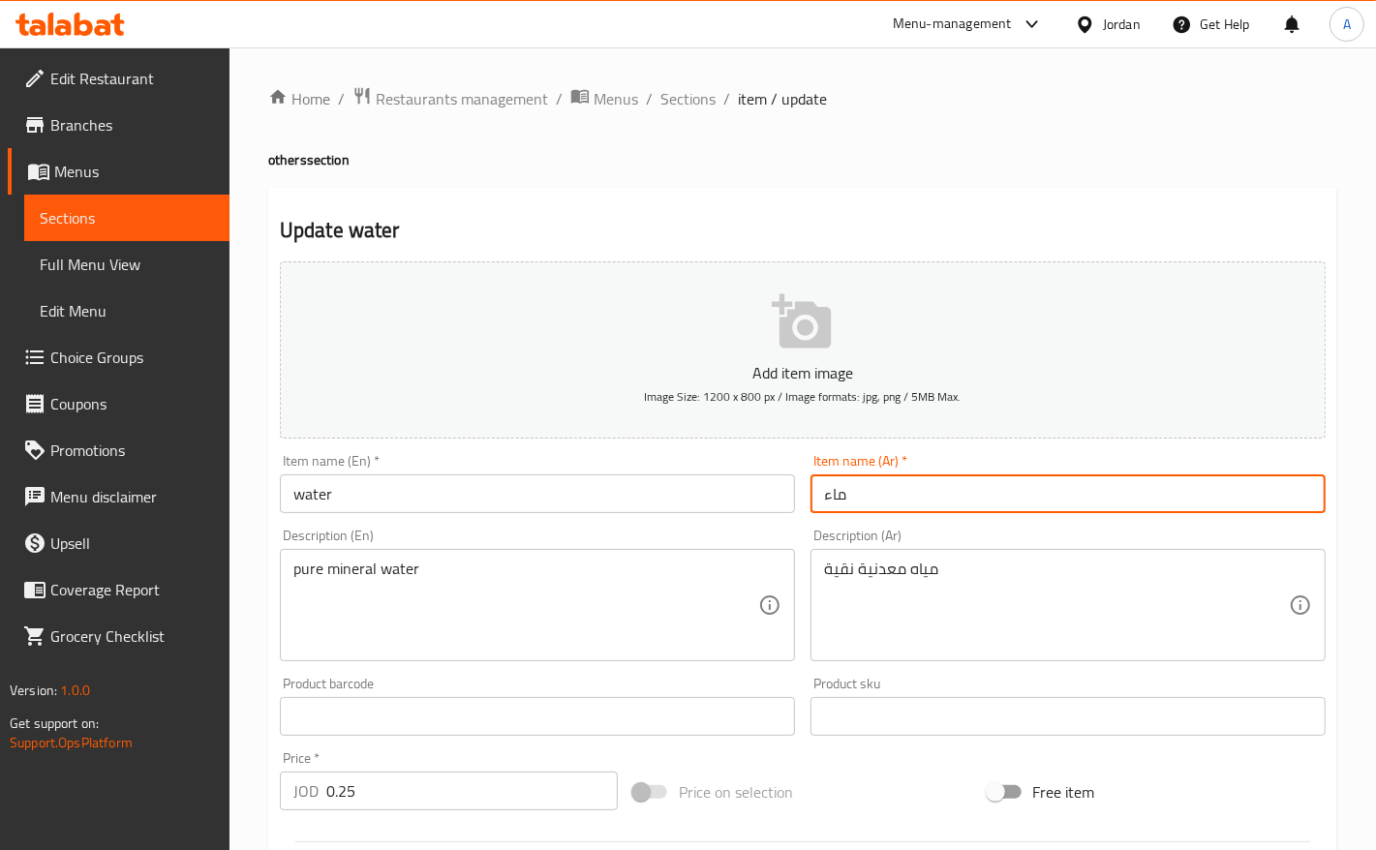
drag, startPoint x: 882, startPoint y: 495, endPoint x: 823, endPoint y: 495, distance: 59.1
click at [823, 495] on input "ماء" at bounding box center [1067, 493] width 515 height 39
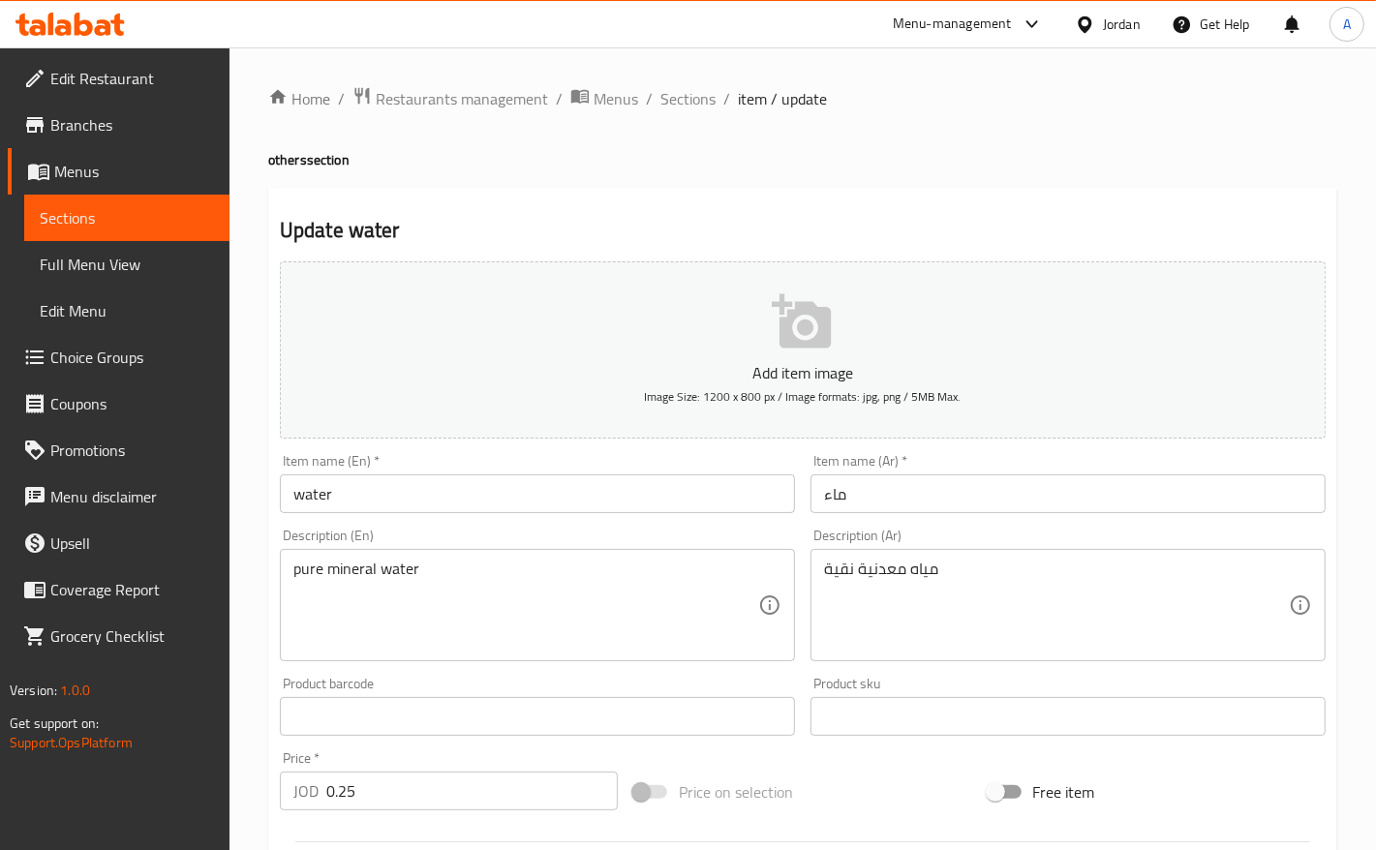
click at [1086, 515] on div "Item name (Ar)   * ماء Item name (Ar) *" at bounding box center [1068, 483] width 531 height 75
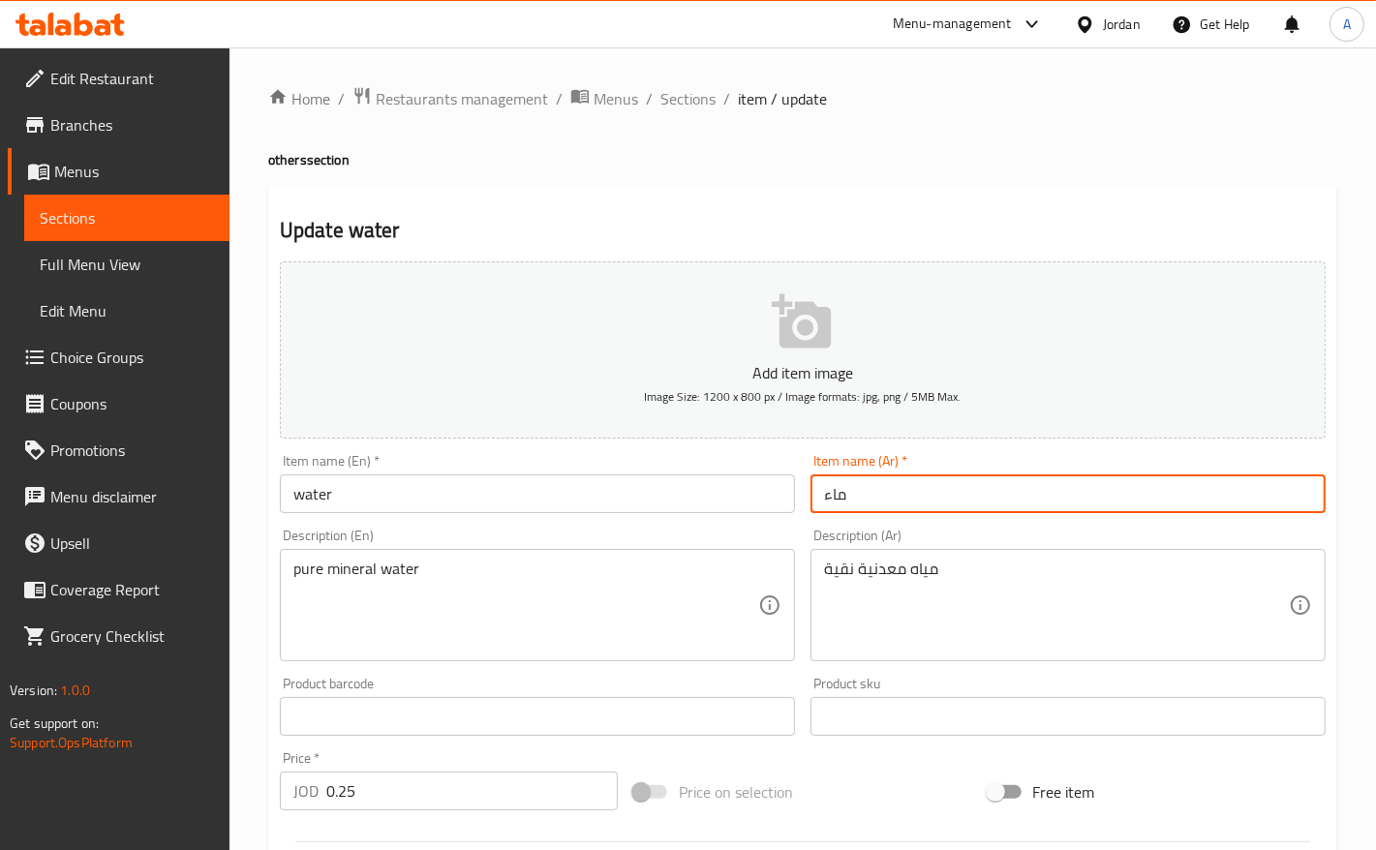
click at [886, 489] on input "ماء" at bounding box center [1067, 493] width 515 height 39
paste input "ياه"
type input "مياه"
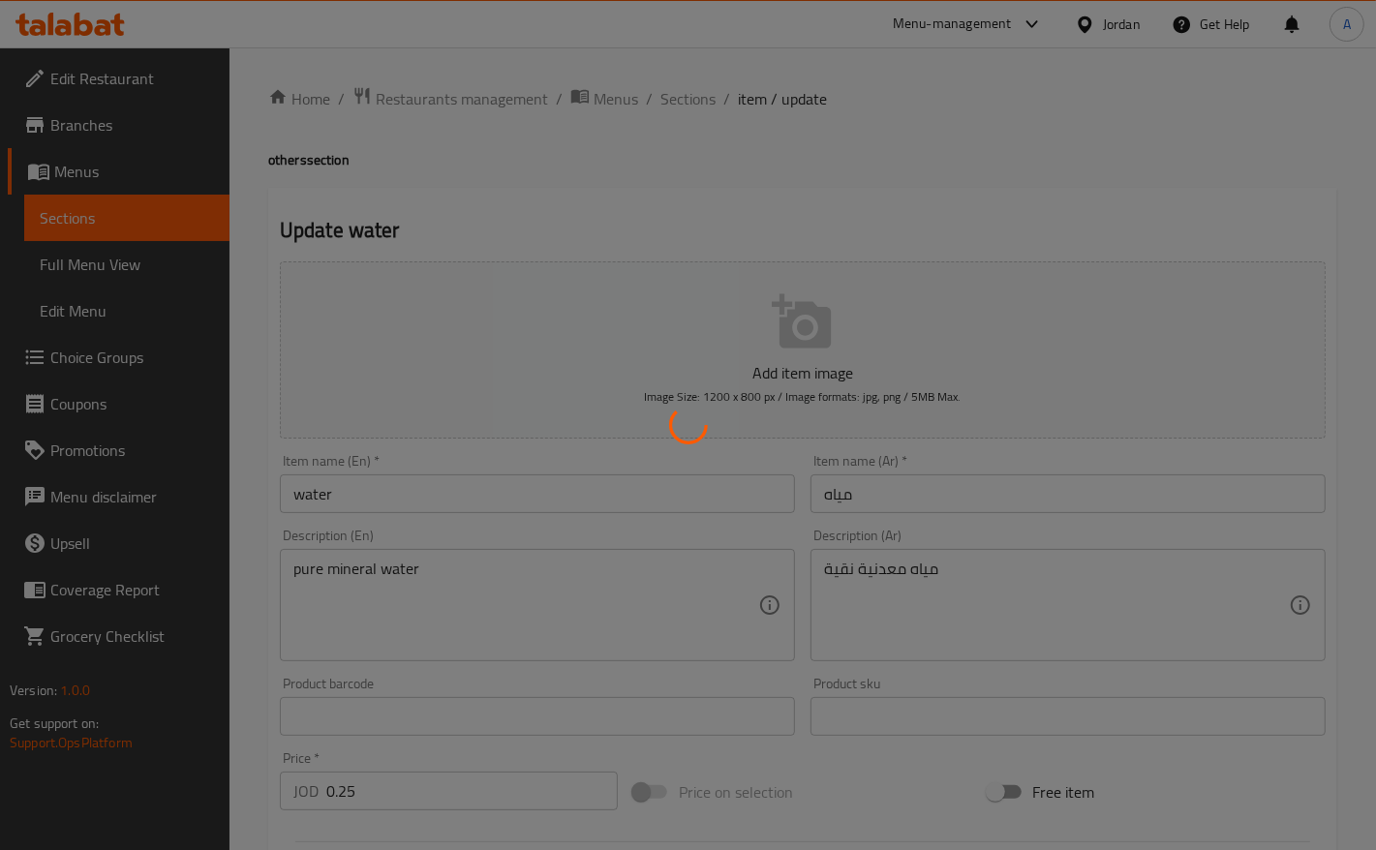
click at [596, 569] on div at bounding box center [688, 425] width 1376 height 850
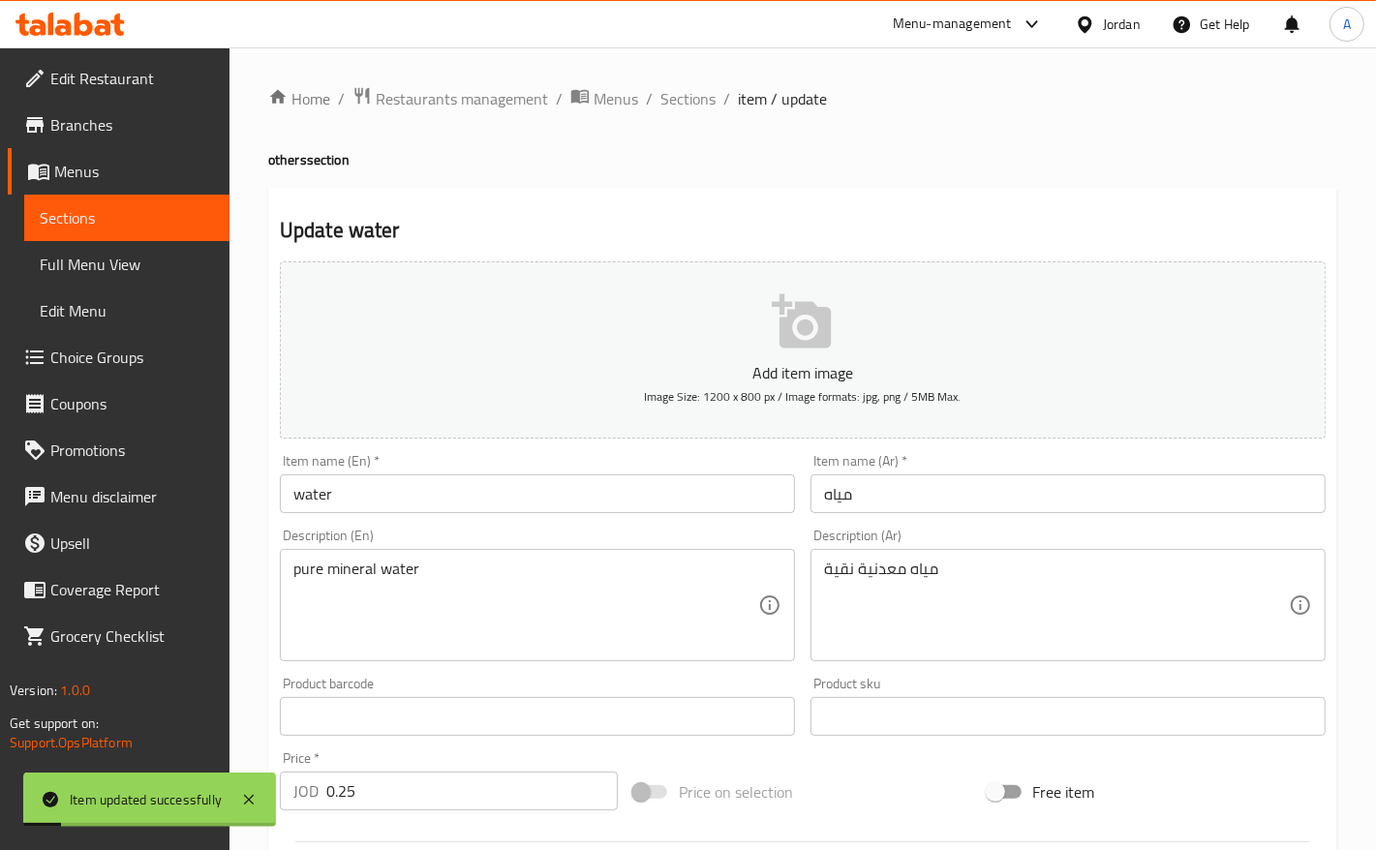
click at [90, 261] on span "Full Menu View" at bounding box center [127, 264] width 174 height 23
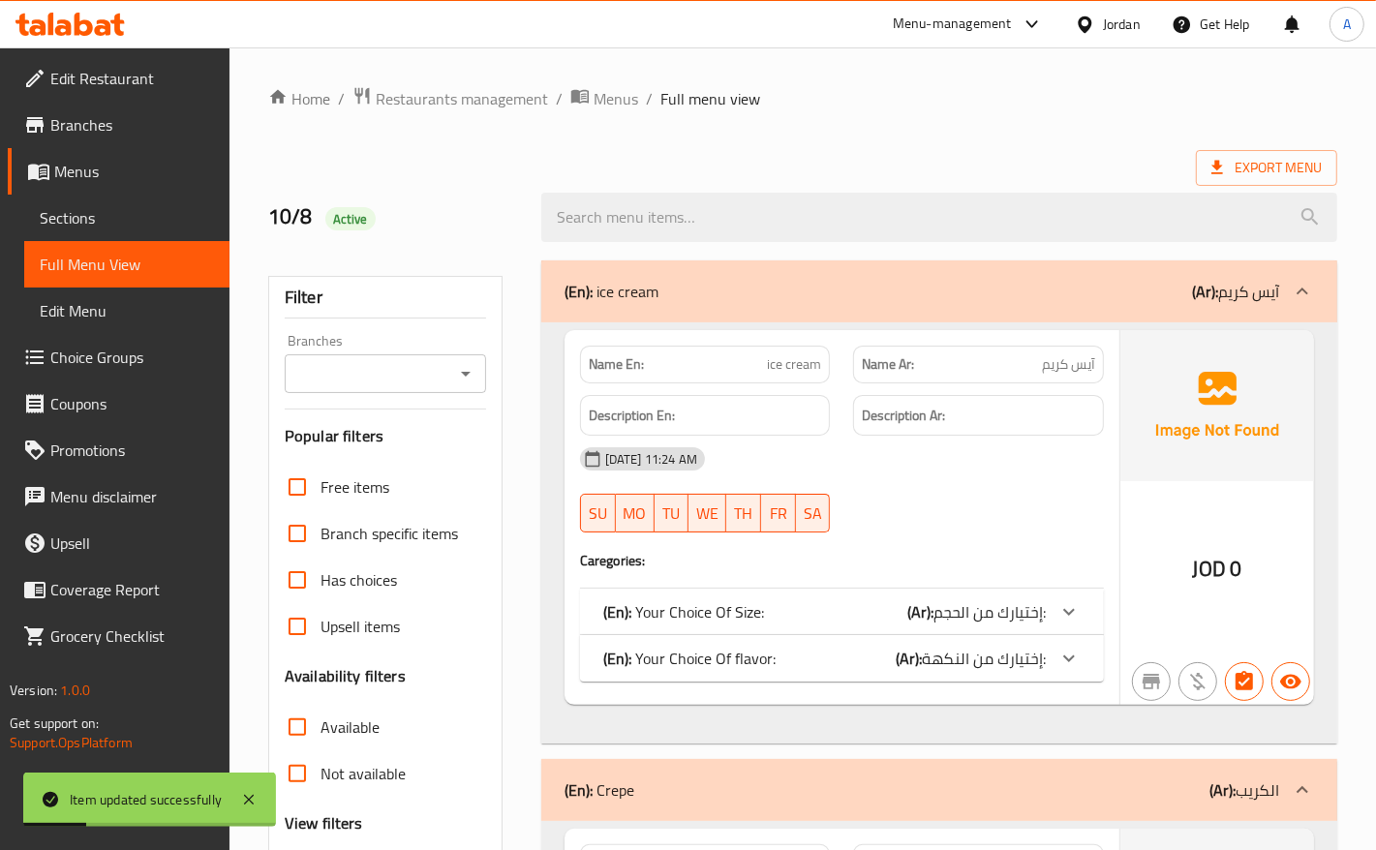
scroll to position [1741, 0]
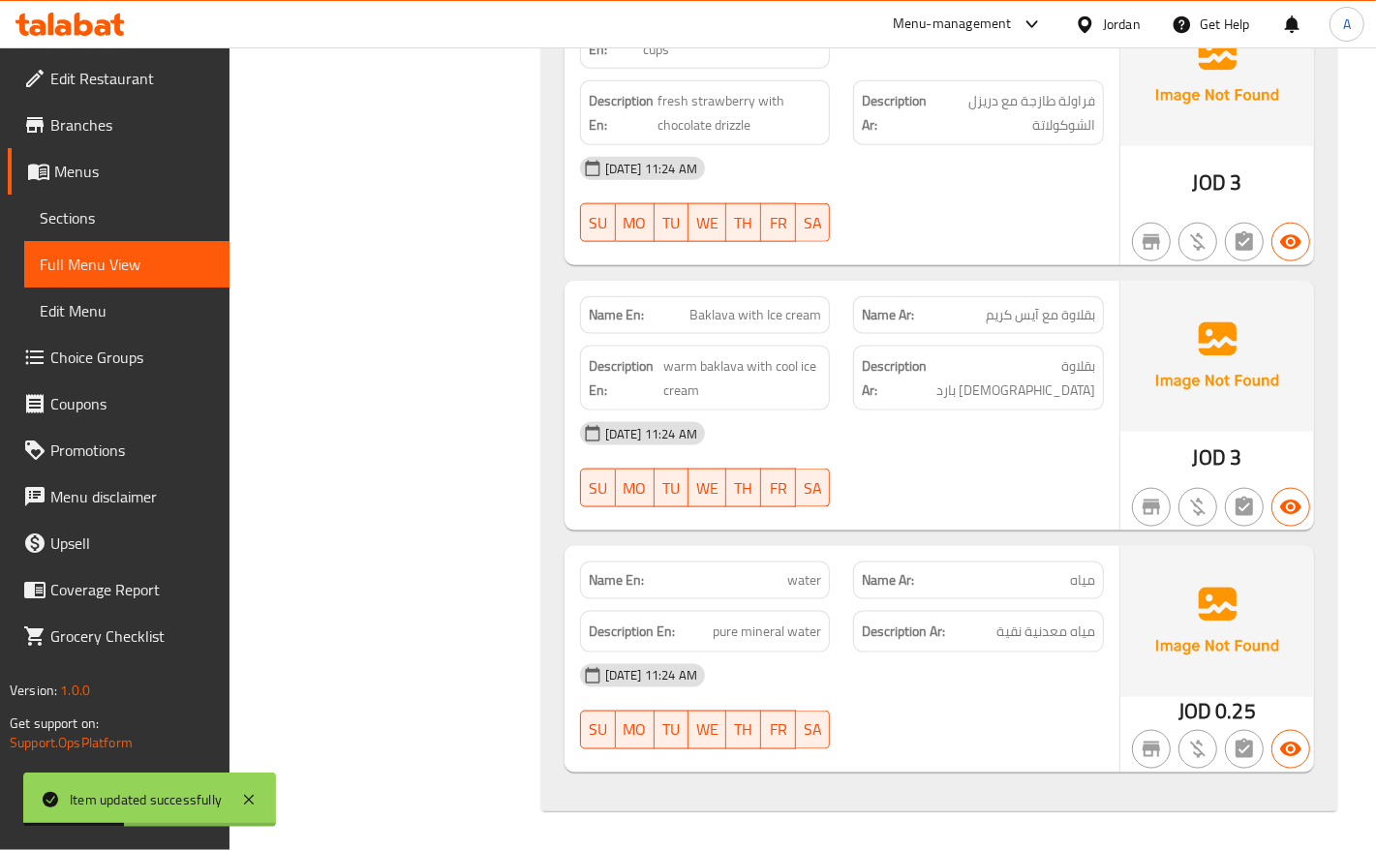
click at [797, 583] on span "water" at bounding box center [804, 580] width 34 height 20
click at [809, 630] on span "pure mineral water" at bounding box center [767, 632] width 108 height 24
click at [785, 632] on span "pure mineral water" at bounding box center [767, 632] width 108 height 24
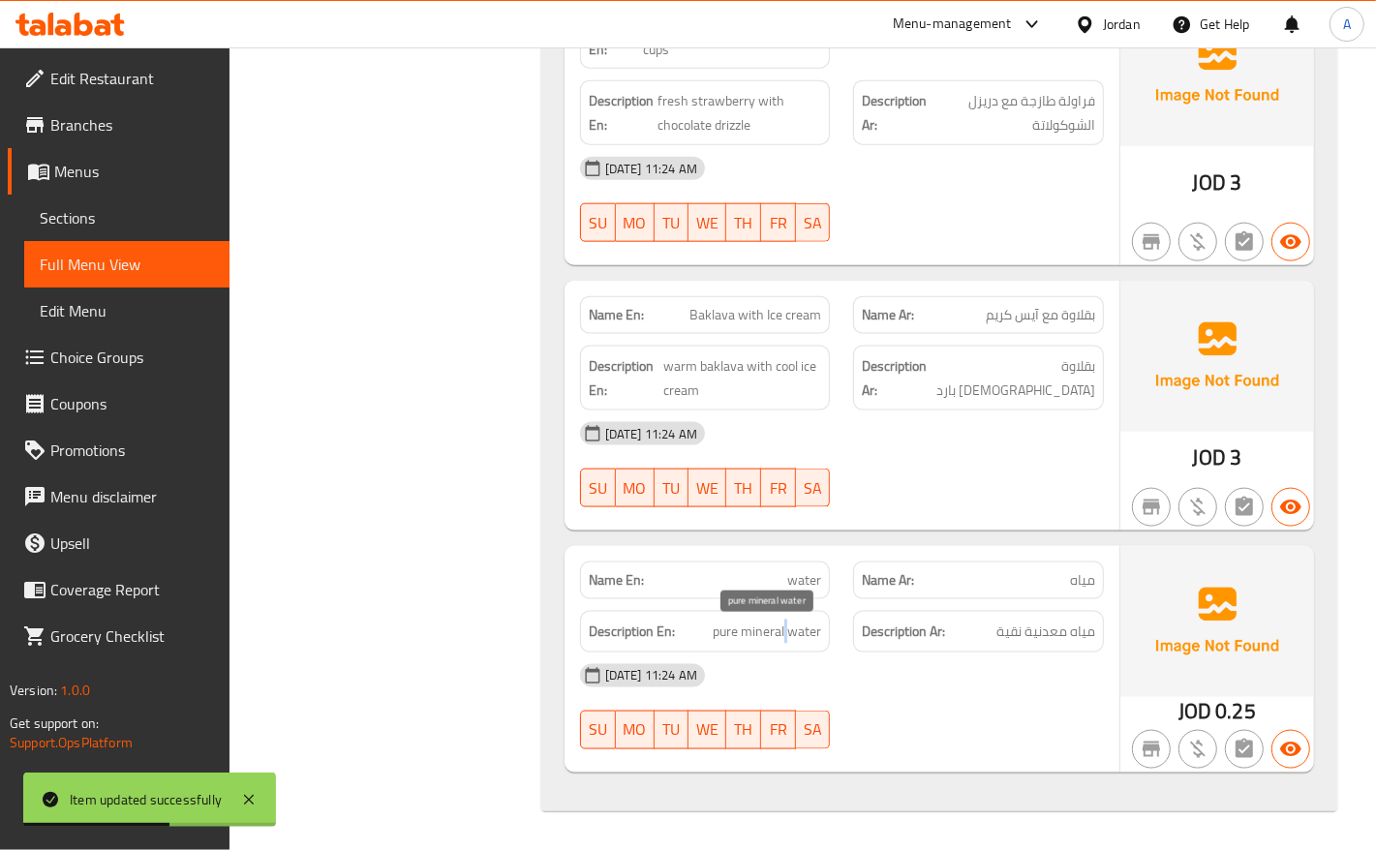
click at [785, 632] on span "pure mineral water" at bounding box center [767, 632] width 108 height 24
click at [717, 637] on span "pure mineral water" at bounding box center [767, 632] width 108 height 24
click at [717, 636] on span "pure mineral water" at bounding box center [767, 632] width 108 height 24
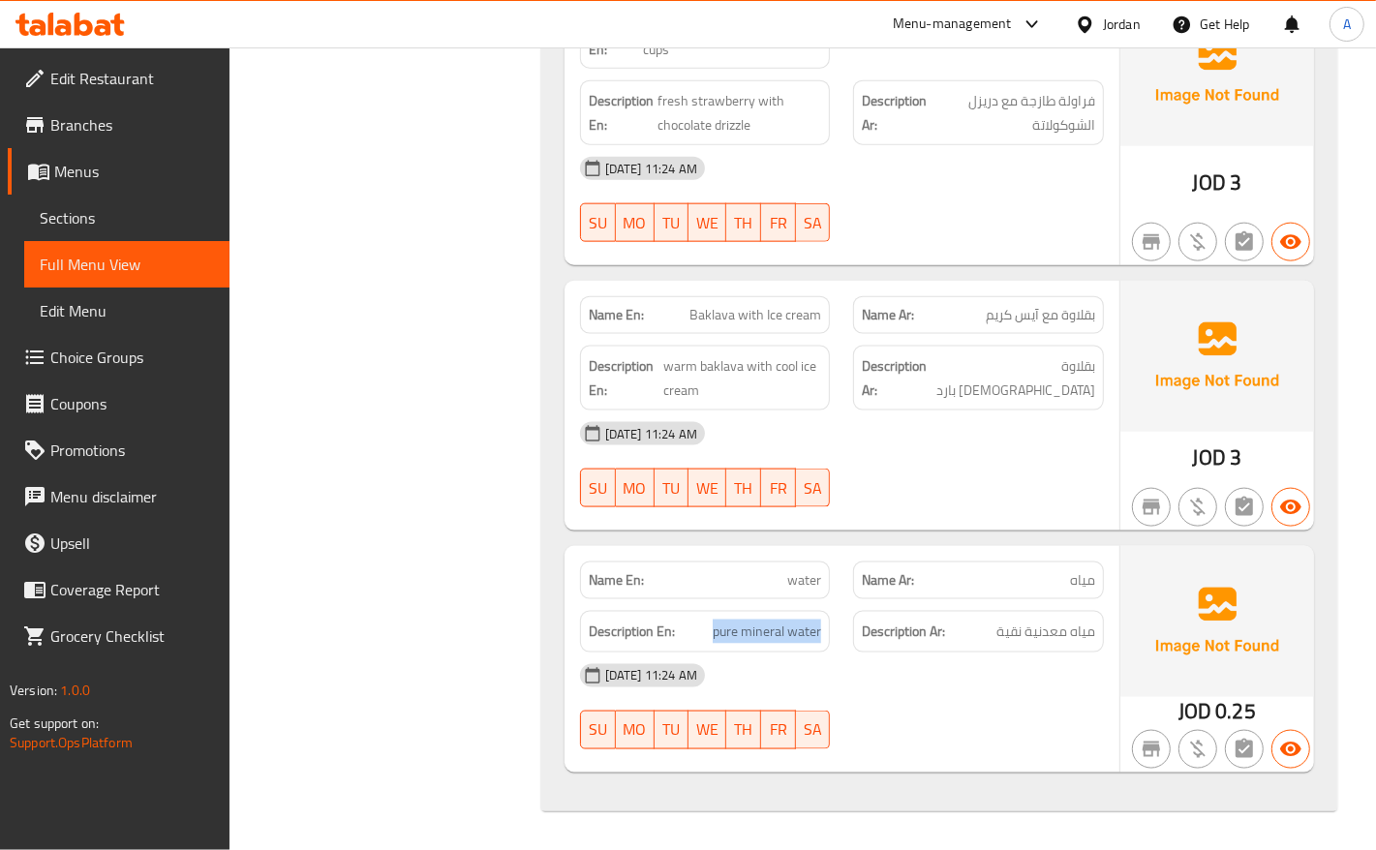
click at [84, 210] on span "Sections" at bounding box center [127, 217] width 174 height 23
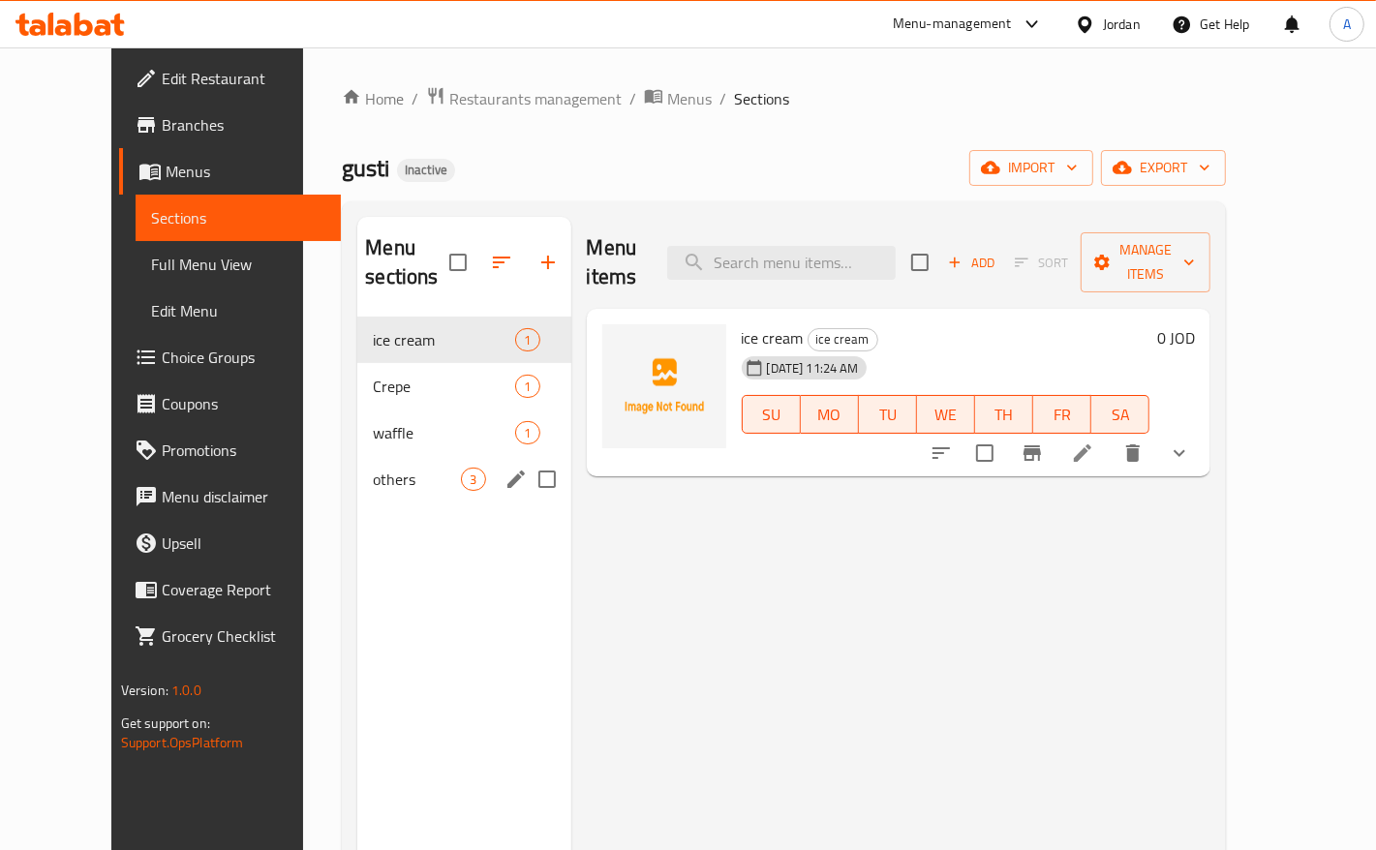
click at [373, 468] on span "others" at bounding box center [417, 479] width 88 height 23
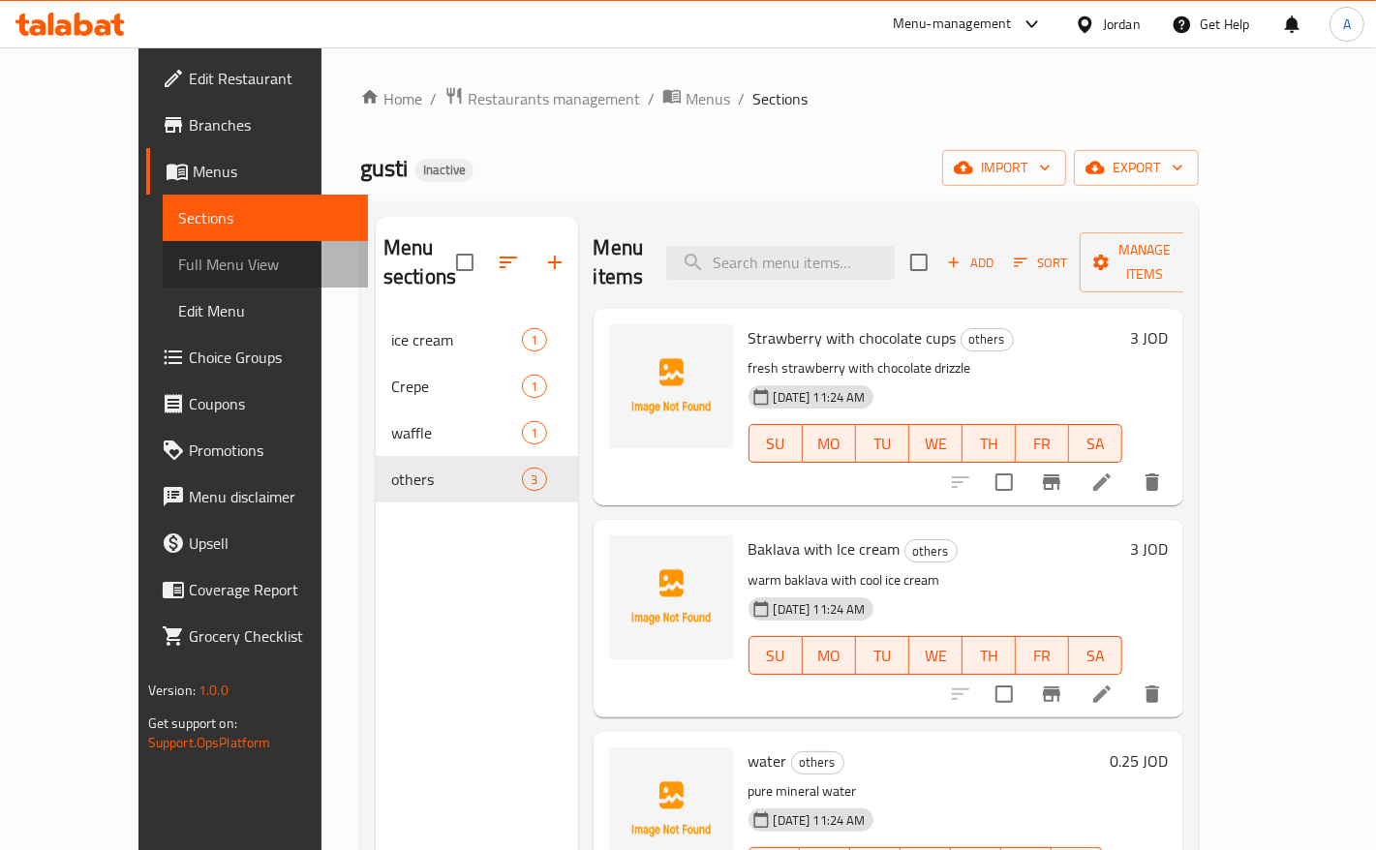
click at [178, 259] on span "Full Menu View" at bounding box center [265, 264] width 174 height 23
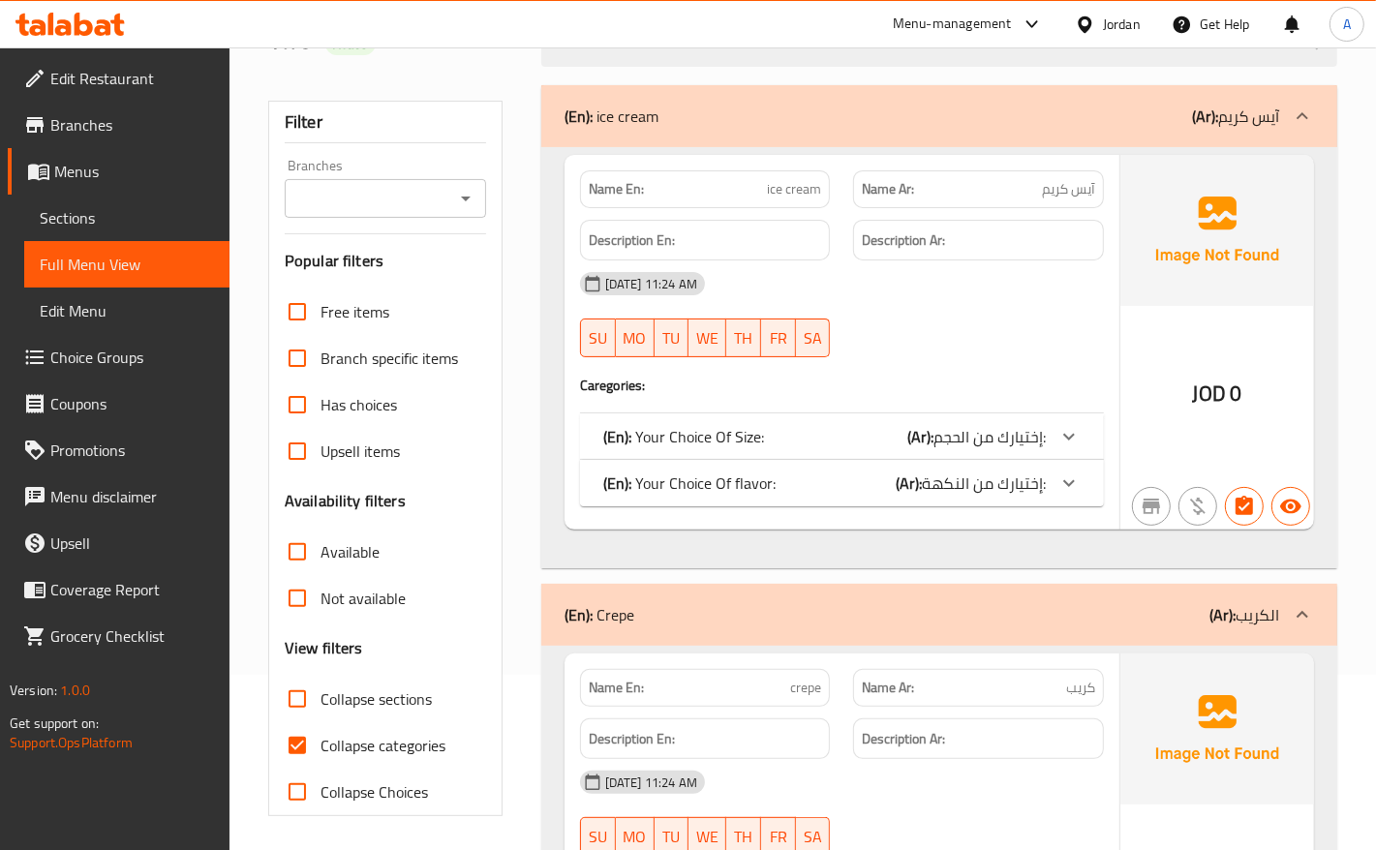
scroll to position [363, 0]
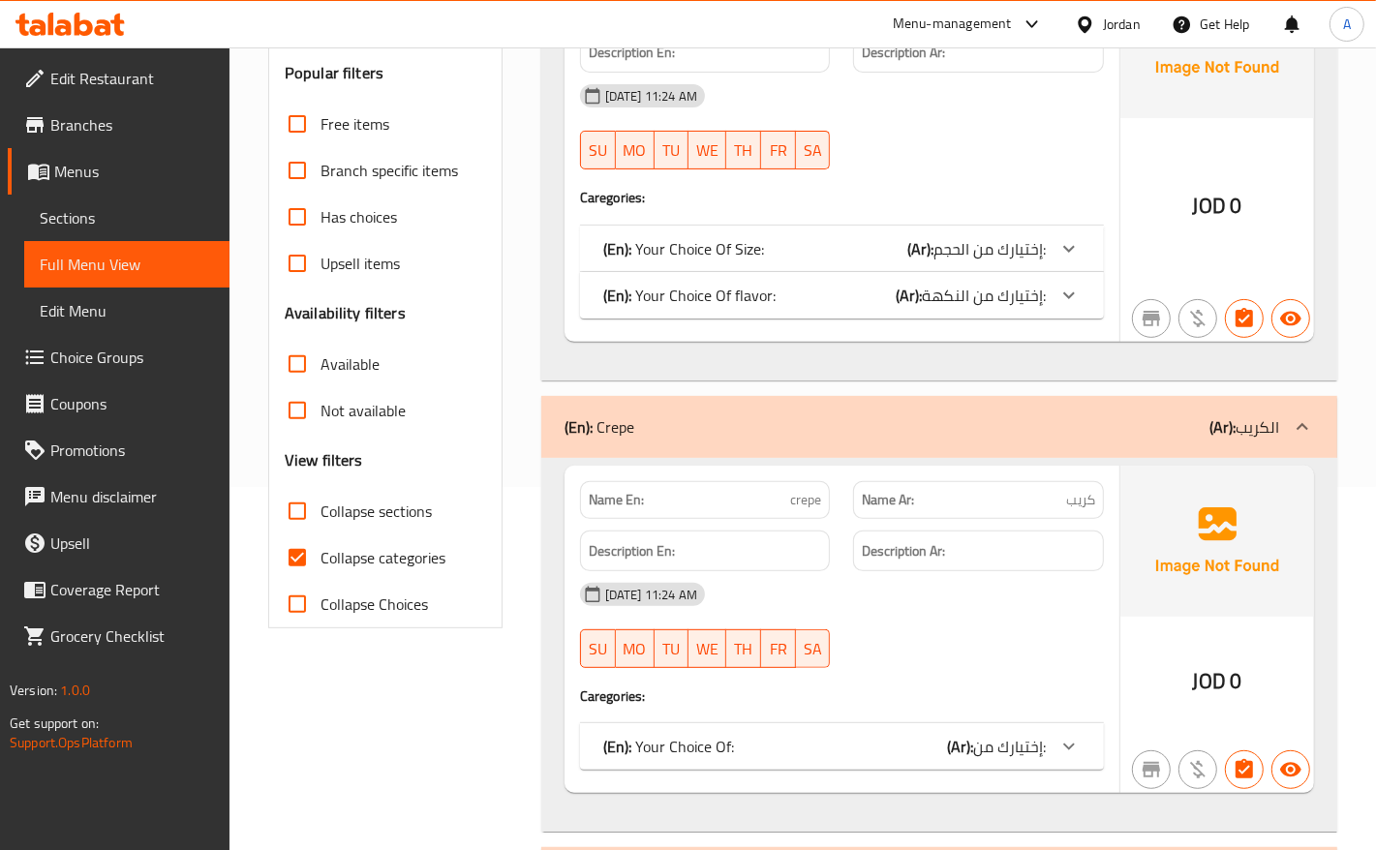
click at [303, 565] on input "Collapse categories" at bounding box center [297, 557] width 46 height 46
checkbox input "false"
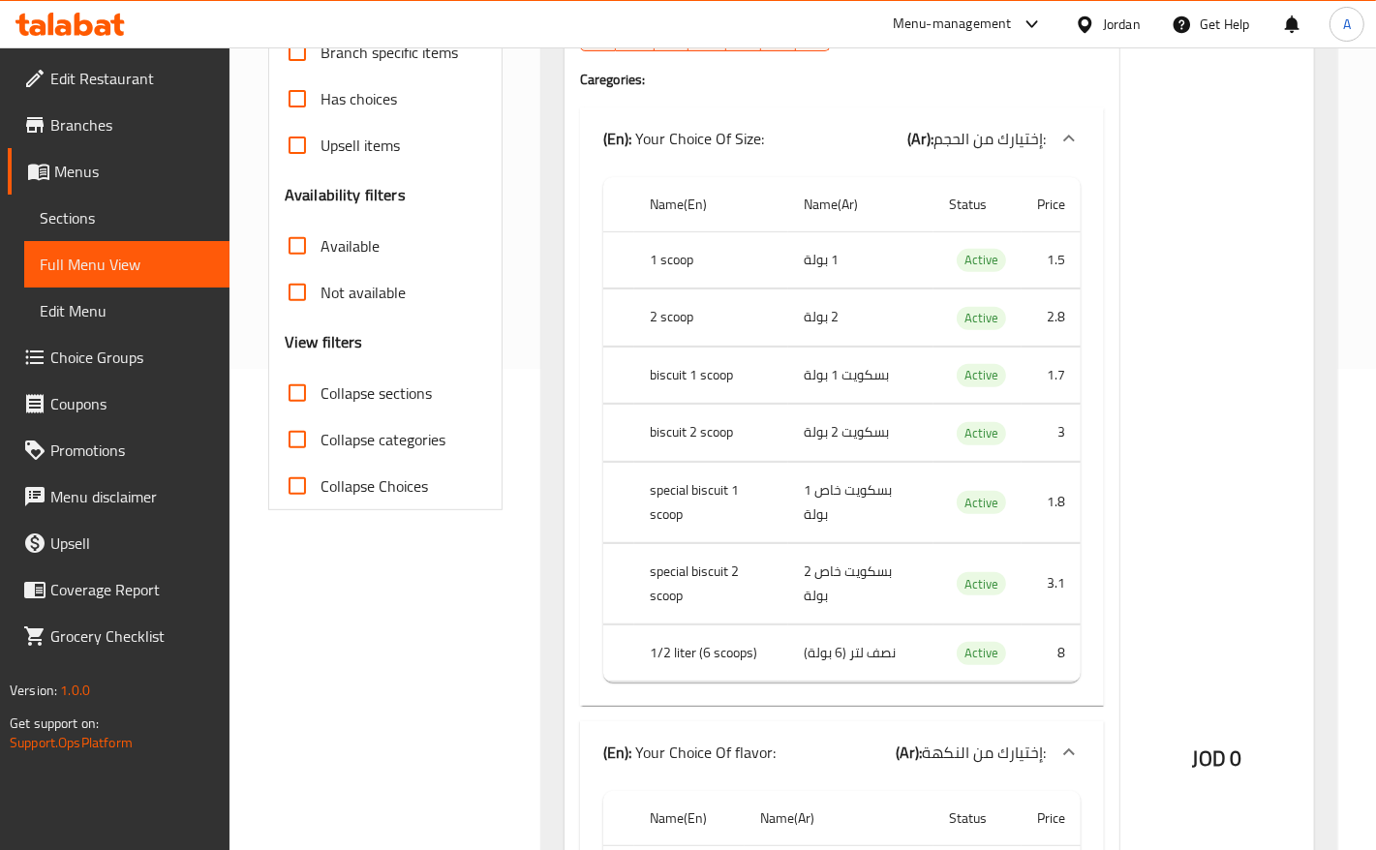
scroll to position [484, 0]
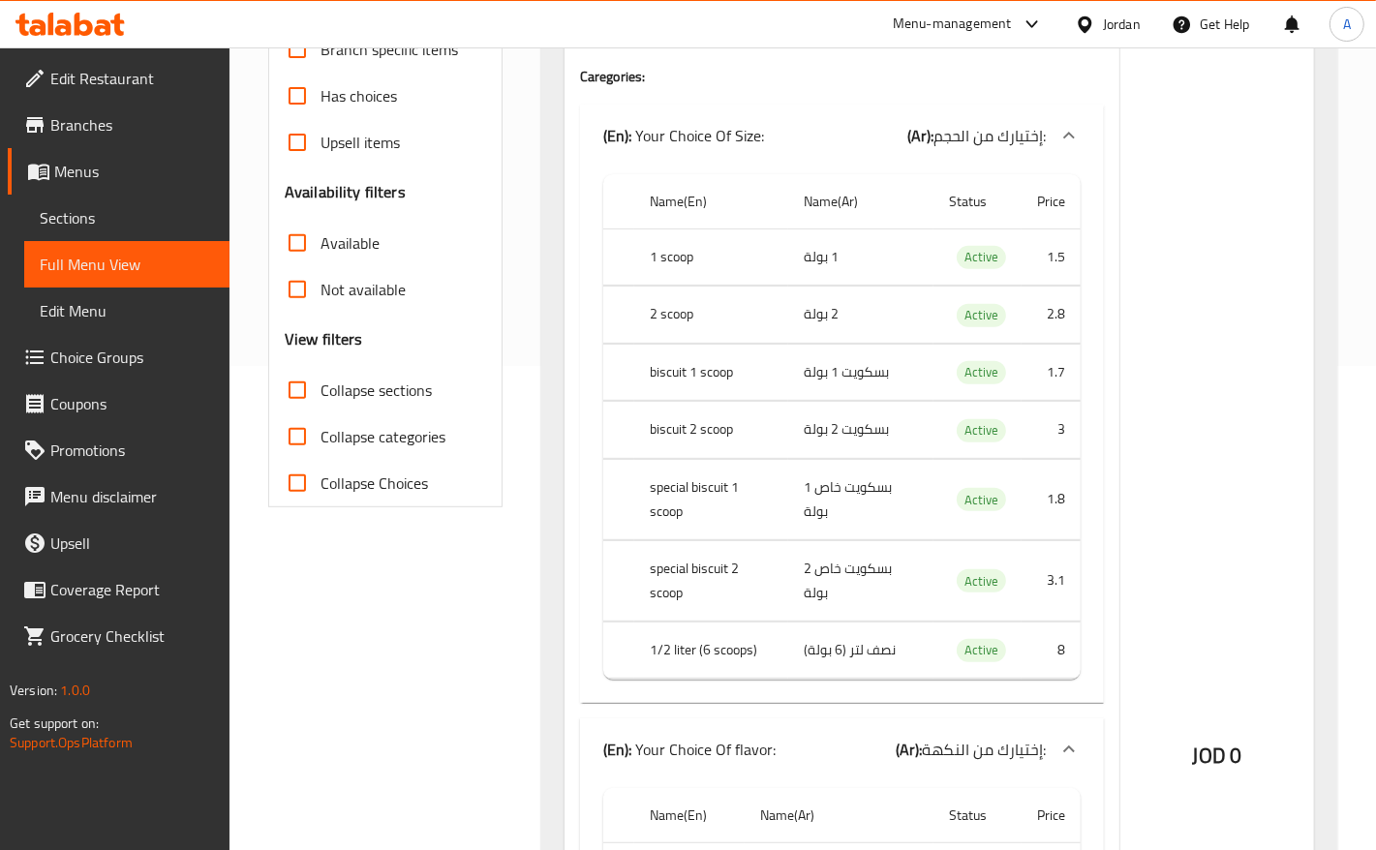
click at [848, 499] on td "بسكويت خاص 1 بولة" at bounding box center [860, 499] width 145 height 80
click at [843, 573] on td "بسكويت خاص 2 بولة" at bounding box center [860, 580] width 145 height 80
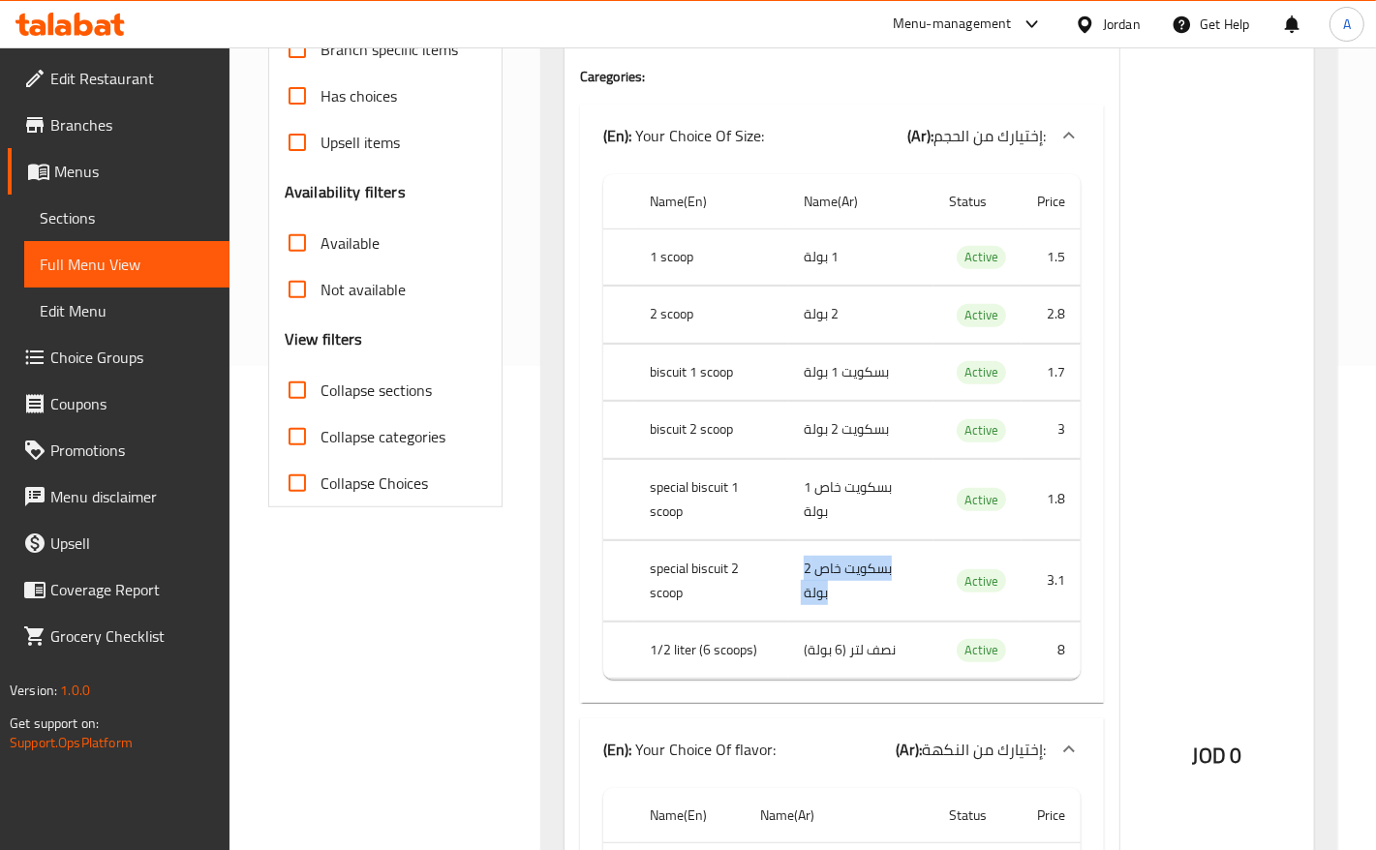
click at [843, 573] on td "بسكويت خاص 2 بولة" at bounding box center [860, 580] width 145 height 80
click at [834, 504] on td "بسكويت خاص 1 بولة" at bounding box center [860, 499] width 145 height 80
click at [867, 394] on td "بسكويت 1 بولة" at bounding box center [860, 372] width 145 height 57
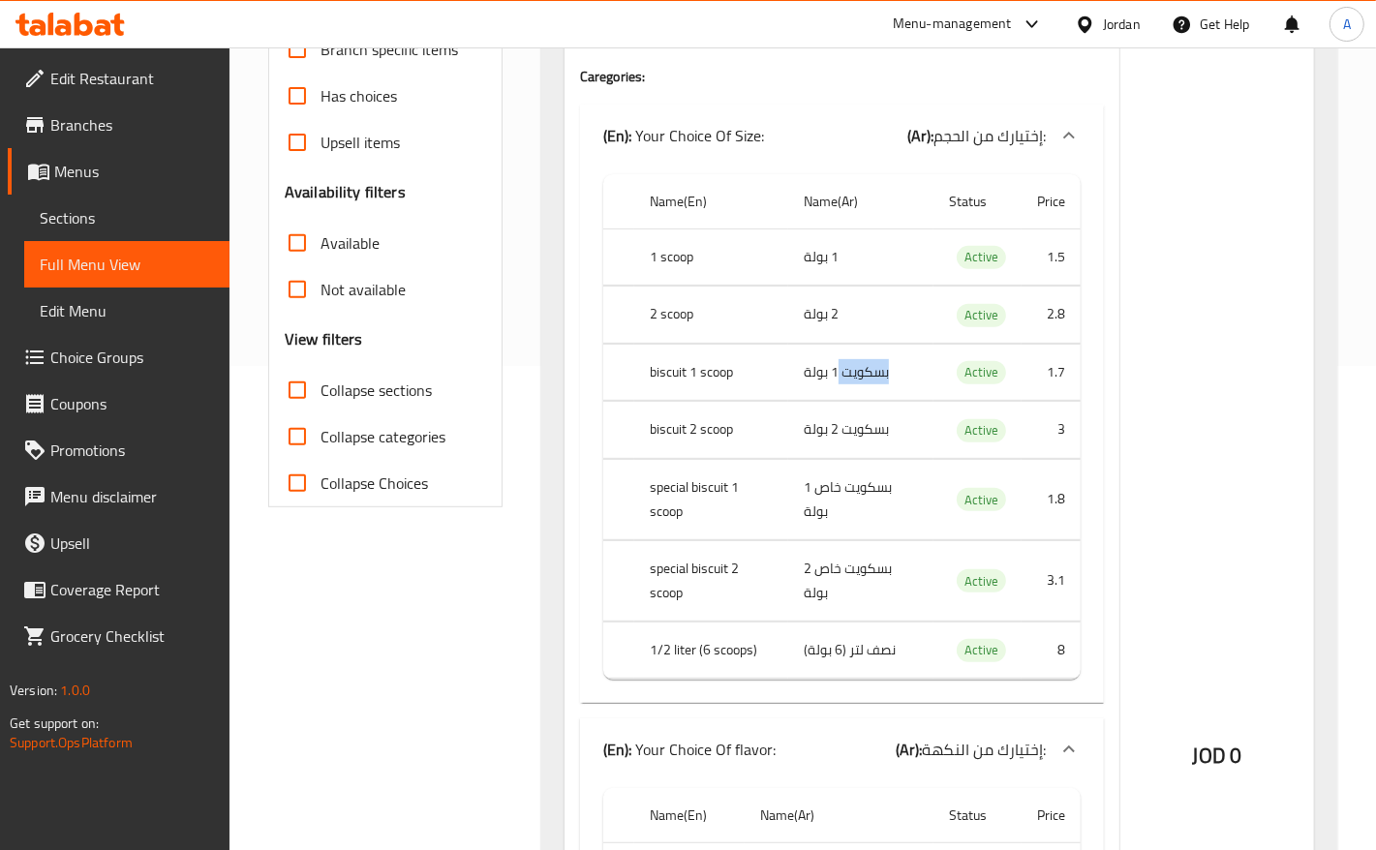
click at [867, 394] on td "بسكويت 1 بولة" at bounding box center [860, 372] width 145 height 57
click at [849, 500] on td "بسكويت خاص 1 بولة" at bounding box center [860, 499] width 145 height 80
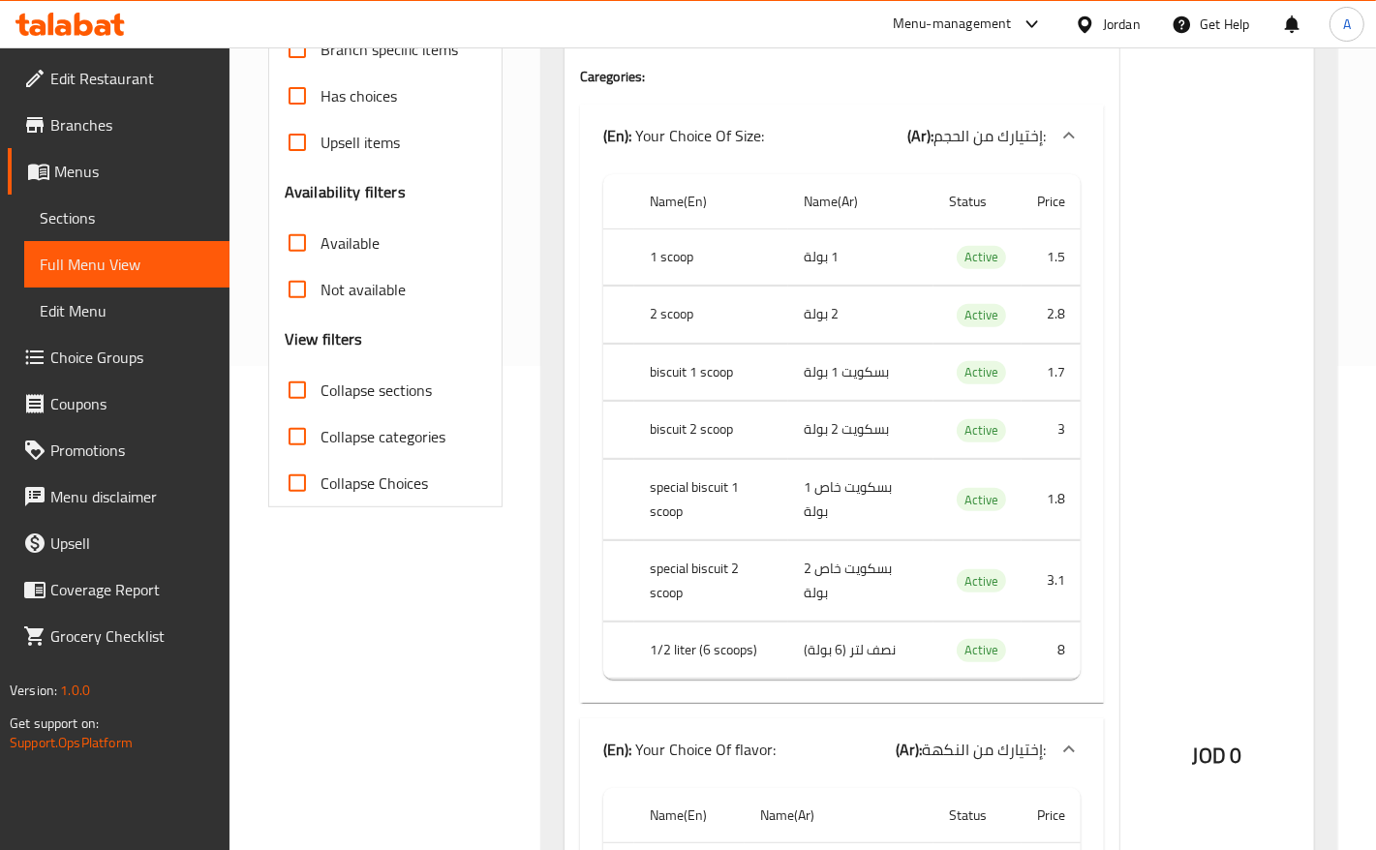
click at [842, 427] on td "بسكويت 2 بولة" at bounding box center [860, 430] width 145 height 57
click at [829, 544] on tbody "1 scoop 1 بولة Active 1.5 2 scoop 2 بولة Active 2.8 biscuit 1 scoop بسكويت 1 بو…" at bounding box center [841, 454] width 477 height 450
click at [829, 540] on td "choices table" at bounding box center [841, 539] width 477 height 1
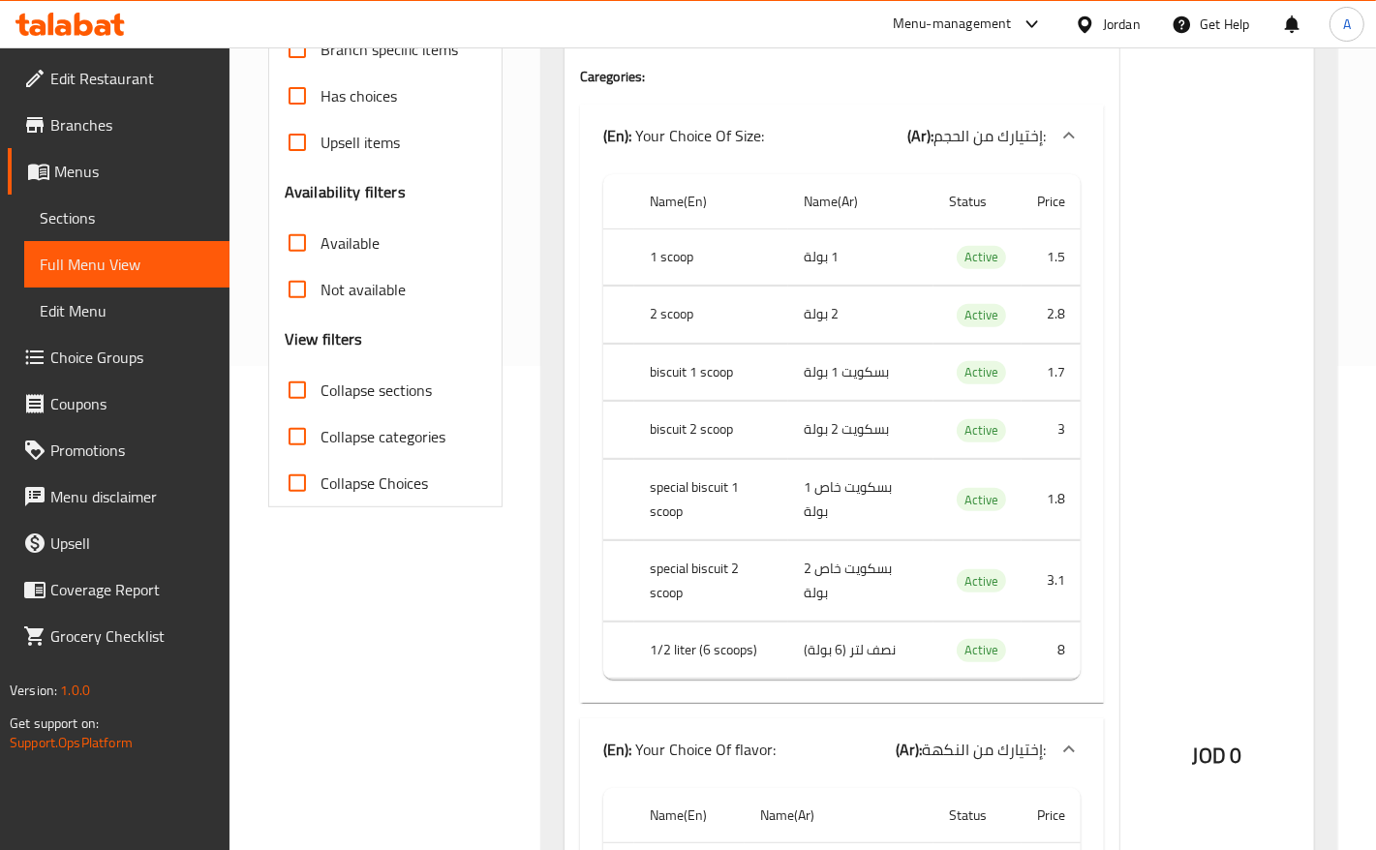
click at [829, 540] on td "choices table" at bounding box center [841, 539] width 477 height 1
click at [834, 581] on td "بسكويت خاص 2 بولة" at bounding box center [860, 580] width 145 height 80
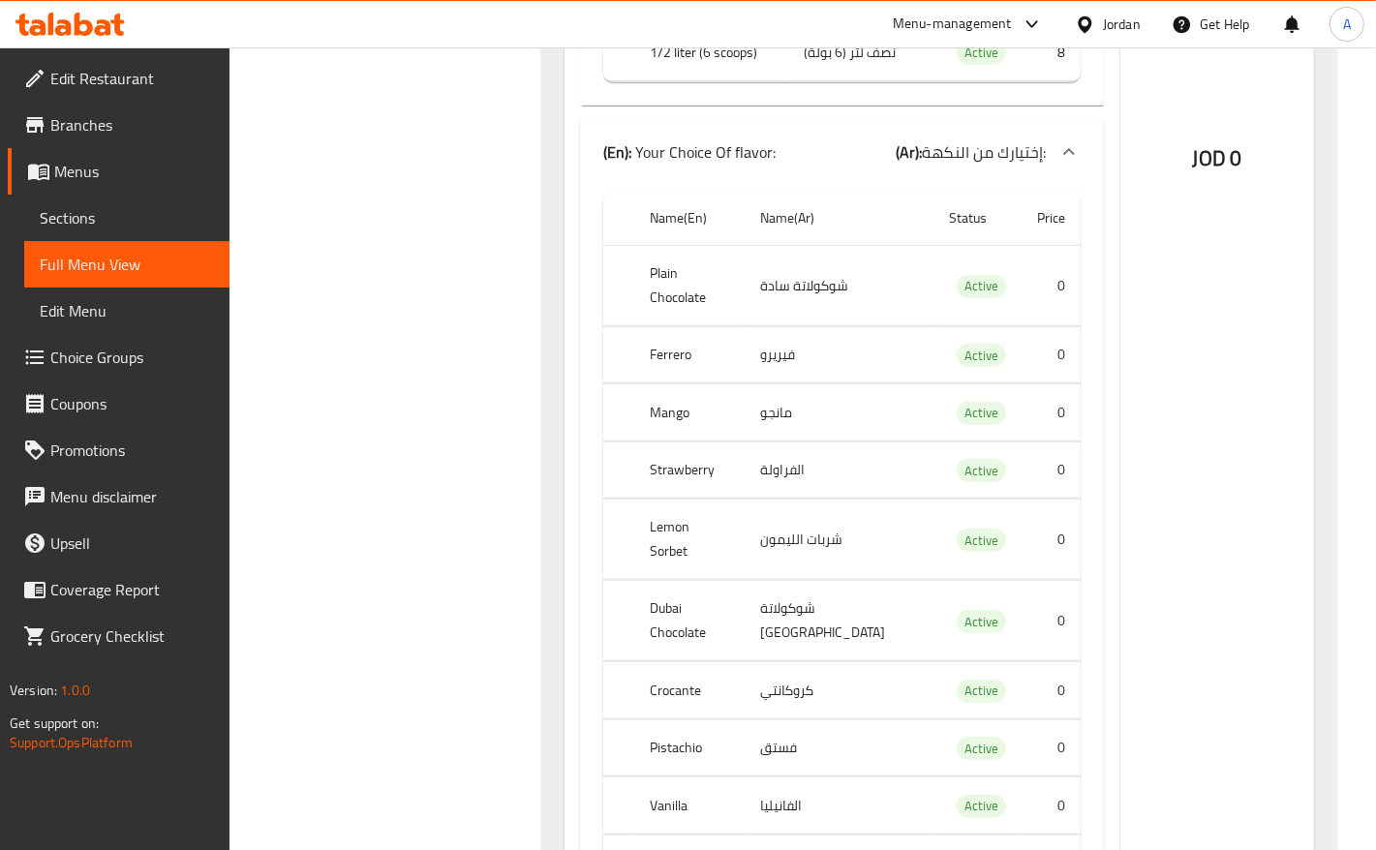
scroll to position [1089, 0]
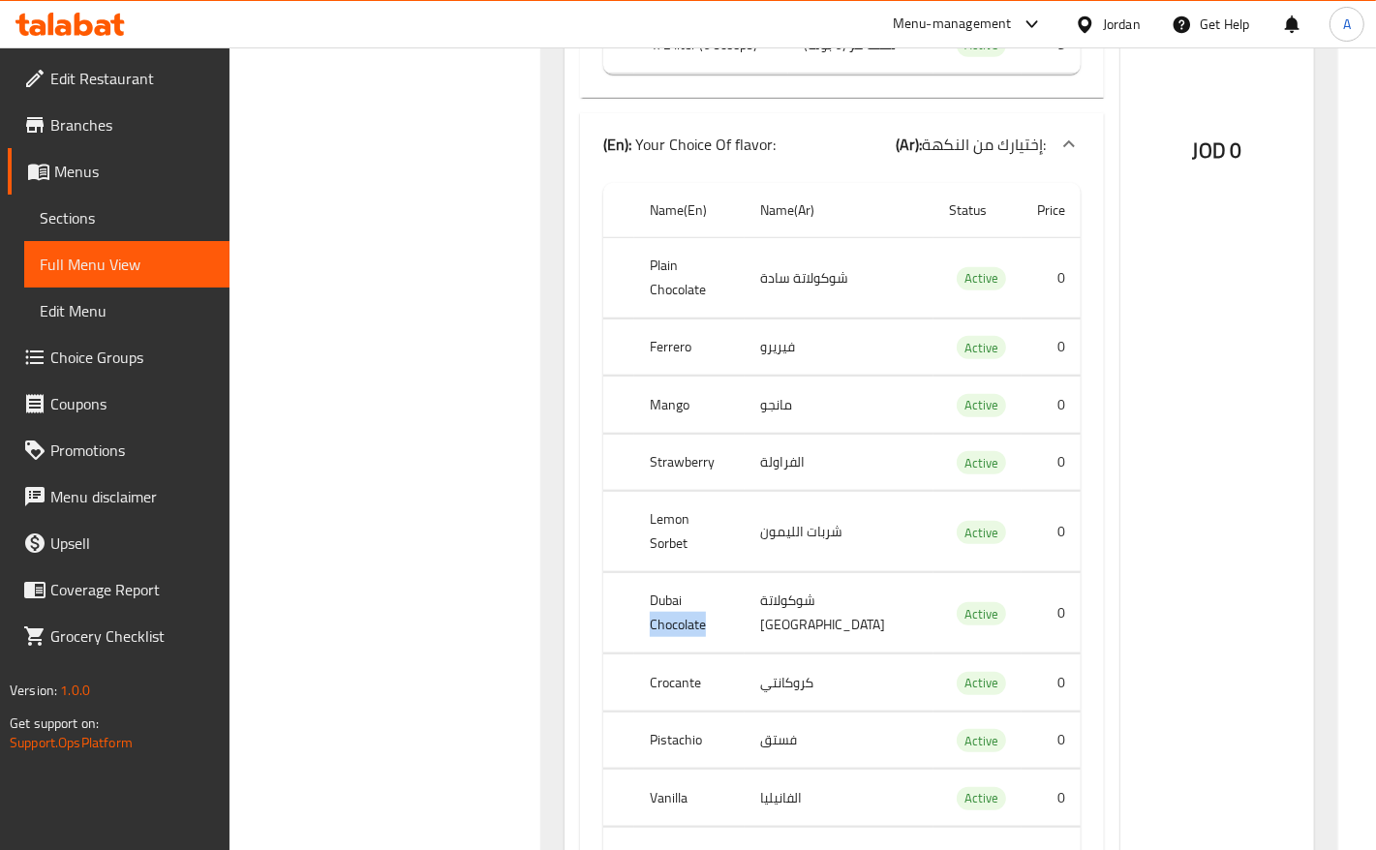
click at [671, 74] on th "Crocante" at bounding box center [711, 44] width 154 height 57
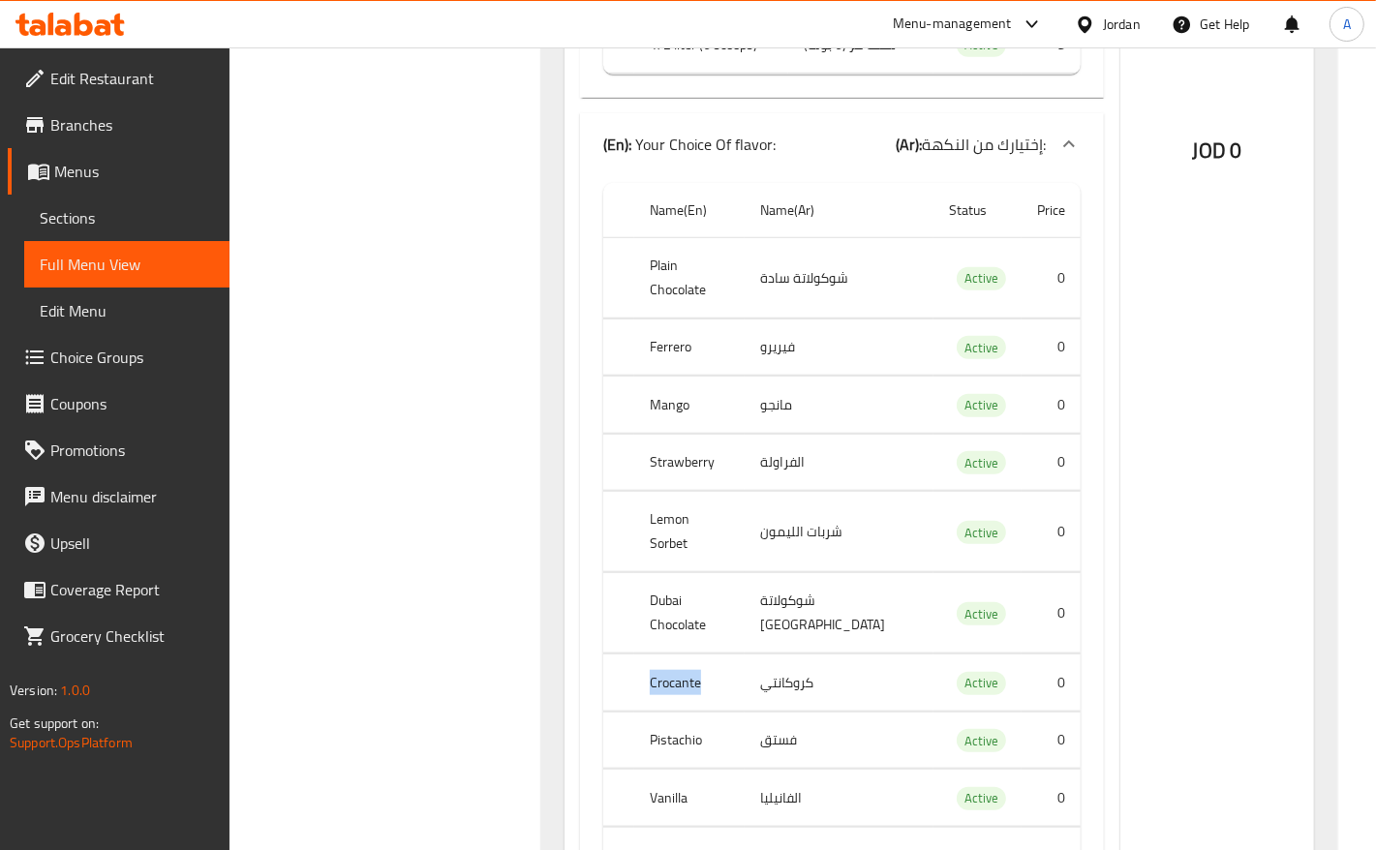
click at [671, 74] on th "Crocante" at bounding box center [711, 44] width 154 height 57
click at [680, 712] on th "Pistachio" at bounding box center [689, 740] width 110 height 57
click at [666, 770] on th "Vanilla" at bounding box center [689, 798] width 110 height 57
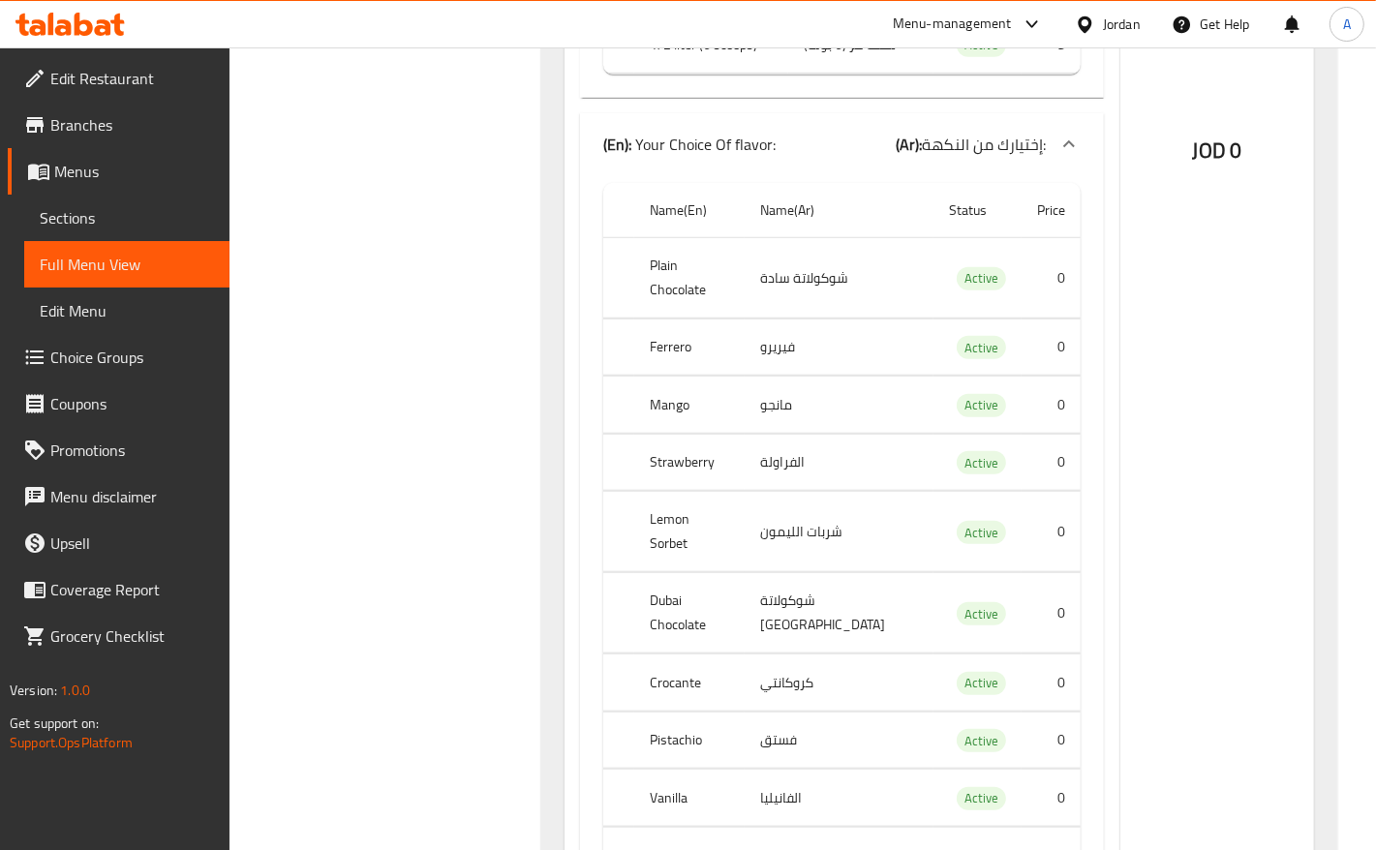
click at [697, 827] on th "Dark Chocolate" at bounding box center [689, 867] width 110 height 80
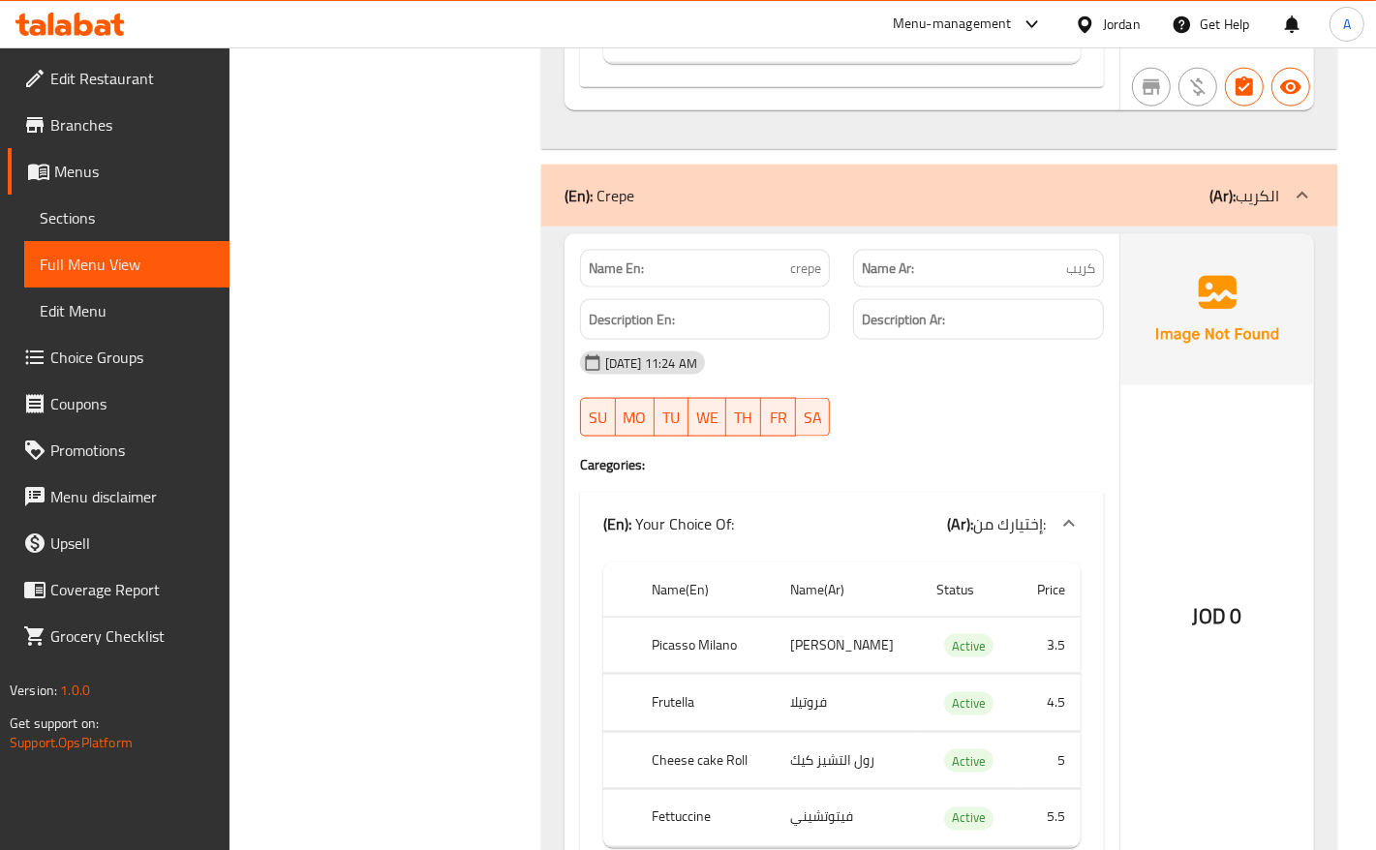
scroll to position [1937, 0]
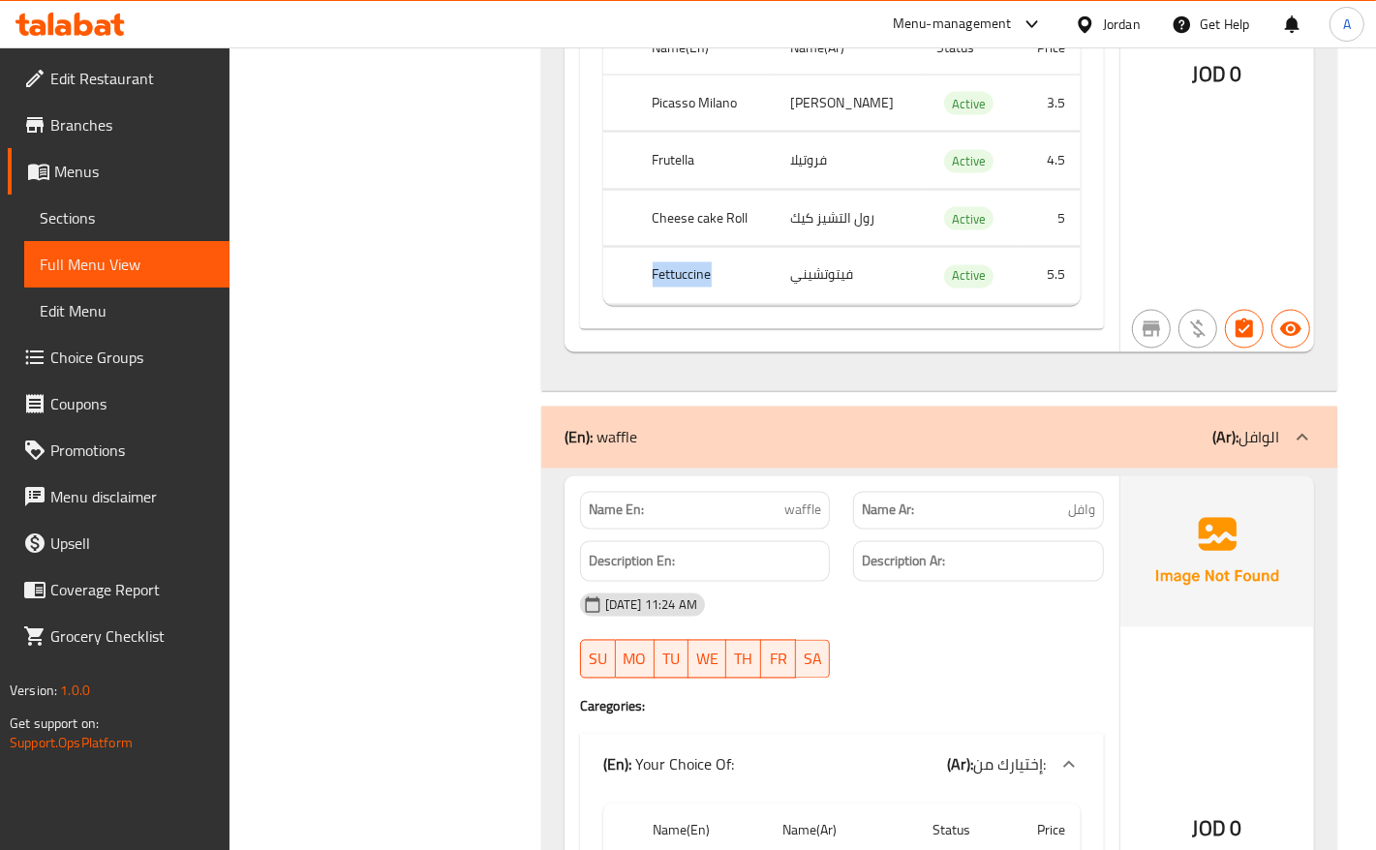
scroll to position [2663, 0]
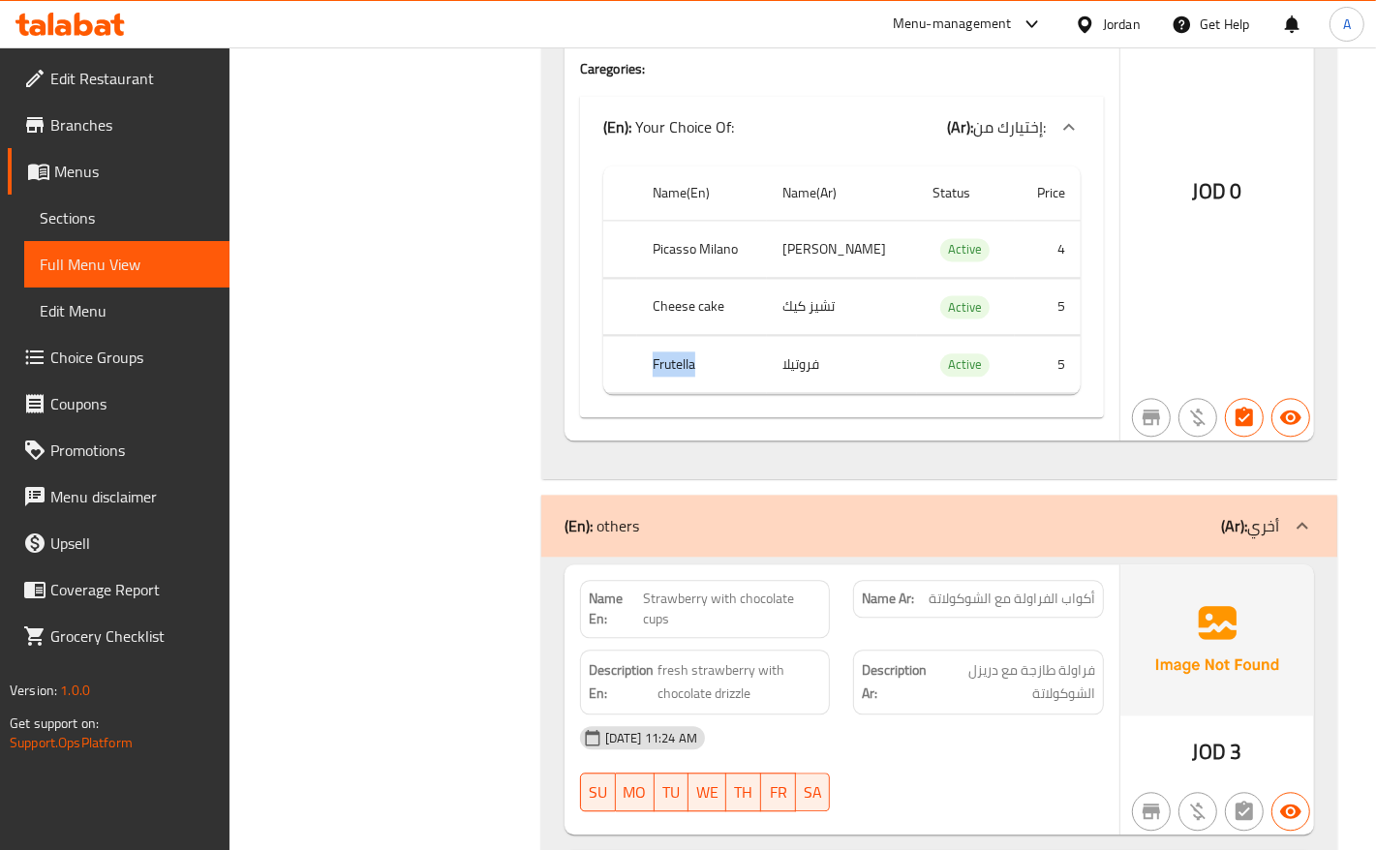
scroll to position [3147, 0]
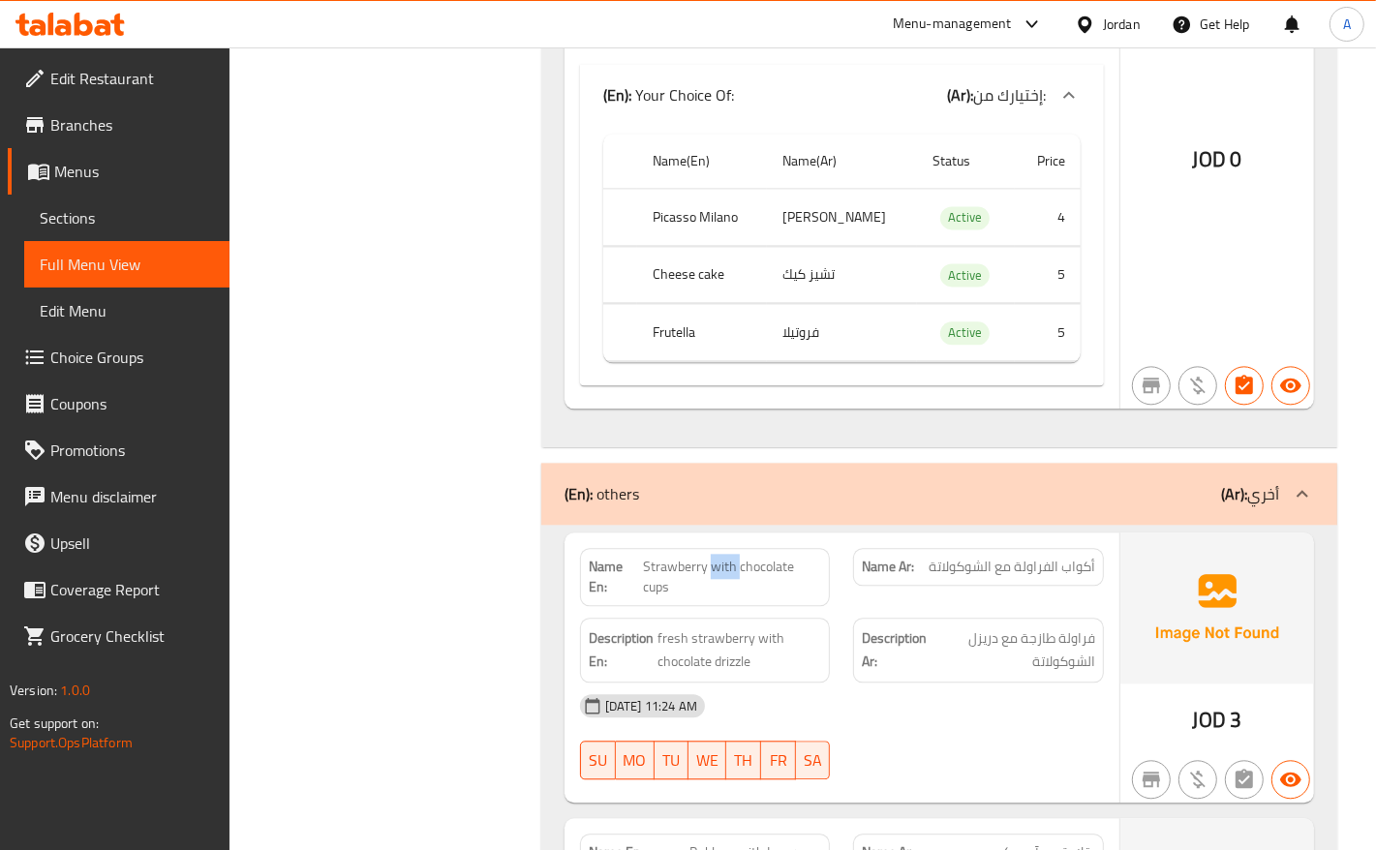
click at [709, 626] on span "fresh strawberry with chocolate drizzle" at bounding box center [739, 649] width 165 height 47
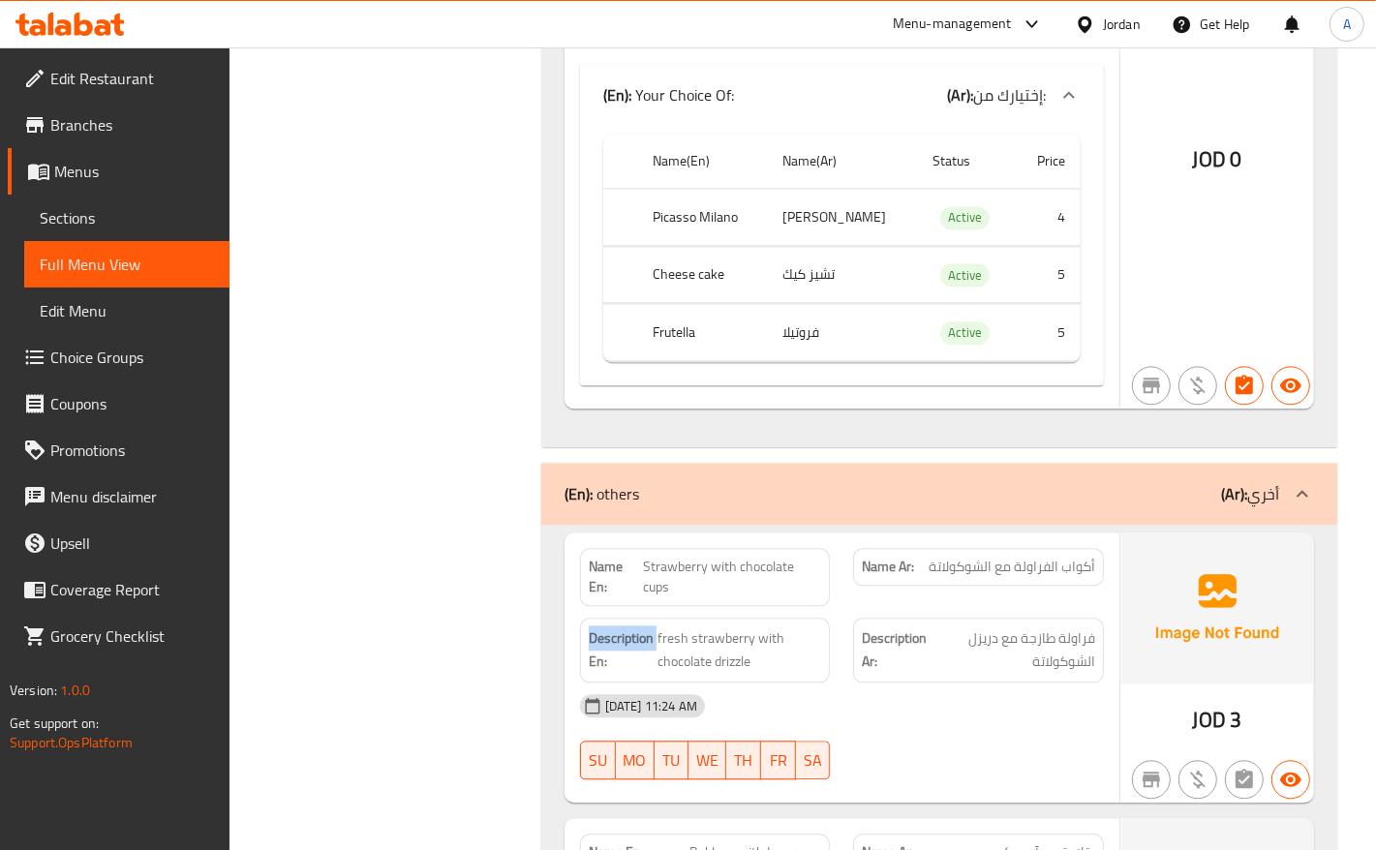
click at [757, 626] on span "fresh strawberry with chocolate drizzle" at bounding box center [739, 649] width 165 height 47
click at [737, 626] on span "fresh strawberry with chocolate drizzle" at bounding box center [739, 649] width 165 height 47
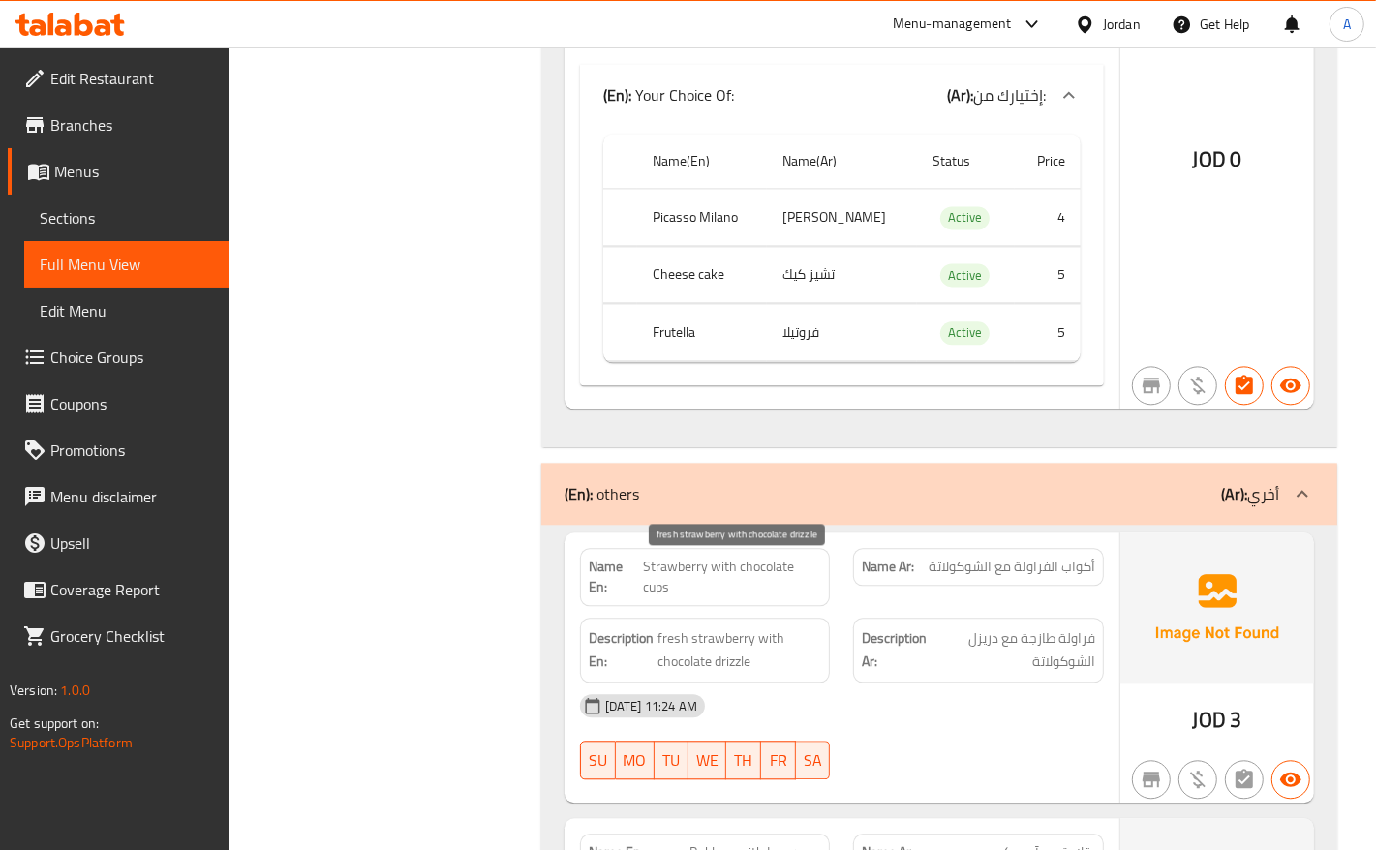
click at [702, 626] on span "fresh strawberry with chocolate drizzle" at bounding box center [739, 649] width 165 height 47
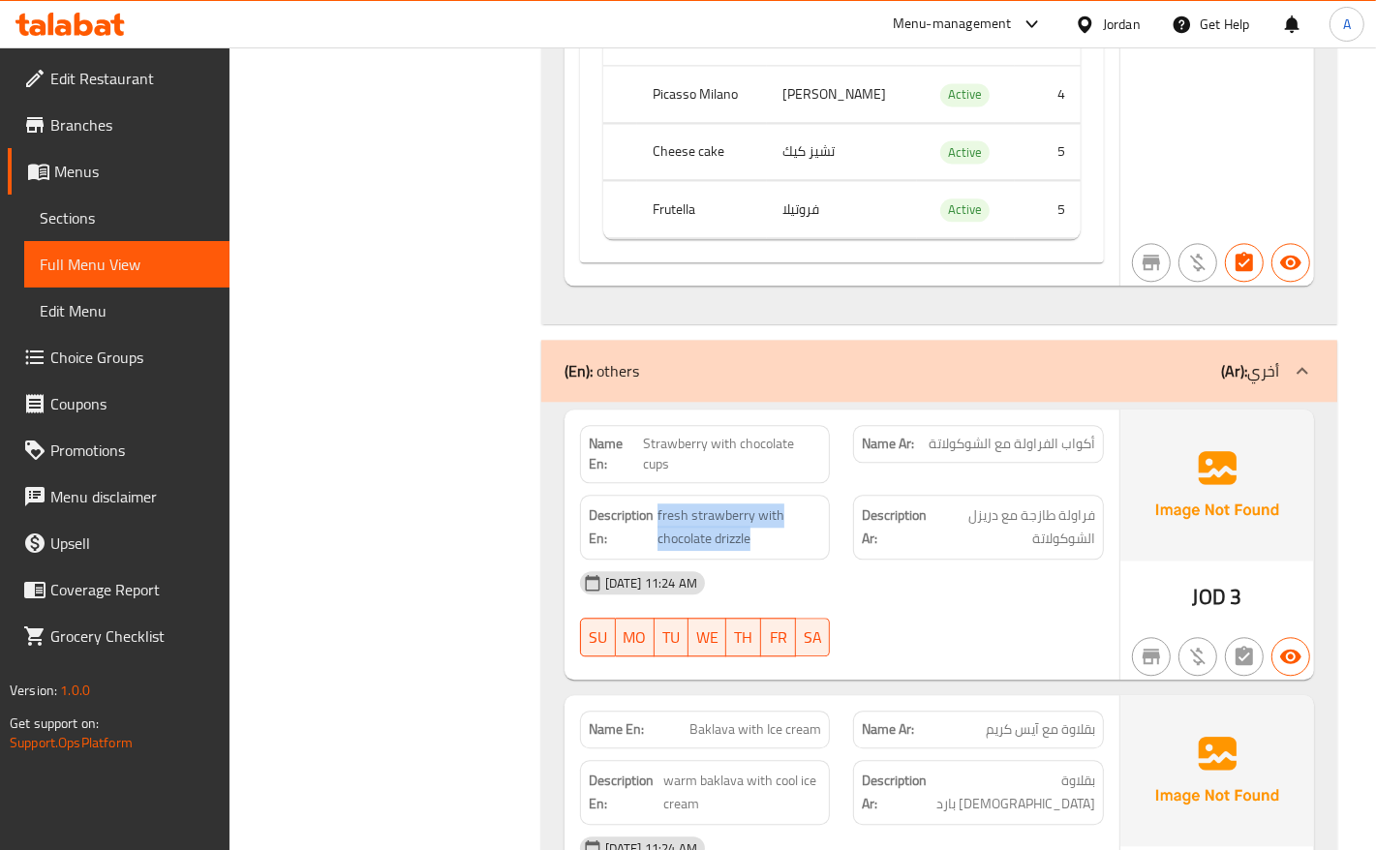
scroll to position [3389, 0]
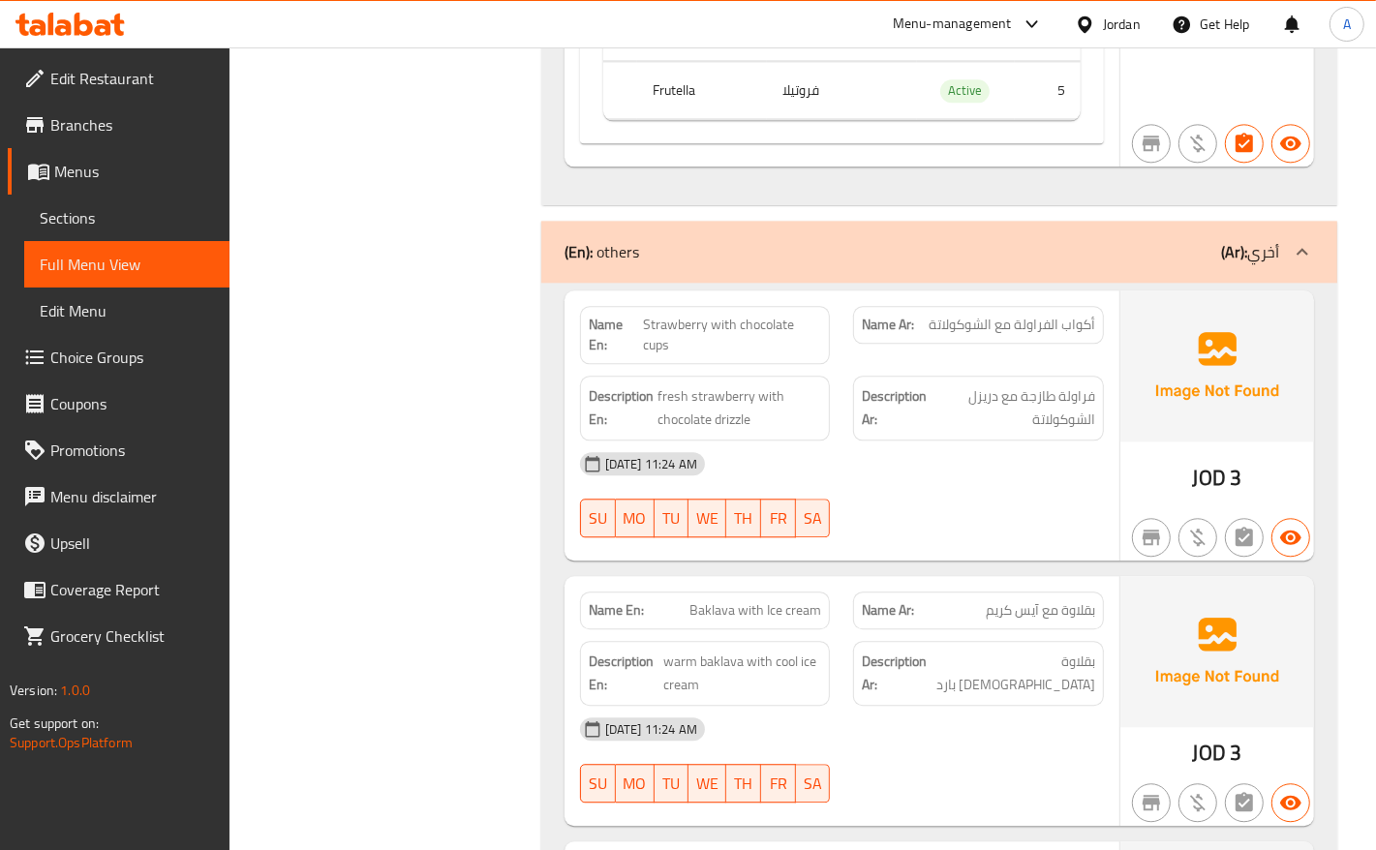
click at [710, 600] on span "Baklava with Ice cream" at bounding box center [755, 610] width 132 height 20
click at [722, 650] on span "warm baklava with cool ice cream" at bounding box center [742, 673] width 158 height 47
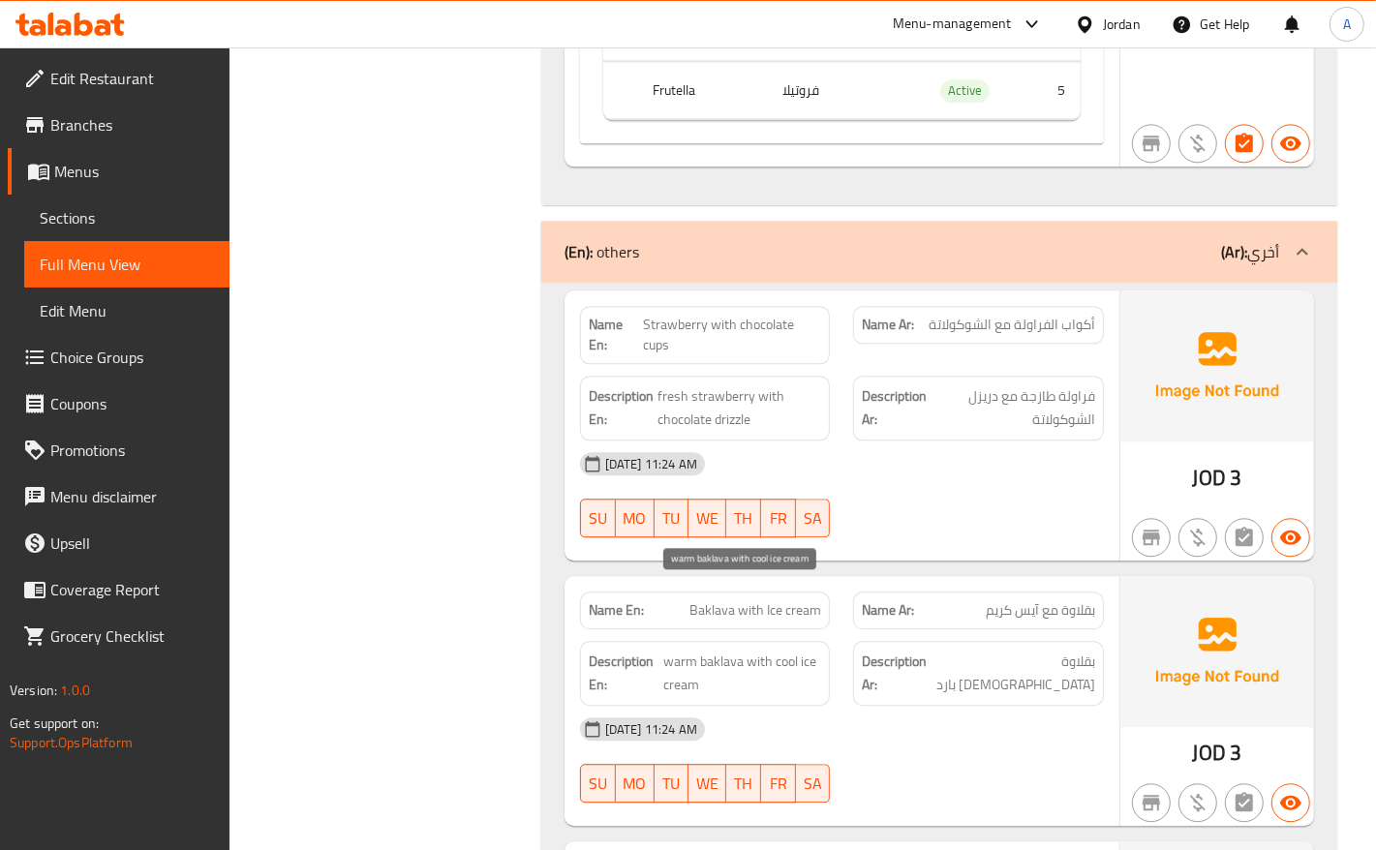
click at [681, 650] on span "warm baklava with cool ice cream" at bounding box center [742, 673] width 158 height 47
click at [755, 650] on span "warm baklava with cool ice cream" at bounding box center [742, 673] width 158 height 47
click at [814, 650] on span "warm baklava with cool ice cream" at bounding box center [742, 673] width 158 height 47
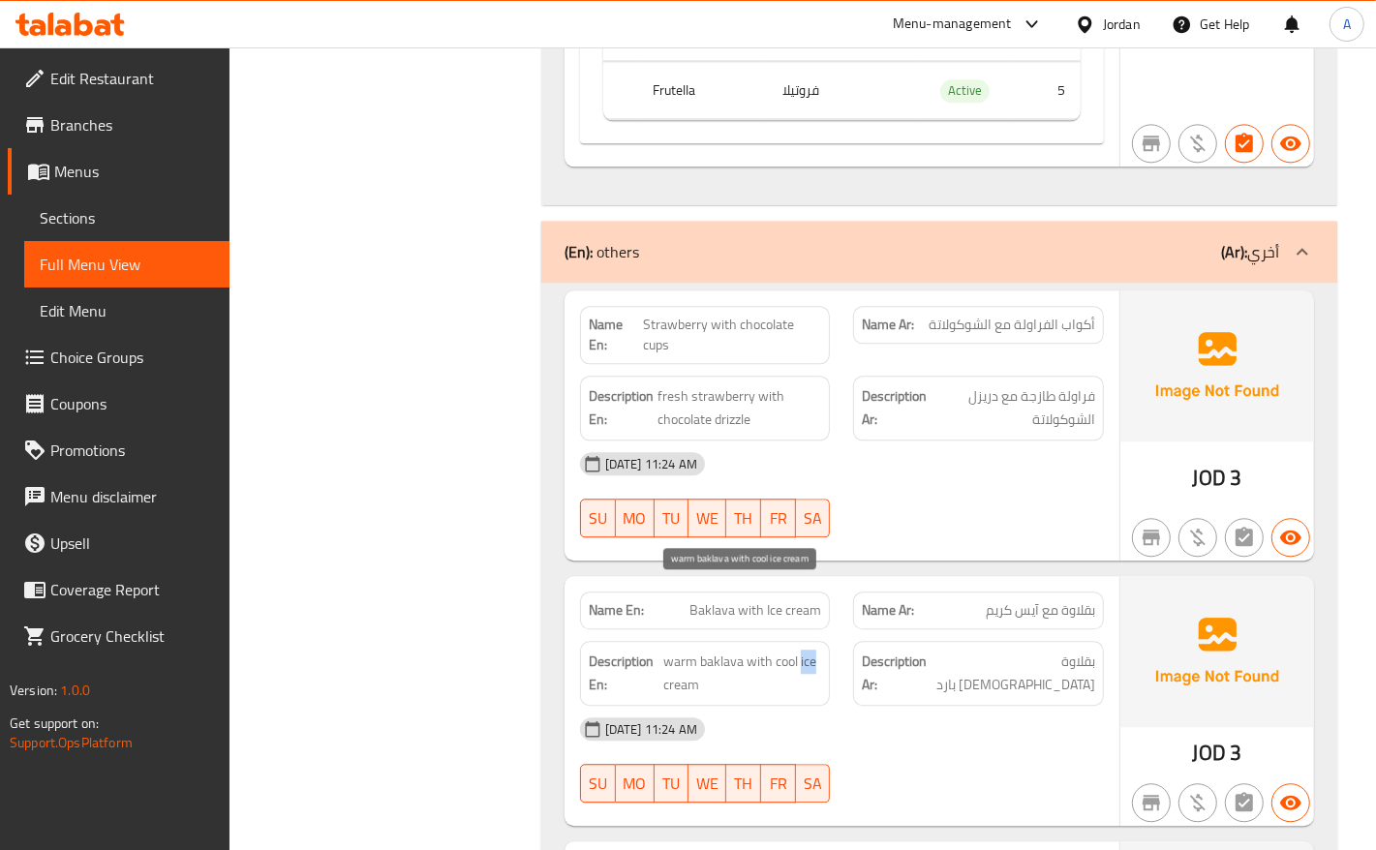
click at [814, 650] on span "warm baklava with cool ice cream" at bounding box center [742, 673] width 158 height 47
click at [775, 650] on span "warm baklava with cool ice cream" at bounding box center [742, 673] width 158 height 47
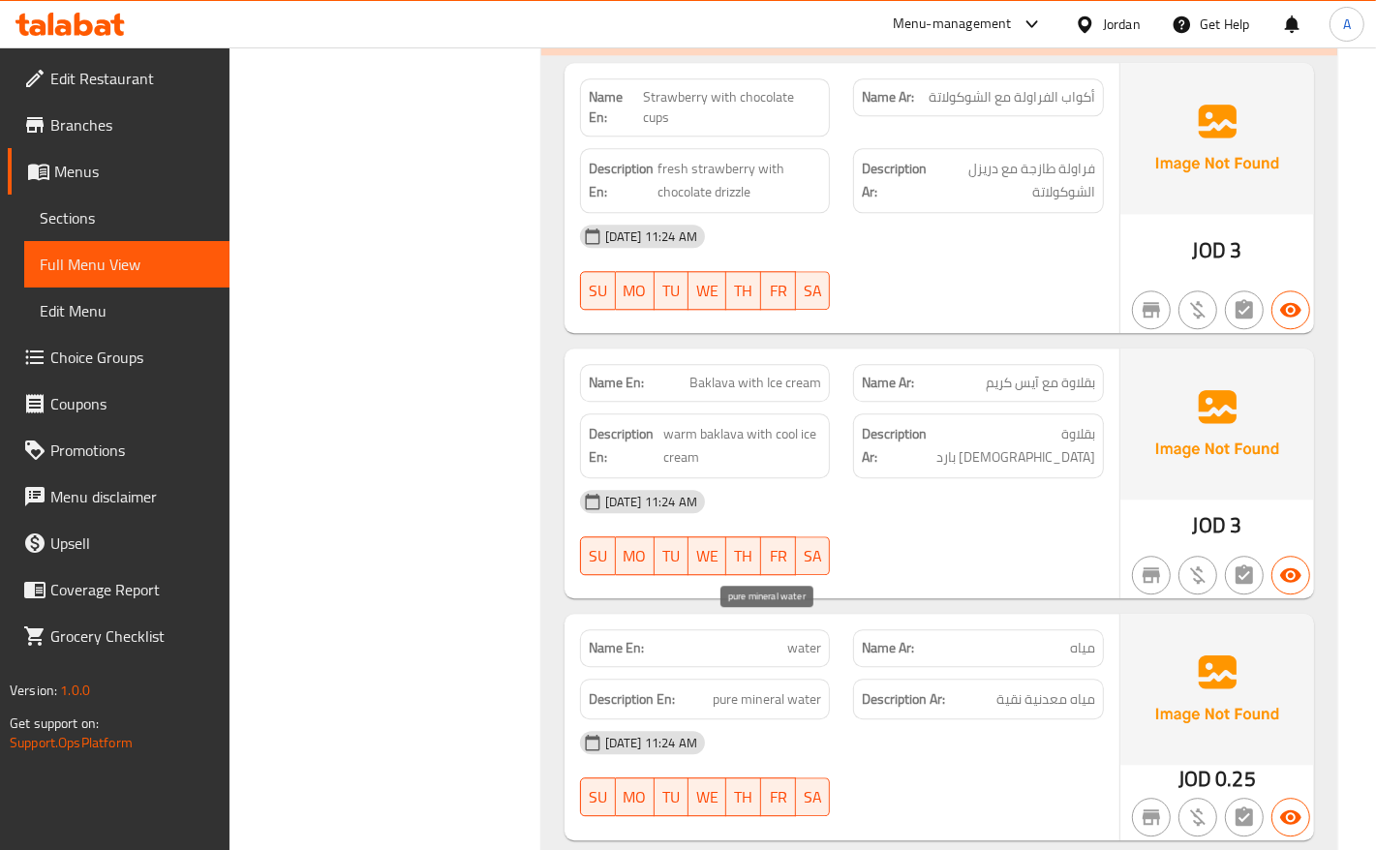
click at [805, 687] on span "pure mineral water" at bounding box center [767, 699] width 108 height 24
click at [781, 687] on span "pure mineral water" at bounding box center [767, 699] width 108 height 24
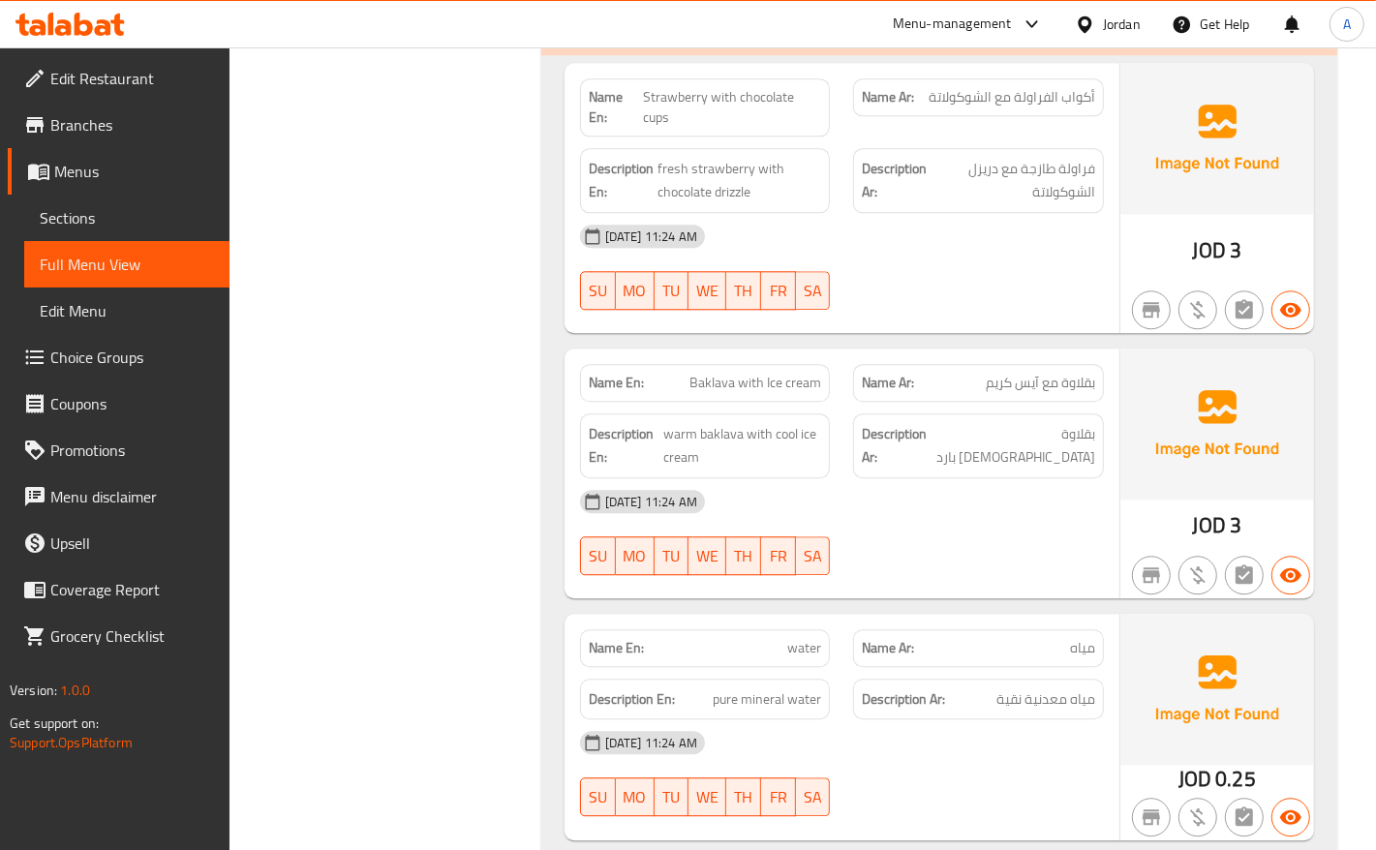
click at [950, 719] on div "[DATE] 11:24 AM" at bounding box center [841, 742] width 547 height 46
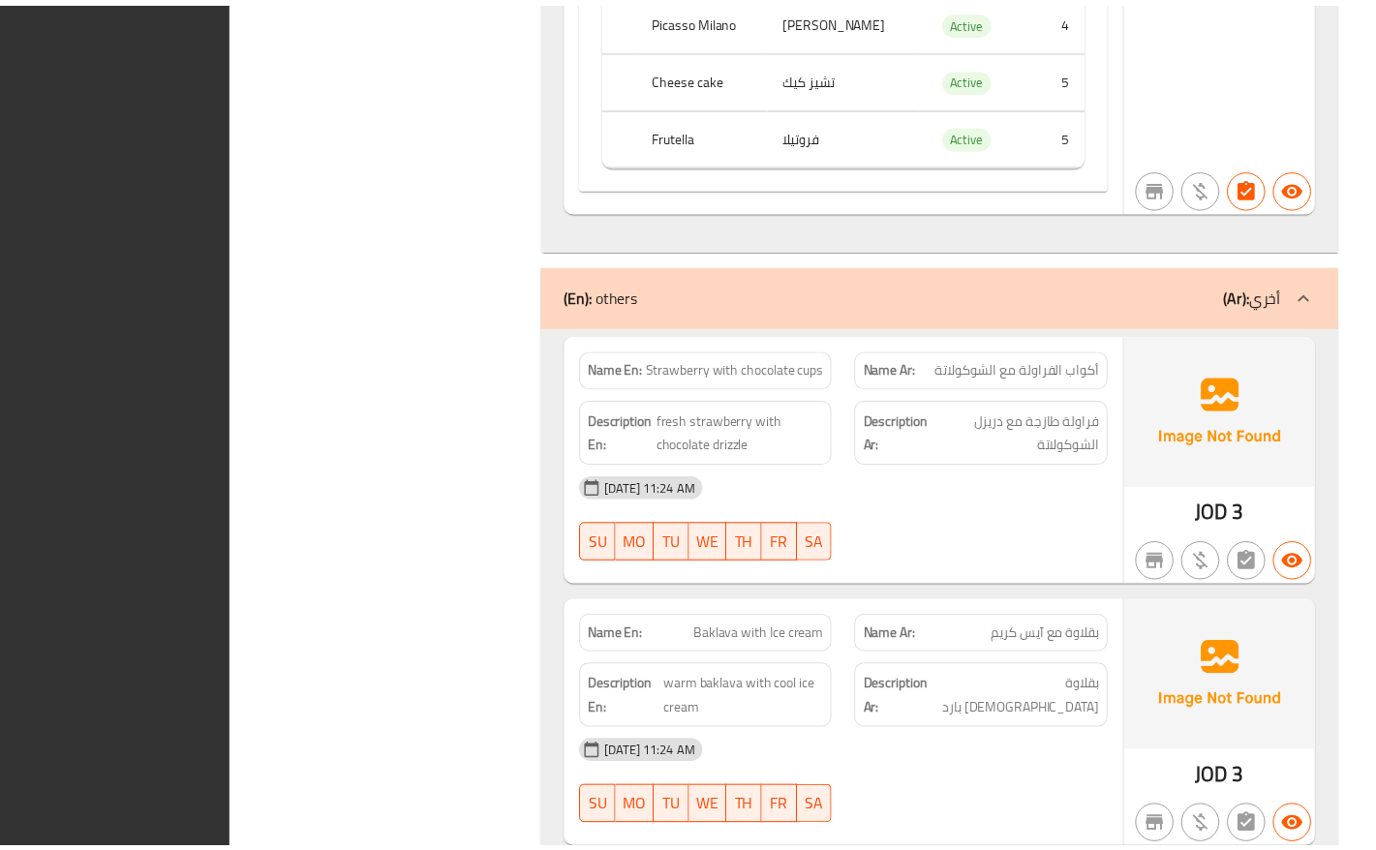
scroll to position [3550, 0]
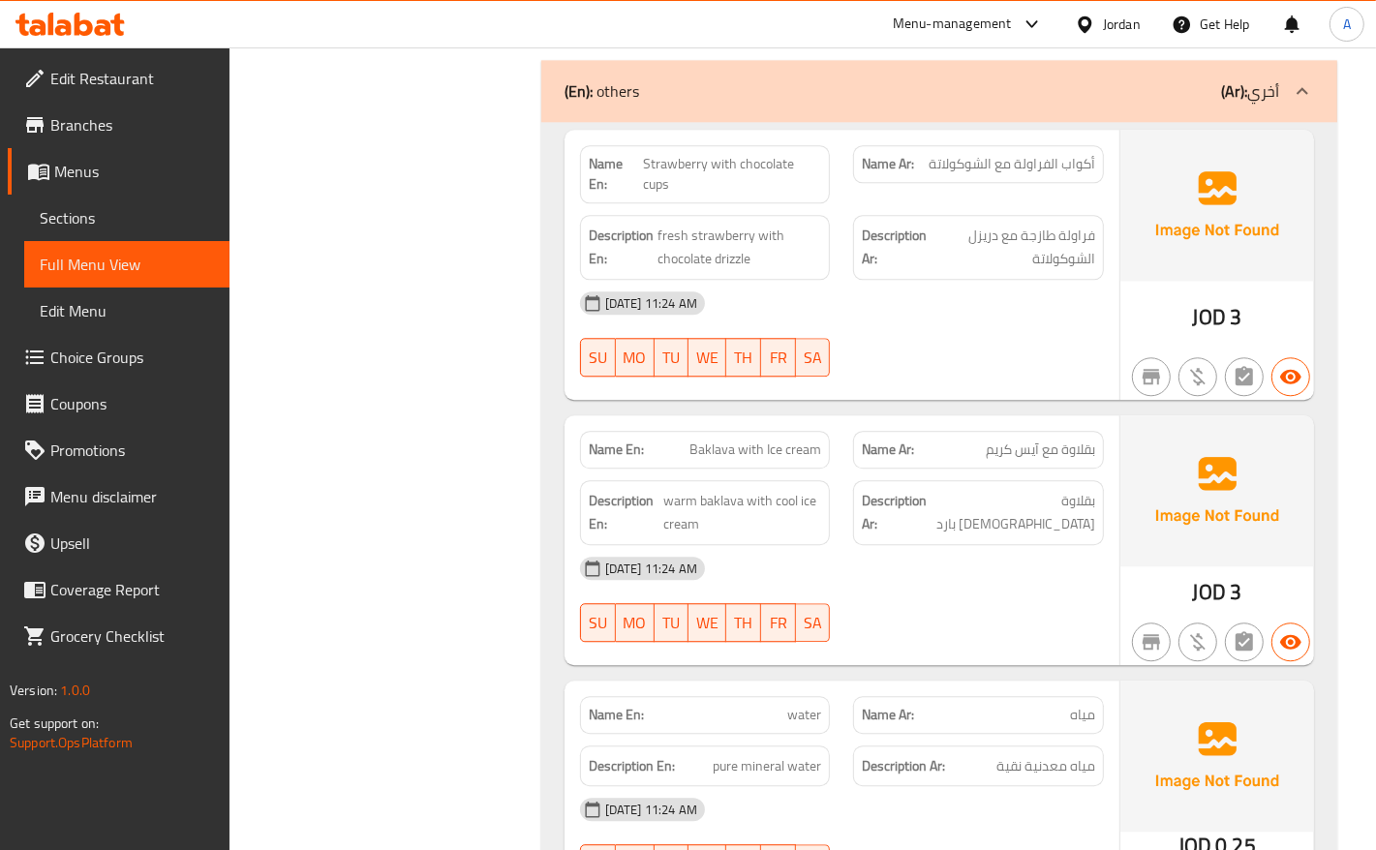
click at [66, 210] on span "Sections" at bounding box center [127, 217] width 174 height 23
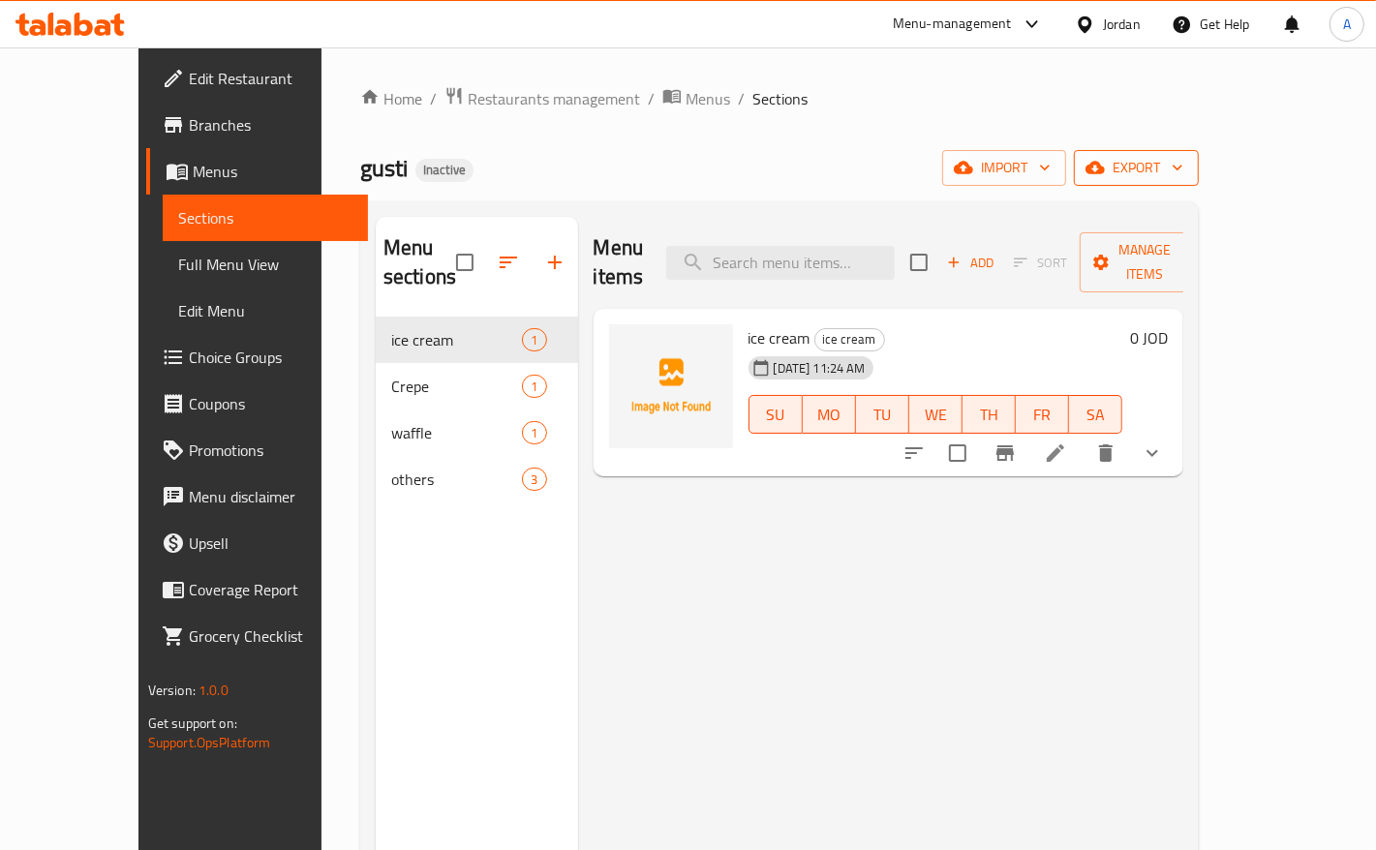
click at [1199, 155] on button "export" at bounding box center [1136, 168] width 125 height 36
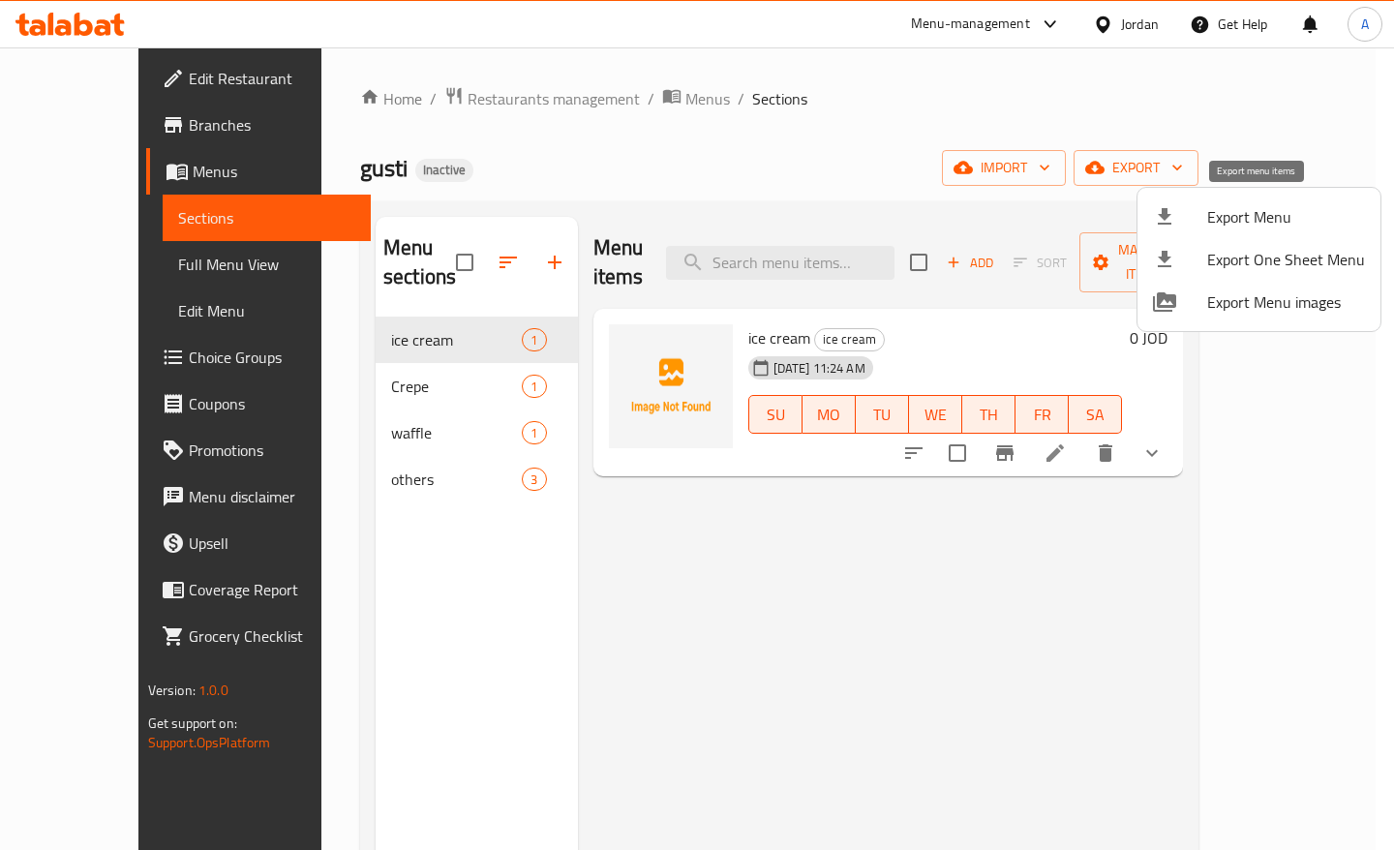
click at [1222, 221] on span "Export Menu" at bounding box center [1286, 216] width 158 height 23
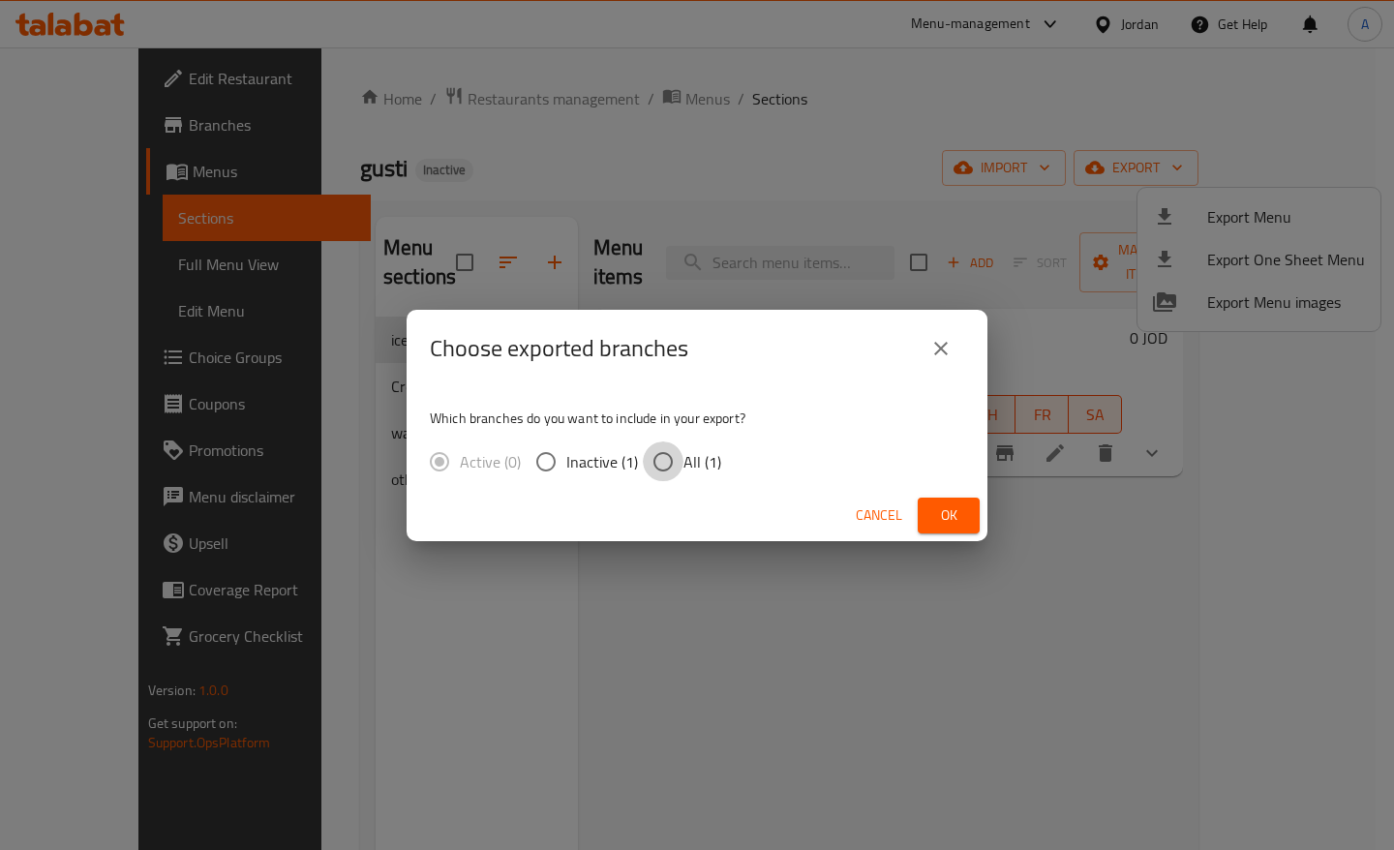
click at [655, 458] on input "All (1)" at bounding box center [663, 462] width 41 height 41
radio input "true"
click at [951, 501] on button "Ok" at bounding box center [949, 516] width 62 height 36
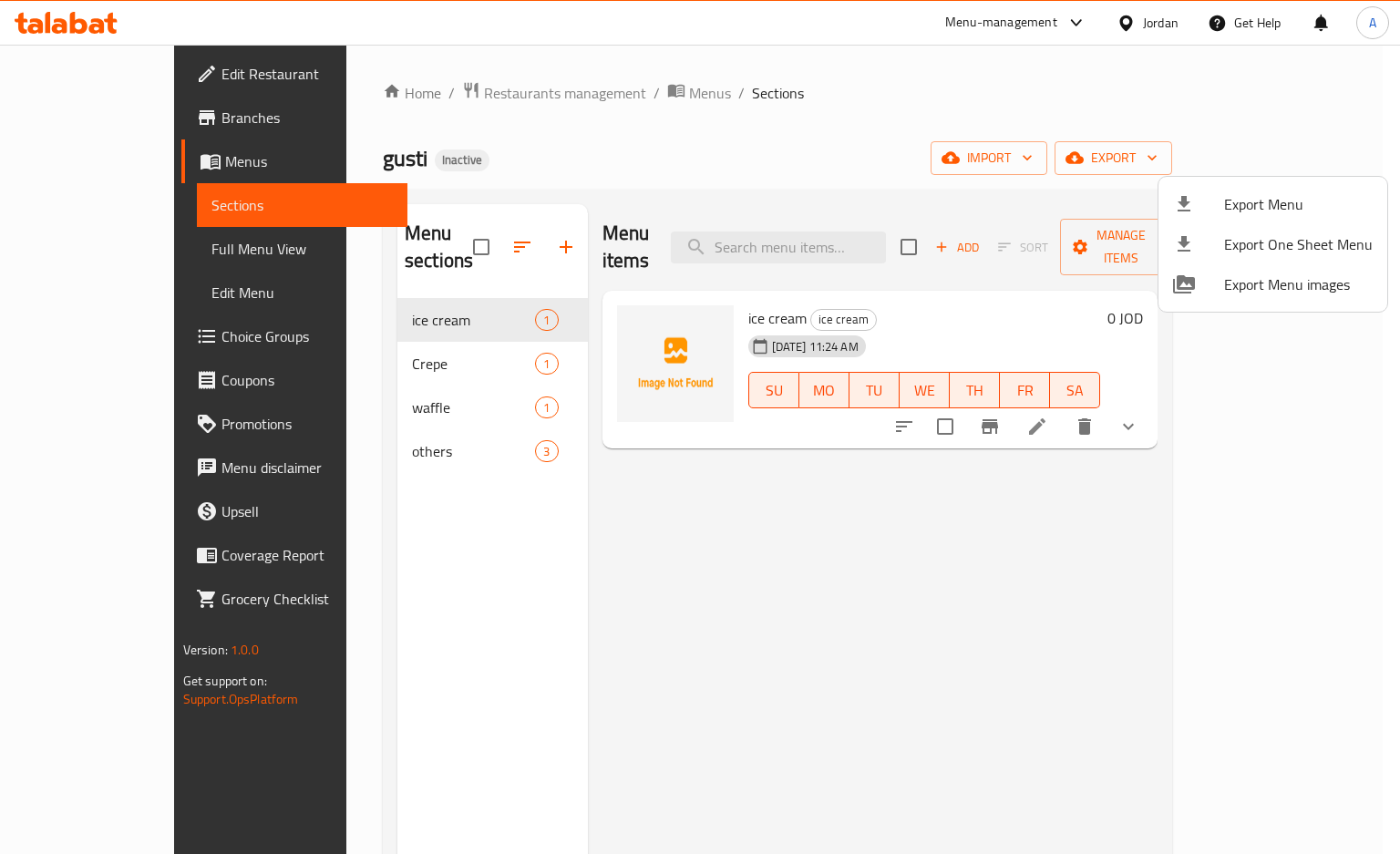
click at [321, 377] on div at bounding box center [700, 427] width 1400 height 854
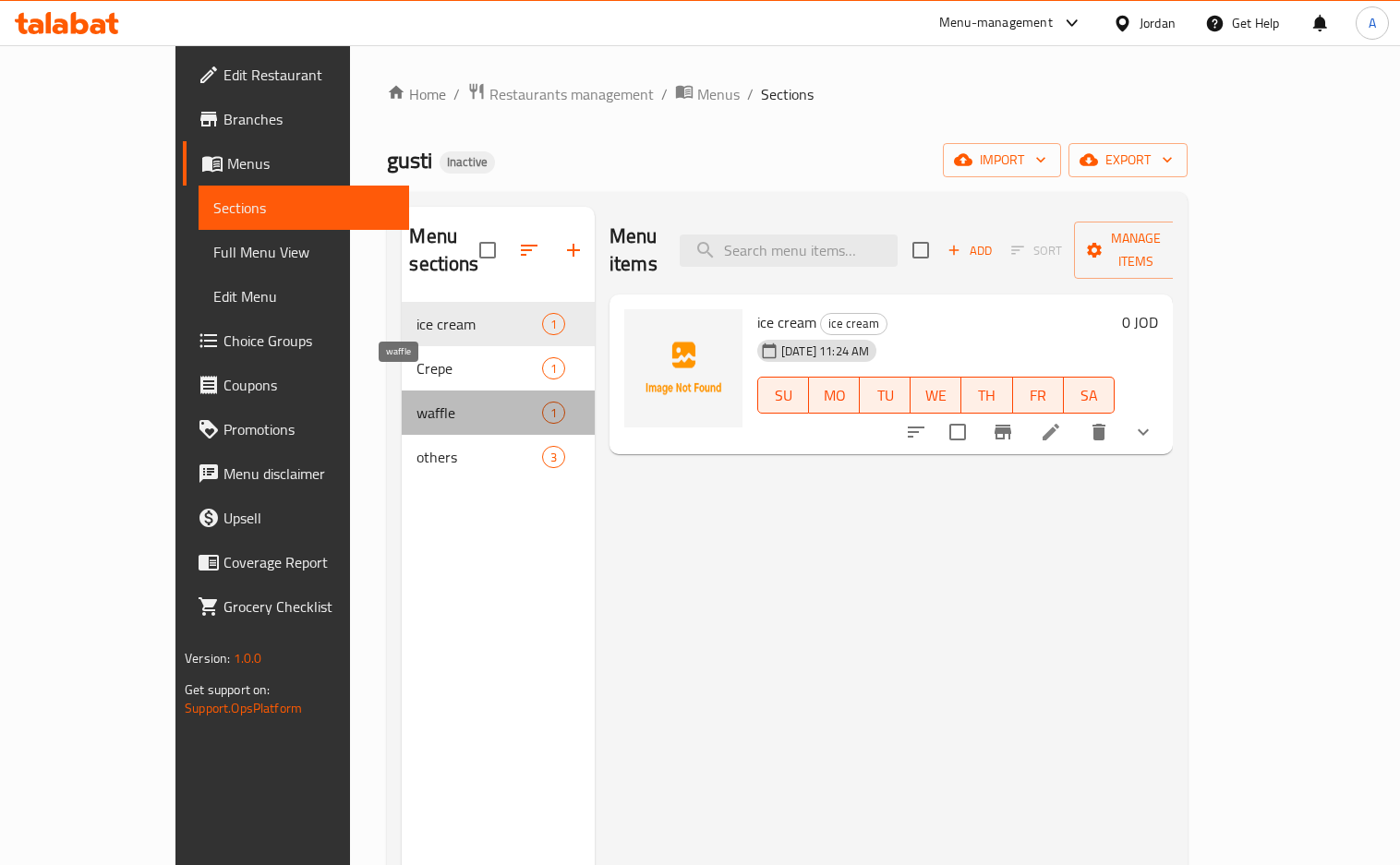
click at [417, 402] on span "waffle" at bounding box center [479, 412] width 125 height 22
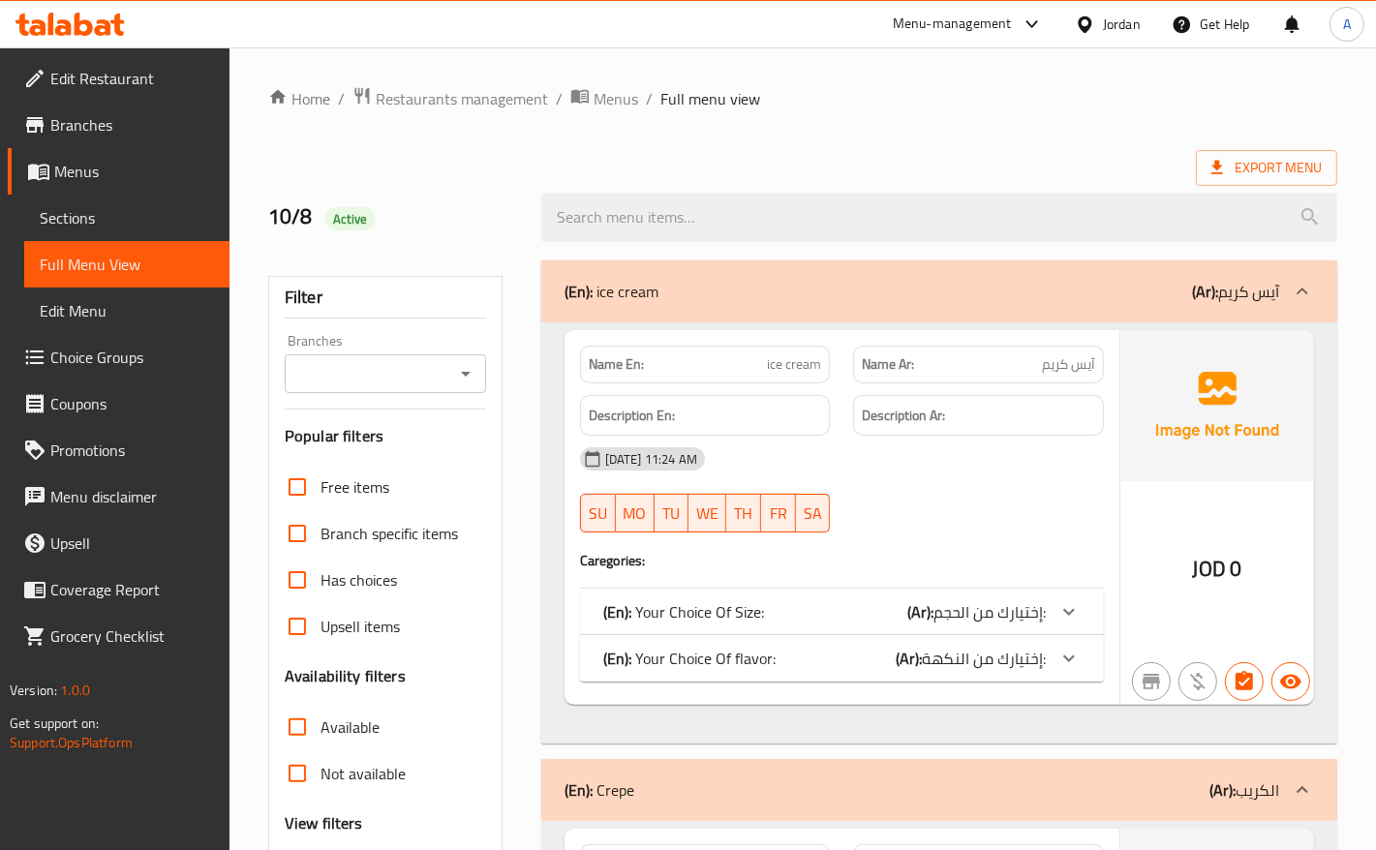
click at [838, 109] on ol "Home / Restaurants management / Menus / Full menu view" at bounding box center [802, 98] width 1069 height 25
click at [80, 121] on span "Branches" at bounding box center [132, 124] width 164 height 23
